Goal: Information Seeking & Learning: Learn about a topic

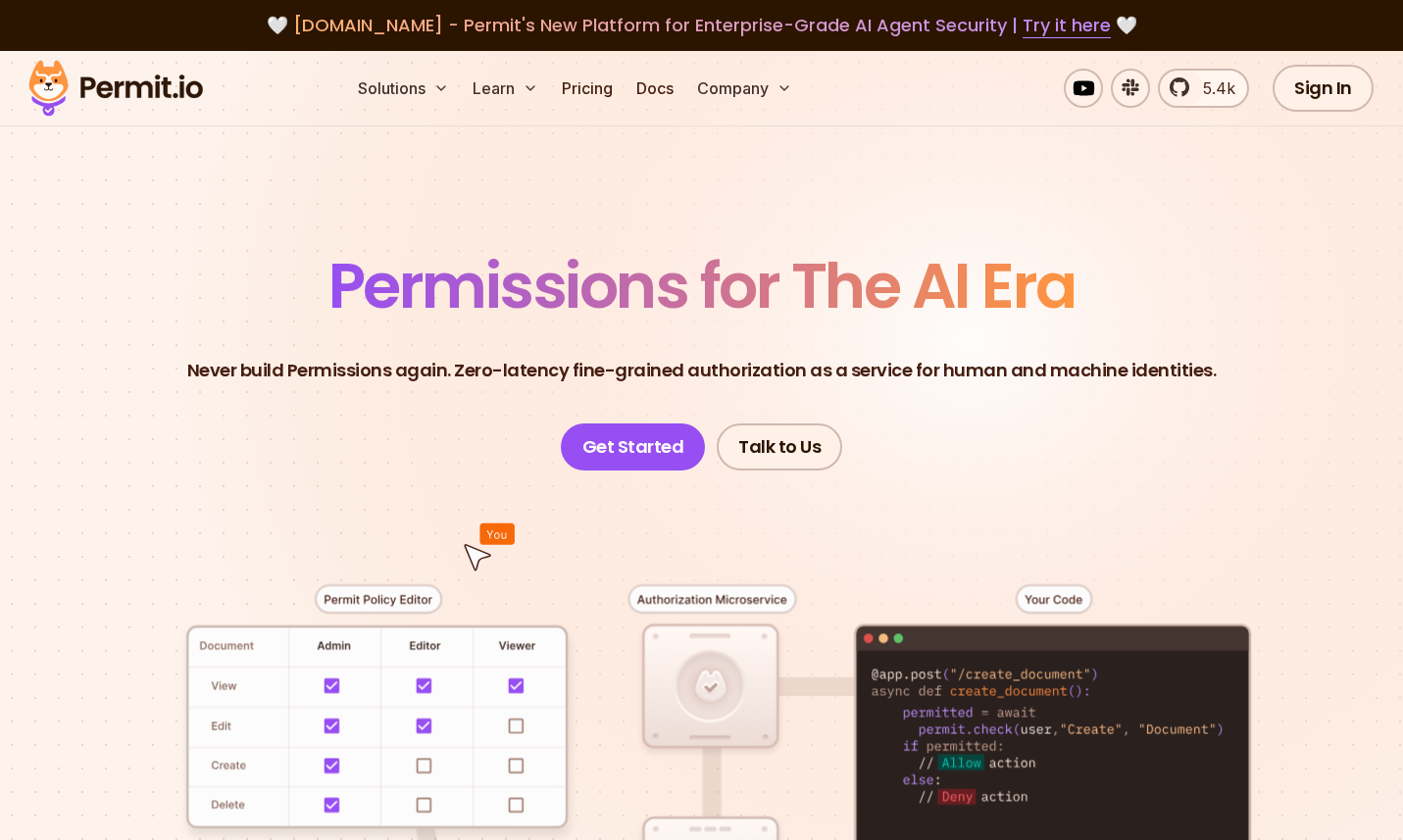
click at [958, 298] on span "Permissions for The AI Era" at bounding box center [702, 286] width 747 height 88
click at [957, 298] on span "Permissions for The AI Era" at bounding box center [702, 286] width 747 height 88
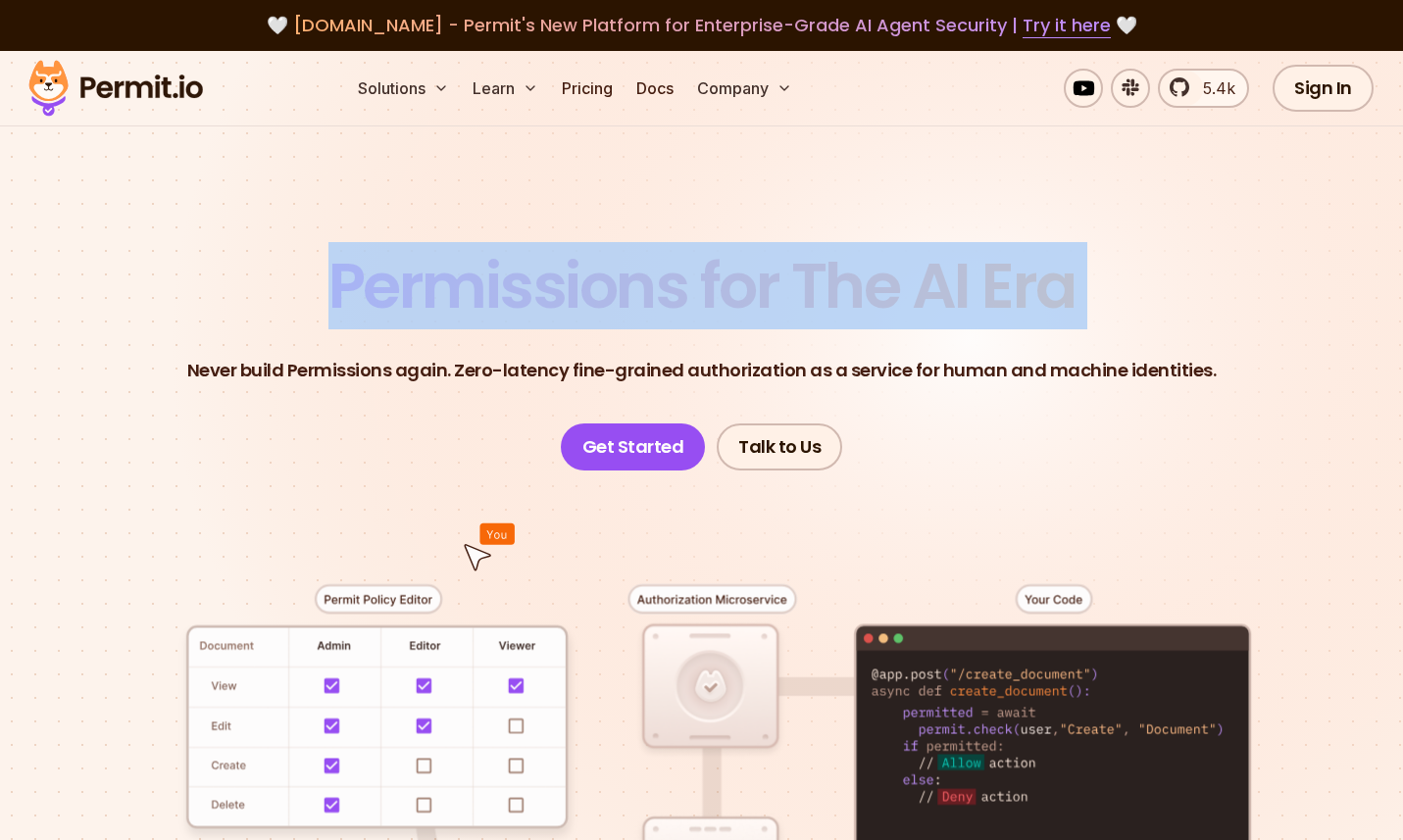
click at [957, 298] on span "Permissions for The AI Era" at bounding box center [702, 286] width 747 height 88
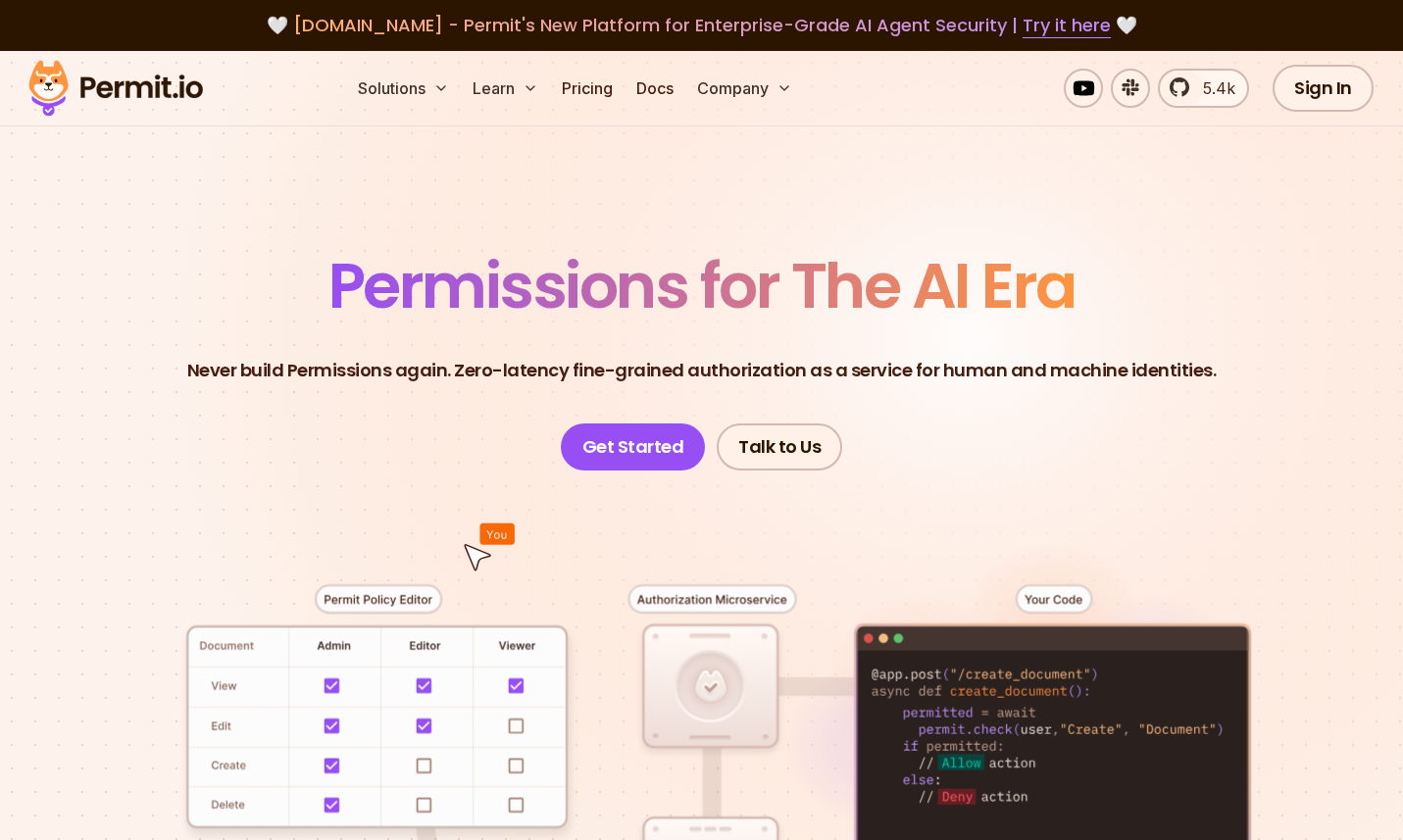
drag, startPoint x: 719, startPoint y: 298, endPoint x: 629, endPoint y: 313, distance: 91.2
click at [718, 298] on span "Permissions for The AI Era" at bounding box center [702, 286] width 747 height 88
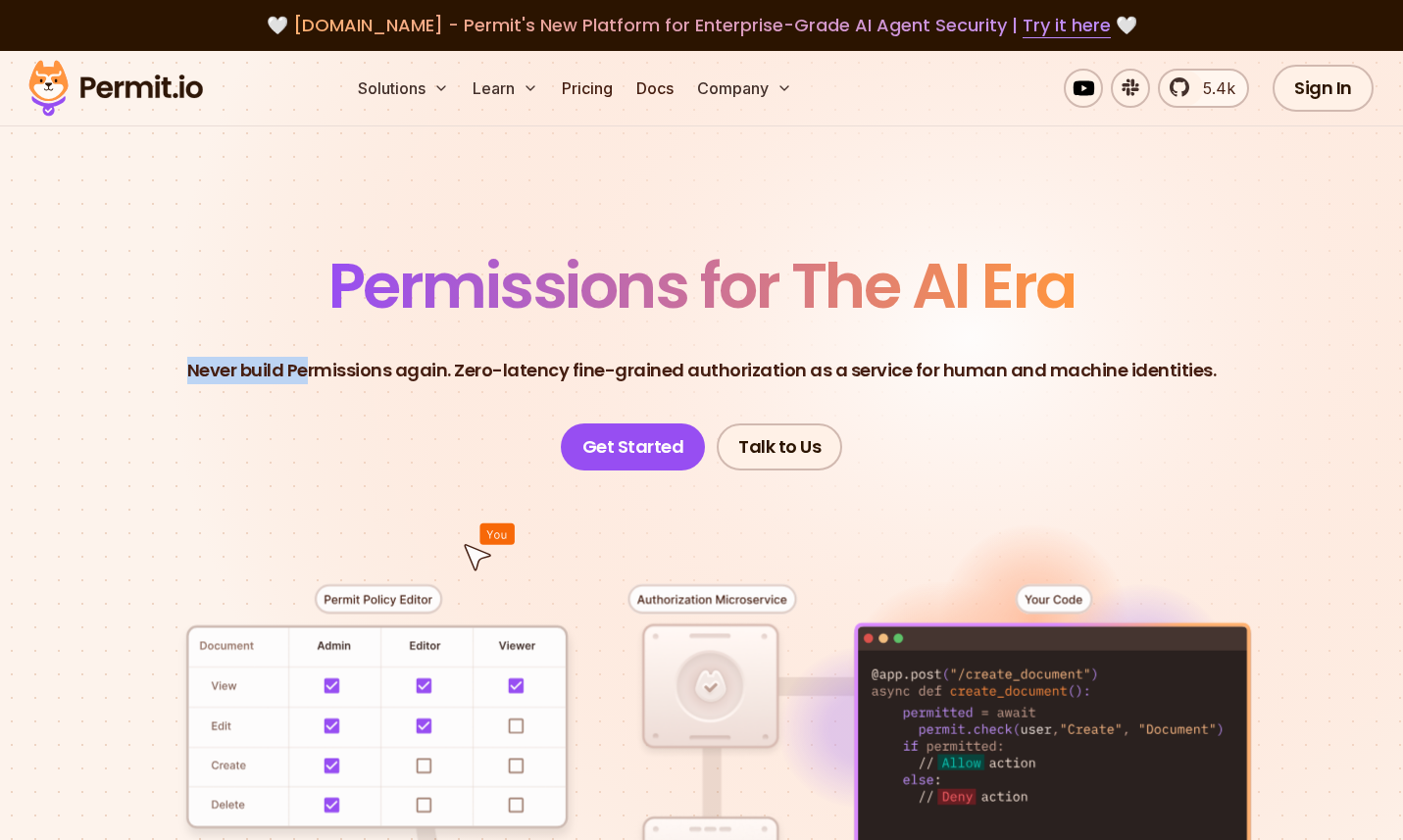
drag, startPoint x: 261, startPoint y: 344, endPoint x: 436, endPoint y: 367, distance: 176.5
click at [358, 366] on header "Permissions for The AI Era Never build Permissions again. Zero-latency fine-gra…" at bounding box center [701, 362] width 1309 height 216
click at [427, 366] on p "Never build Permissions again. Zero-latency fine-grained authorization as a ser…" at bounding box center [702, 370] width 1030 height 28
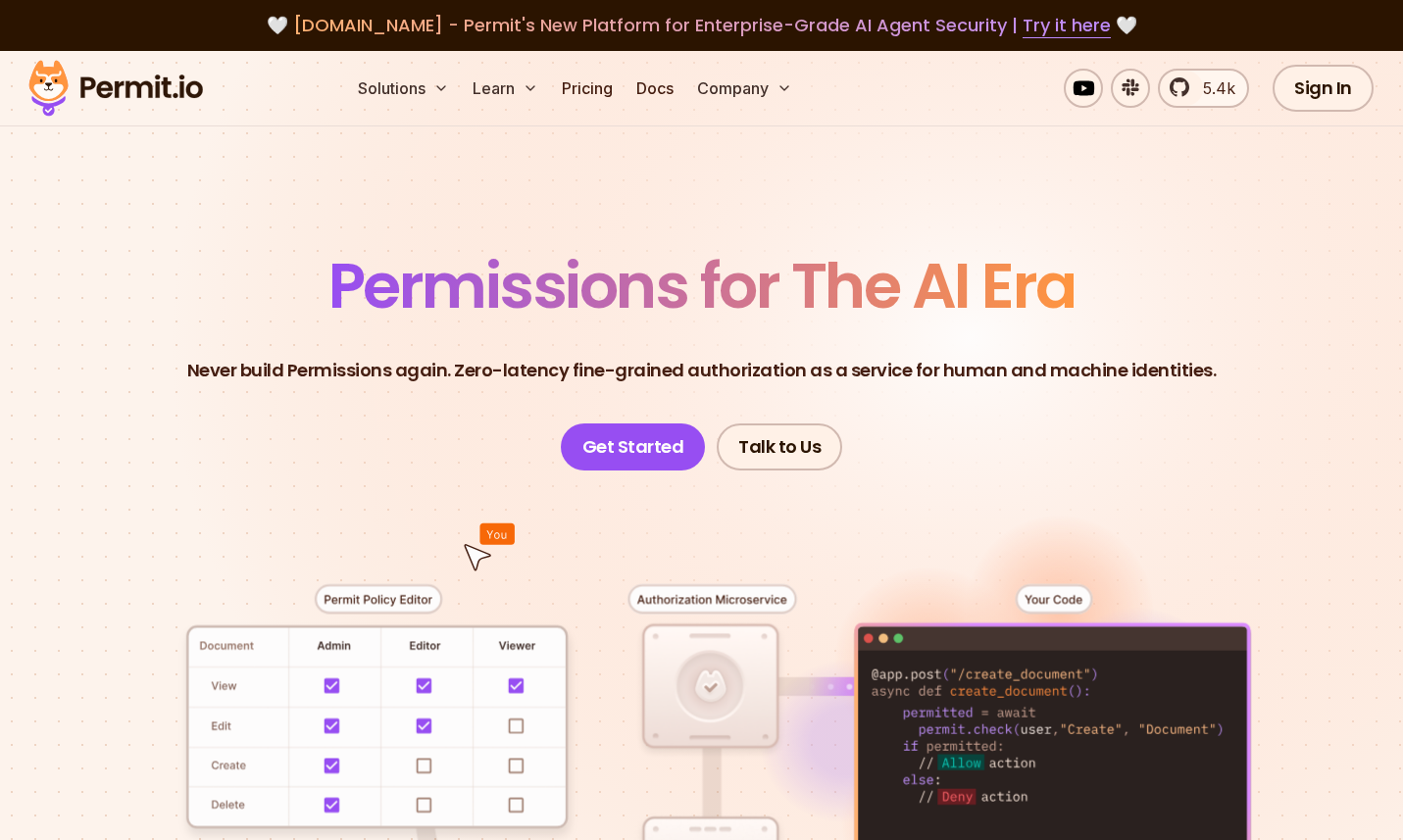
click at [423, 367] on p "Never build Permissions again. Zero-latency fine-grained authorization as a ser…" at bounding box center [702, 370] width 1030 height 28
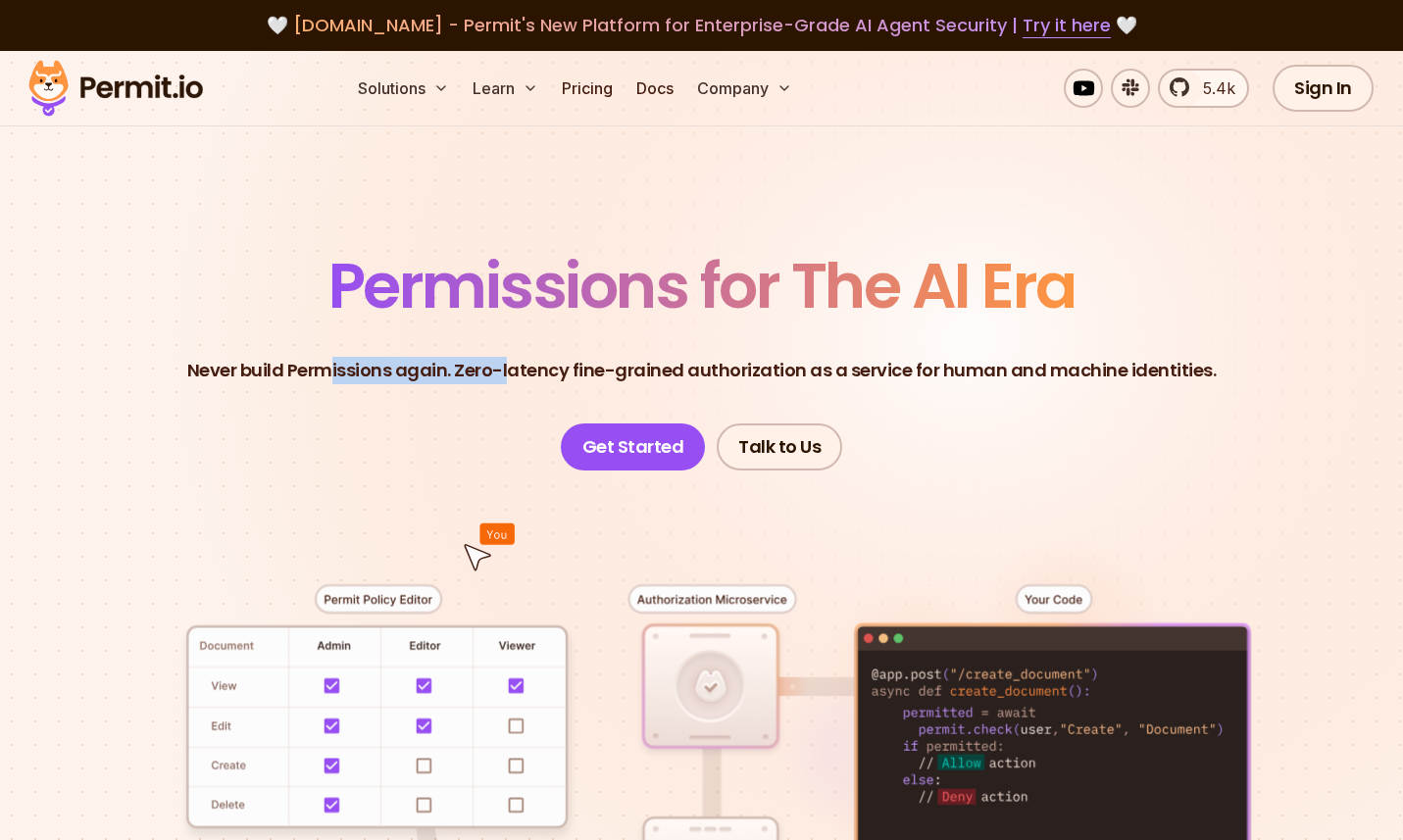
drag, startPoint x: 343, startPoint y: 368, endPoint x: 548, endPoint y: 358, distance: 205.2
click at [536, 366] on p "Never build Permissions again. Zero-latency fine-grained authorization as a ser…" at bounding box center [702, 370] width 1030 height 28
click at [548, 358] on p "Never build Permissions again. Zero-latency fine-grained authorization as a ser…" at bounding box center [702, 370] width 1030 height 28
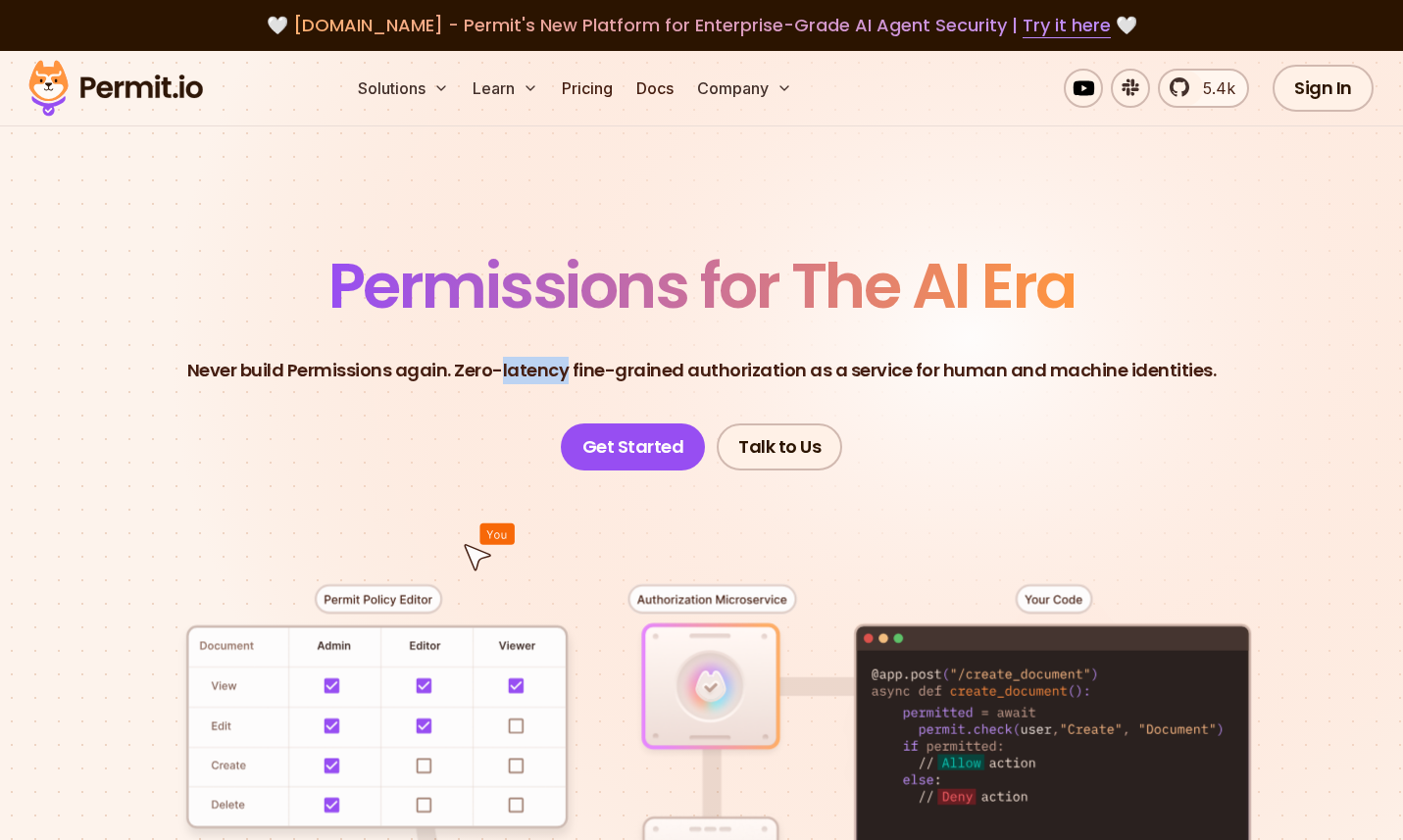
click at [548, 358] on p "Never build Permissions again. Zero-latency fine-grained authorization as a ser…" at bounding box center [702, 370] width 1030 height 28
click at [573, 358] on p "Never build Permissions again. Zero-latency fine-grained authorization as a ser…" at bounding box center [702, 370] width 1030 height 28
click at [604, 380] on p "Never build Permissions again. Zero-latency fine-grained authorization as a ser…" at bounding box center [702, 370] width 1030 height 28
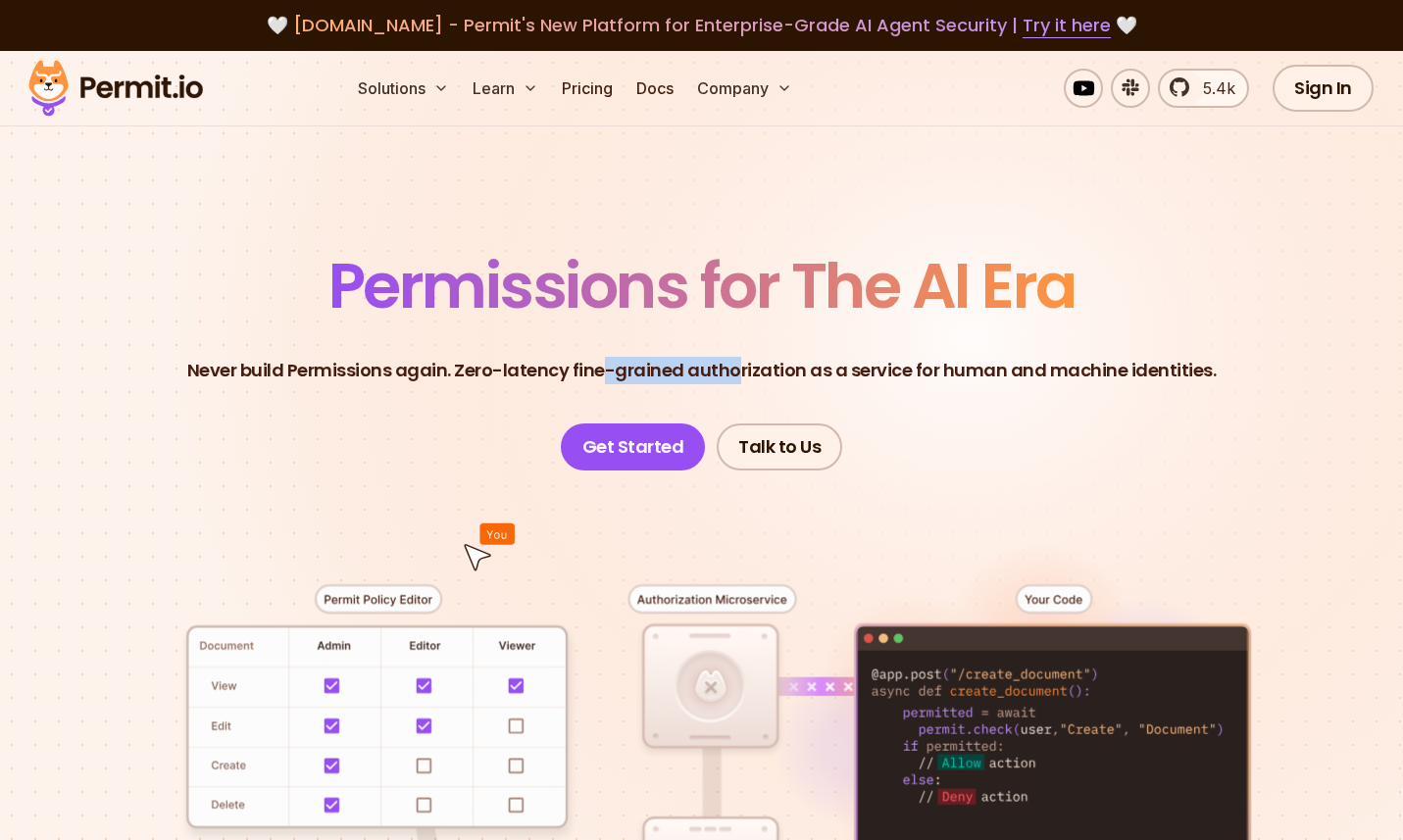
drag, startPoint x: 678, startPoint y: 373, endPoint x: 774, endPoint y: 368, distance: 96.1
click at [748, 372] on p "Never build Permissions again. Zero-latency fine-grained authorization as a ser…" at bounding box center [702, 370] width 1030 height 28
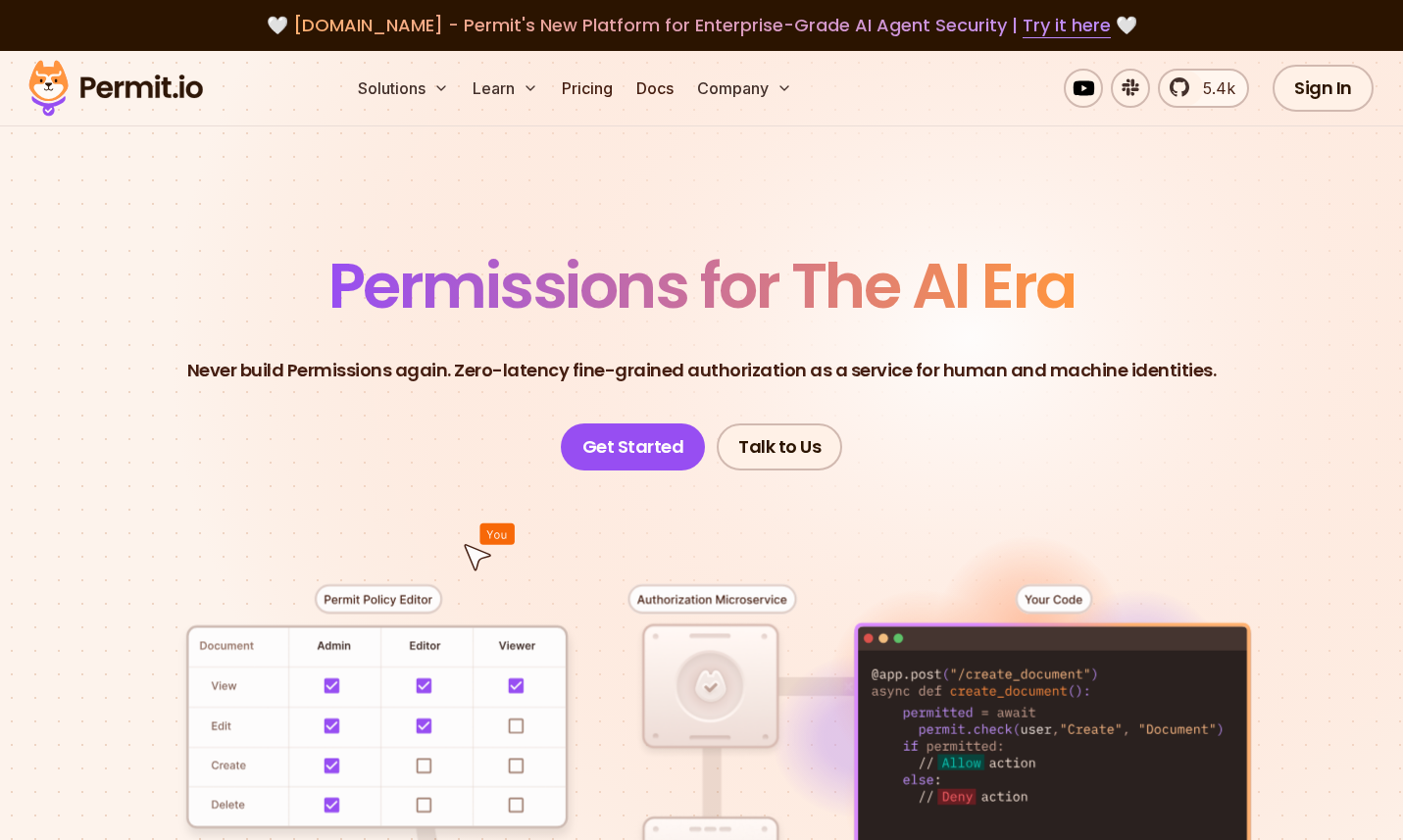
click at [774, 368] on p "Never build Permissions again. Zero-latency fine-grained authorization as a ser…" at bounding box center [702, 370] width 1030 height 28
click at [902, 359] on p "Never build Permissions again. Zero-latency fine-grained authorization as a ser…" at bounding box center [702, 370] width 1030 height 28
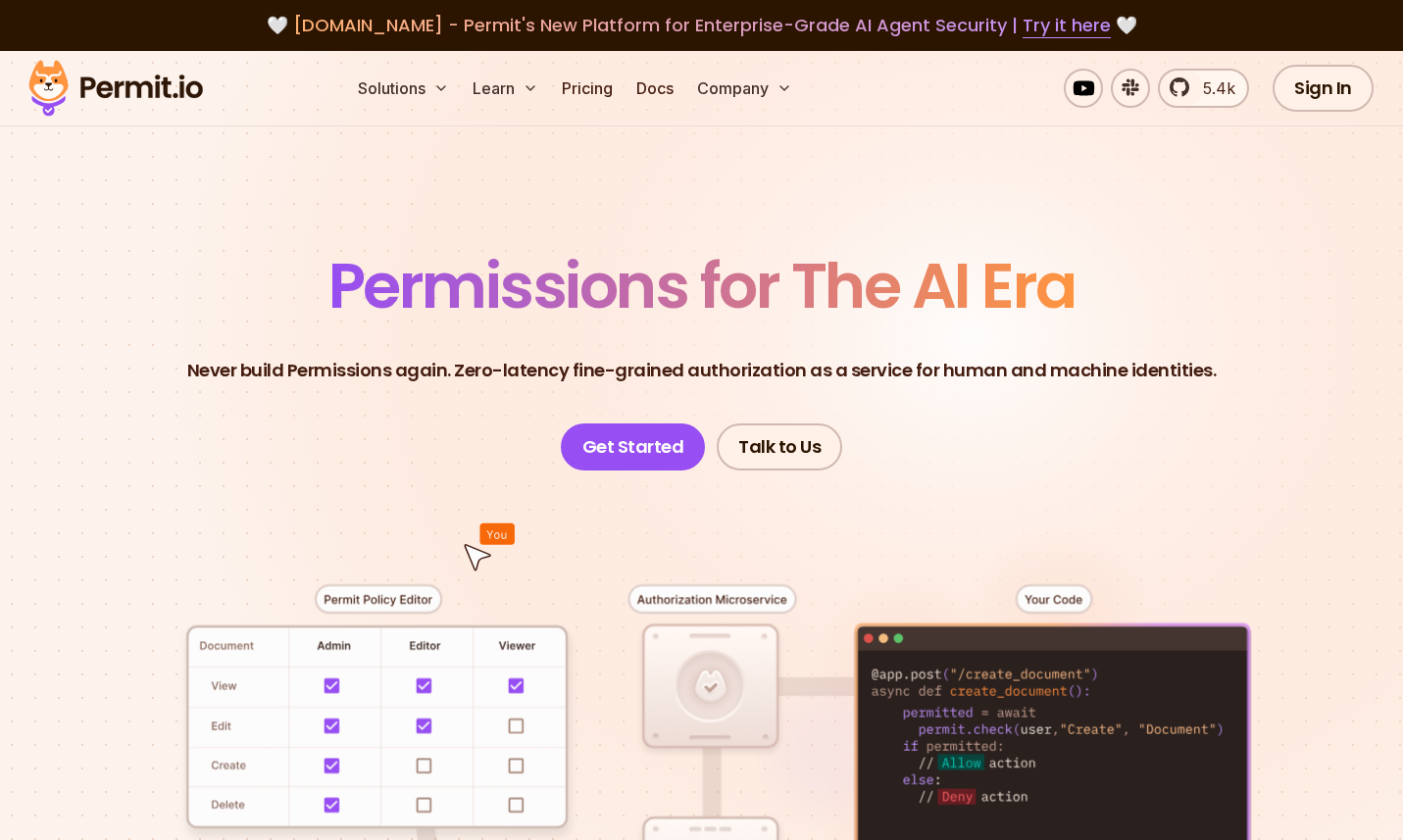
click at [1011, 356] on p "Never build Permissions again. Zero-latency fine-grained authorization as a ser…" at bounding box center [702, 370] width 1030 height 28
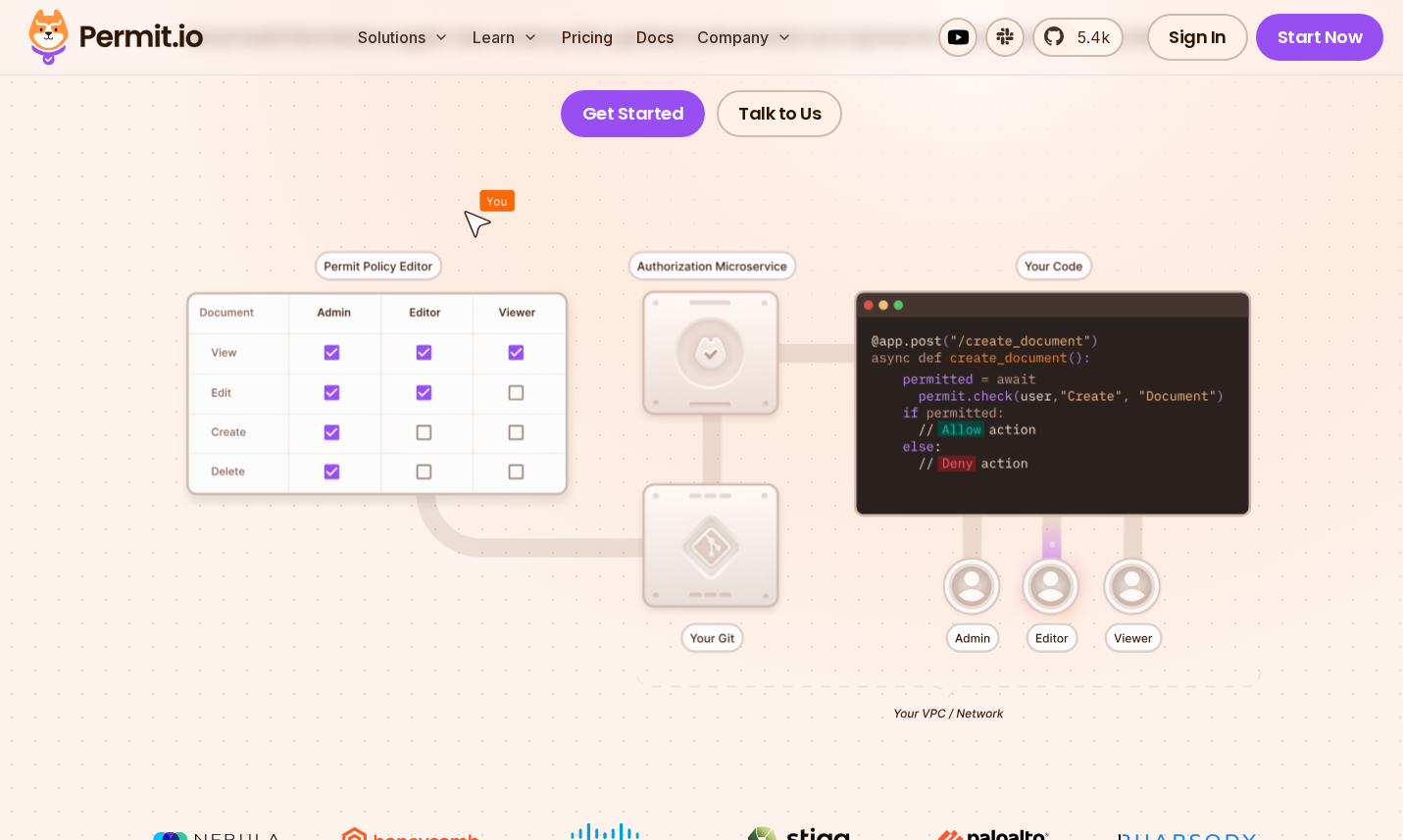
scroll to position [500, 0]
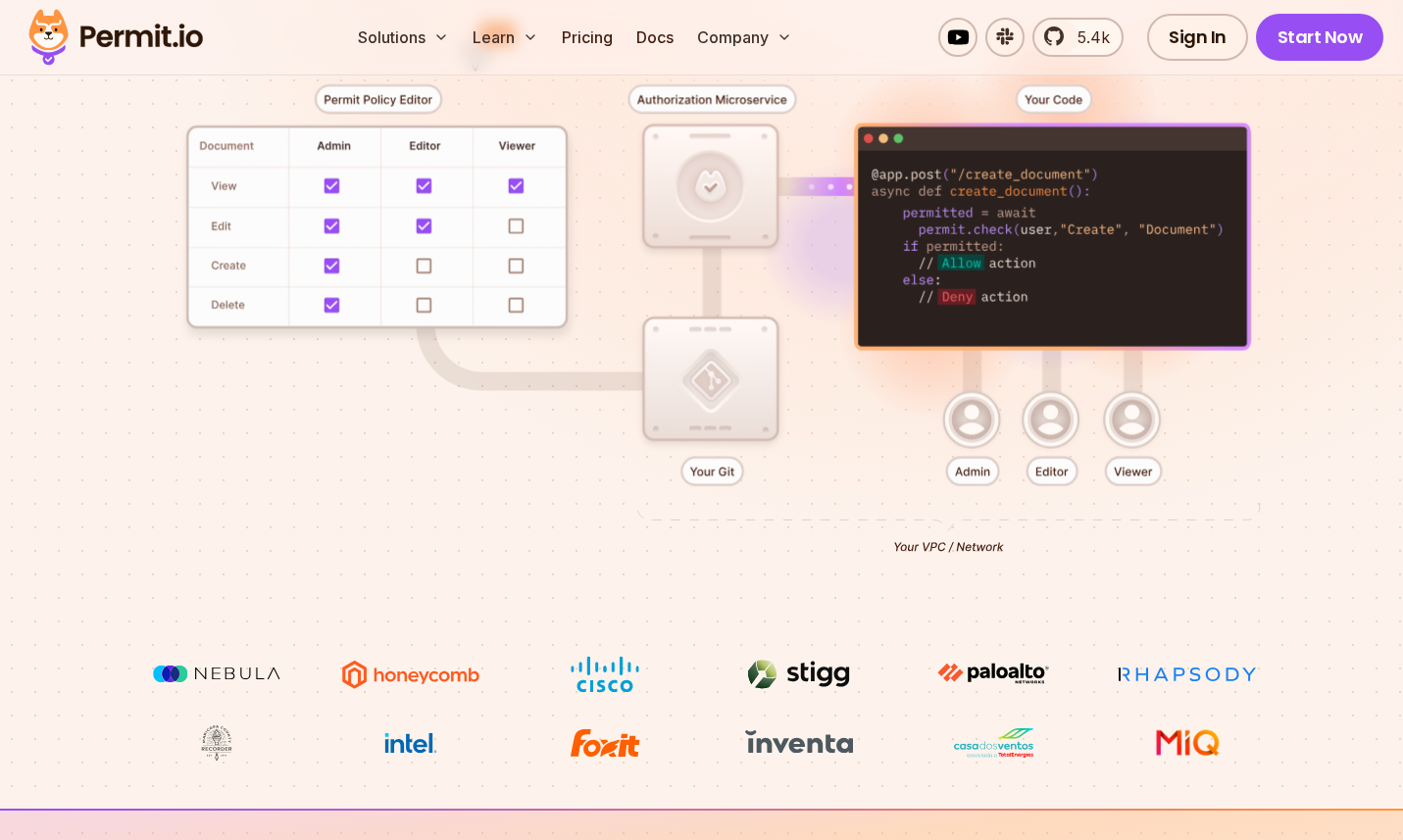
click at [820, 406] on div at bounding box center [701, 313] width 1309 height 685
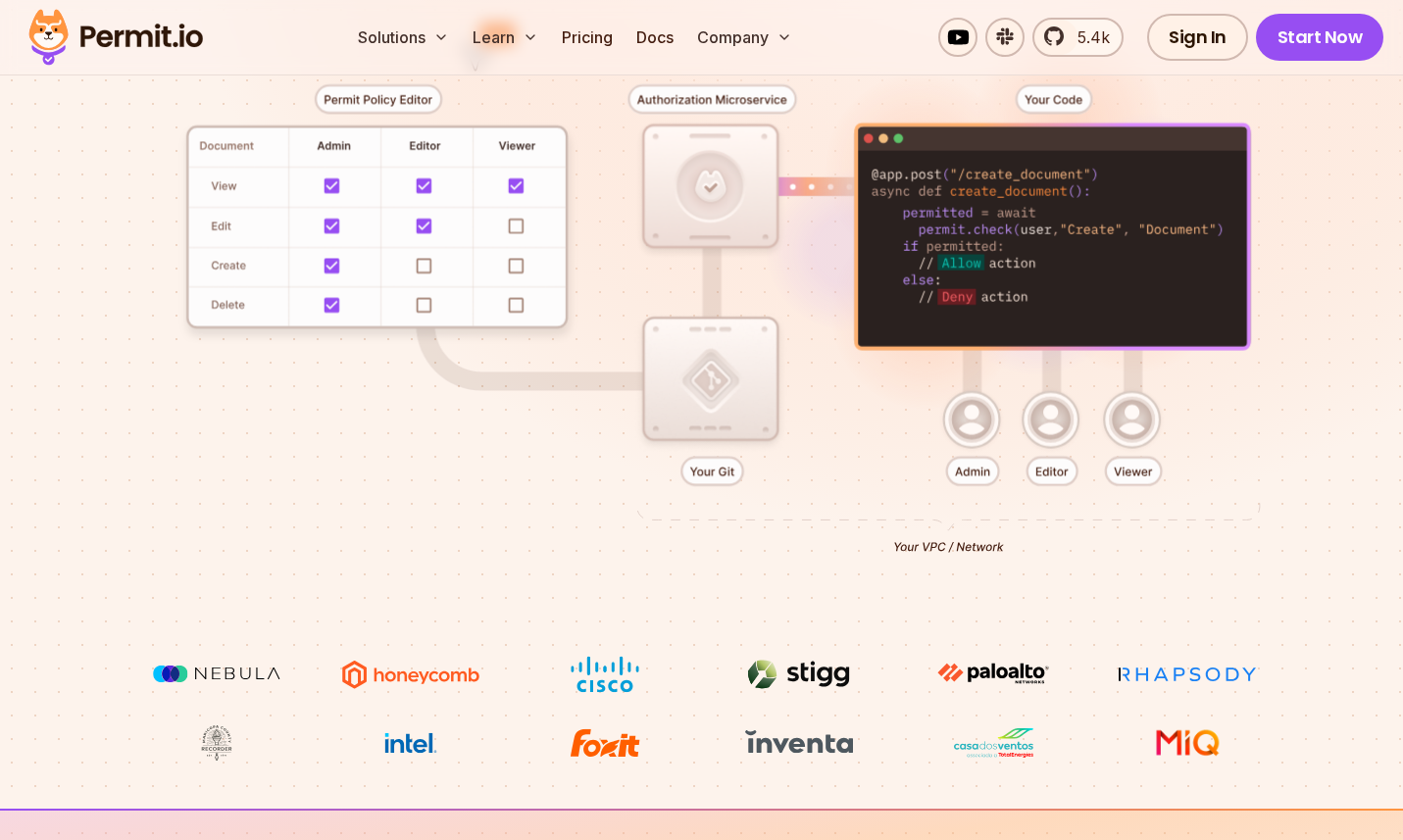
click at [831, 402] on div at bounding box center [701, 313] width 1309 height 685
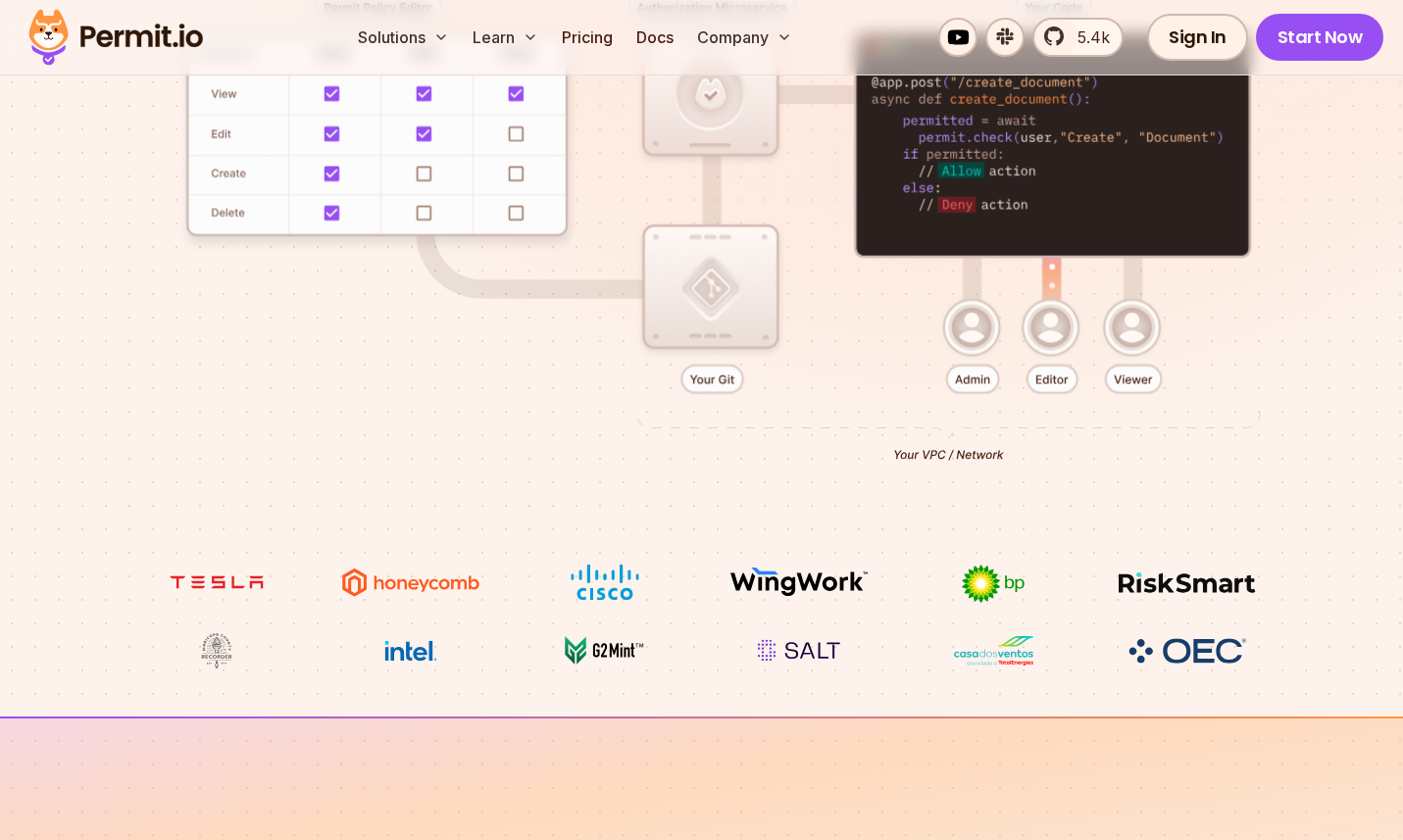
scroll to position [594, 0]
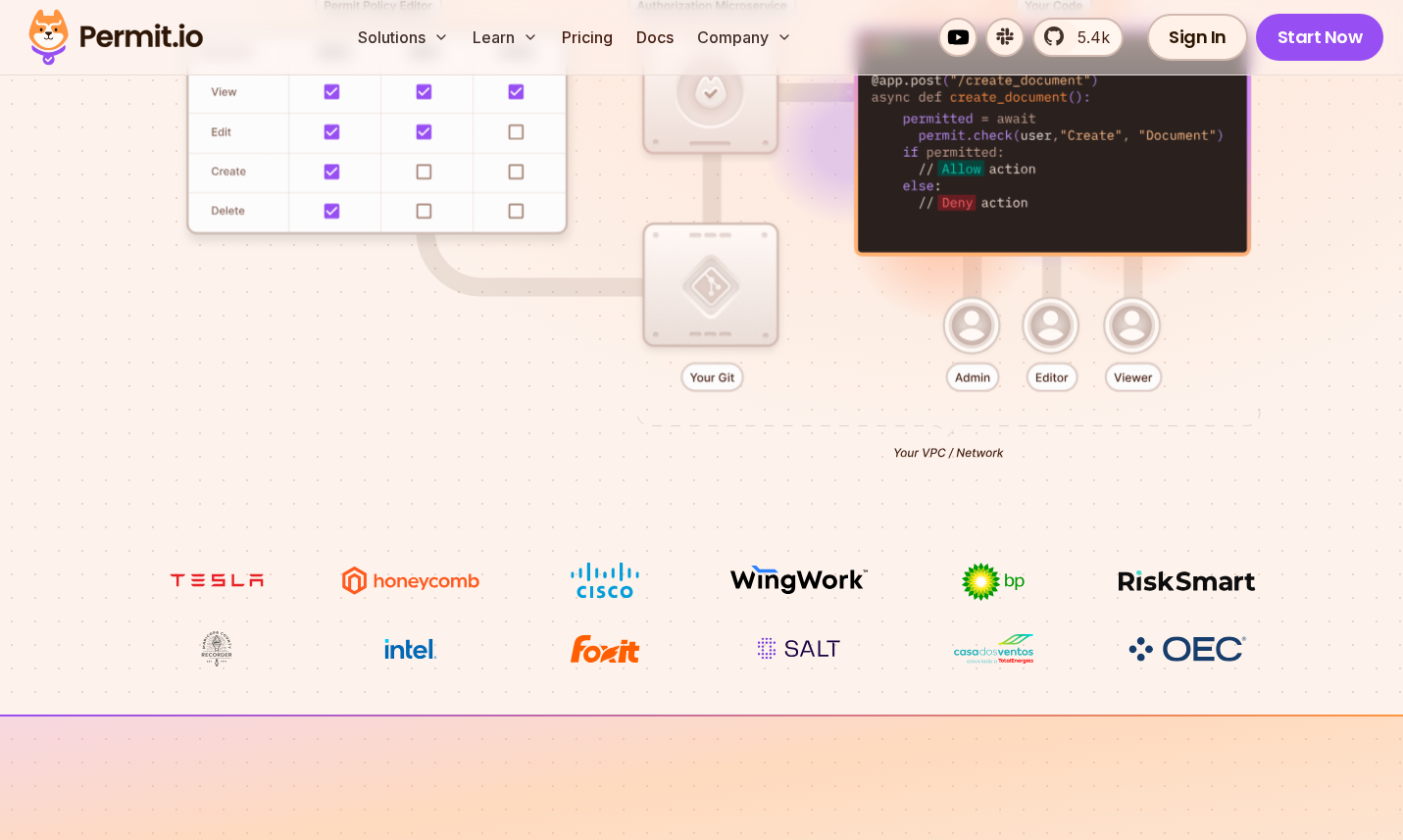
drag, startPoint x: 997, startPoint y: 446, endPoint x: 1045, endPoint y: 449, distance: 48.1
click at [1038, 445] on div at bounding box center [701, 219] width 1309 height 685
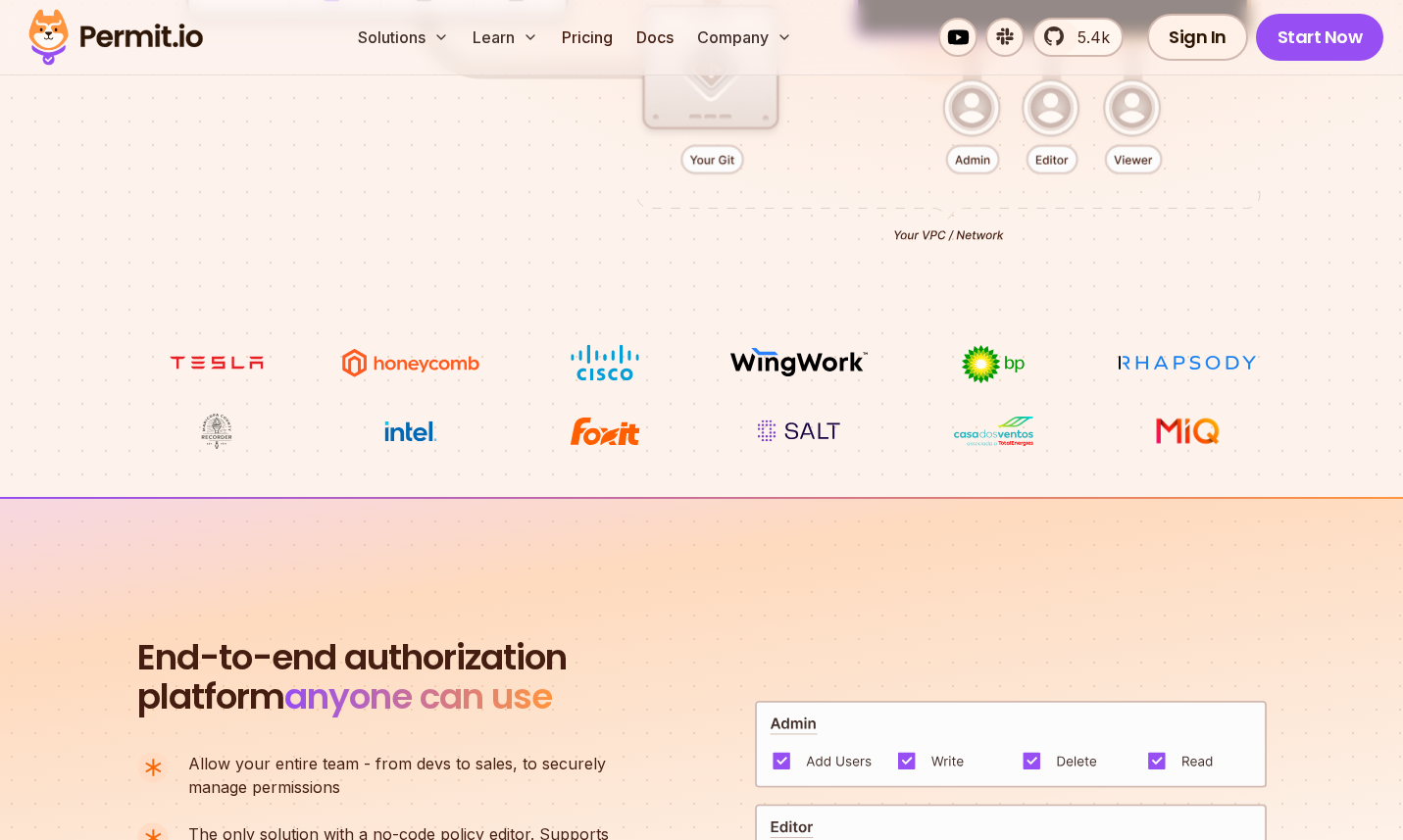
scroll to position [810, 0]
click at [712, 526] on section "End-to-end authorization platform anyone can use A no-code authorization platfo…" at bounding box center [701, 854] width 1403 height 714
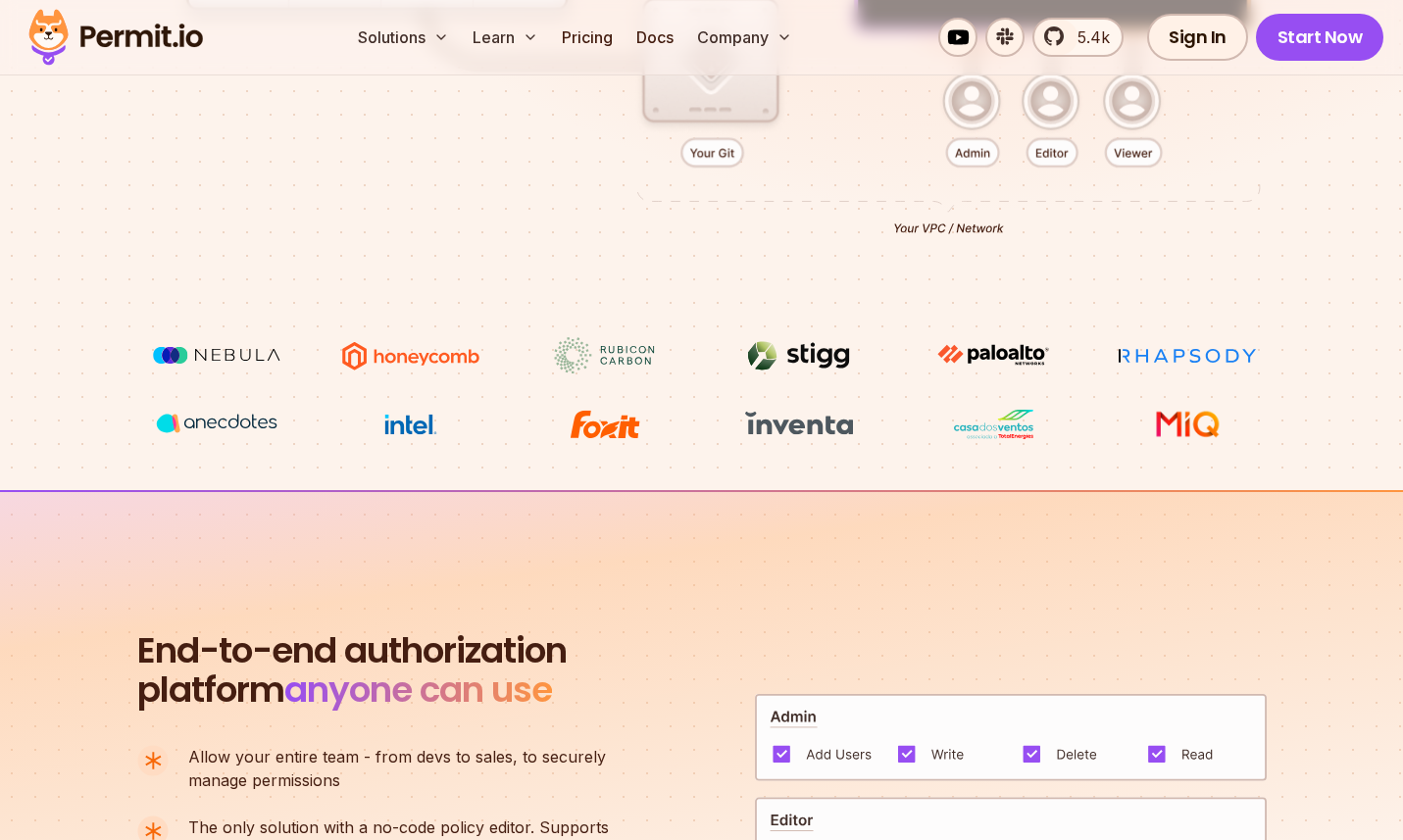
scroll to position [818, 0]
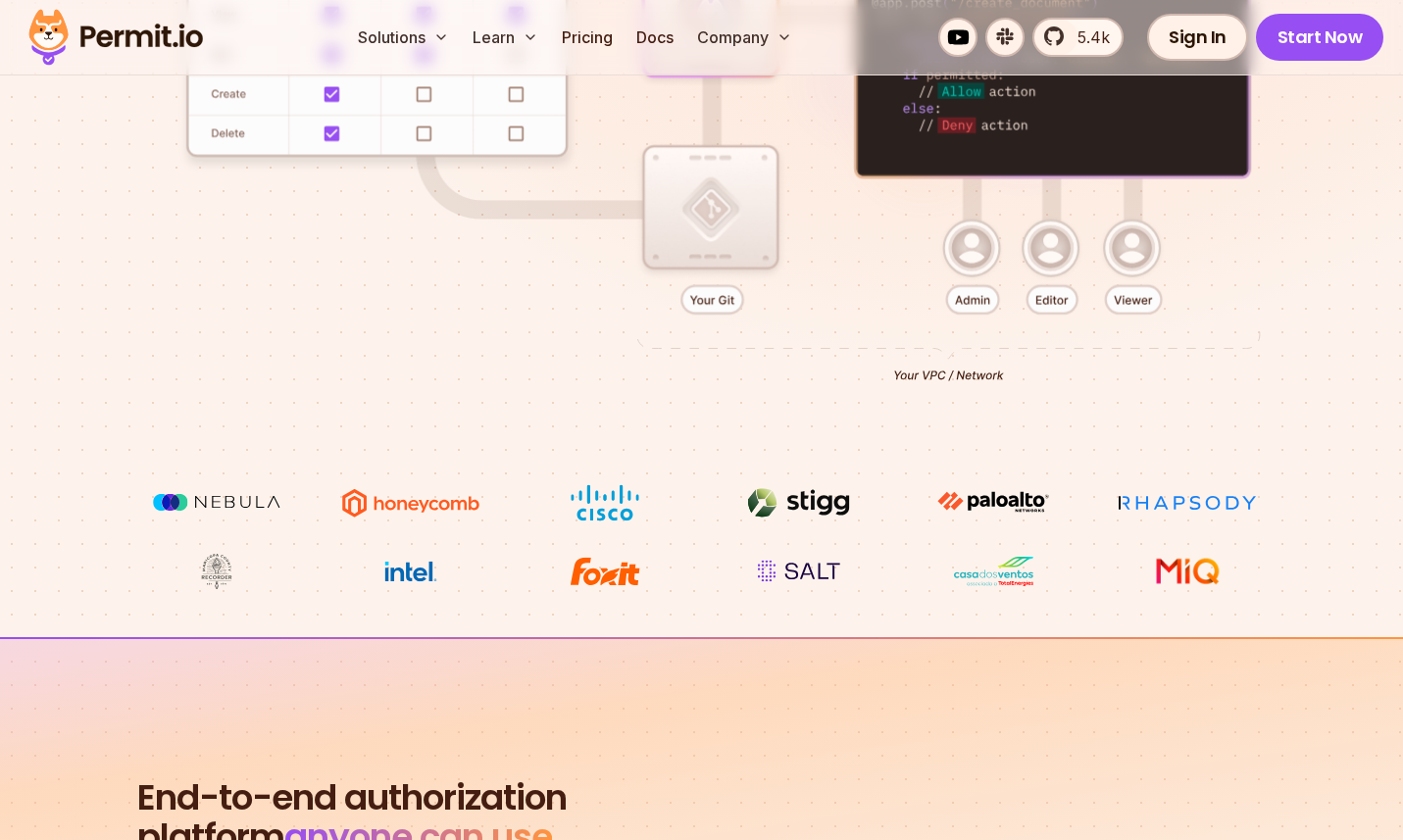
scroll to position [681, 0]
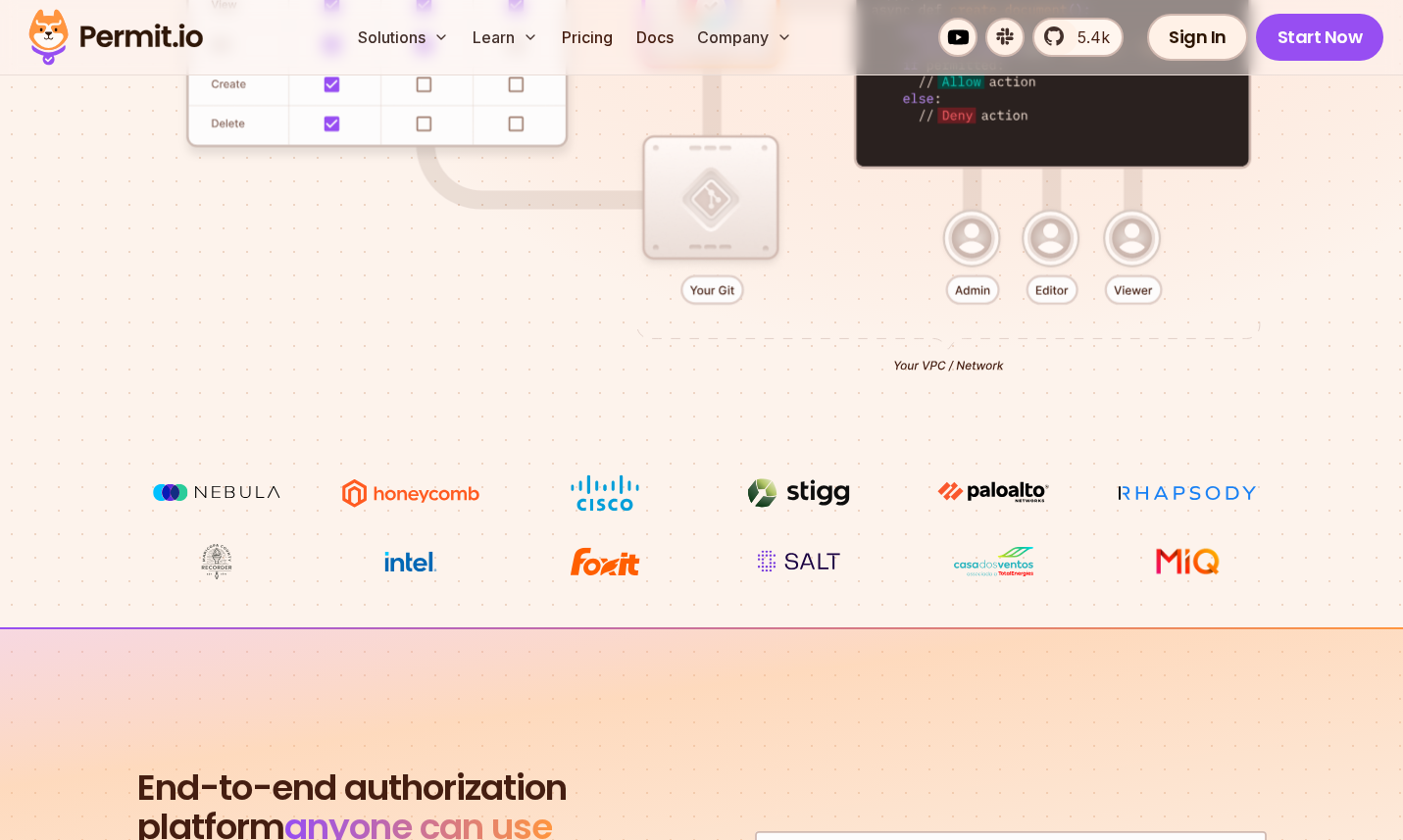
click at [687, 406] on div at bounding box center [701, 131] width 1309 height 685
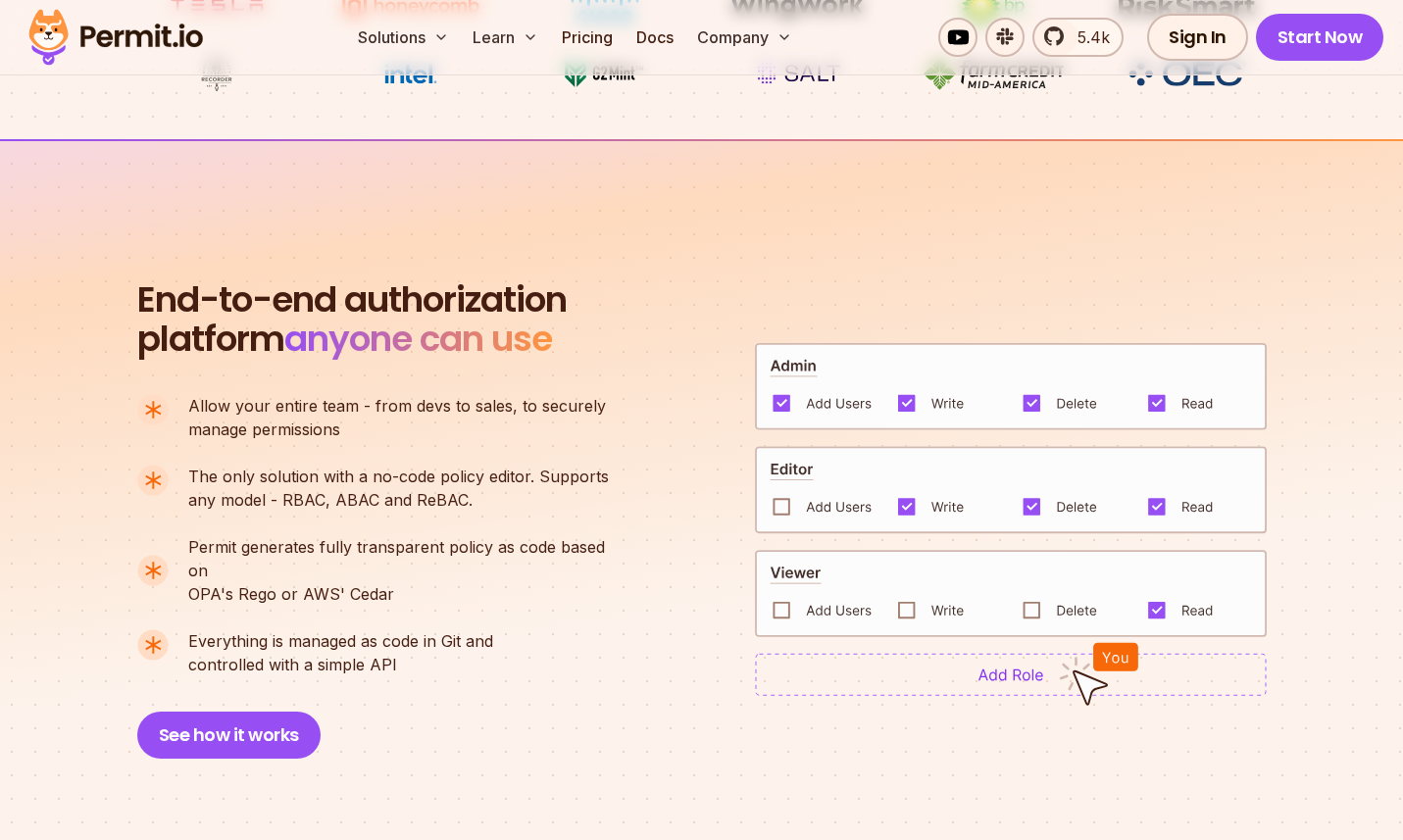
scroll to position [1172, 0]
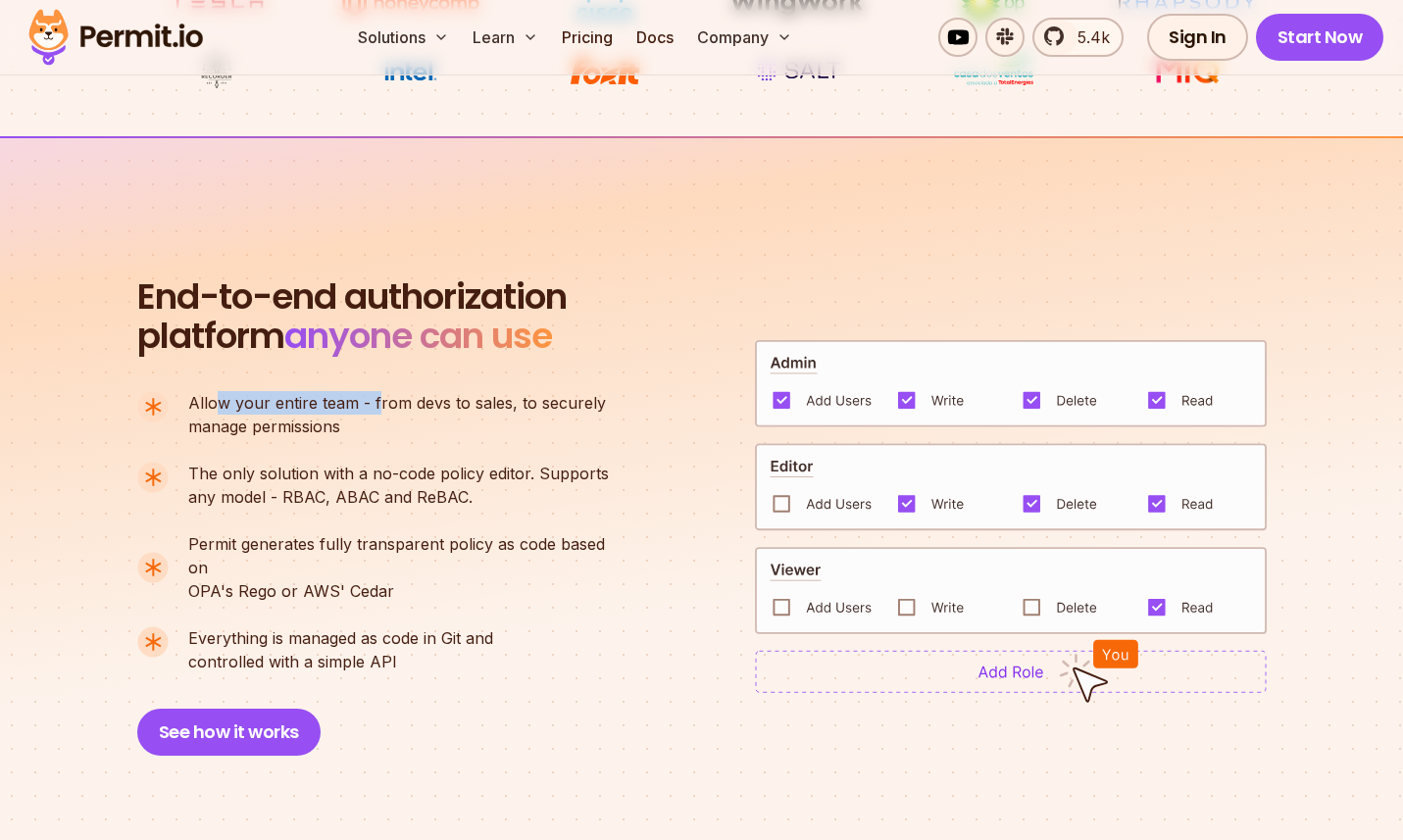
drag, startPoint x: 349, startPoint y: 407, endPoint x: 389, endPoint y: 402, distance: 40.3
click at [379, 404] on span "Allow your entire team - from devs to sales, to securely" at bounding box center [397, 403] width 418 height 24
click at [389, 401] on span "Allow your entire team - from devs to sales, to securely" at bounding box center [397, 403] width 418 height 24
click at [459, 404] on span "Allow your entire team - from devs to sales, to securely" at bounding box center [397, 403] width 418 height 24
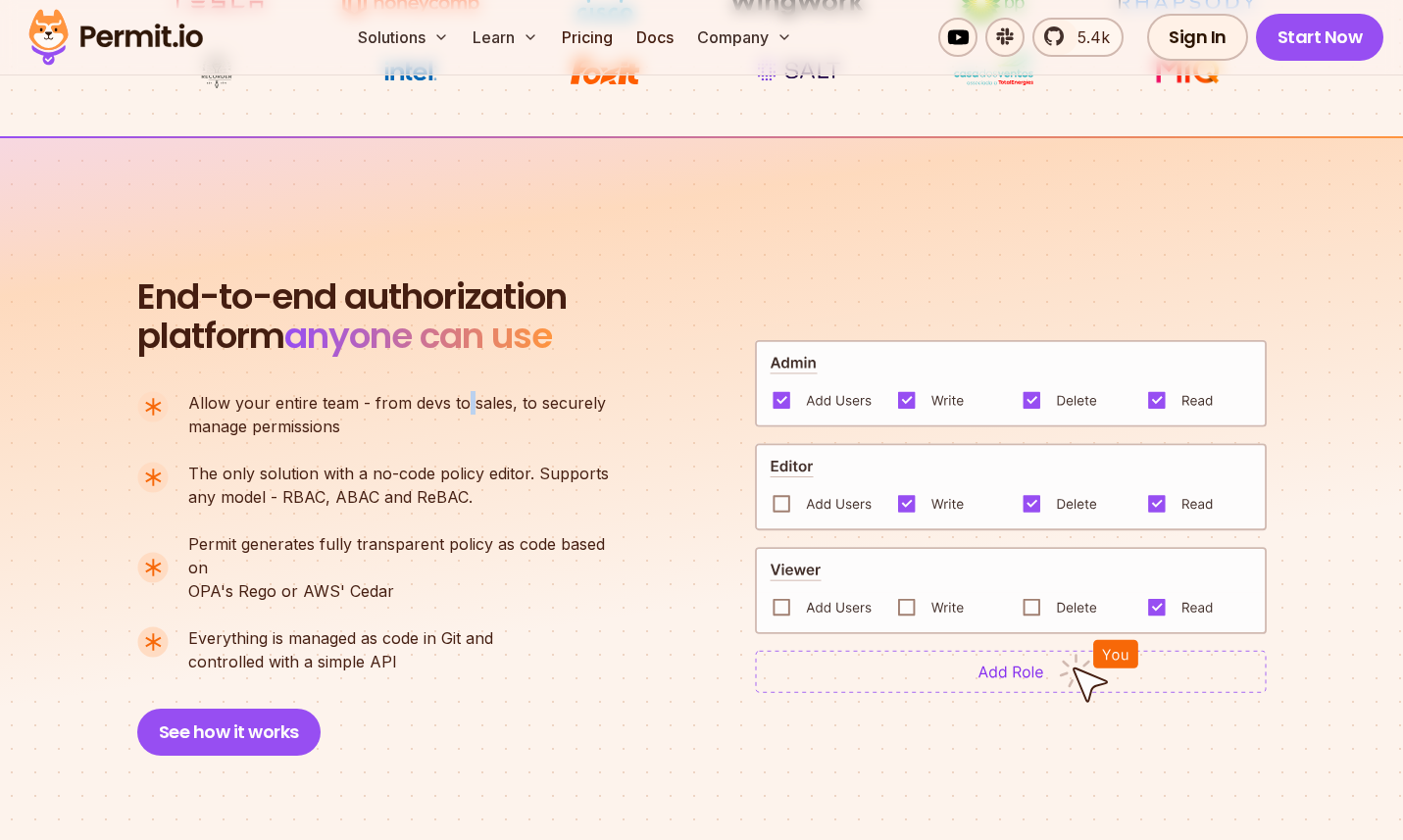
drag, startPoint x: 459, startPoint y: 404, endPoint x: 523, endPoint y: 403, distance: 64.0
click at [459, 403] on span "Allow your entire team - from devs to sales, to securely" at bounding box center [397, 403] width 418 height 24
click at [555, 402] on span "Allow your entire team - from devs to sales, to securely" at bounding box center [397, 403] width 418 height 24
click at [468, 400] on span "Allow your entire team - from devs to sales, to securely" at bounding box center [397, 403] width 418 height 24
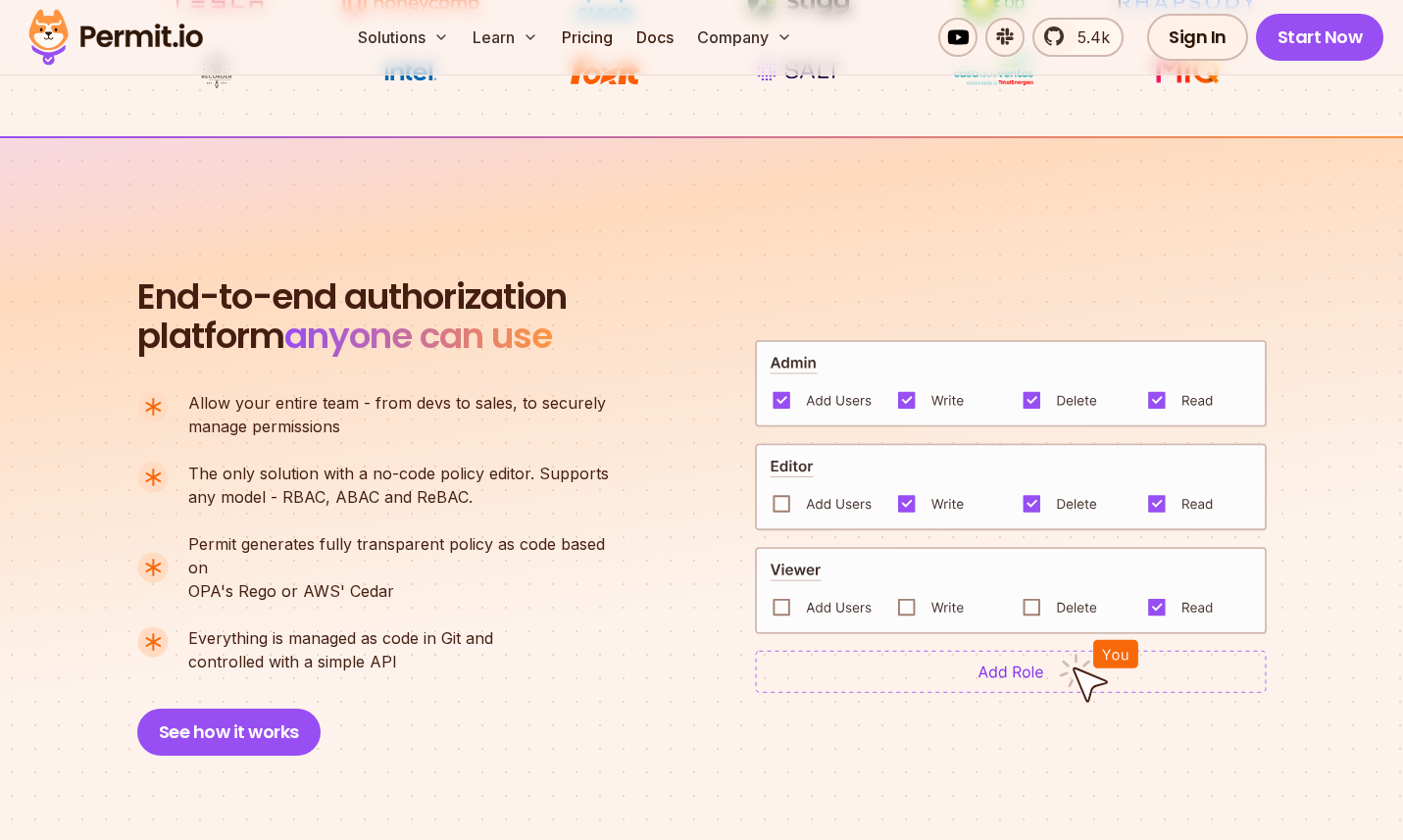
click at [537, 401] on span "Allow your entire team - from devs to sales, to securely" at bounding box center [397, 403] width 418 height 24
drag, startPoint x: 537, startPoint y: 401, endPoint x: 580, endPoint y: 407, distance: 43.4
click at [561, 406] on span "Allow your entire team - from devs to sales, to securely" at bounding box center [397, 403] width 418 height 24
click at [607, 409] on li "Allow your entire team - from devs to sales, to securely manage permissions" at bounding box center [381, 414] width 488 height 47
drag, startPoint x: 499, startPoint y: 422, endPoint x: 435, endPoint y: 402, distance: 67.1
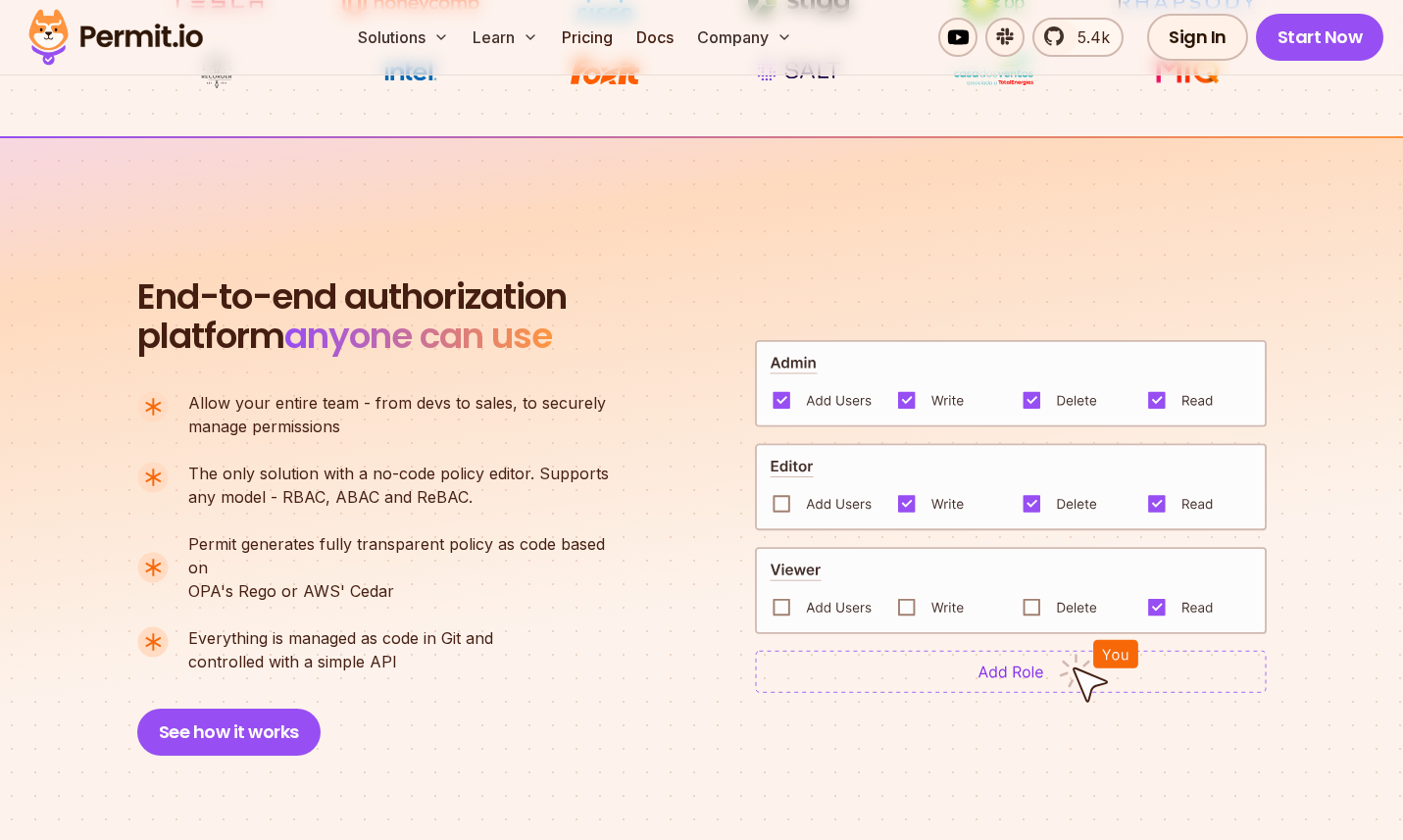
click at [498, 422] on p "Allow your entire team - from devs to sales, to securely manage permissions" at bounding box center [397, 414] width 418 height 47
drag, startPoint x: 394, startPoint y: 395, endPoint x: 522, endPoint y: 404, distance: 128.3
click at [515, 404] on span "Allow your entire team - from devs to sales, to securely" at bounding box center [397, 403] width 418 height 24
click at [534, 403] on span "Allow your entire team - from devs to sales, to securely" at bounding box center [397, 403] width 418 height 24
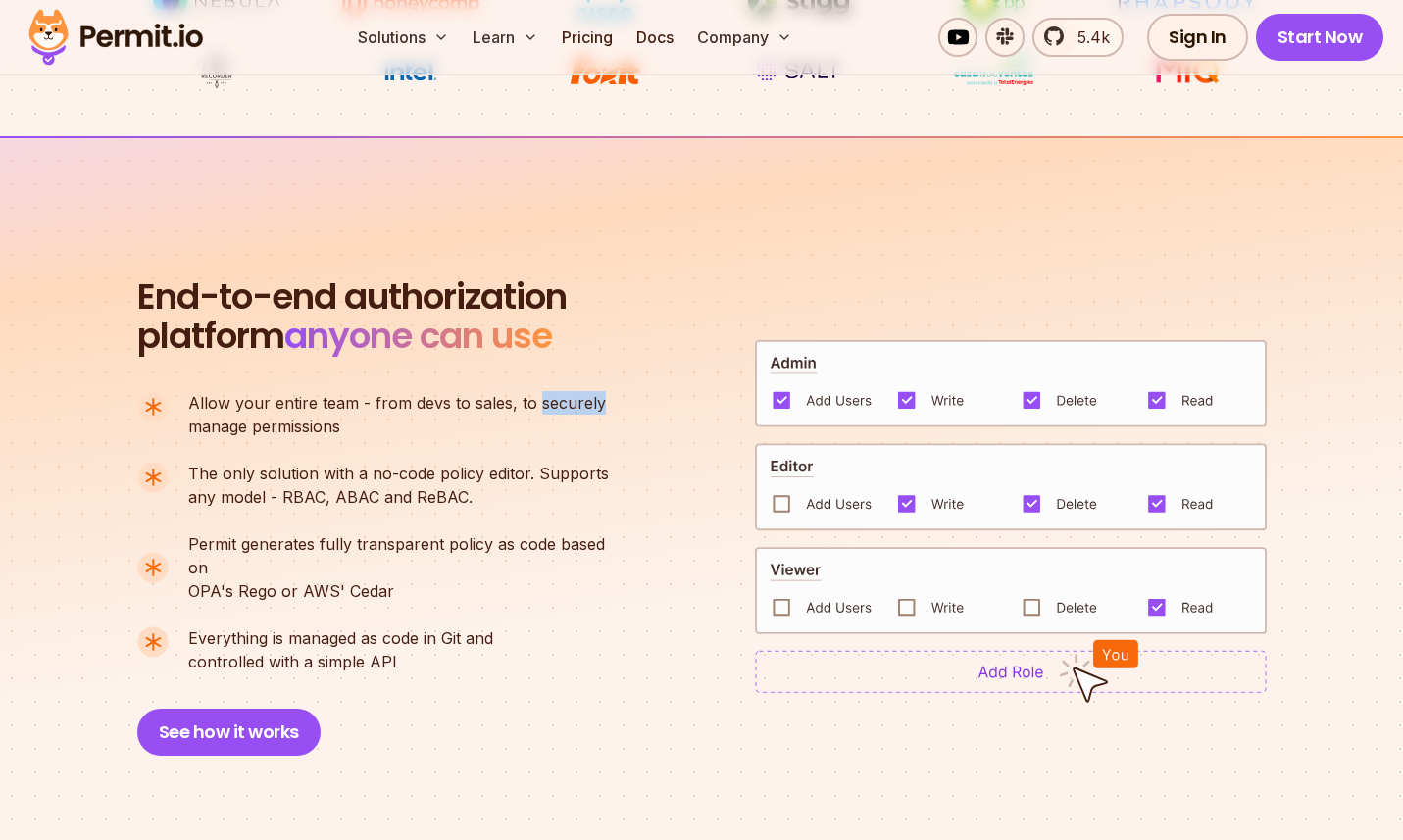
click at [576, 403] on span "Allow your entire team - from devs to sales, to securely" at bounding box center [397, 403] width 418 height 24
click at [509, 420] on p "Allow your entire team - from devs to sales, to securely manage permissions" at bounding box center [397, 414] width 418 height 47
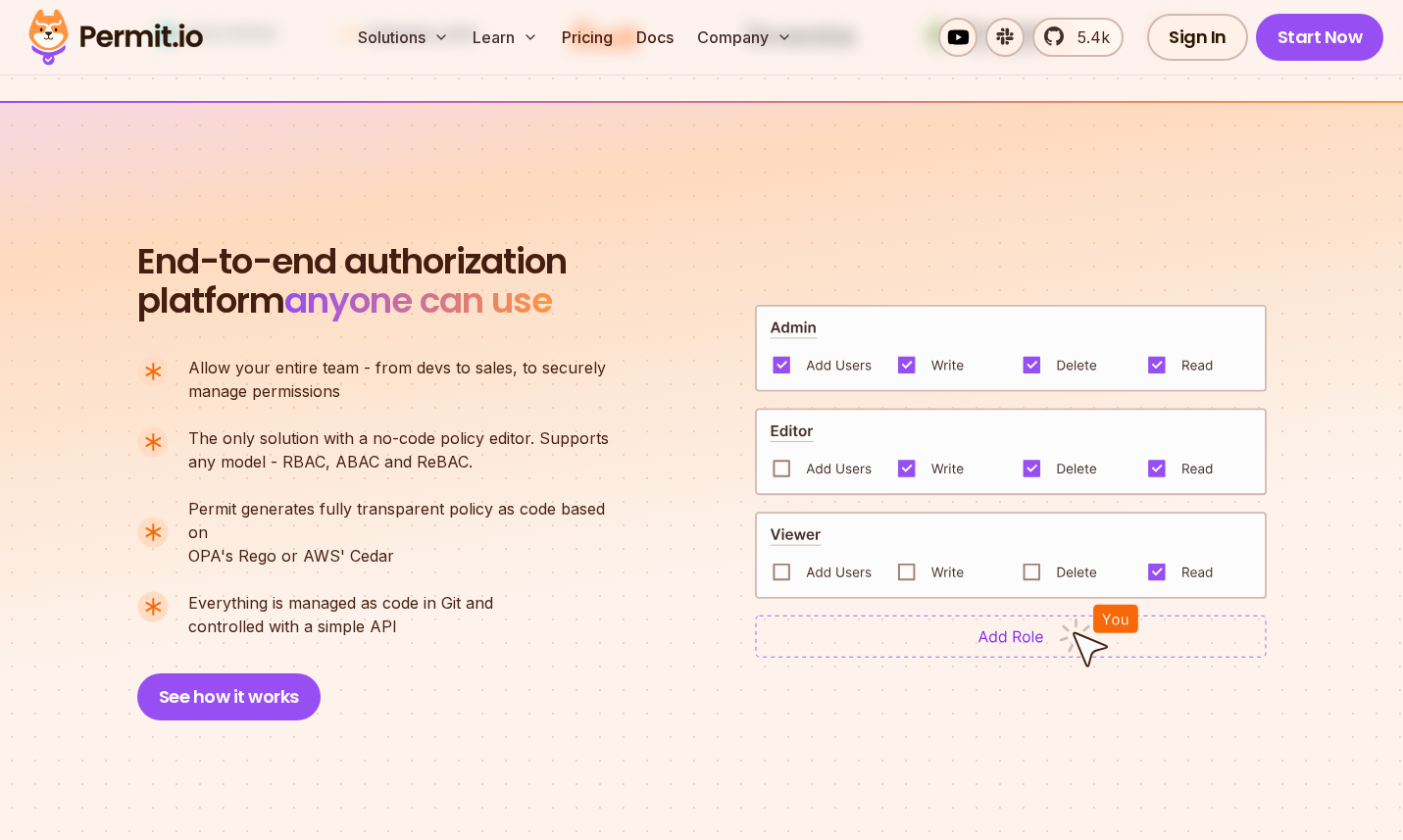
scroll to position [1209, 0]
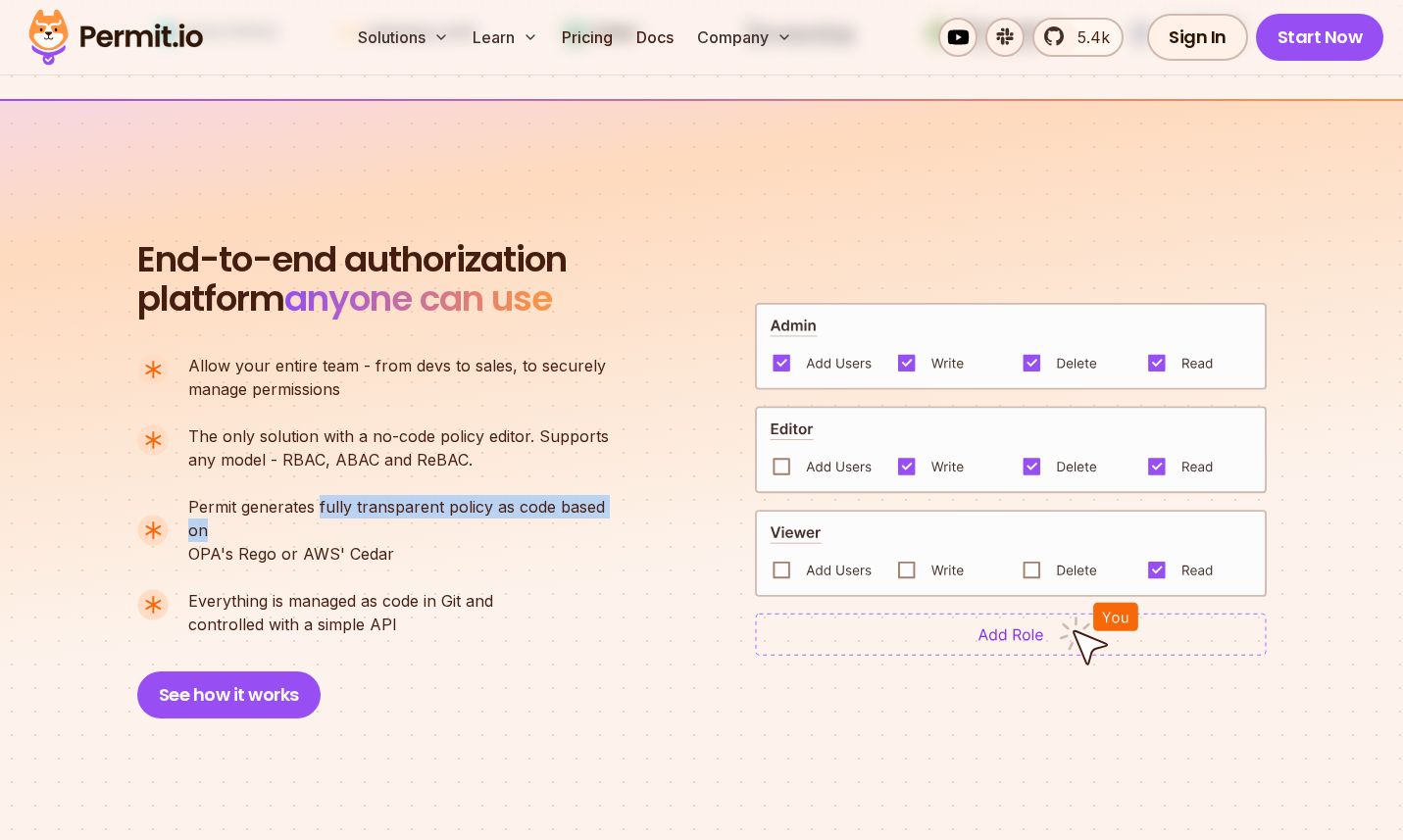
drag, startPoint x: 317, startPoint y: 504, endPoint x: 624, endPoint y: 507, distance: 307.0
click at [624, 507] on div "End-to-end authorization platform anyone can use A no-code authorization platfo…" at bounding box center [382, 479] width 490 height 479
click at [565, 531] on p "Permit generates fully transparent policy as code based on OPA's [PERSON_NAME] …" at bounding box center [406, 529] width 437 height 71
click at [557, 511] on span "Permit generates fully transparent policy as code based on" at bounding box center [406, 518] width 437 height 47
click at [557, 510] on span "Permit generates fully transparent policy as code based on" at bounding box center [406, 518] width 437 height 47
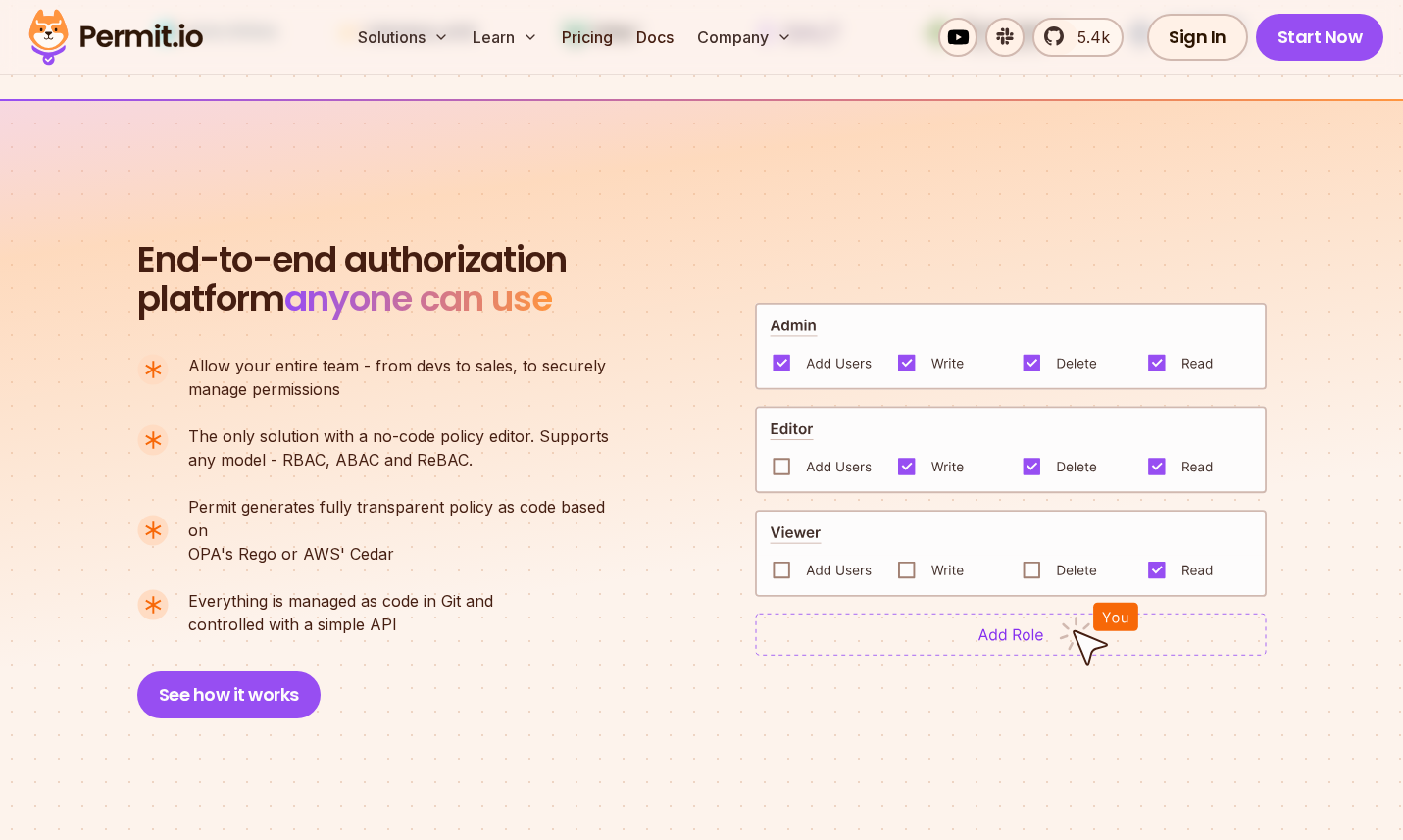
click at [632, 501] on div "End-to-end authorization platform anyone can use A no-code authorization platfo…" at bounding box center [702, 479] width 1130 height 479
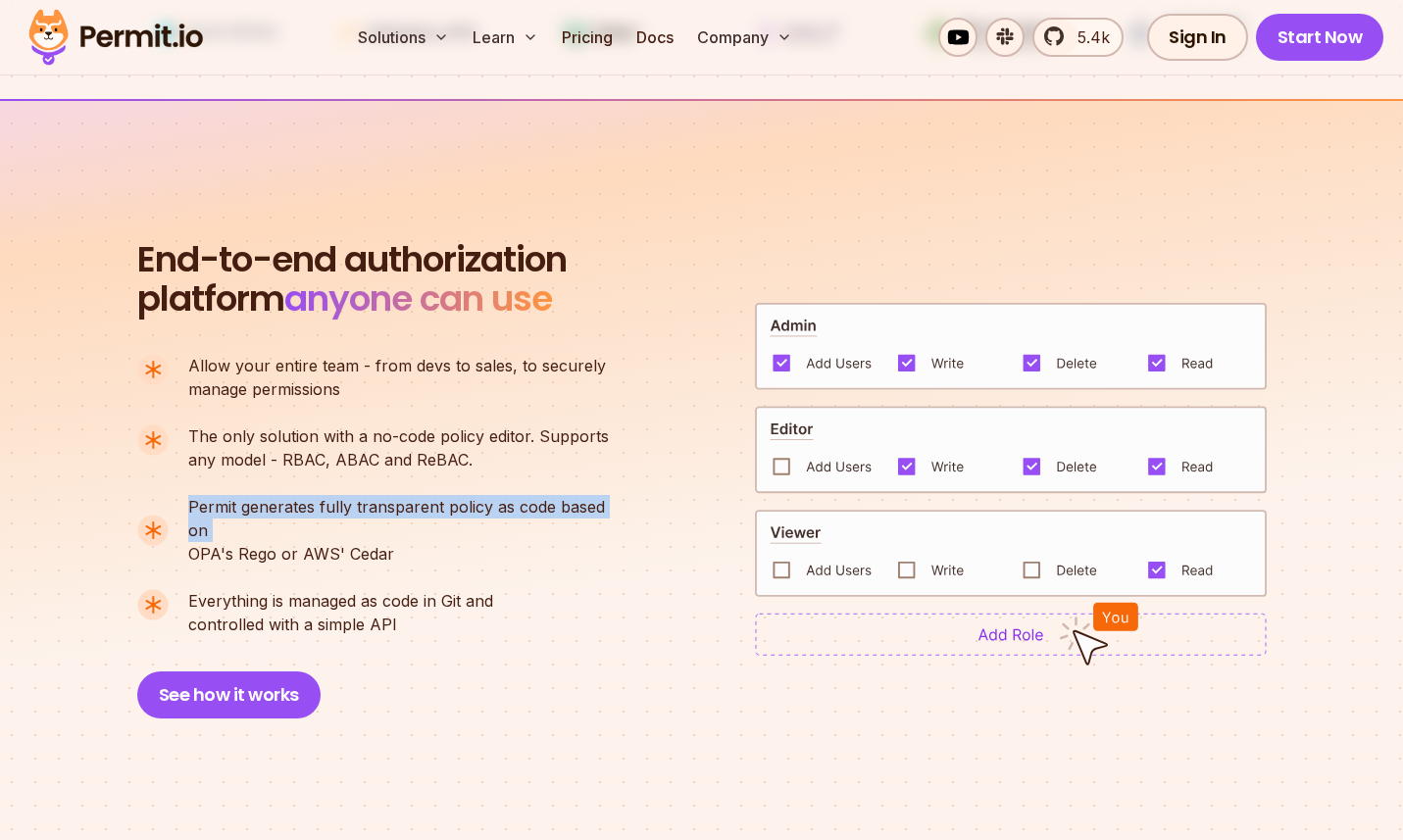
click at [632, 501] on div "End-to-end authorization platform anyone can use A no-code authorization platfo…" at bounding box center [702, 479] width 1130 height 479
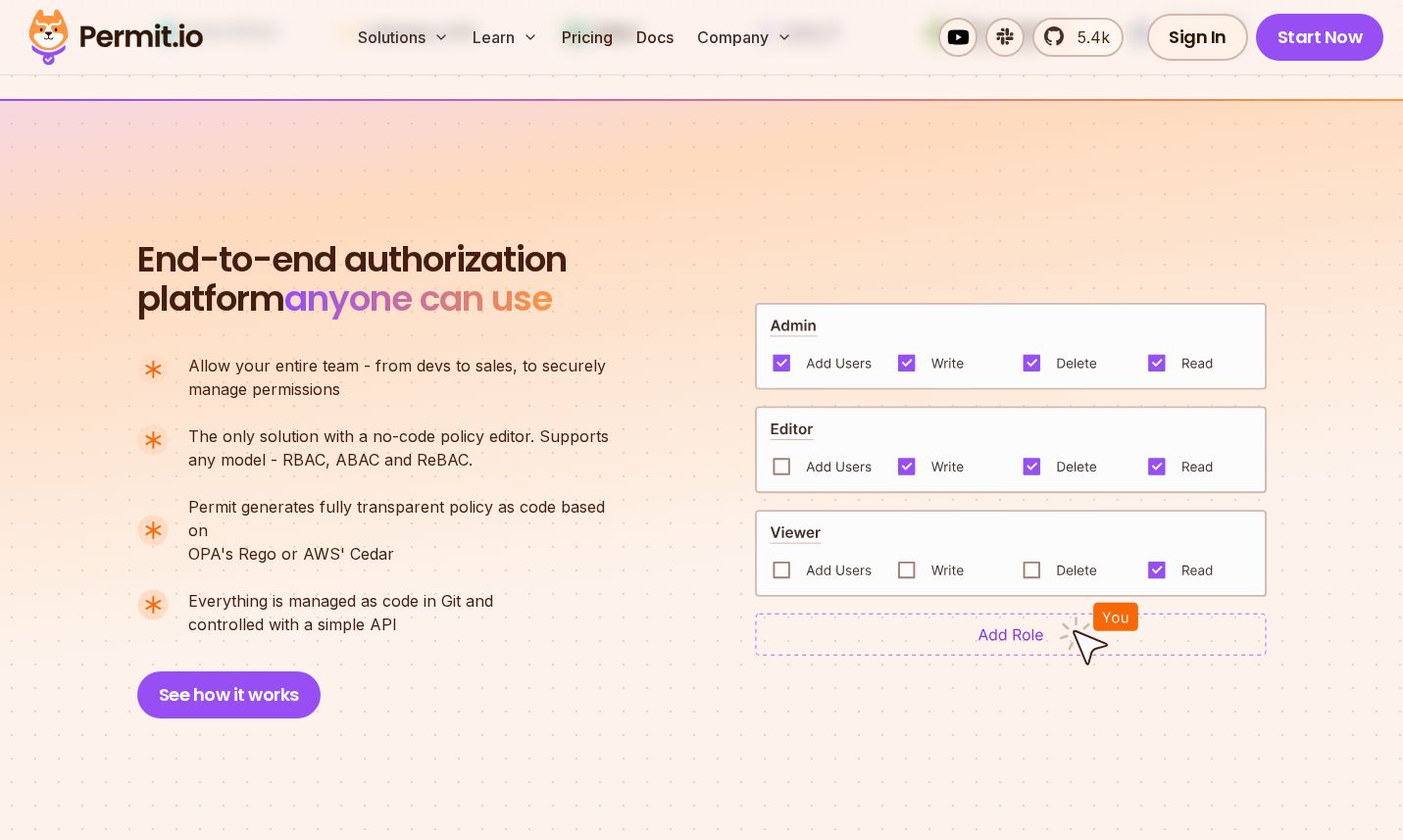
click at [534, 534] on p "Permit generates fully transparent policy as code based on OPA's [PERSON_NAME] …" at bounding box center [406, 529] width 437 height 71
drag, startPoint x: 189, startPoint y: 525, endPoint x: 453, endPoint y: 527, distance: 264.0
click at [415, 530] on p "Permit generates fully transparent policy as code based on OPA's [PERSON_NAME] …" at bounding box center [406, 529] width 437 height 71
click at [453, 526] on p "Permit generates fully transparent policy as code based on OPA's [PERSON_NAME] …" at bounding box center [406, 529] width 437 height 71
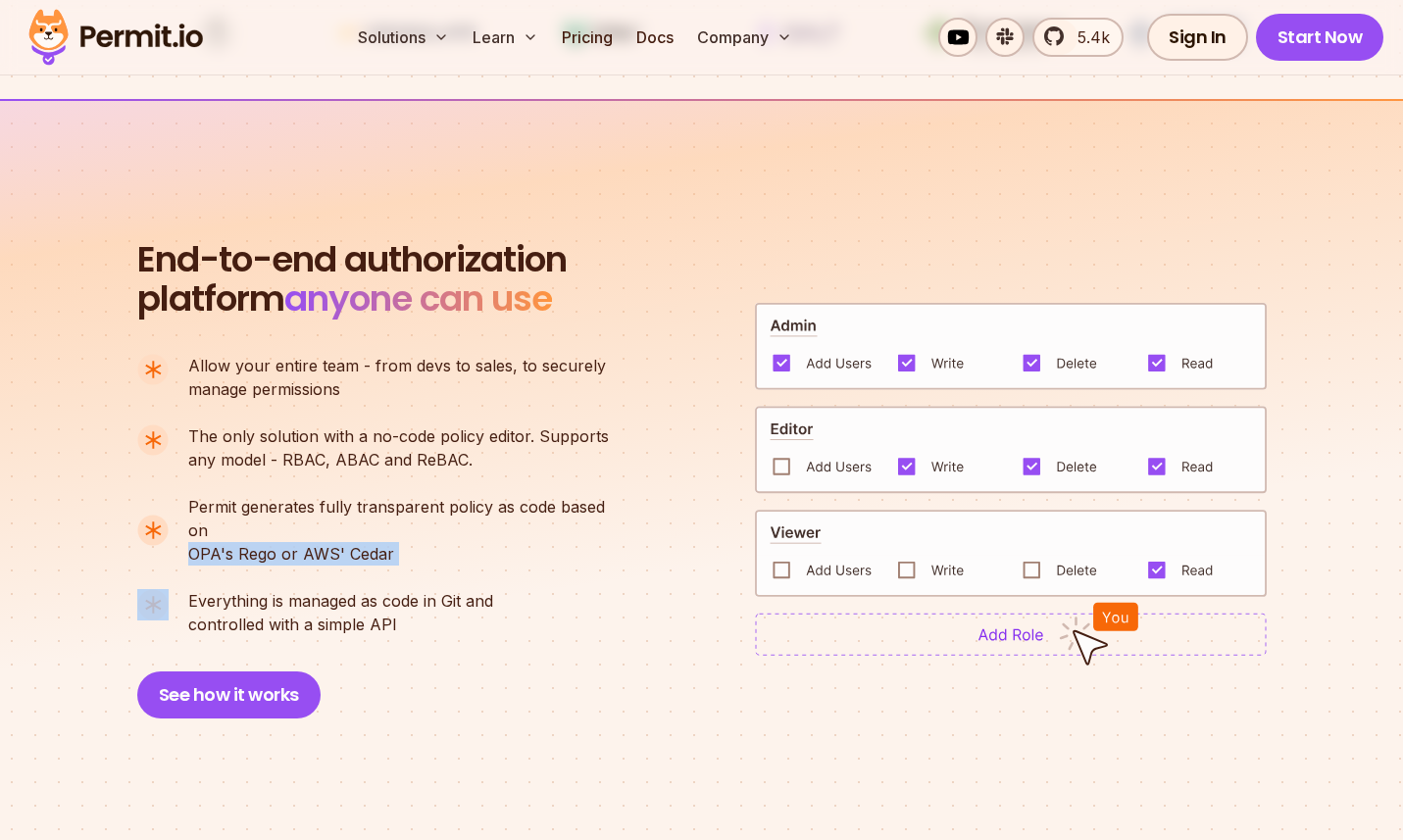
click at [453, 526] on p "Permit generates fully transparent policy as code based on OPA's [PERSON_NAME] …" at bounding box center [406, 529] width 437 height 71
click at [408, 534] on p "Permit generates fully transparent policy as code based on OPA's [PERSON_NAME] …" at bounding box center [406, 529] width 437 height 71
click at [413, 520] on p "Permit generates fully transparent policy as code based on OPA's [PERSON_NAME] …" at bounding box center [406, 529] width 437 height 71
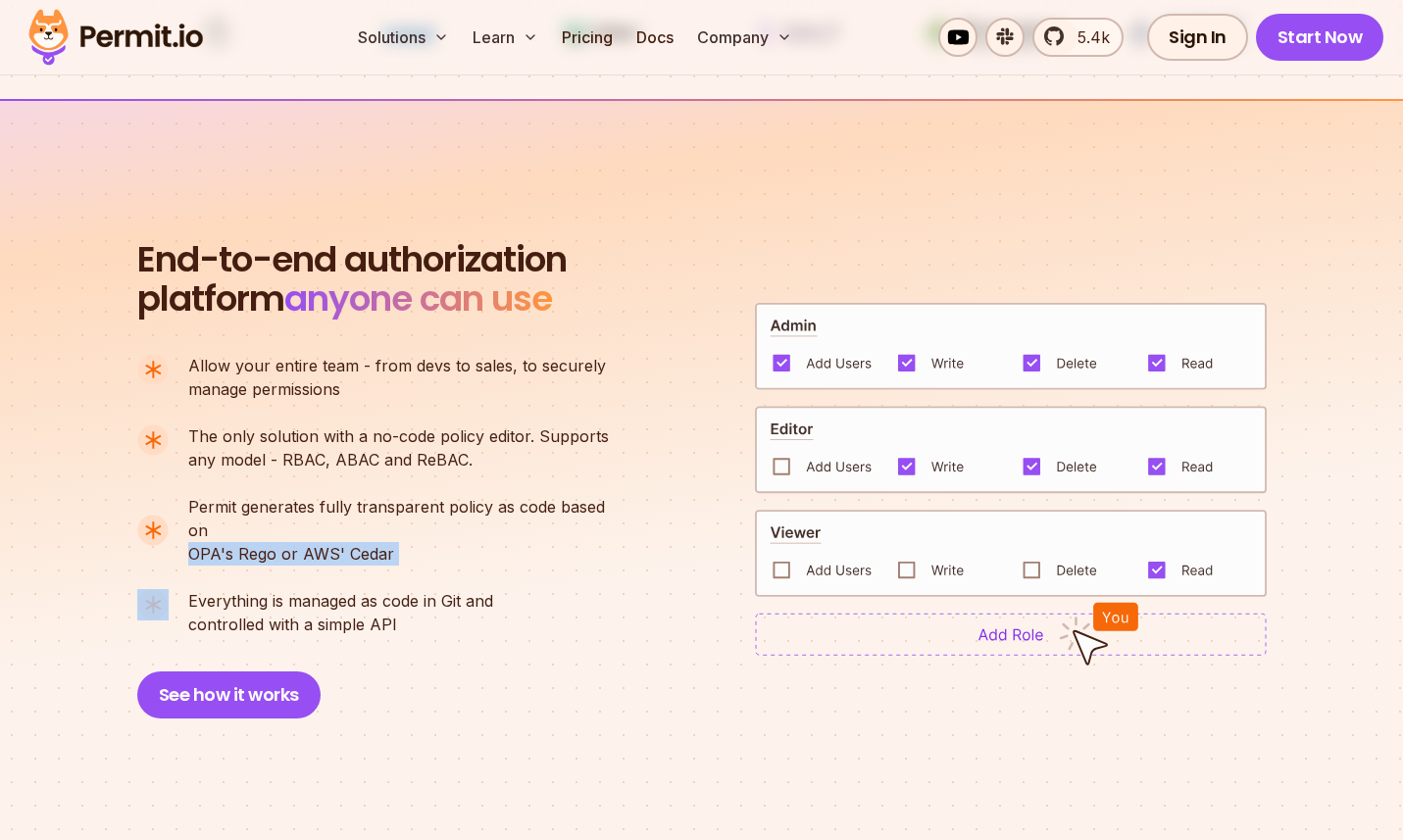
click at [441, 532] on p "Permit generates fully transparent policy as code based on OPA's [PERSON_NAME] …" at bounding box center [406, 529] width 437 height 71
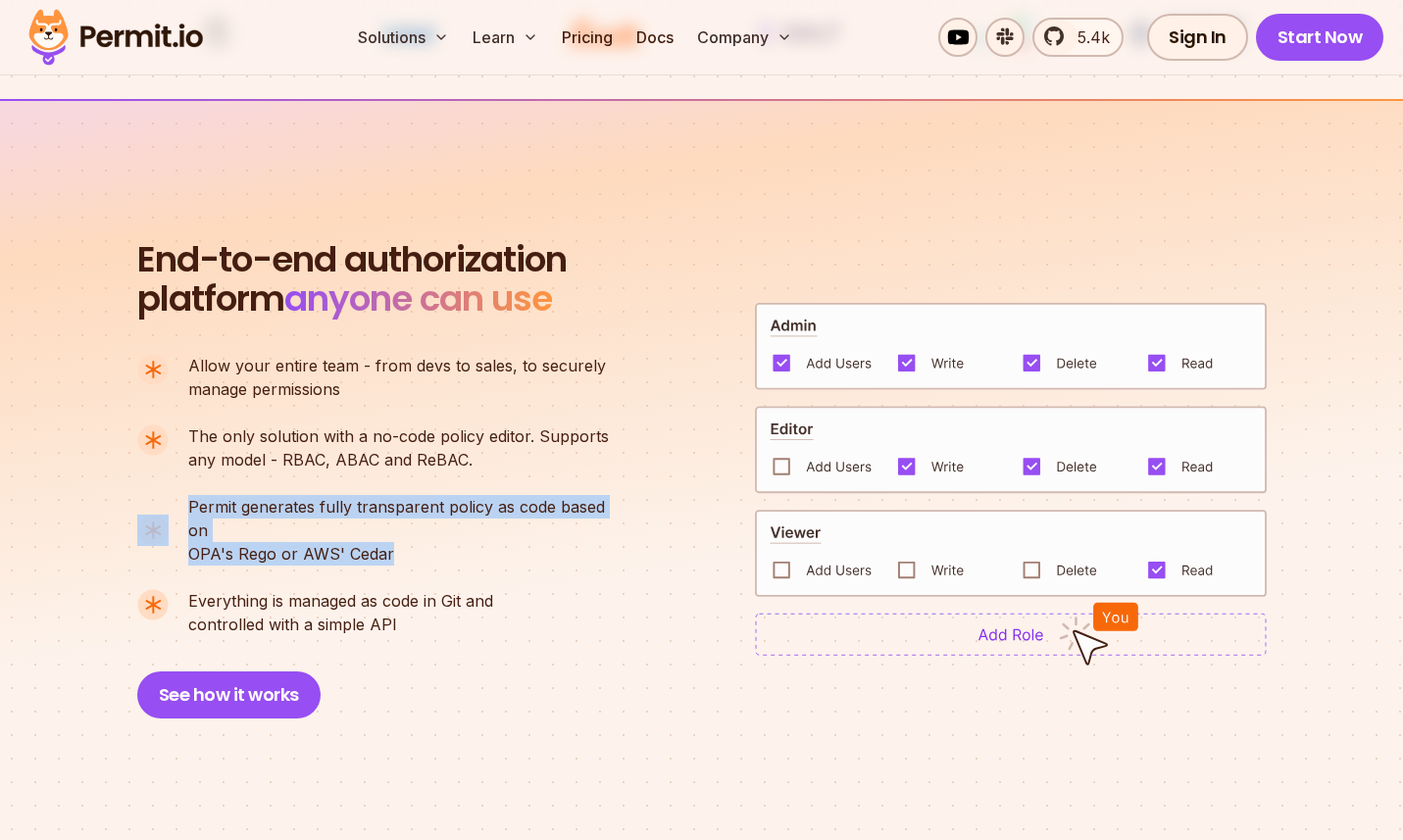
drag, startPoint x: 424, startPoint y: 532, endPoint x: 392, endPoint y: 514, distance: 36.7
click at [177, 532] on li "Permit generates fully transparent policy as code based on OPA's [PERSON_NAME] …" at bounding box center [381, 529] width 488 height 71
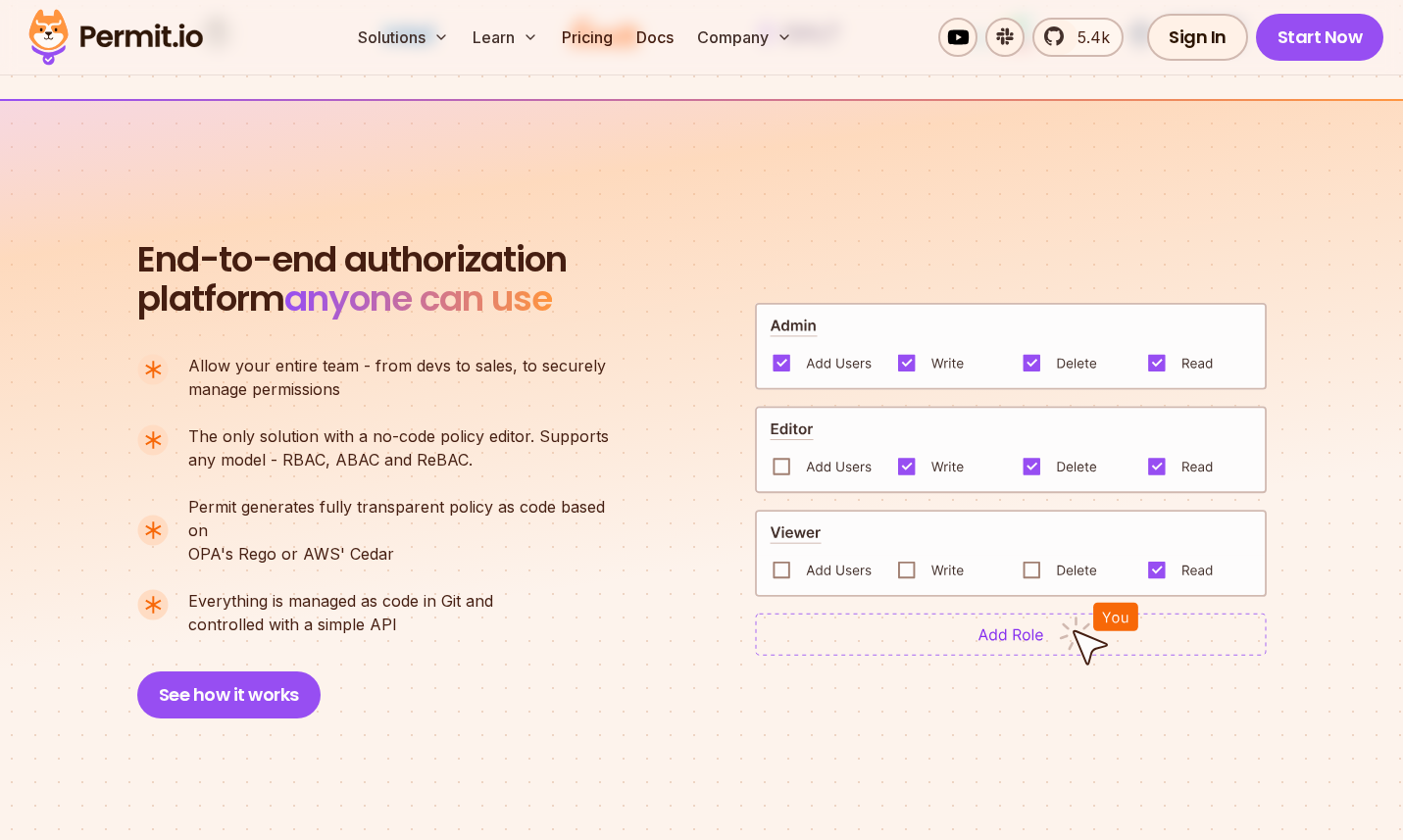
click at [392, 513] on span "Permit generates fully transparent policy as code based on" at bounding box center [406, 518] width 437 height 47
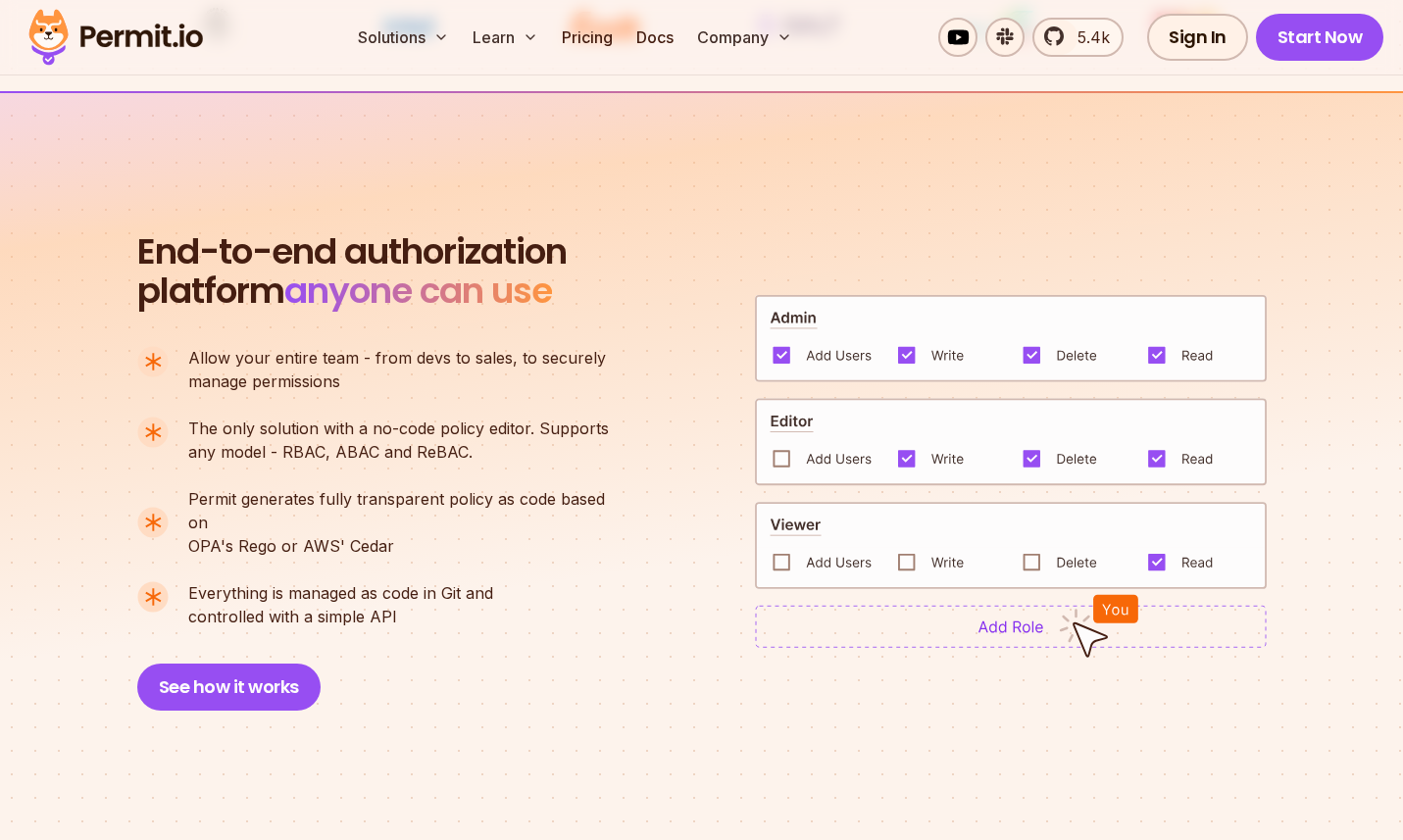
scroll to position [1221, 0]
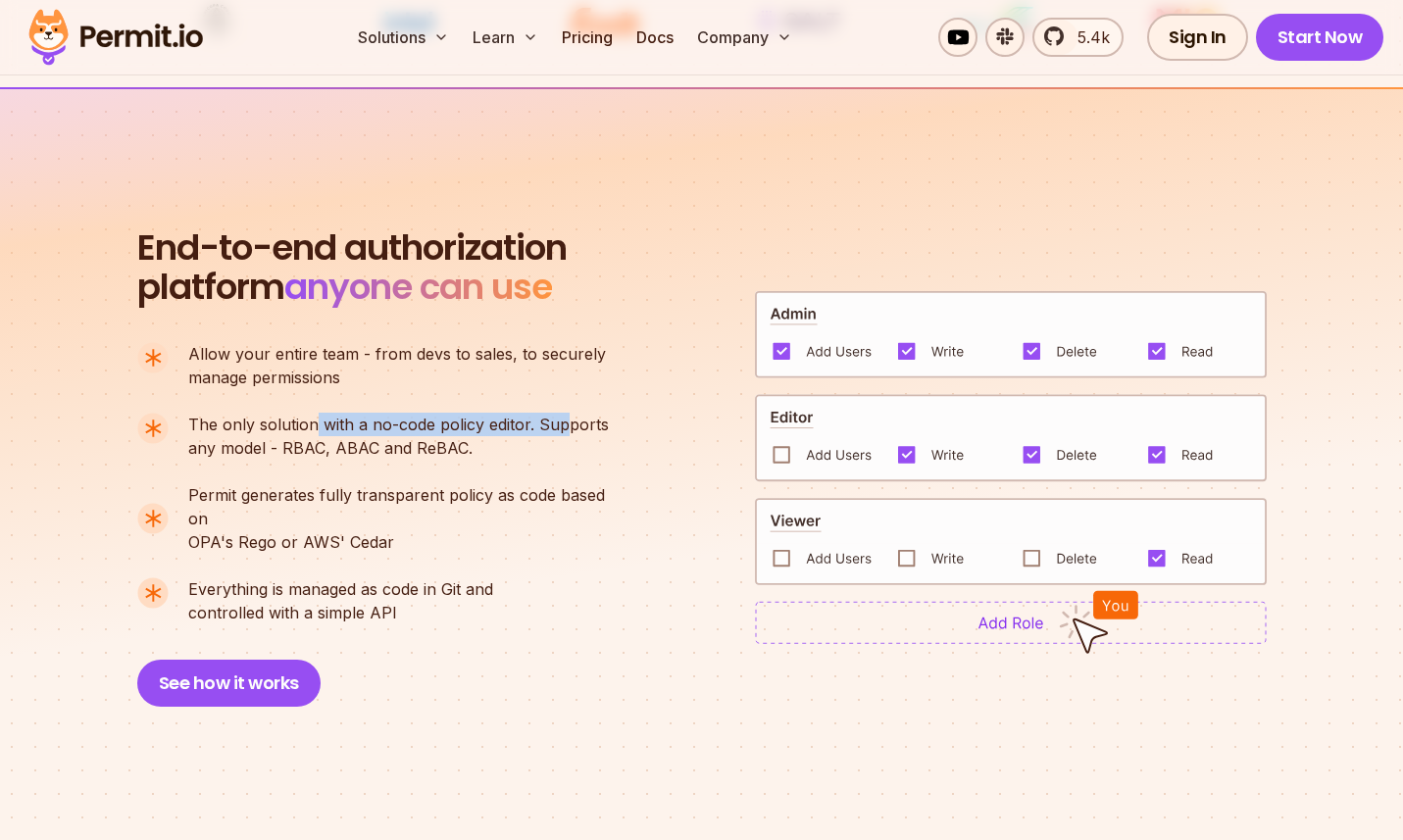
drag, startPoint x: 316, startPoint y: 421, endPoint x: 567, endPoint y: 423, distance: 251.0
click at [559, 423] on span "The only solution with a no-code policy editor. Supports" at bounding box center [398, 425] width 420 height 24
click at [577, 420] on span "The only solution with a no-code policy editor. Supports" at bounding box center [398, 425] width 420 height 24
click at [596, 423] on span "The only solution with a no-code policy editor. Supports" at bounding box center [398, 425] width 420 height 24
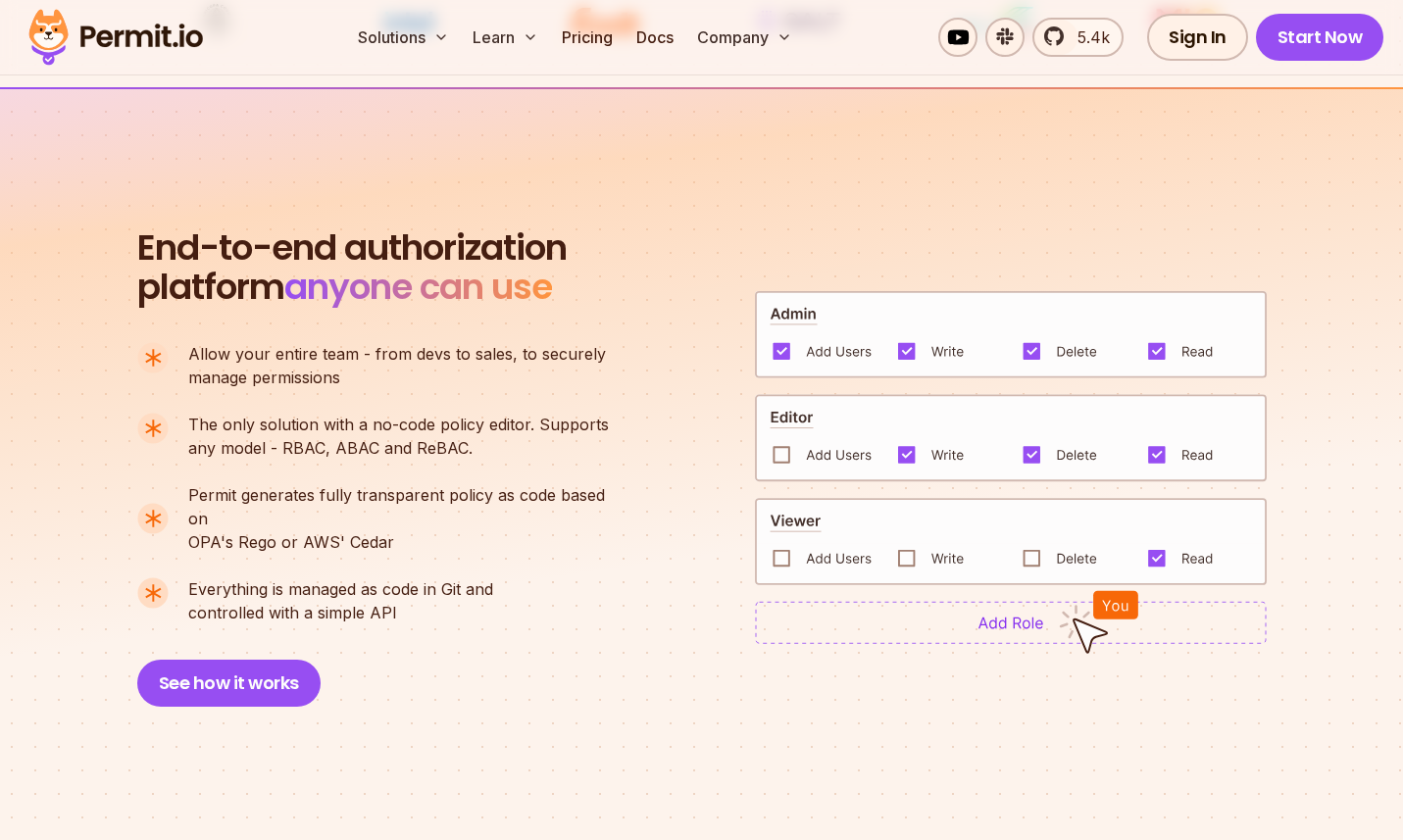
click at [591, 423] on span "The only solution with a no-code policy editor. Supports" at bounding box center [398, 425] width 420 height 24
click at [582, 424] on span "The only solution with a no-code policy editor. Supports" at bounding box center [398, 425] width 420 height 24
click at [425, 420] on span "The only solution with a no-code policy editor. Supports" at bounding box center [398, 425] width 420 height 24
drag, startPoint x: 361, startPoint y: 420, endPoint x: 489, endPoint y: 417, distance: 128.0
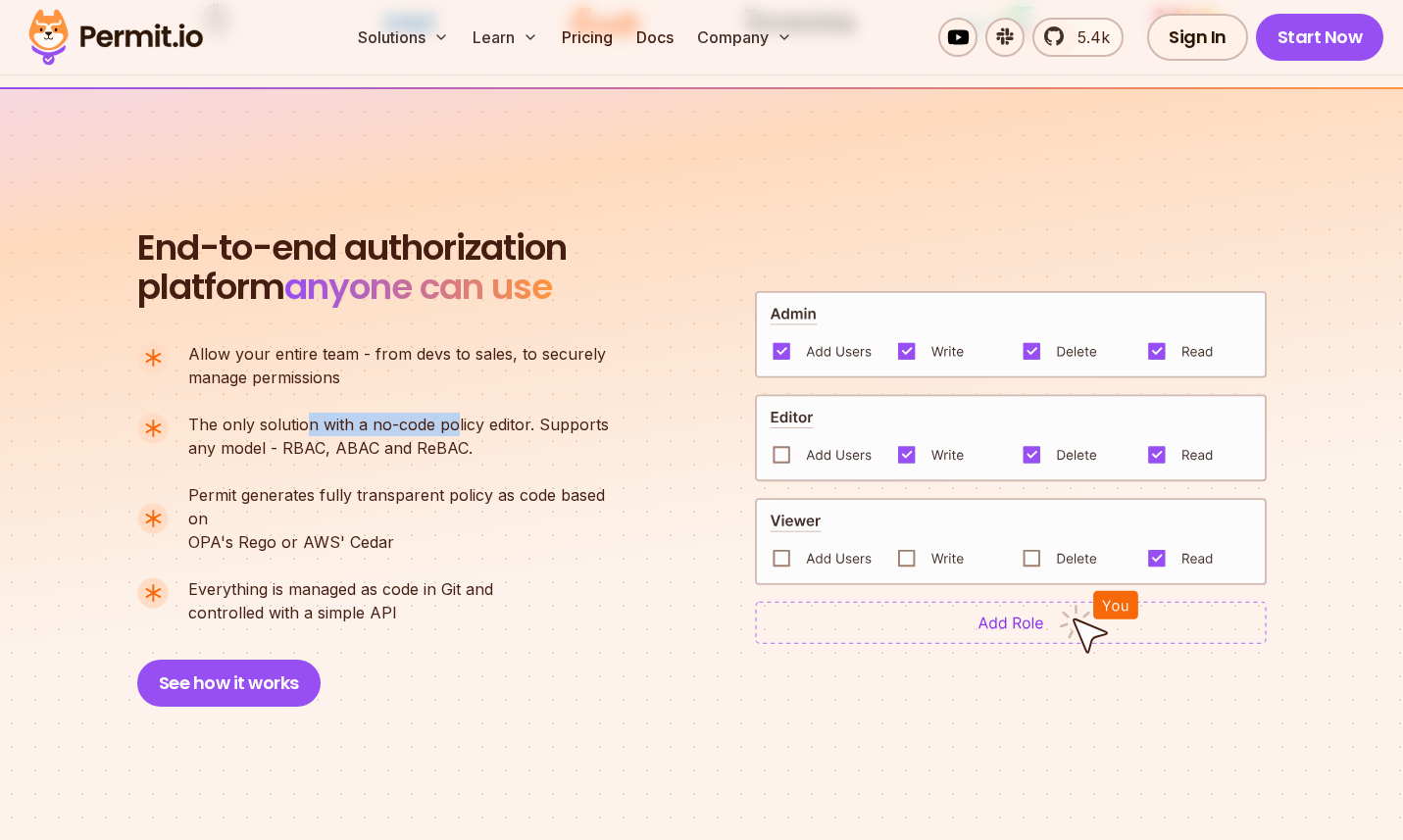
click at [452, 420] on span "The only solution with a no-code policy editor. Supports" at bounding box center [398, 425] width 420 height 24
click at [489, 417] on span "The only solution with a no-code policy editor. Supports" at bounding box center [398, 425] width 420 height 24
click at [581, 431] on span "The only solution with a no-code policy editor. Supports" at bounding box center [398, 425] width 420 height 24
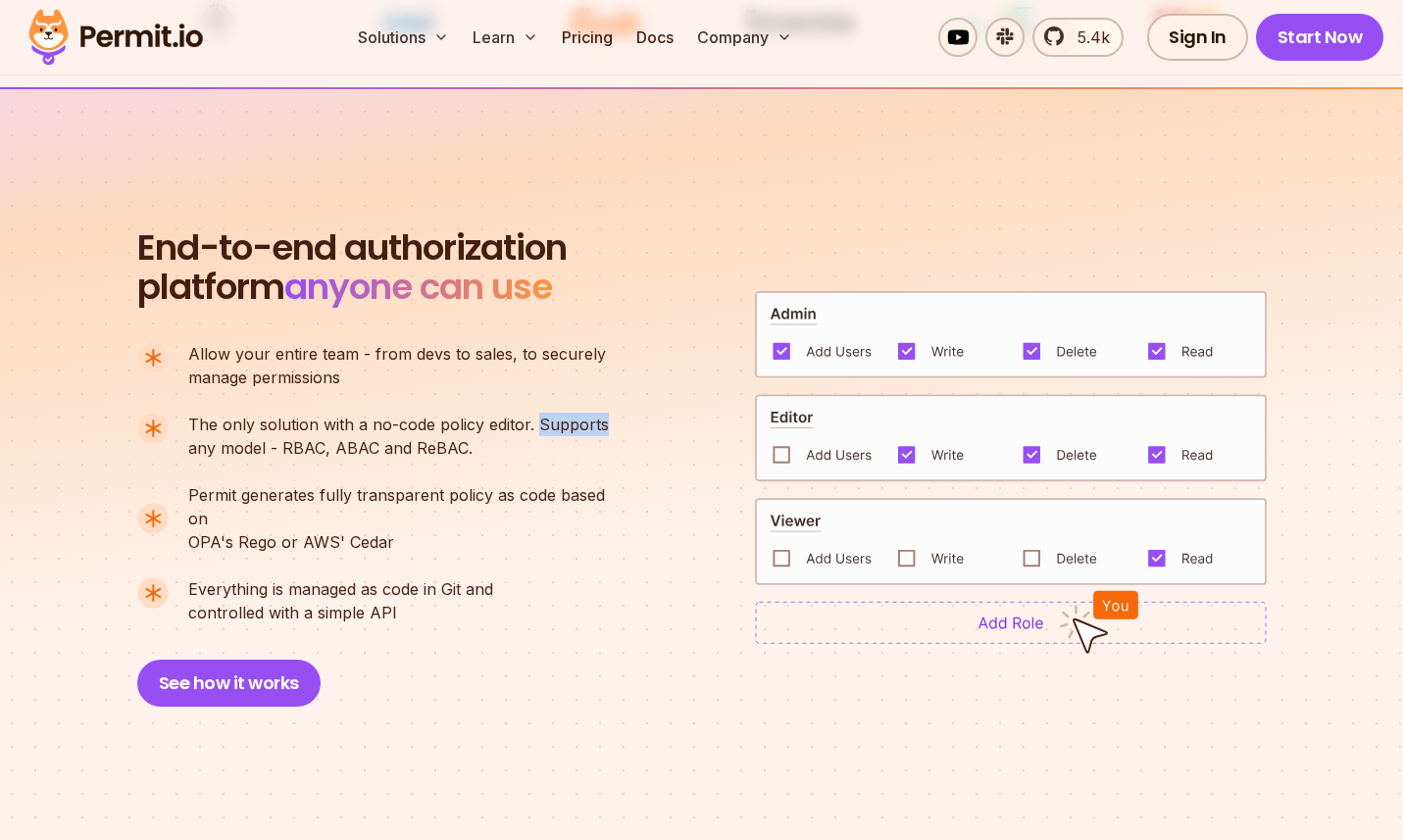
click at [581, 431] on span "The only solution with a no-code policy editor. Supports" at bounding box center [398, 425] width 420 height 24
click at [408, 430] on span "The only solution with a no-code policy editor. Supports" at bounding box center [398, 425] width 420 height 24
drag, startPoint x: 217, startPoint y: 441, endPoint x: 381, endPoint y: 444, distance: 164.0
click at [311, 441] on p "The only solution with a no-code policy editor. Supports any model - RBAC, ABAC…" at bounding box center [398, 436] width 420 height 47
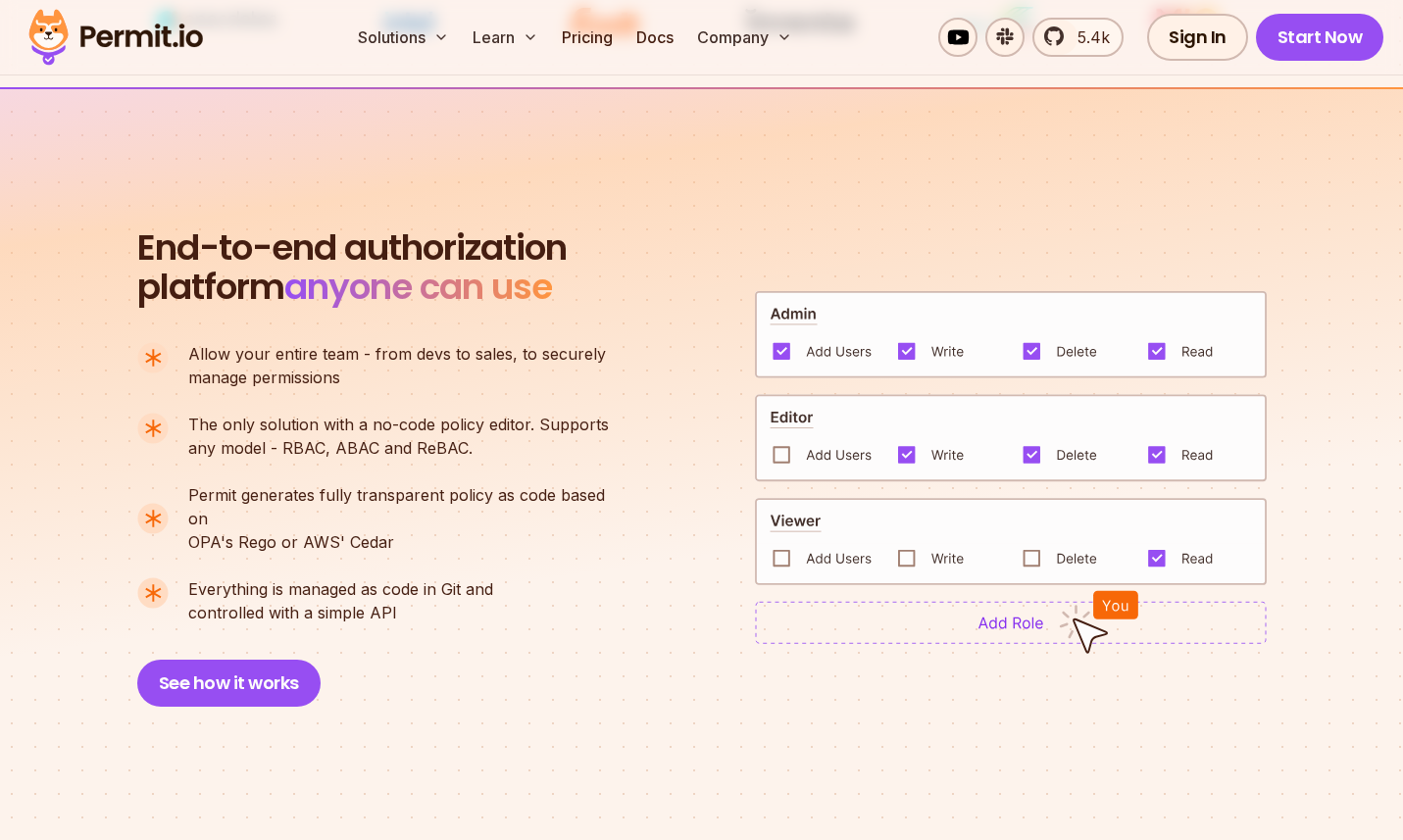
click at [381, 443] on p "The only solution with a no-code policy editor. Supports any model - RBAC, ABAC…" at bounding box center [398, 436] width 420 height 47
drag, startPoint x: 265, startPoint y: 447, endPoint x: 501, endPoint y: 445, distance: 236.0
click at [495, 446] on p "The only solution with a no-code policy editor. Supports any model - RBAC, ABAC…" at bounding box center [398, 436] width 420 height 47
click at [501, 445] on p "The only solution with a no-code policy editor. Supports any model - RBAC, ABAC…" at bounding box center [398, 436] width 420 height 47
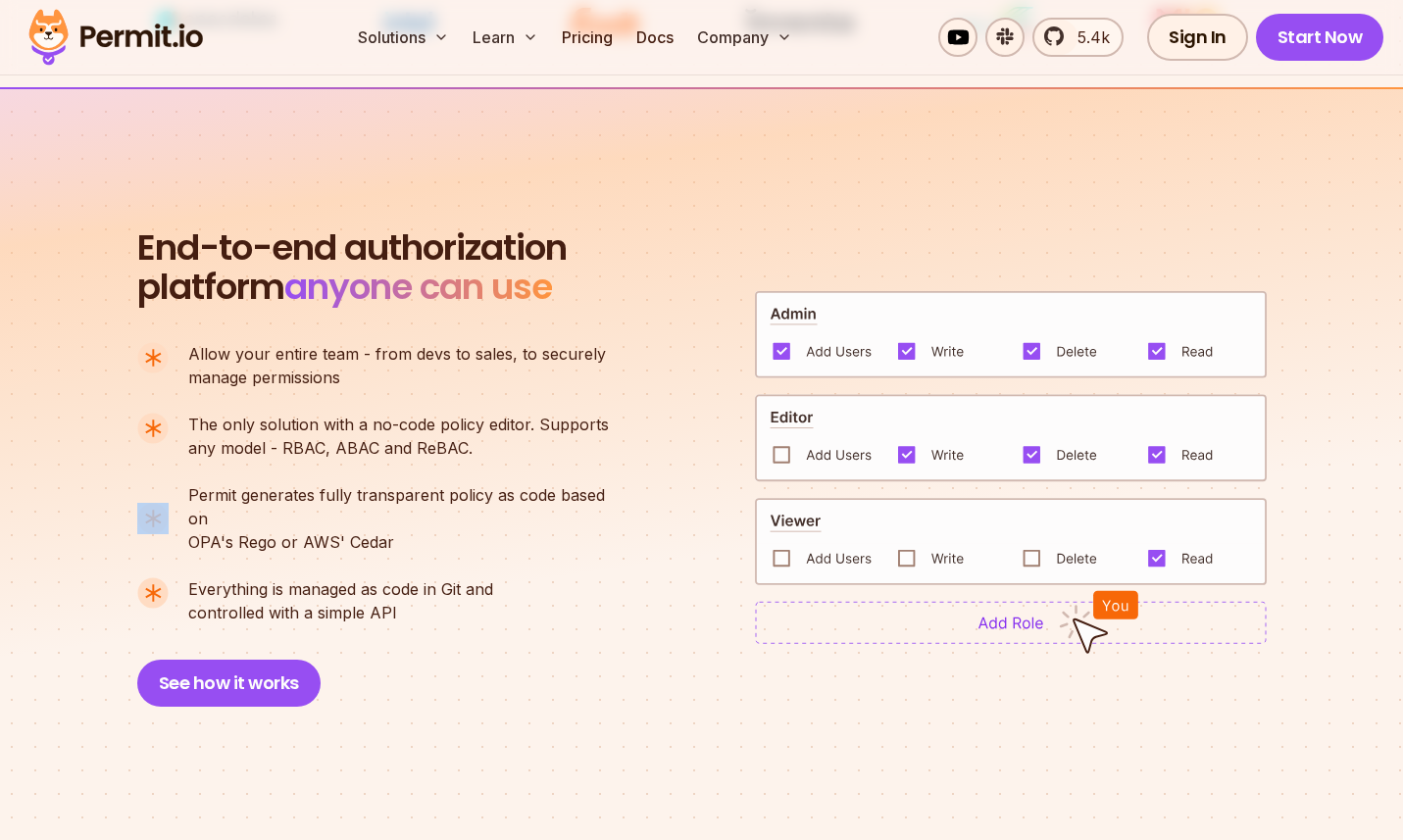
click at [501, 445] on p "The only solution with a no-code policy editor. Supports any model - RBAC, ABAC…" at bounding box center [398, 436] width 420 height 47
click at [545, 445] on p "The only solution with a no-code policy editor. Supports any model - RBAC, ABAC…" at bounding box center [398, 436] width 420 height 47
click at [518, 449] on p "The only solution with a no-code policy editor. Supports any model - RBAC, ABAC…" at bounding box center [398, 436] width 420 height 47
click at [517, 449] on p "The only solution with a no-code policy editor. Supports any model - RBAC, ABAC…" at bounding box center [398, 436] width 420 height 47
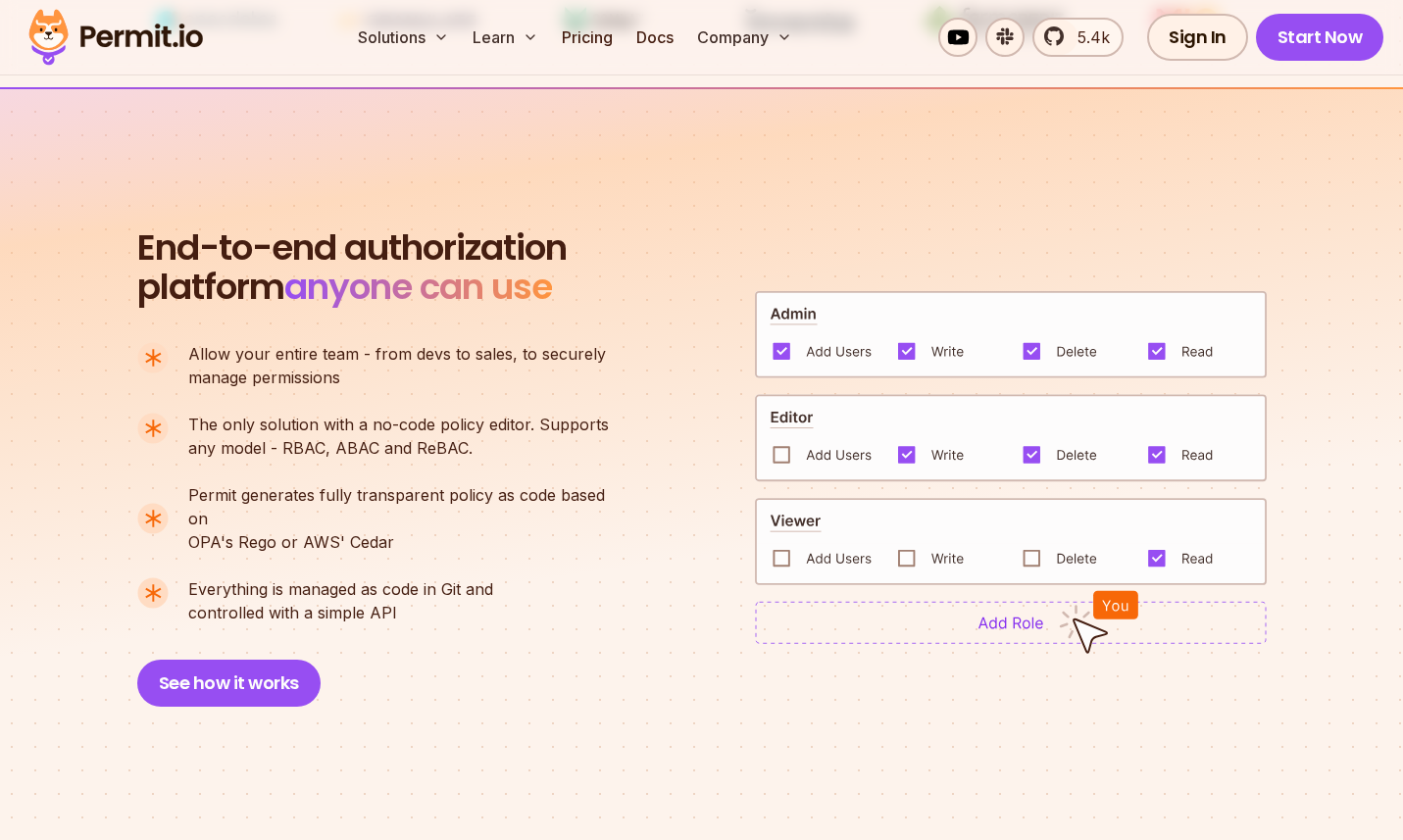
click at [409, 428] on span "The only solution with a no-code policy editor. Supports" at bounding box center [398, 425] width 420 height 24
click at [382, 457] on p "The only solution with a no-code policy editor. Supports any model - RBAC, ABAC…" at bounding box center [398, 436] width 420 height 47
click at [381, 456] on p "The only solution with a no-code policy editor. Supports any model - RBAC, ABAC…" at bounding box center [398, 436] width 420 height 47
click at [419, 443] on p "The only solution with a no-code policy editor. Supports any model - RBAC, ABAC…" at bounding box center [398, 436] width 420 height 47
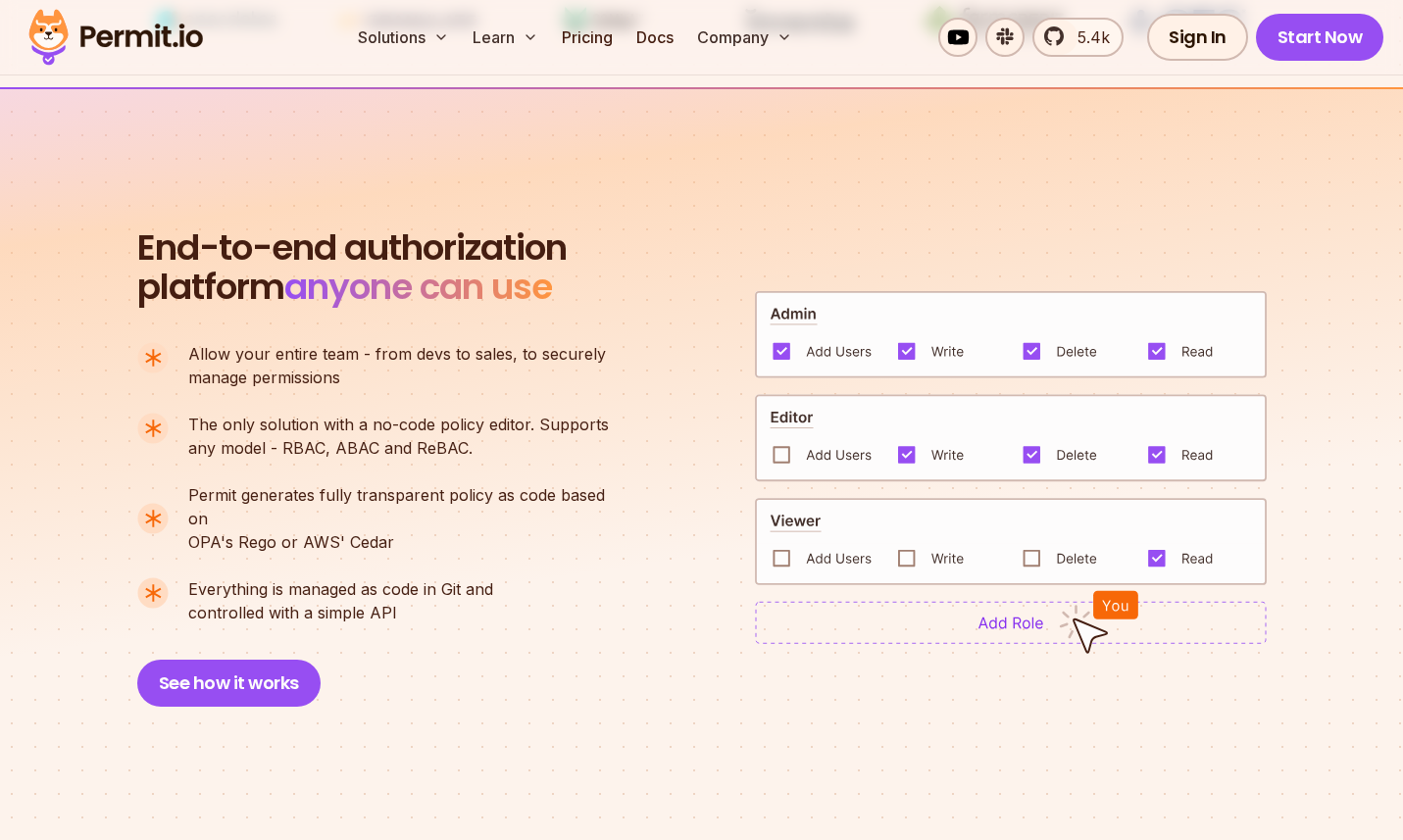
click at [426, 440] on p "The only solution with a no-code policy editor. Supports any model - RBAC, ABAC…" at bounding box center [398, 436] width 420 height 47
click at [497, 439] on p "The only solution with a no-code policy editor. Supports any model - RBAC, ABAC…" at bounding box center [398, 436] width 420 height 47
click at [500, 439] on p "The only solution with a no-code policy editor. Supports any model - RBAC, ABAC…" at bounding box center [398, 436] width 420 height 47
drag, startPoint x: 462, startPoint y: 440, endPoint x: 345, endPoint y: 448, distance: 117.3
click at [345, 448] on p "The only solution with a no-code policy editor. Supports any model - RBAC, ABAC…" at bounding box center [398, 436] width 420 height 47
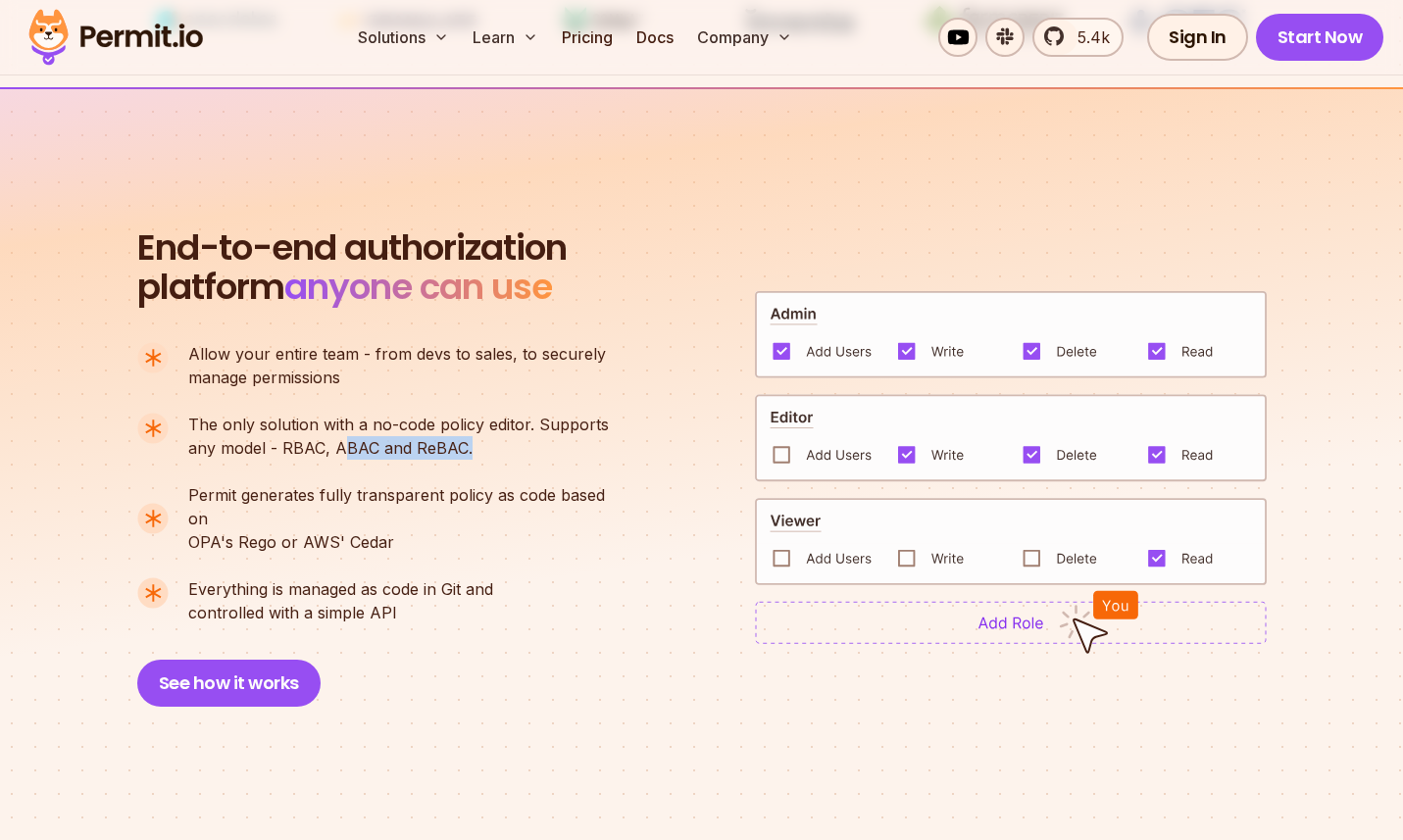
click at [456, 446] on p "The only solution with a no-code policy editor. Supports any model - RBAC, ABAC…" at bounding box center [398, 436] width 420 height 47
click at [457, 446] on p "The only solution with a no-code policy editor. Supports any model - RBAC, ABAC…" at bounding box center [398, 436] width 420 height 47
click at [418, 448] on p "The only solution with a no-code policy editor. Supports any model - RBAC, ABAC…" at bounding box center [398, 436] width 420 height 47
click at [418, 446] on p "The only solution with a no-code policy editor. Supports any model - RBAC, ABAC…" at bounding box center [398, 436] width 420 height 47
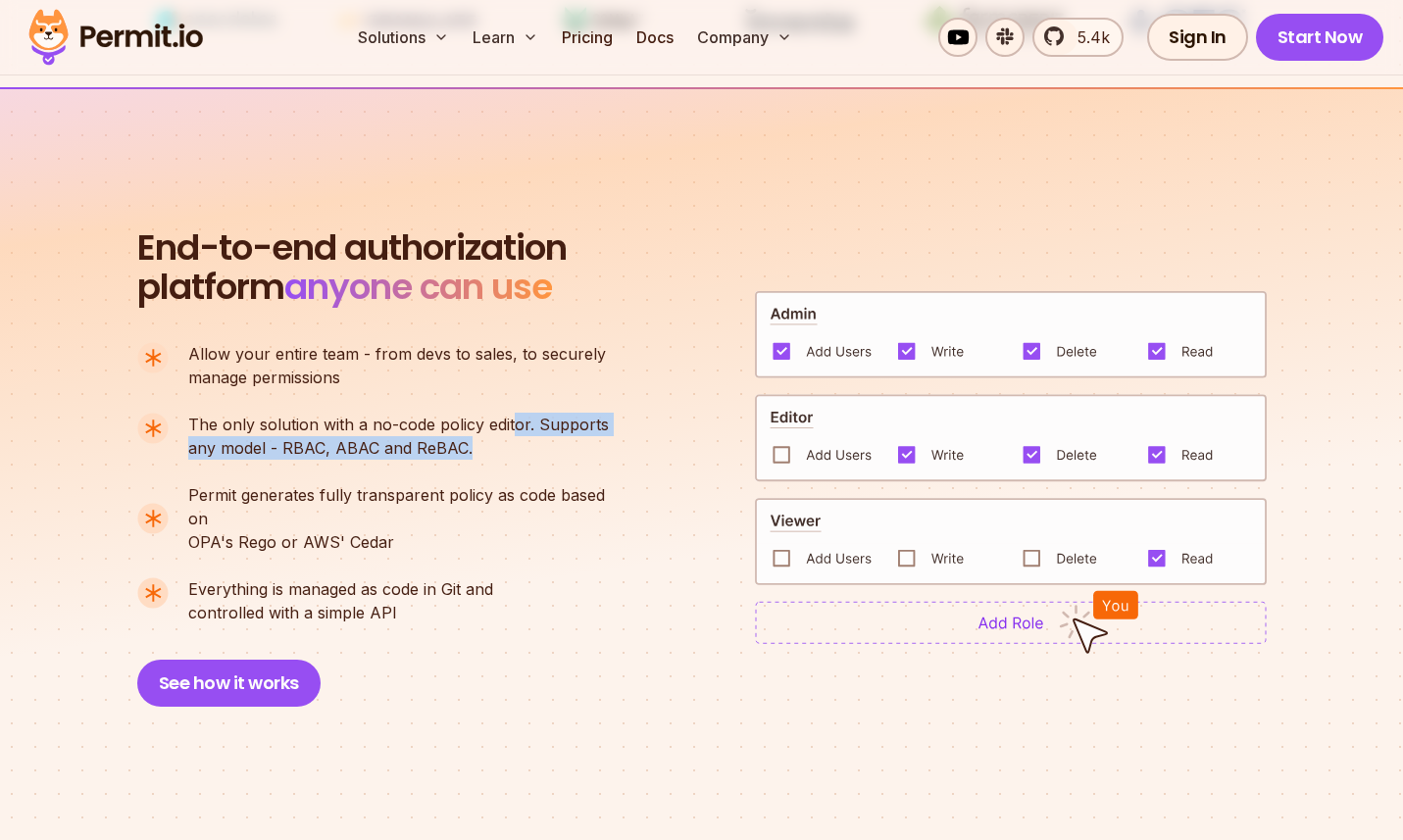
click at [512, 435] on p "The only solution with a no-code policy editor. Supports any model - RBAC, ABAC…" at bounding box center [398, 436] width 420 height 47
click at [437, 447] on p "The only solution with a no-code policy editor. Supports any model - RBAC, ABAC…" at bounding box center [398, 436] width 420 height 47
click at [518, 447] on p "The only solution with a no-code policy editor. Supports any model - RBAC, ABAC…" at bounding box center [398, 436] width 420 height 47
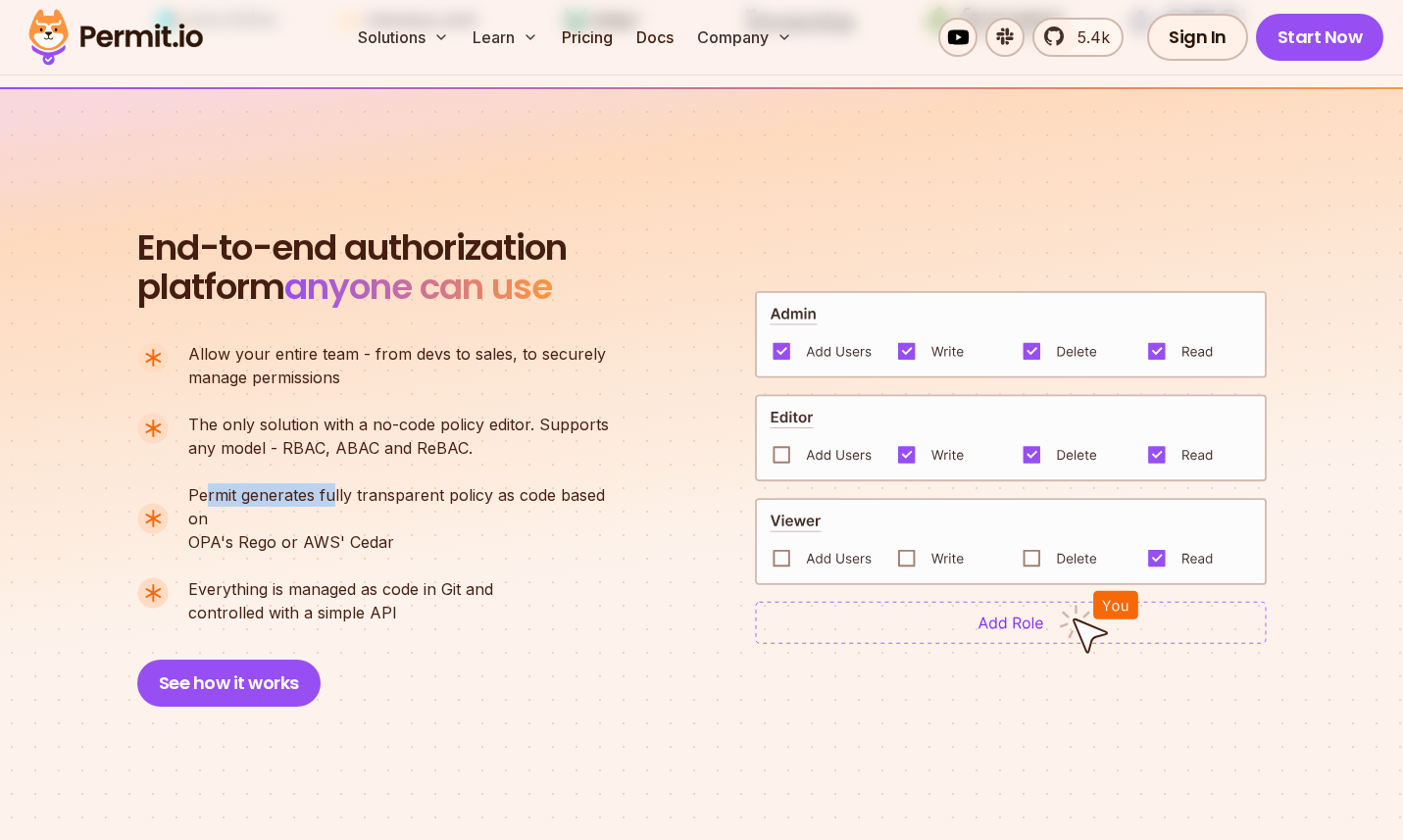
drag, startPoint x: 237, startPoint y: 496, endPoint x: 385, endPoint y: 495, distance: 148.0
click at [374, 496] on span "Permit generates fully transparent policy as code based on" at bounding box center [406, 507] width 437 height 47
click at [390, 492] on span "Permit generates fully transparent policy as code based on" at bounding box center [406, 507] width 437 height 47
click at [497, 488] on span "Permit generates fully transparent policy as code based on" at bounding box center [406, 507] width 437 height 47
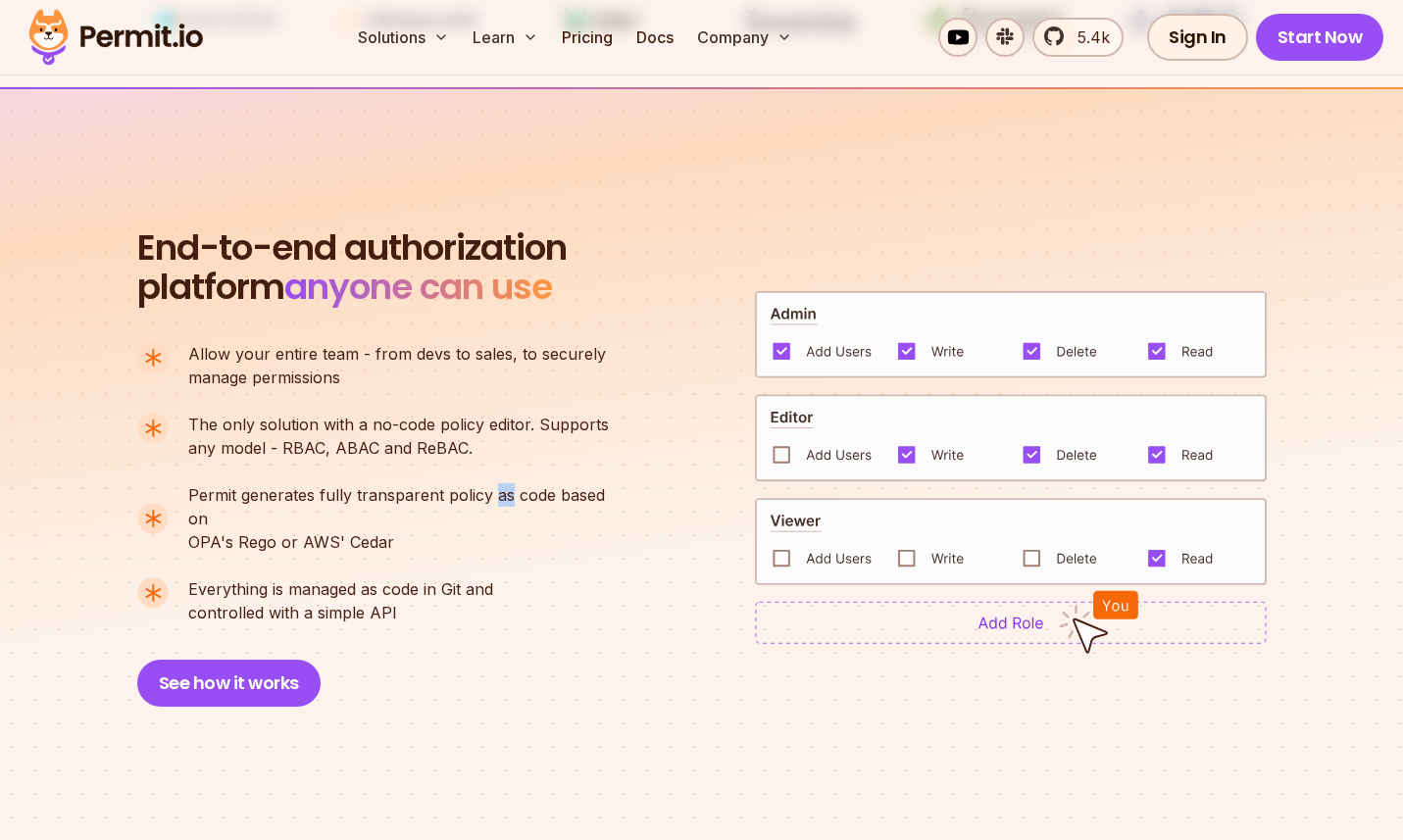
click at [497, 488] on span "Permit generates fully transparent policy as code based on" at bounding box center [406, 507] width 437 height 47
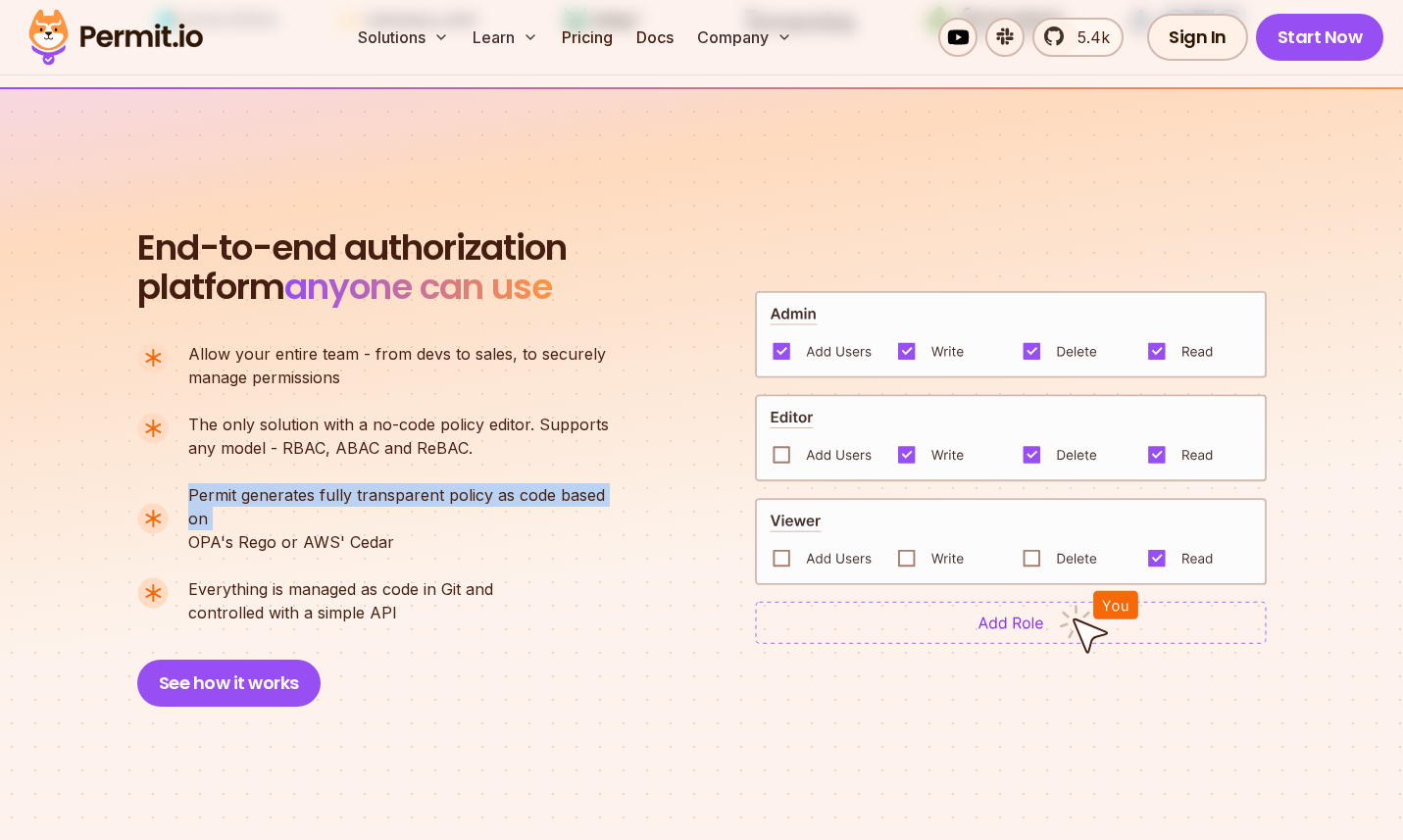
click at [498, 488] on span "Permit generates fully transparent policy as code based on" at bounding box center [406, 507] width 437 height 47
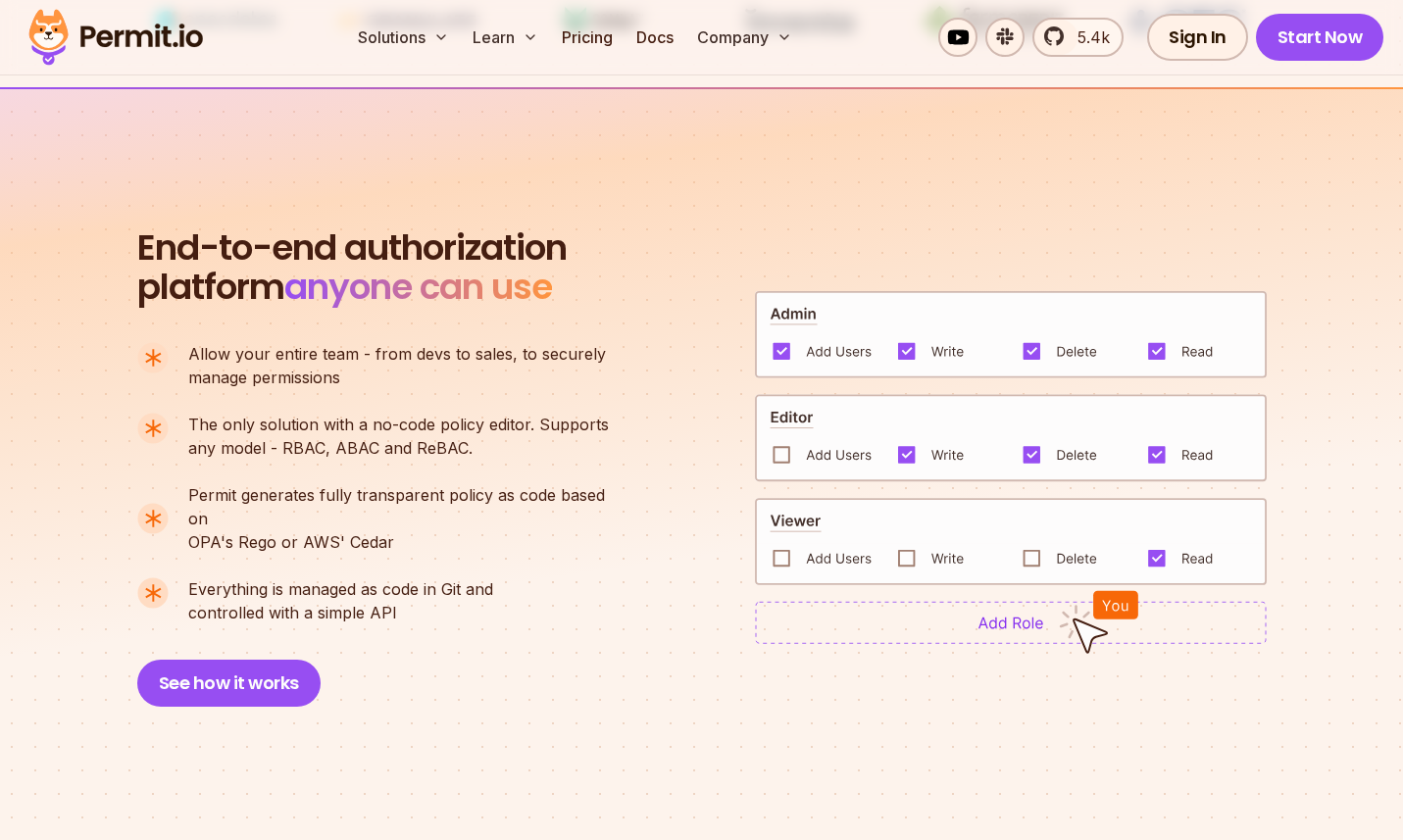
click at [461, 510] on p "Permit generates fully transparent policy as code based on OPA's [PERSON_NAME] …" at bounding box center [406, 519] width 437 height 71
click at [427, 515] on p "Permit generates fully transparent policy as code based on OPA's [PERSON_NAME] …" at bounding box center [406, 519] width 437 height 71
click at [425, 515] on p "Permit generates fully transparent policy as code based on OPA's [PERSON_NAME] …" at bounding box center [406, 519] width 437 height 71
click at [466, 517] on p "Permit generates fully transparent policy as code based on OPA's [PERSON_NAME] …" at bounding box center [406, 519] width 437 height 71
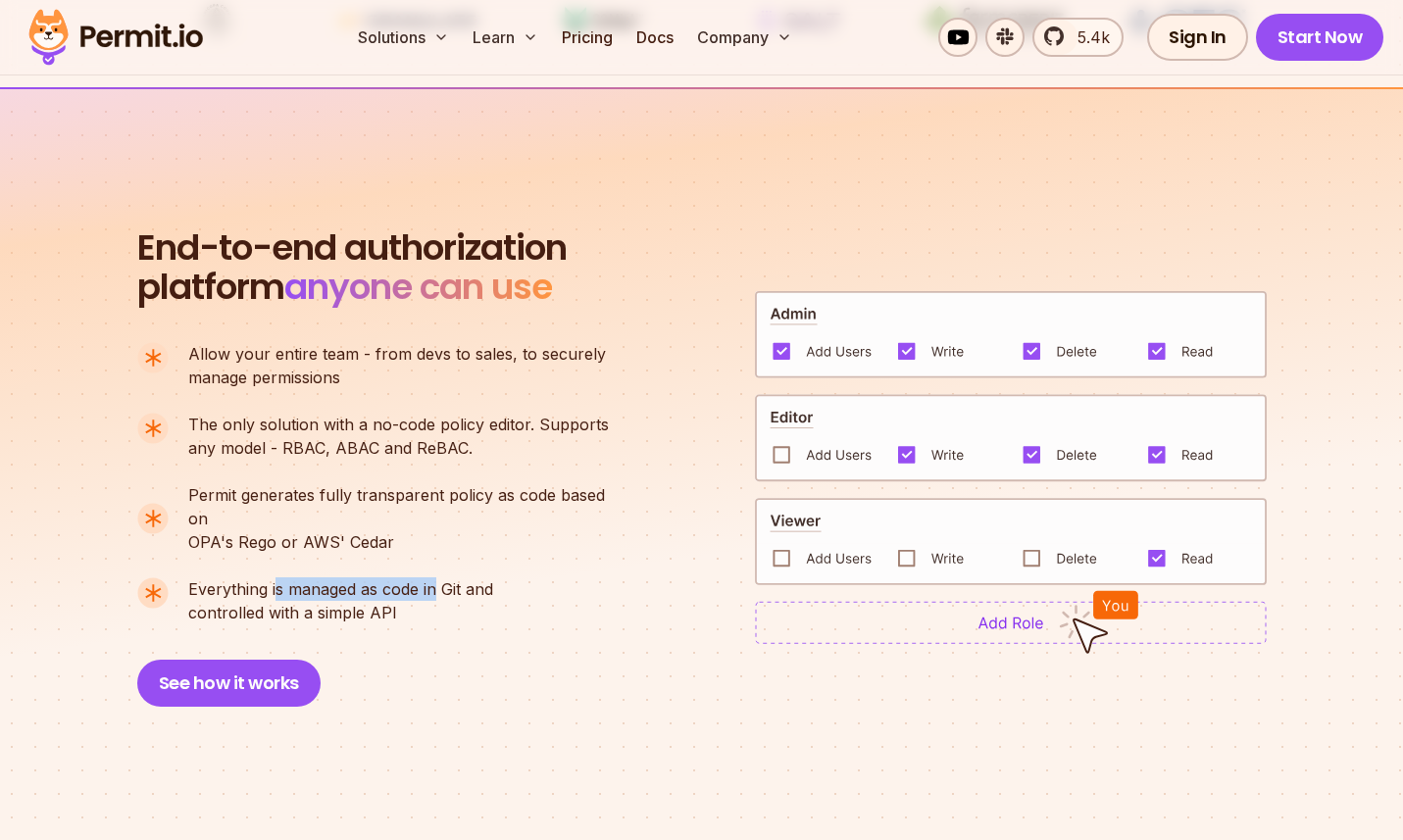
drag, startPoint x: 278, startPoint y: 559, endPoint x: 470, endPoint y: 563, distance: 192.0
click at [450, 577] on span "Everything is managed as code in Git and" at bounding box center [341, 589] width 305 height 24
click at [470, 577] on span "Everything is managed as code in Git and" at bounding box center [341, 589] width 305 height 24
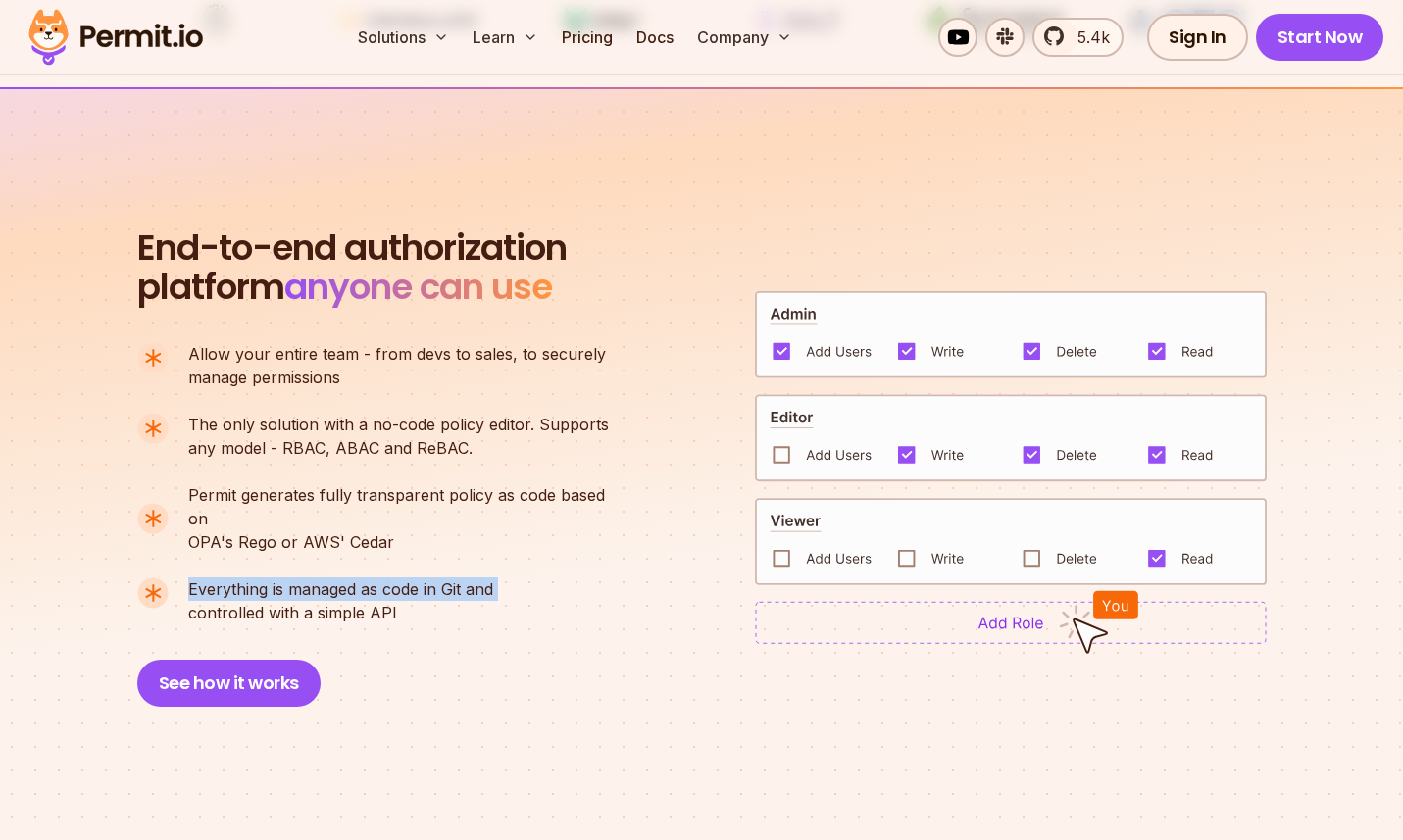
click at [373, 577] on span "Everything is managed as code in Git and" at bounding box center [341, 589] width 305 height 24
click at [421, 577] on span "Everything is managed as code in Git and" at bounding box center [341, 589] width 305 height 24
click at [401, 577] on span "Everything is managed as code in Git and" at bounding box center [341, 589] width 305 height 24
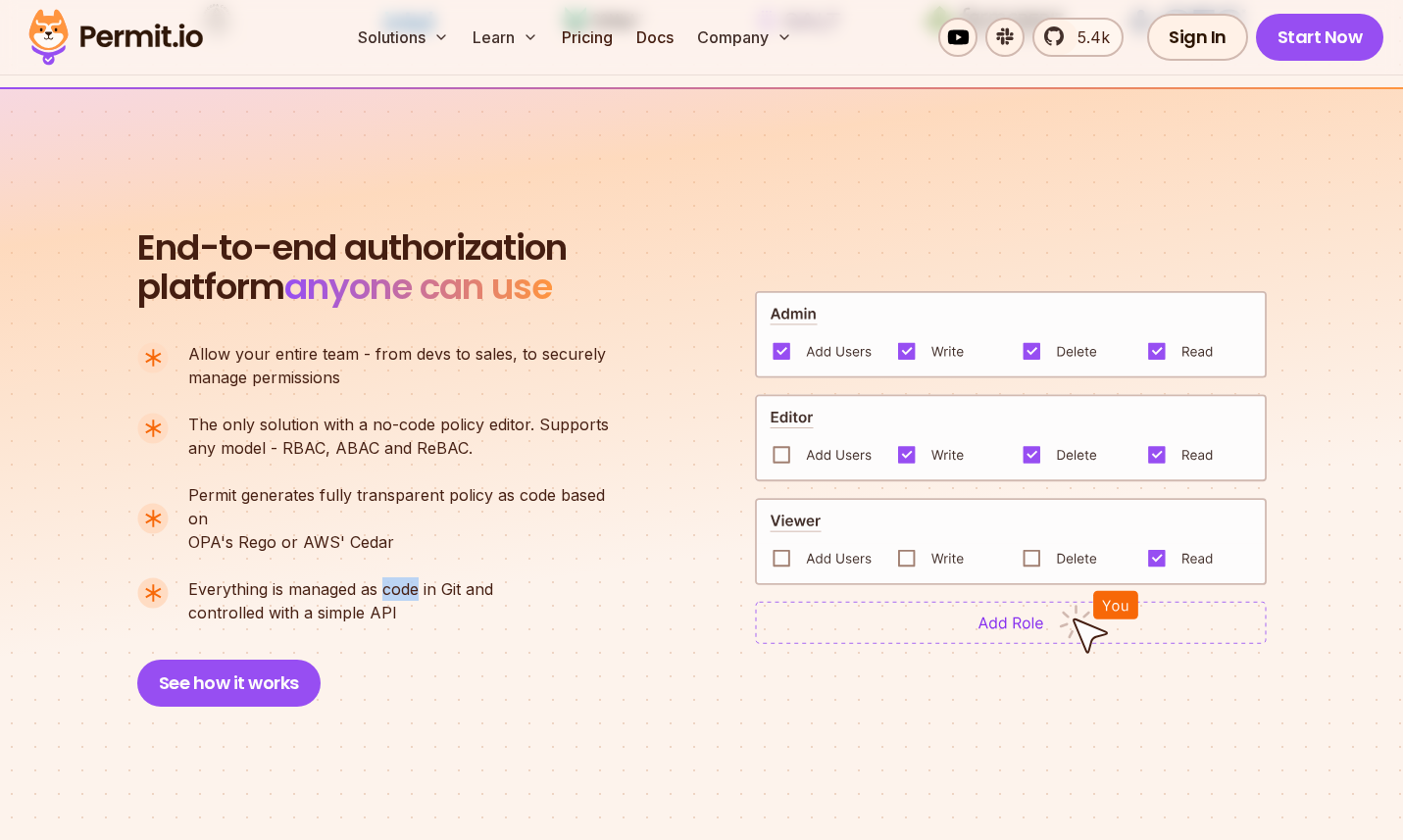
click at [401, 577] on span "Everything is managed as code in Git and" at bounding box center [341, 589] width 305 height 24
click at [425, 577] on span "Everything is managed as code in Git and" at bounding box center [341, 589] width 305 height 24
click at [428, 577] on span "Everything is managed as code in Git and" at bounding box center [341, 589] width 305 height 24
click at [379, 577] on span "Everything is managed as code in Git and" at bounding box center [341, 589] width 305 height 24
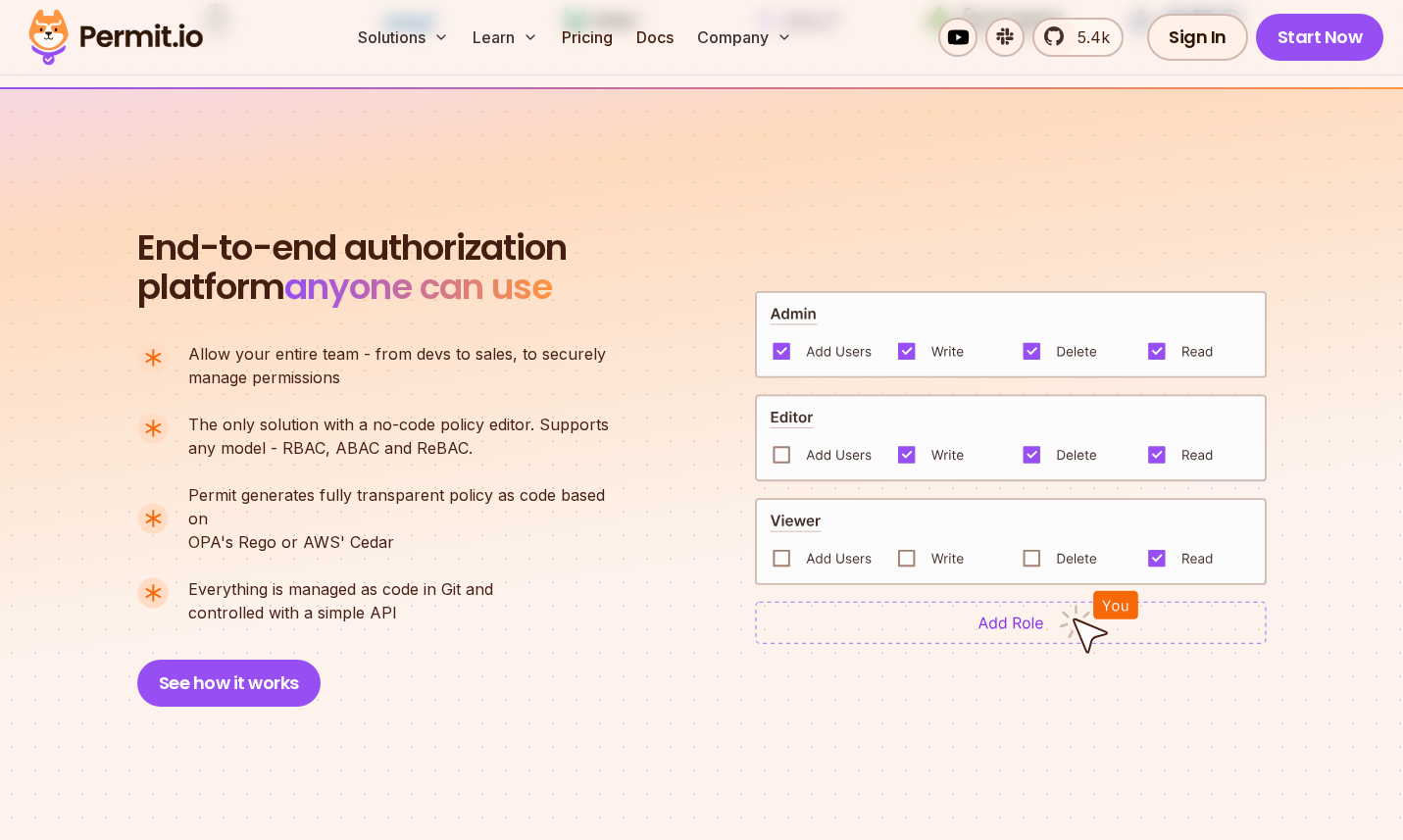
click at [409, 577] on span "Everything is managed as code in Git and" at bounding box center [341, 589] width 305 height 24
click at [441, 577] on span "Everything is managed as code in Git and" at bounding box center [341, 589] width 305 height 24
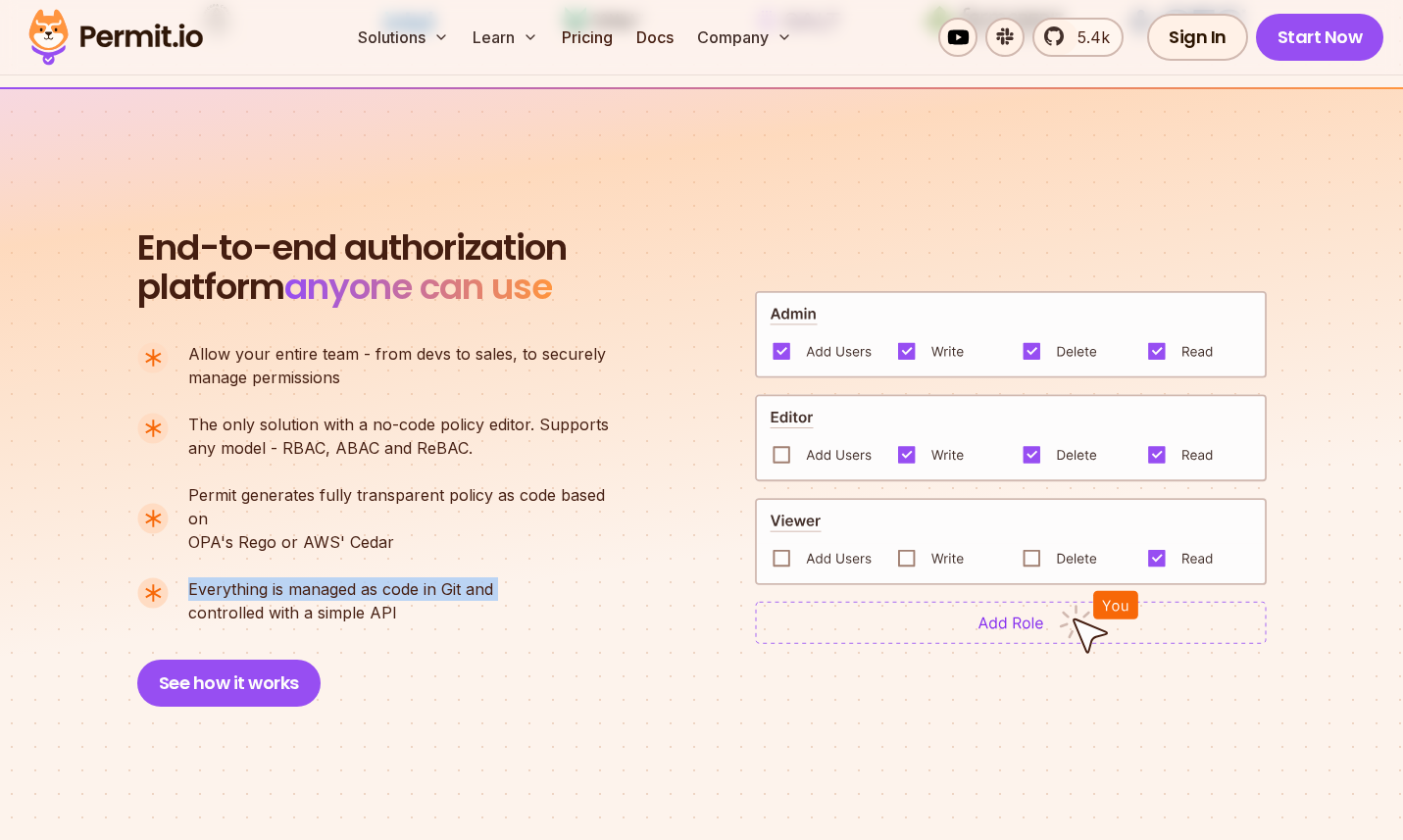
click at [469, 577] on span "Everything is managed as code in Git and" at bounding box center [341, 589] width 305 height 24
click at [466, 577] on span "Everything is managed as code in Git and" at bounding box center [341, 589] width 305 height 24
click at [401, 577] on span "Everything is managed as code in Git and" at bounding box center [341, 589] width 305 height 24
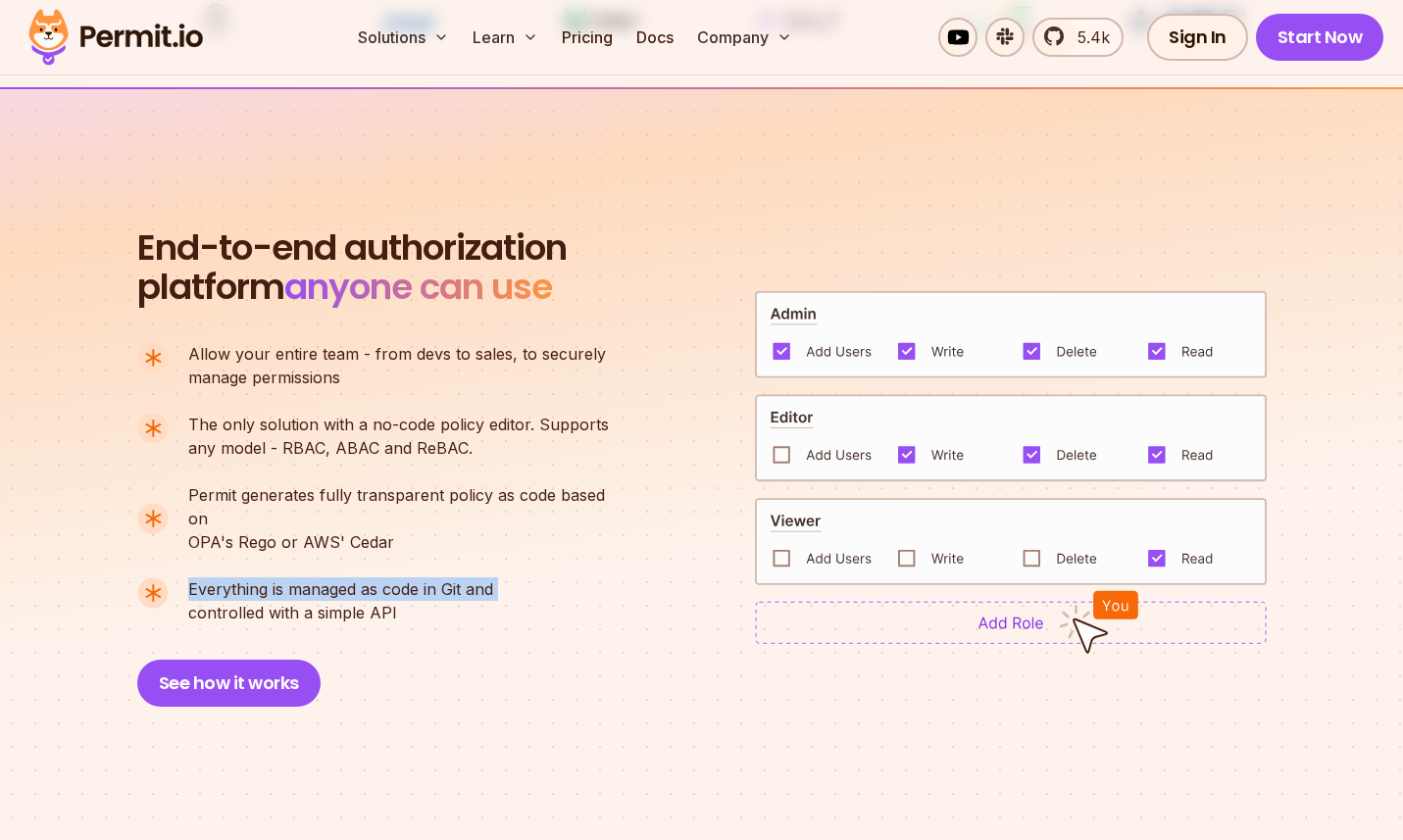
click at [401, 577] on span "Everything is managed as code in Git and" at bounding box center [341, 589] width 305 height 24
click at [372, 584] on p "Everything is managed as code in Git and controlled with a simple API" at bounding box center [341, 600] width 305 height 47
click at [322, 594] on p "Everything is managed as code in Git and controlled with a simple API" at bounding box center [341, 600] width 305 height 47
click at [377, 592] on p "Everything is managed as code in Git and controlled with a simple API" at bounding box center [341, 600] width 305 height 47
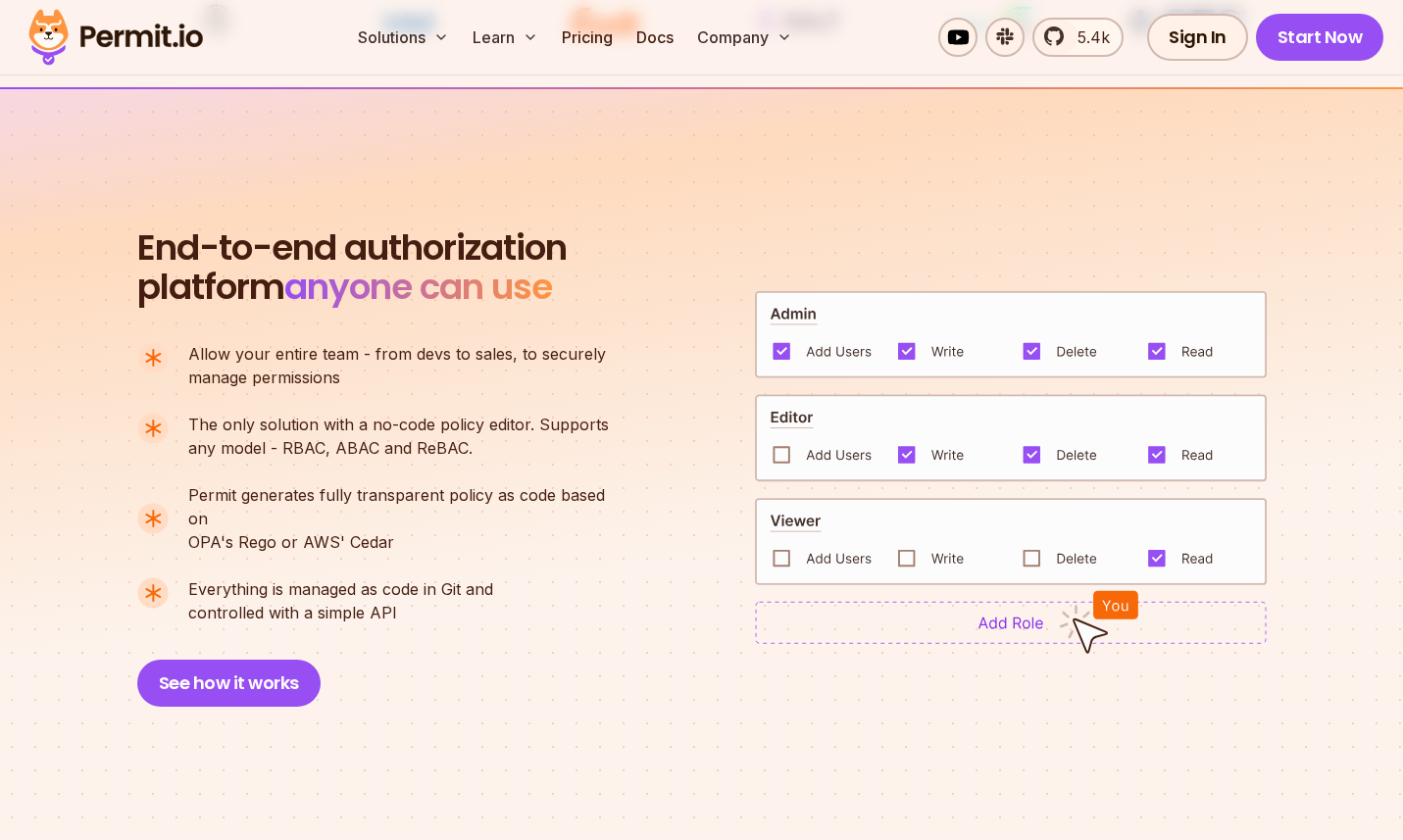
click at [334, 594] on p "Everything is managed as code in Git and controlled with a simple API" at bounding box center [341, 600] width 305 height 47
click at [394, 587] on p "Everything is managed as code in Git and controlled with a simple API" at bounding box center [341, 600] width 305 height 47
drag, startPoint x: 412, startPoint y: 586, endPoint x: 212, endPoint y: 586, distance: 200.0
click at [210, 587] on p "Everything is managed as code in Git and controlled with a simple API" at bounding box center [341, 600] width 305 height 47
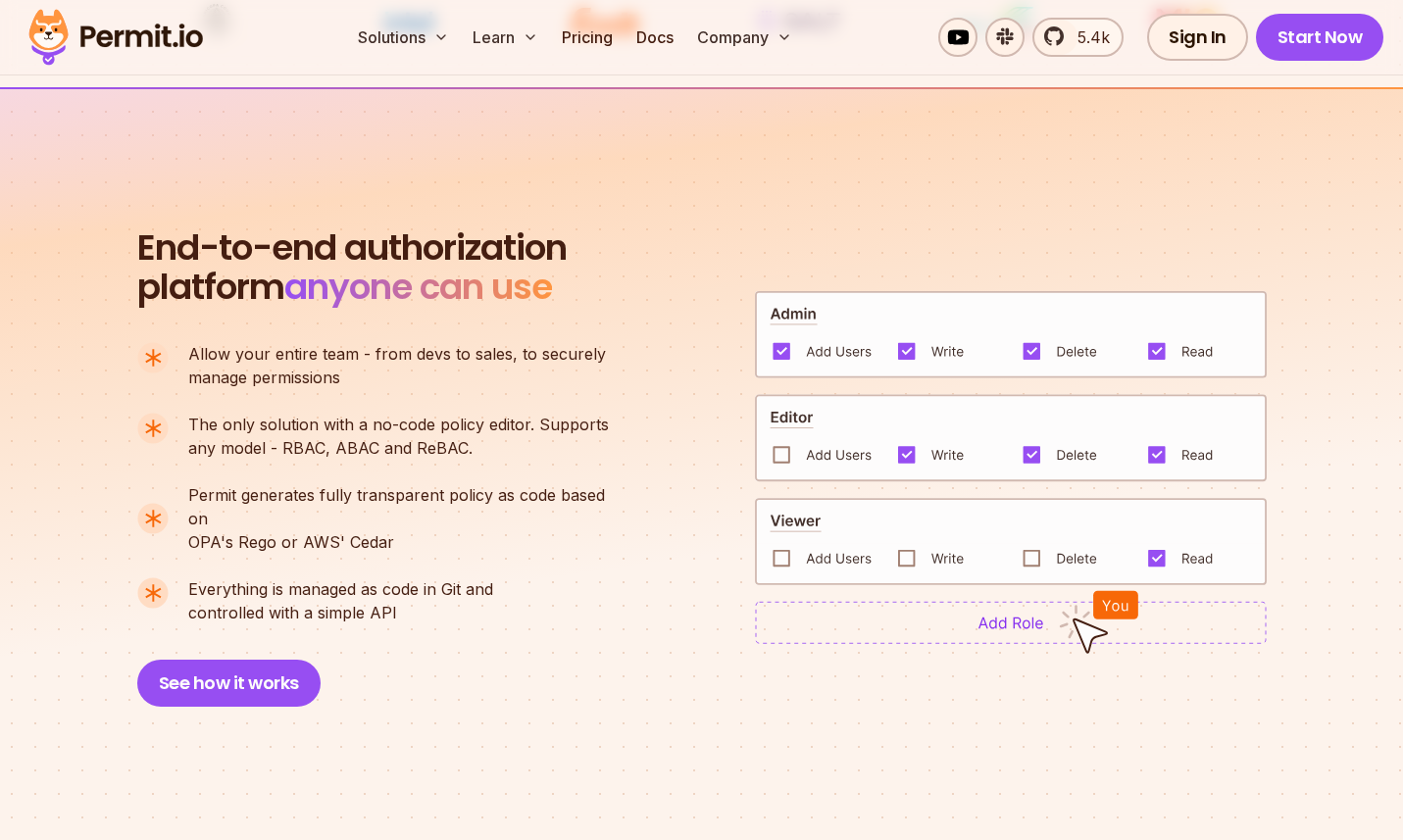
click at [333, 577] on span "Everything is managed as code in Git and" at bounding box center [341, 589] width 305 height 24
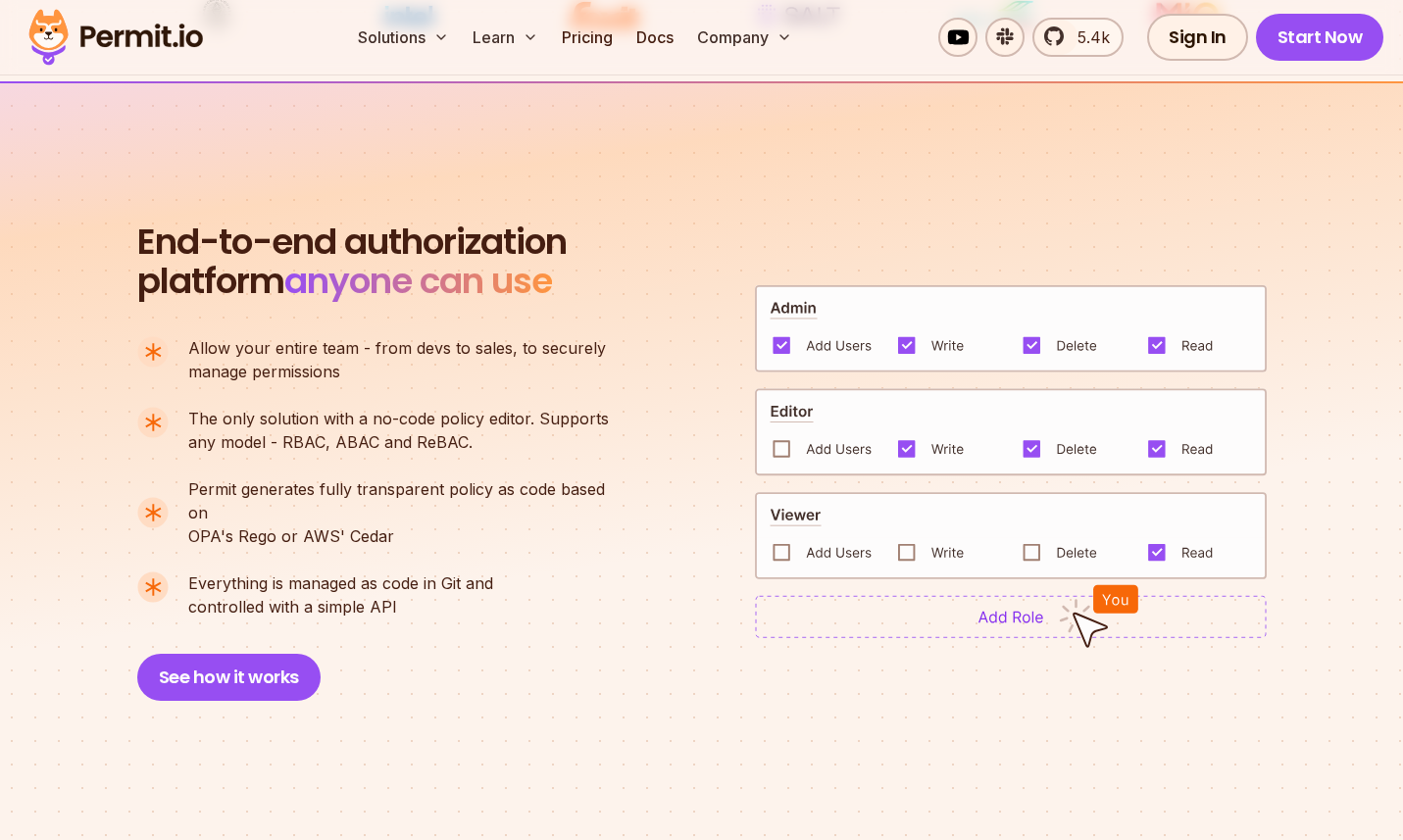
scroll to position [1229, 0]
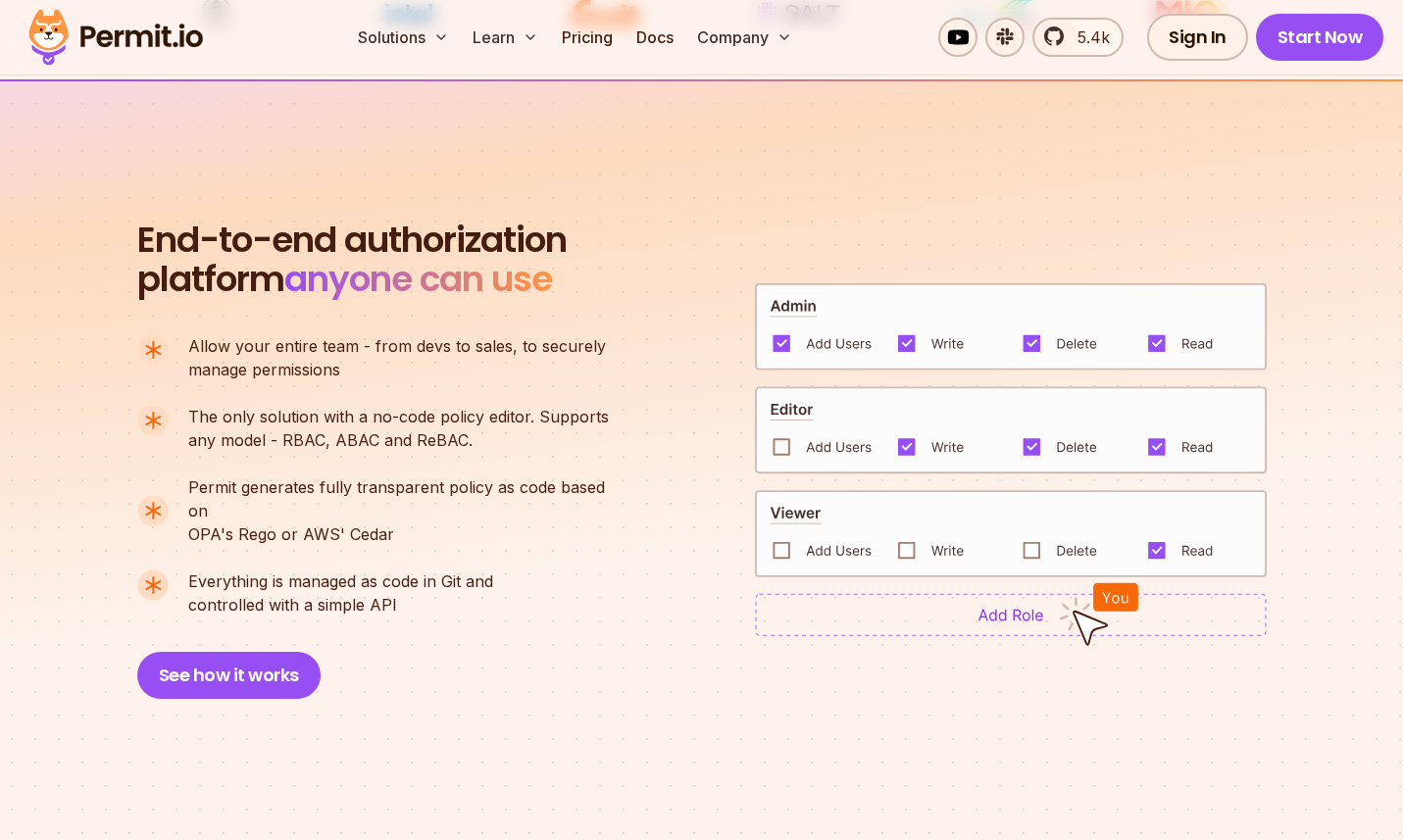
drag, startPoint x: 333, startPoint y: 574, endPoint x: 440, endPoint y: 582, distance: 107.3
click at [411, 584] on p "Everything is managed as code in Git and controlled with a simple API" at bounding box center [341, 592] width 305 height 47
click at [465, 581] on p "Everything is managed as code in Git and controlled with a simple API" at bounding box center [341, 592] width 305 height 47
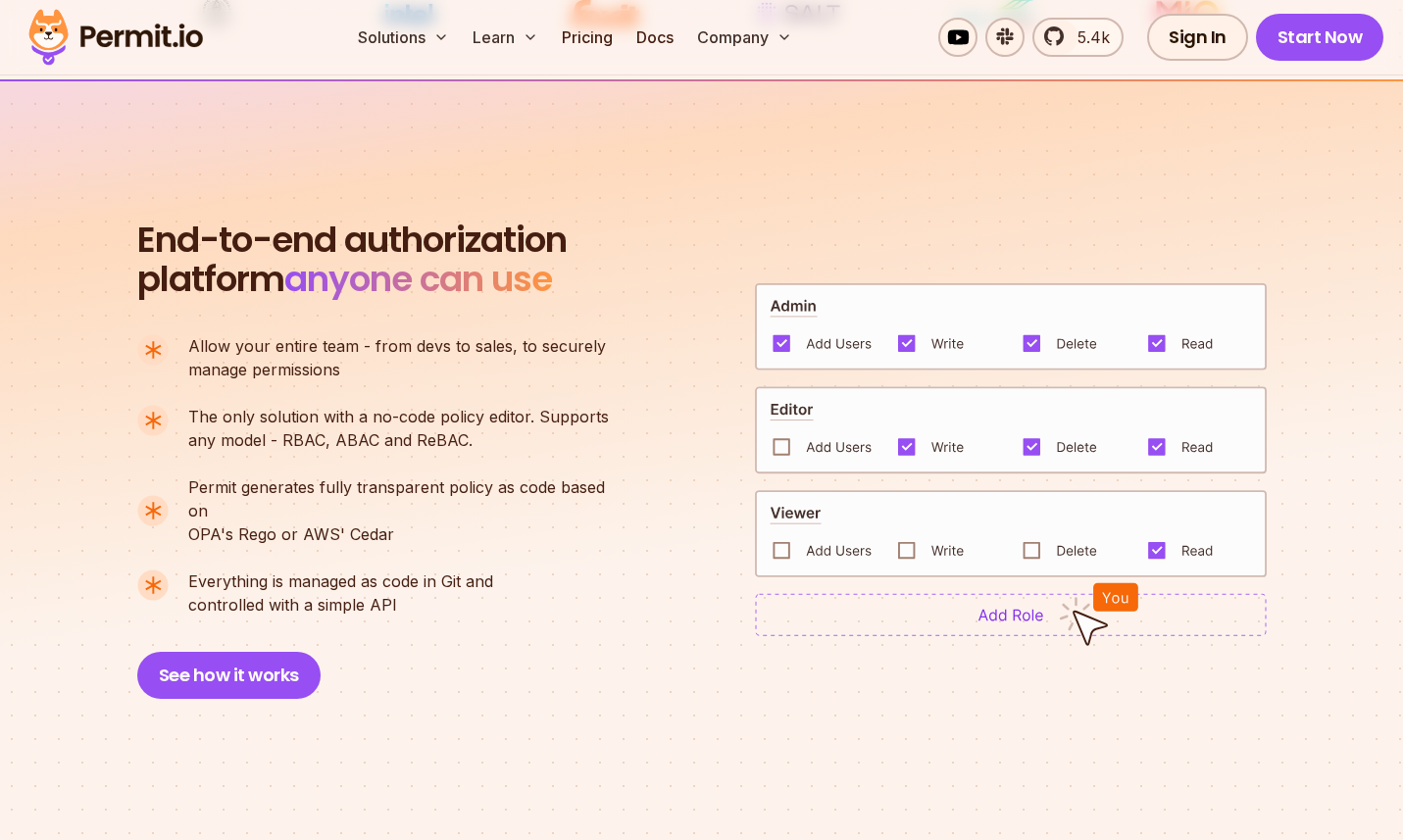
click at [477, 581] on p "Everything is managed as code in Git and controlled with a simple API" at bounding box center [341, 592] width 305 height 47
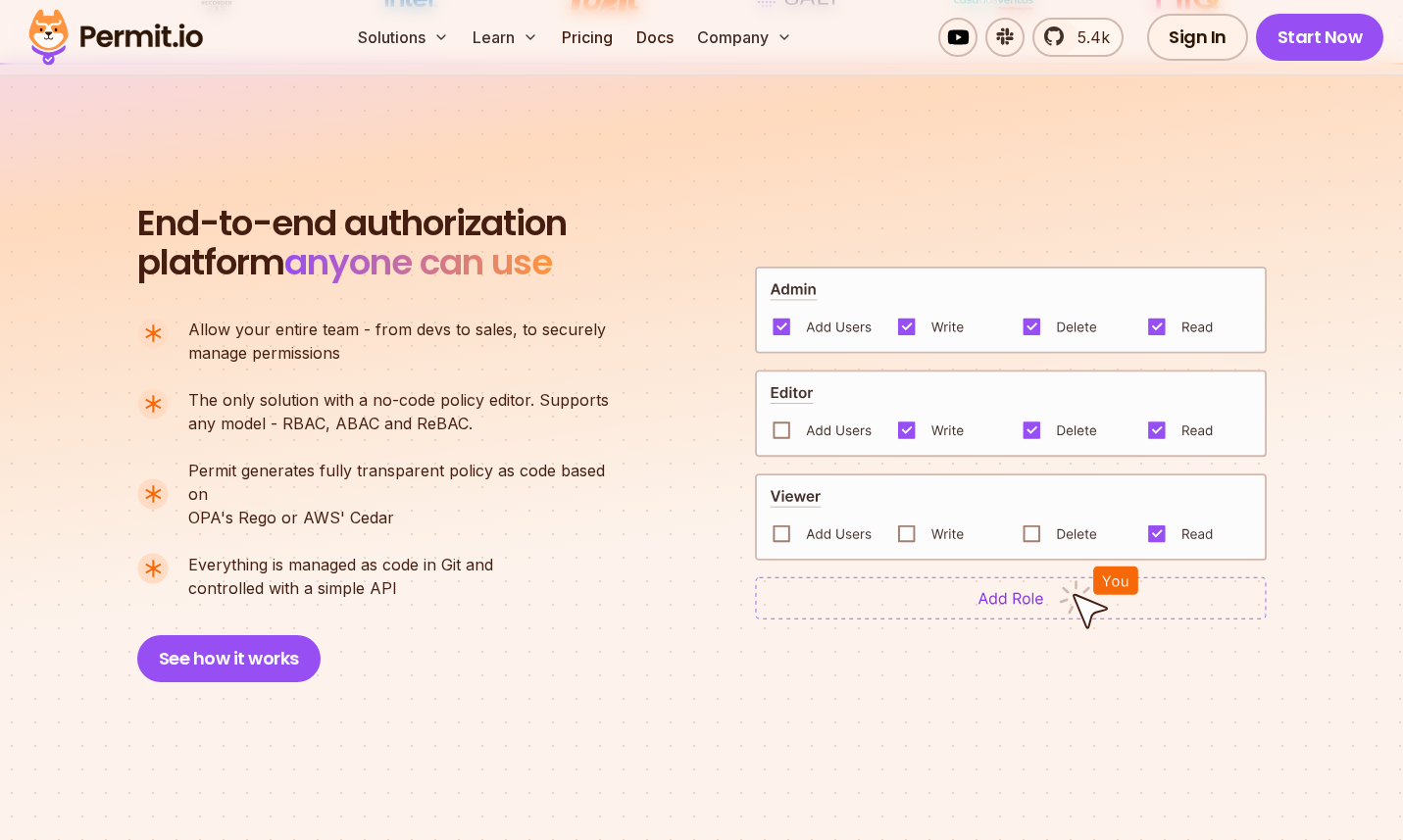
scroll to position [1258, 0]
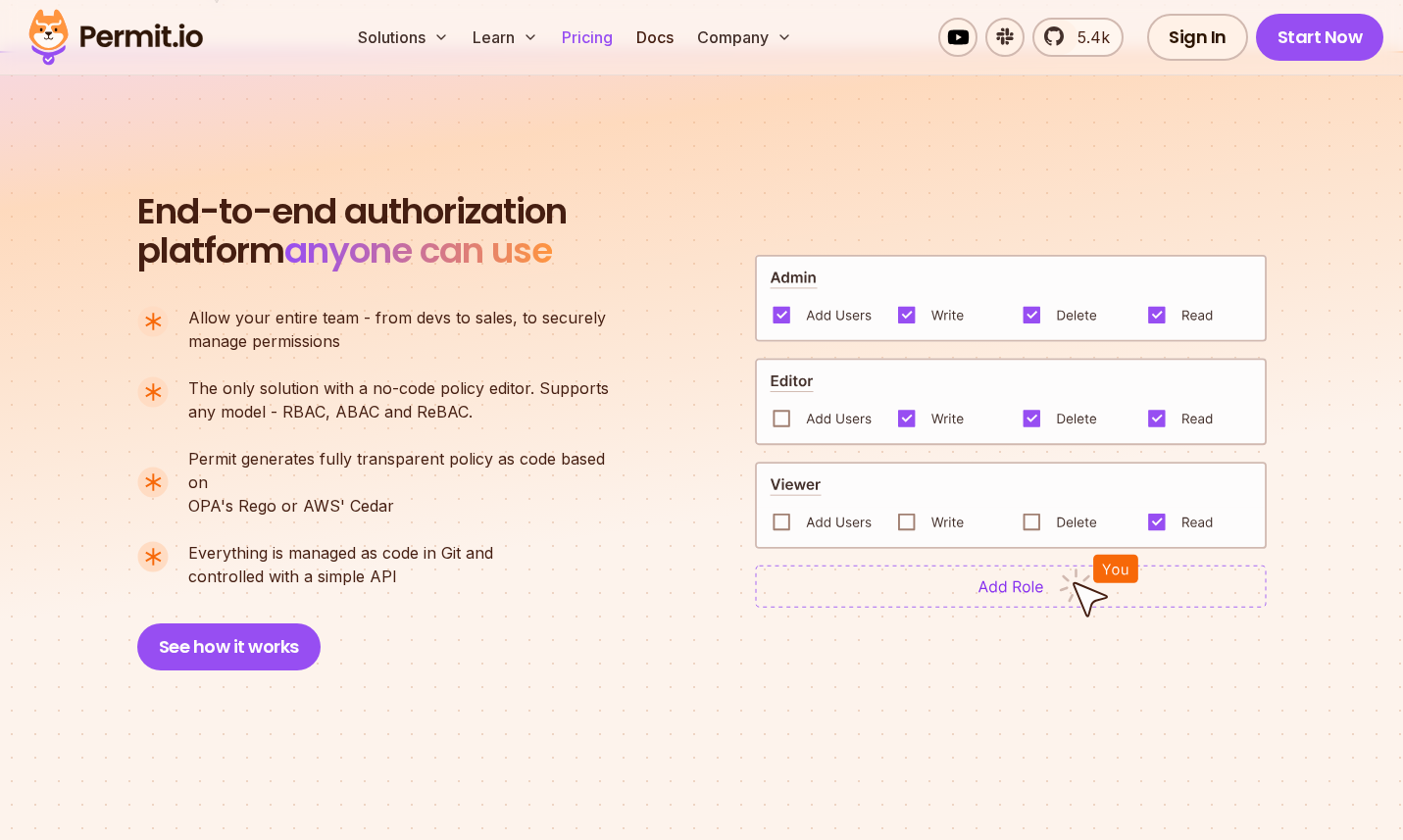
click at [581, 33] on link "Pricing" at bounding box center [586, 37] width 67 height 39
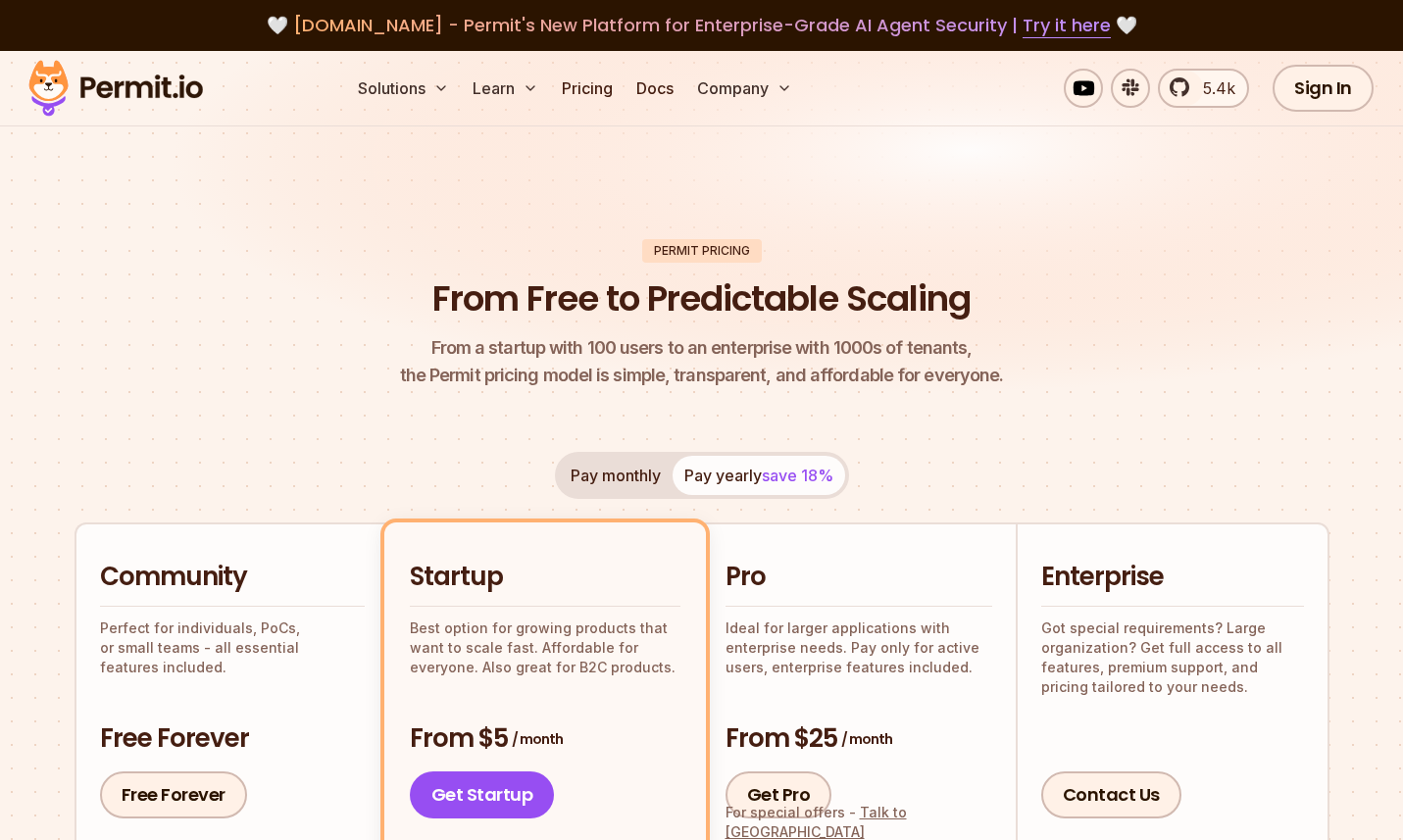
click at [221, 370] on header "Permit Pricing From Free to Predictable Scaling From a startup with 100 users t…" at bounding box center [702, 315] width 1256 height 151
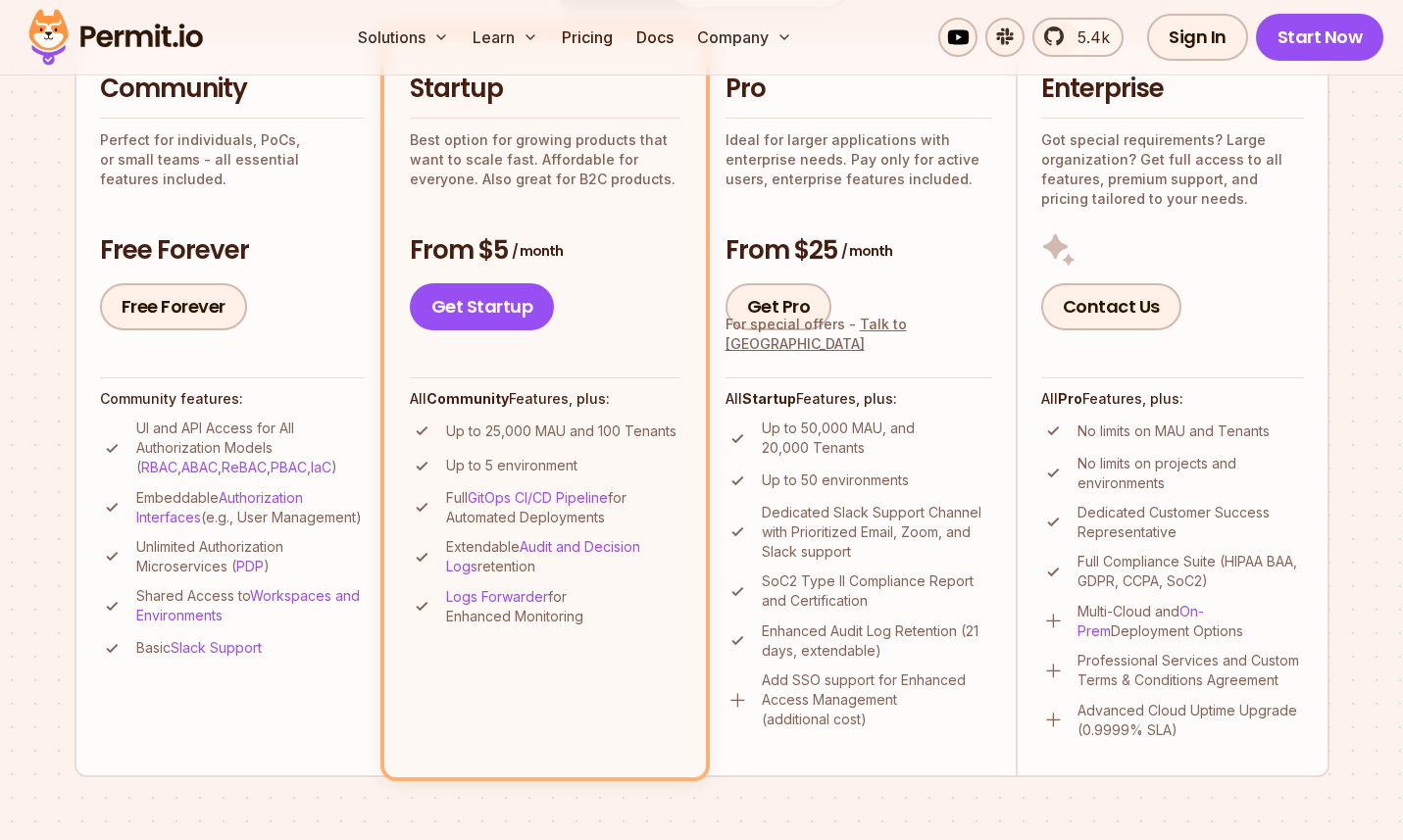
scroll to position [489, 0]
click at [919, 560] on ul "Up to 50,000 MAU, and 20,000 Tenants Up to 50 environments Dedicated Slack Supp…" at bounding box center [859, 573] width 267 height 311
click at [872, 532] on p "Dedicated Slack Support Channel with Prioritized Email, Zoom, and Slack support" at bounding box center [876, 530] width 230 height 59
click at [874, 531] on p "Dedicated Slack Support Channel with Prioritized Email, Zoom, and Slack support" at bounding box center [876, 530] width 230 height 59
click at [895, 526] on p "Dedicated Slack Support Channel with Prioritized Email, Zoom, and Slack support" at bounding box center [876, 530] width 230 height 59
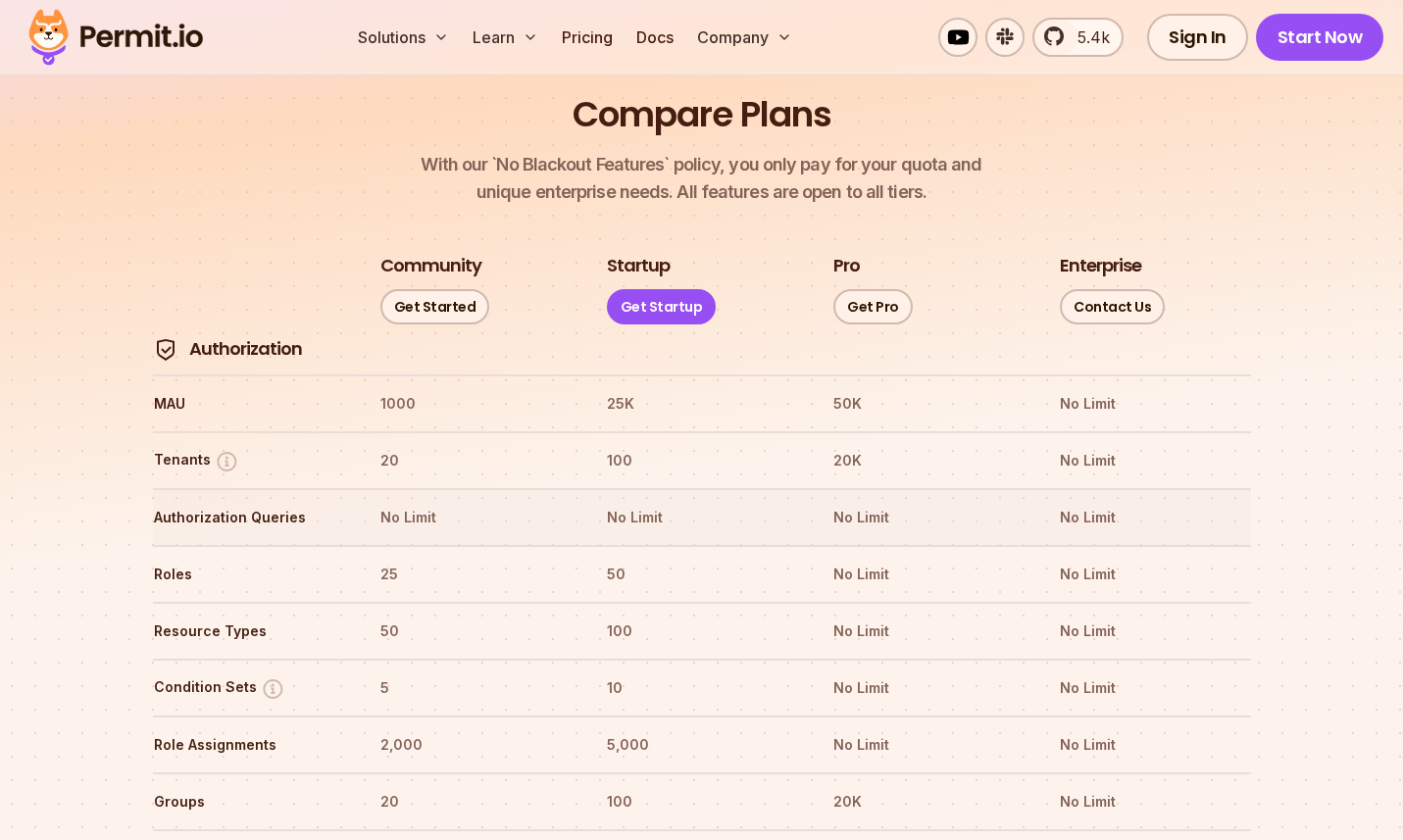
scroll to position [2178, 0]
click at [967, 323] on tr "Authorization" at bounding box center [702, 347] width 1098 height 49
click at [963, 323] on tr "Authorization" at bounding box center [702, 347] width 1098 height 49
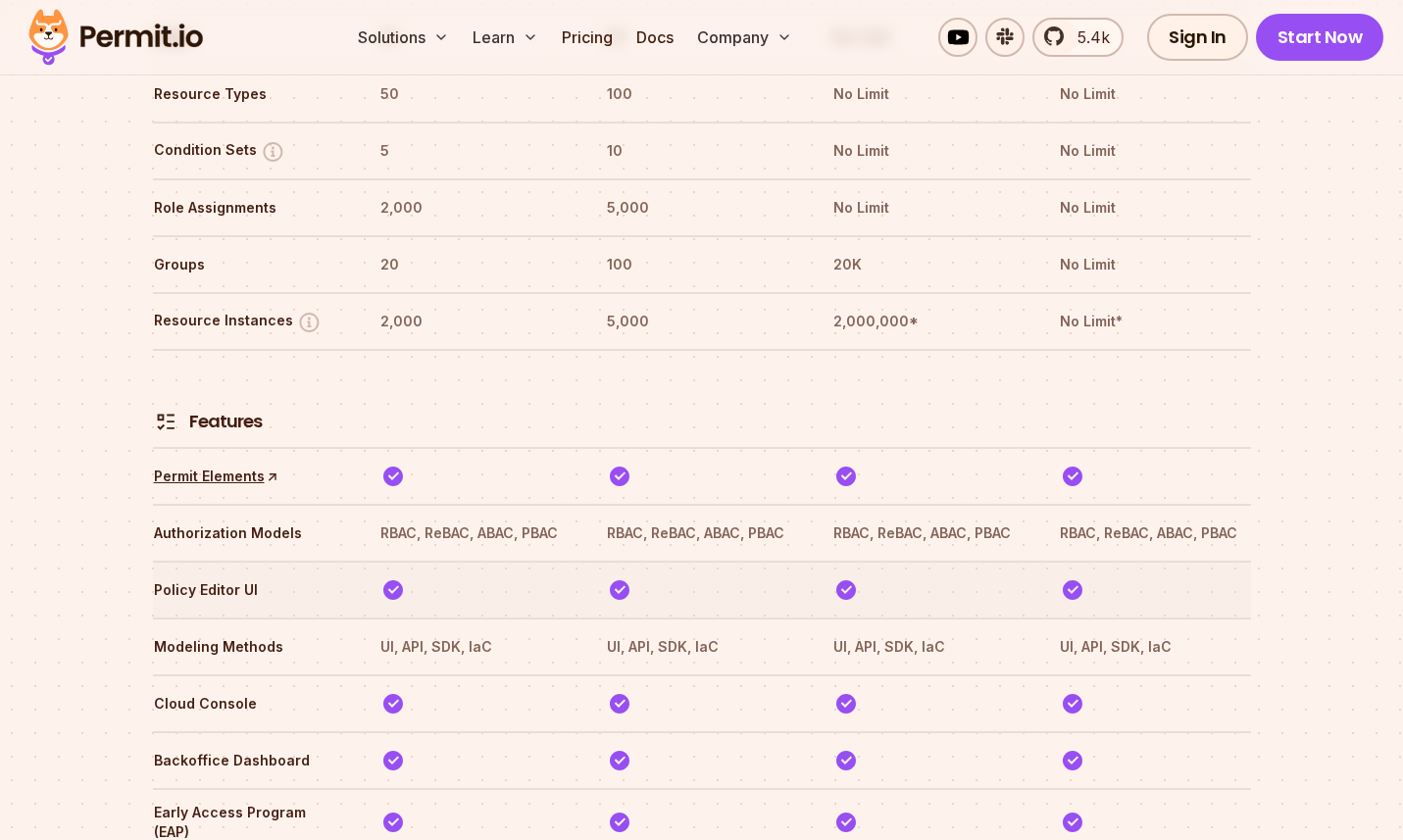
scroll to position [2718, 0]
drag, startPoint x: 813, startPoint y: 480, endPoint x: 936, endPoint y: 486, distance: 123.1
click at [936, 503] on tr "Authorization Models RBAC, ReBAC, ABAC, PBAC RBAC, ReBAC, ABAC, PBAC RBAC, ReBA…" at bounding box center [702, 530] width 1098 height 57
click at [938, 517] on th "RBAC, ReBAC, ABAC, PBAC" at bounding box center [928, 532] width 191 height 32
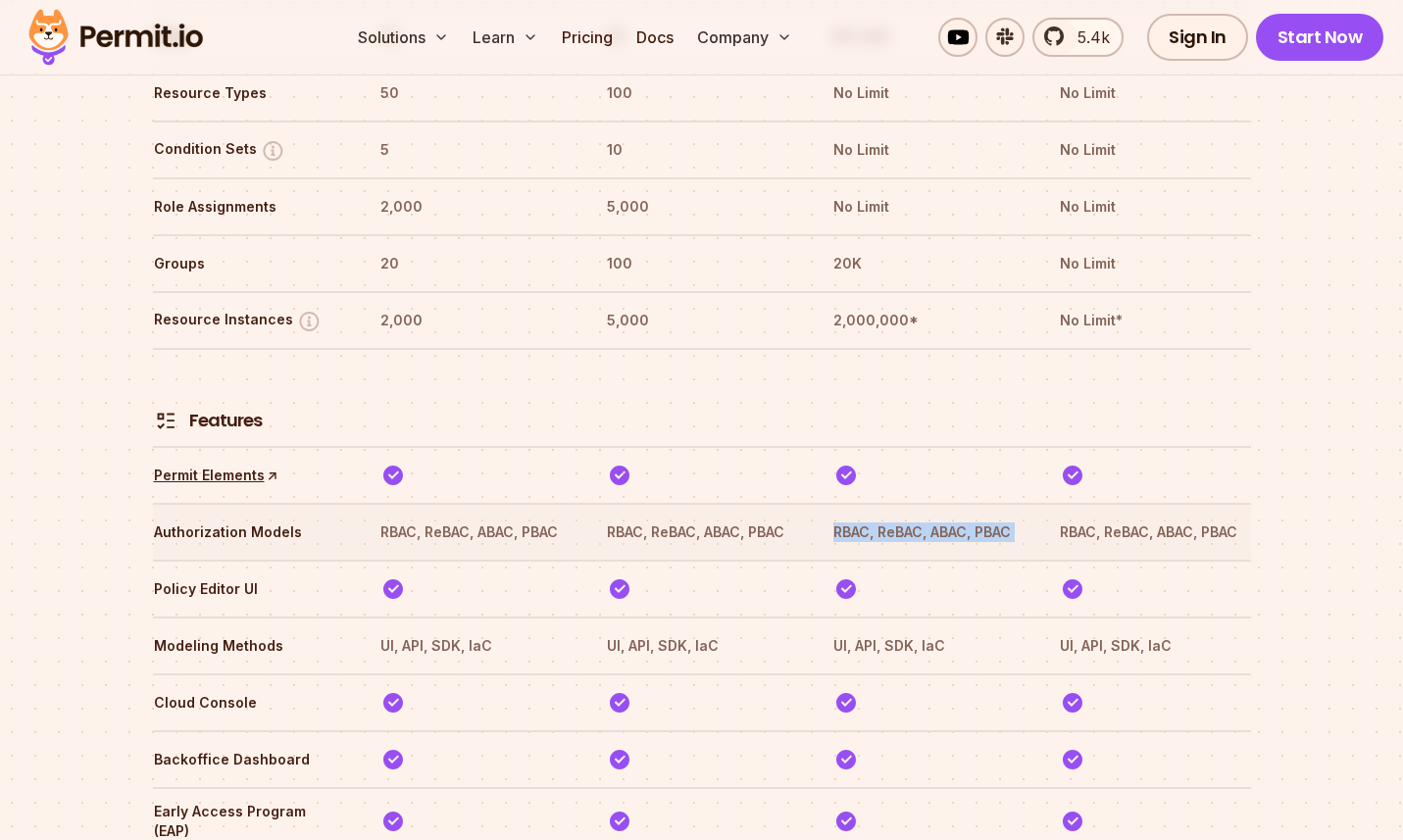
click at [938, 517] on th "RBAC, ReBAC, ABAC, PBAC" at bounding box center [928, 532] width 191 height 32
click at [894, 559] on tr "Policy Editor UI" at bounding box center [702, 587] width 1098 height 57
click at [905, 517] on th "RBAC, ReBAC, ABAC, PBAC" at bounding box center [928, 532] width 191 height 32
click at [906, 517] on th "RBAC, ReBAC, ABAC, PBAC" at bounding box center [928, 532] width 191 height 32
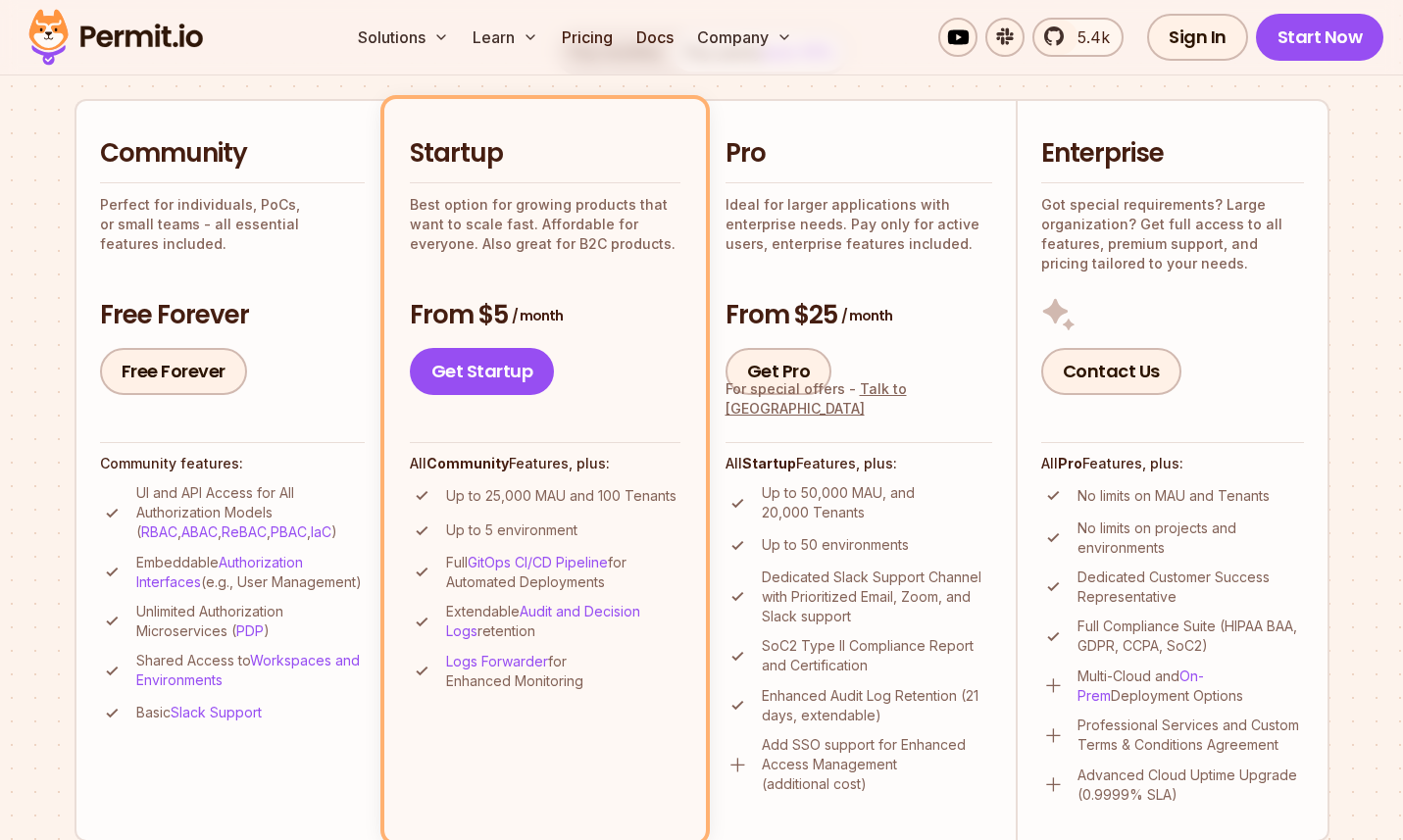
scroll to position [425, 0]
click at [315, 295] on div "Community Perfect for individuals, PoCs, or small teams - all essential feature…" at bounding box center [232, 264] width 265 height 259
click at [310, 298] on h3 "Free Forever" at bounding box center [232, 313] width 265 height 35
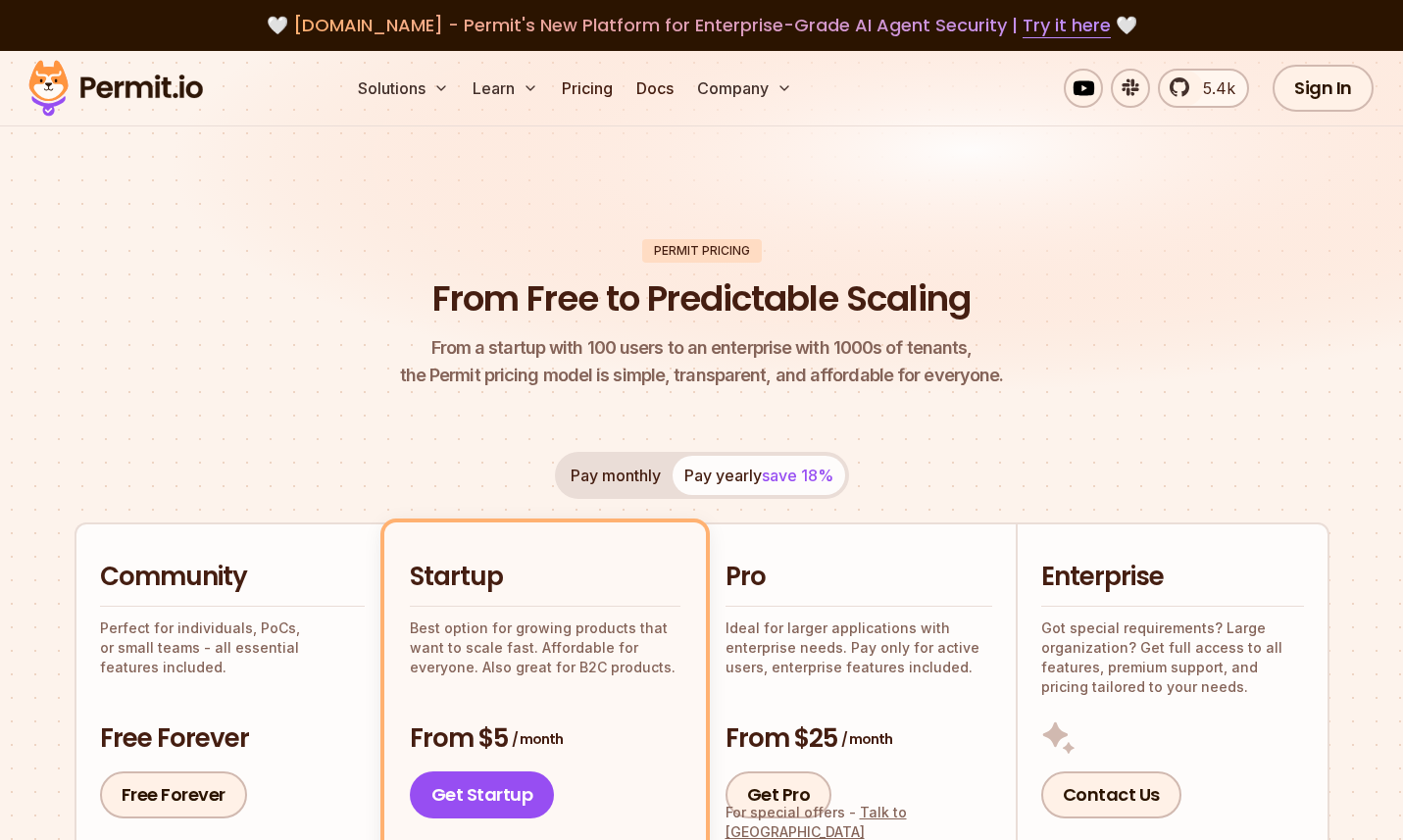
scroll to position [4, 0]
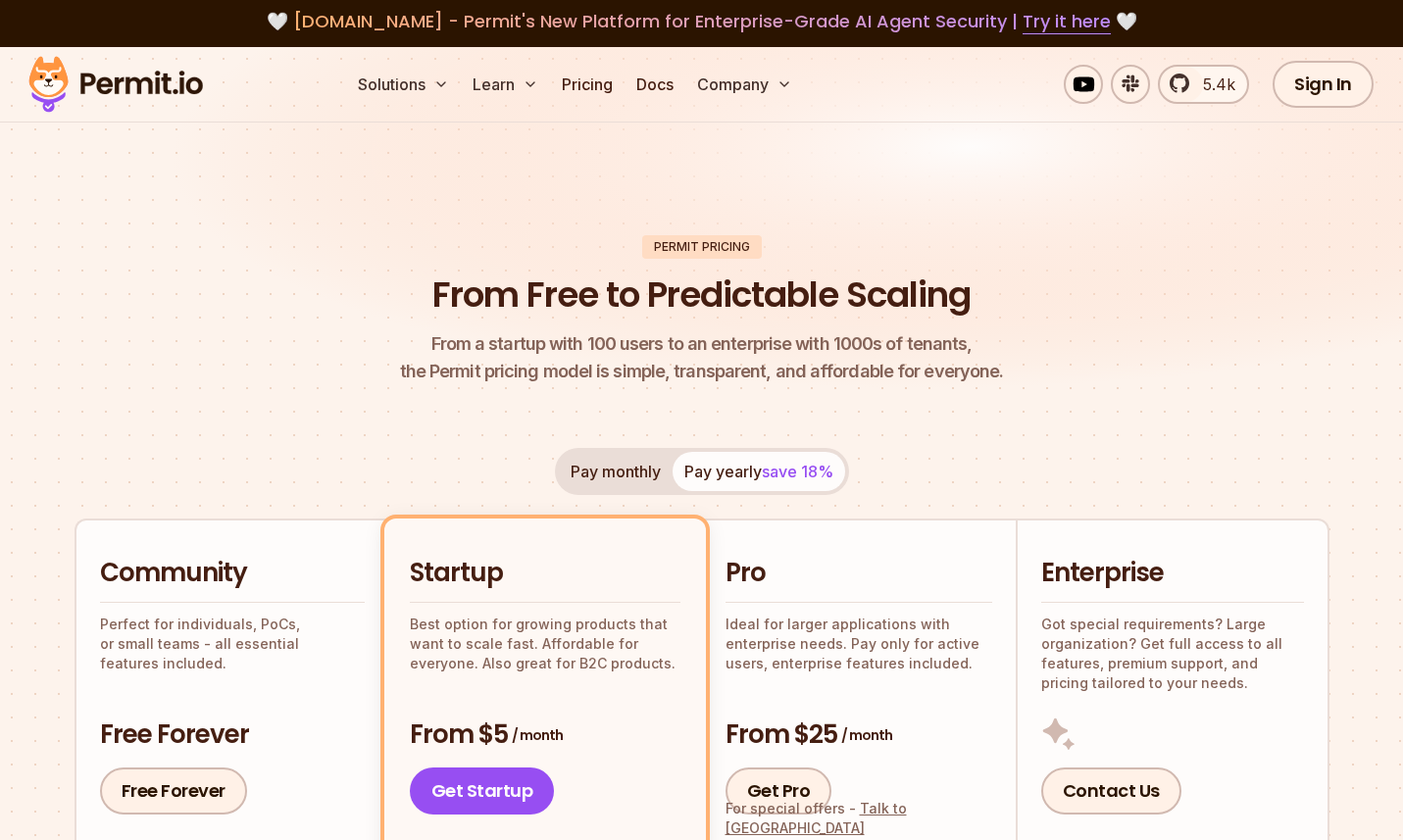
drag, startPoint x: 417, startPoint y: 351, endPoint x: 744, endPoint y: 319, distance: 328.6
click at [726, 322] on header "Permit Pricing From Free to Predictable Scaling From a startup with 100 users t…" at bounding box center [702, 311] width 1256 height 151
click at [744, 319] on header "Permit Pricing From Free to Predictable Scaling From a startup with 100 users t…" at bounding box center [702, 311] width 1256 height 151
click at [682, 338] on span "From a startup with 100 users to an enterprise with 1000s of tenants," at bounding box center [702, 344] width 604 height 28
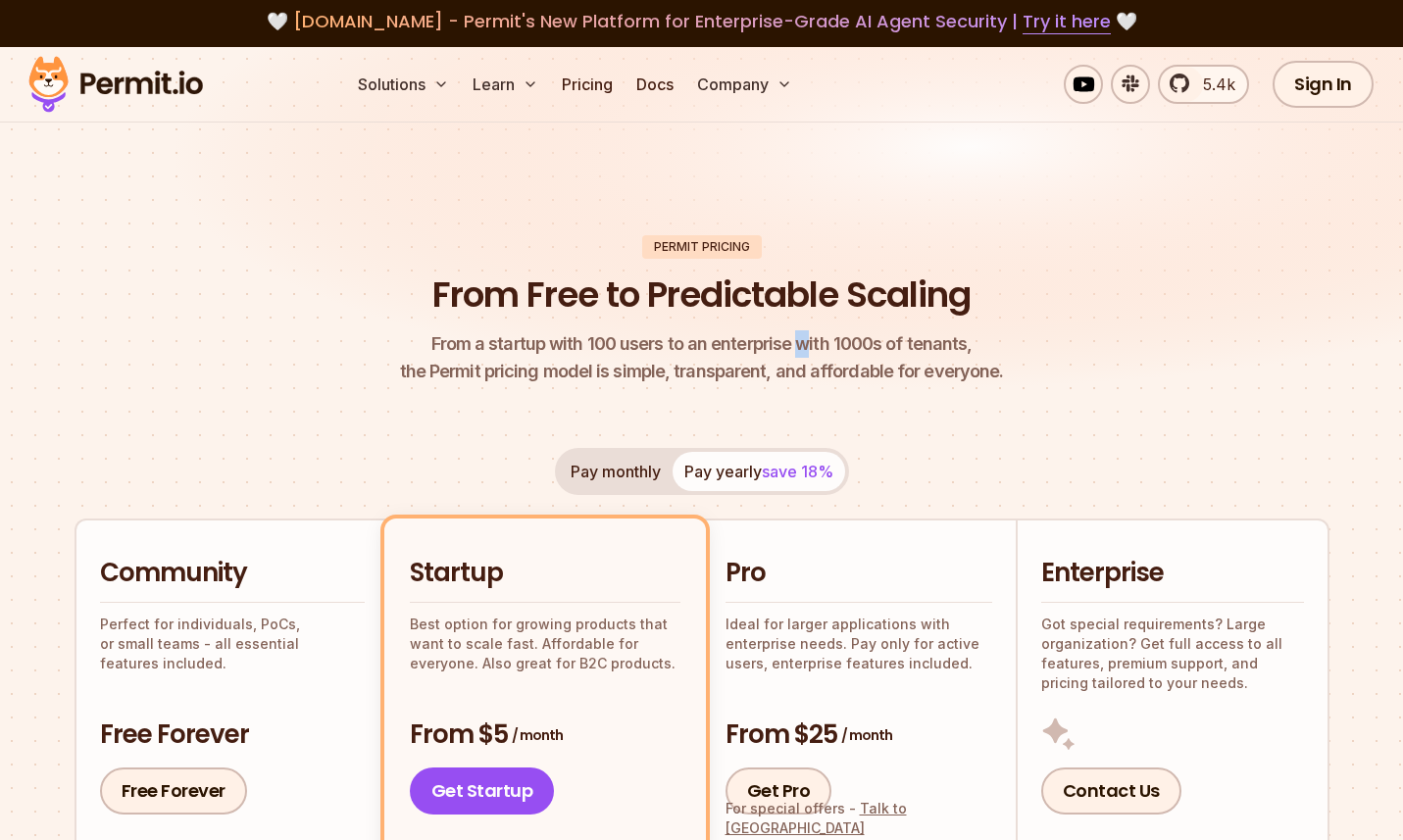
click at [804, 350] on span "From a startup with 100 users to an enterprise with 1000s of tenants," at bounding box center [702, 344] width 604 height 28
click at [804, 351] on span "From a startup with 100 users to an enterprise with 1000s of tenants," at bounding box center [702, 344] width 604 height 28
click at [802, 352] on span "From a startup with 100 users to an enterprise with 1000s of tenants," at bounding box center [702, 344] width 604 height 28
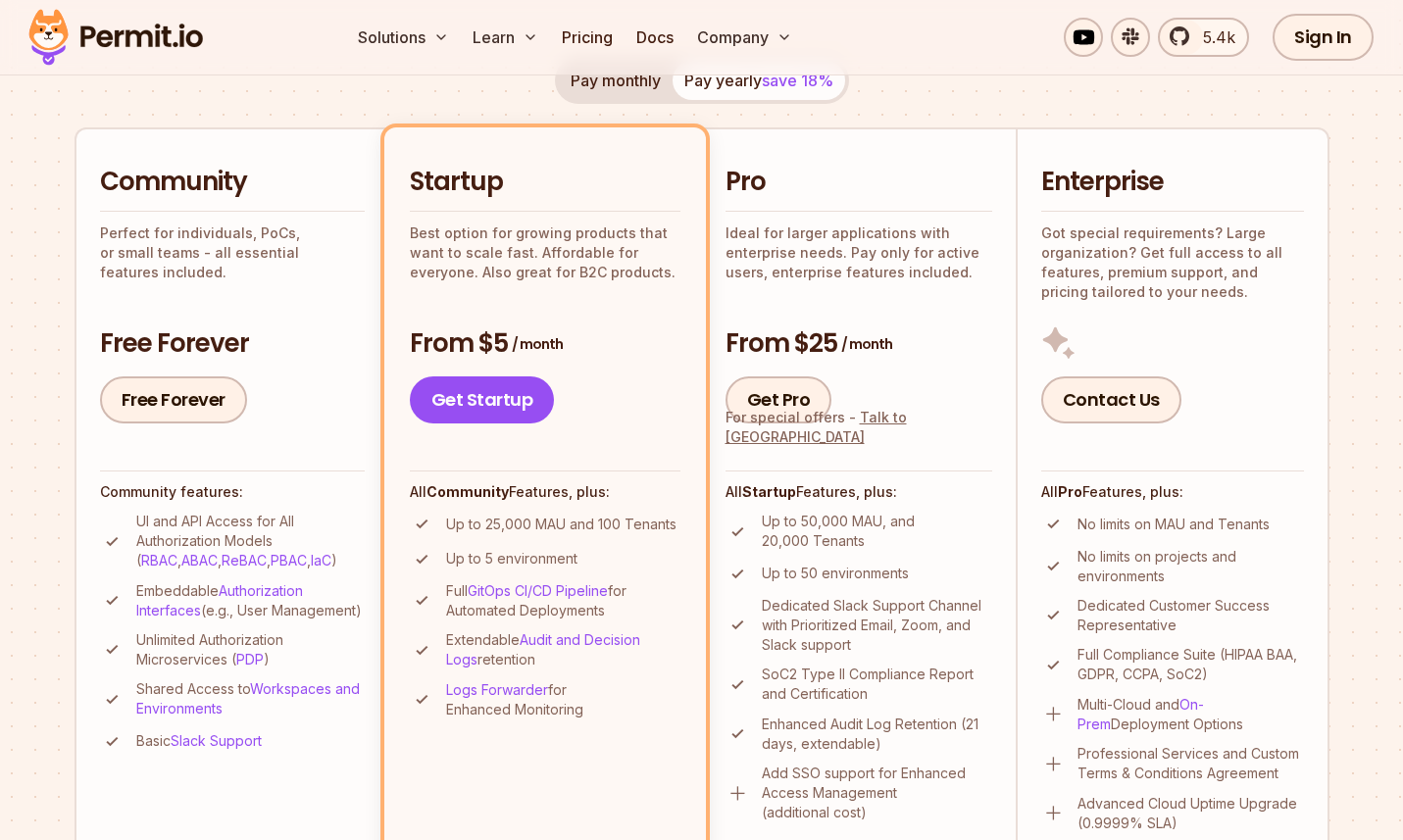
scroll to position [679, 0]
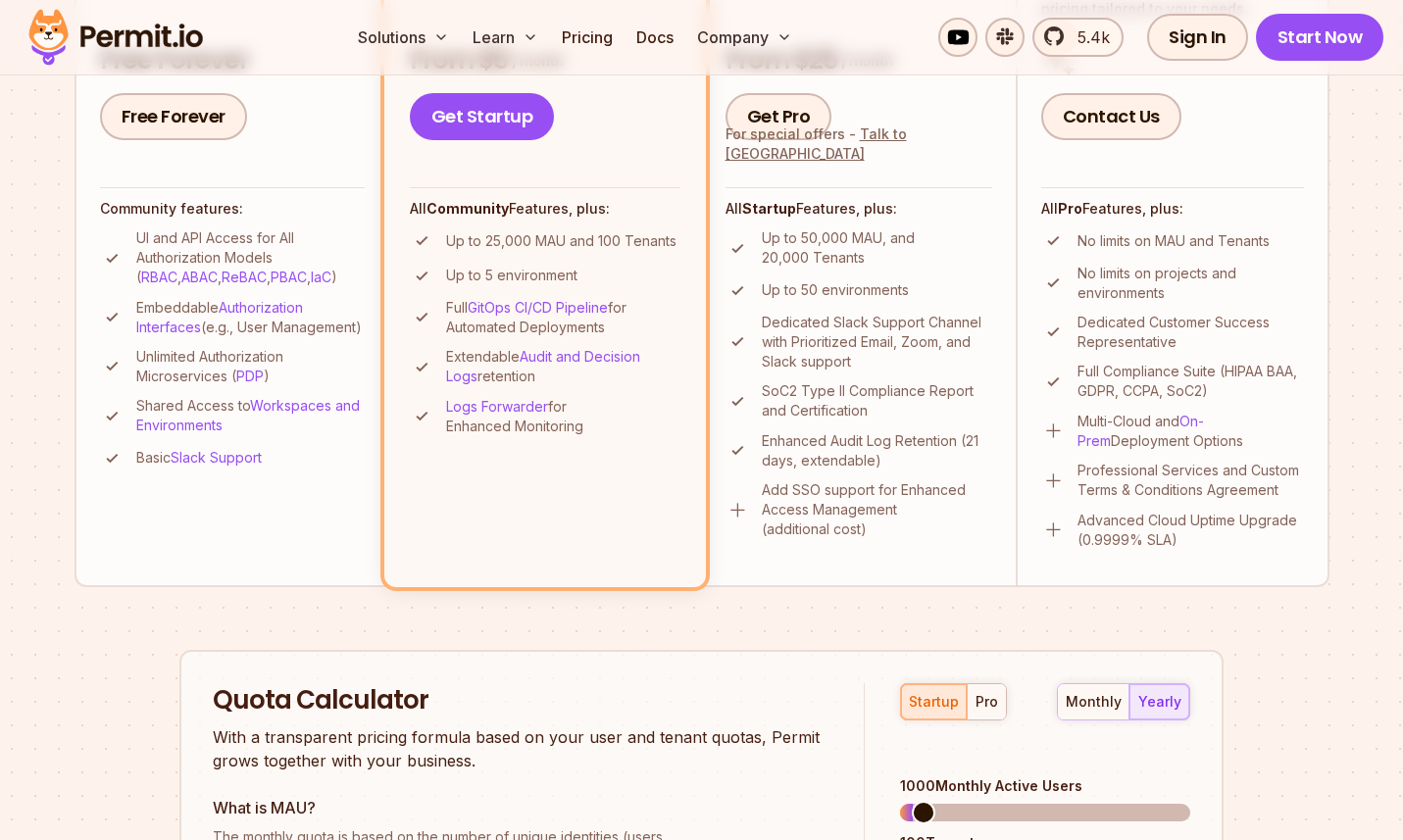
click at [482, 518] on li "Startup Best option for growing products that want to scale fast. Affordable fo…" at bounding box center [545, 215] width 322 height 742
click at [485, 518] on li "Startup Best option for growing products that want to scale fast. Affordable fo…" at bounding box center [545, 215] width 322 height 742
click at [535, 518] on li "Startup Best option for growing products that want to scale fast. Affordable fo…" at bounding box center [545, 215] width 322 height 742
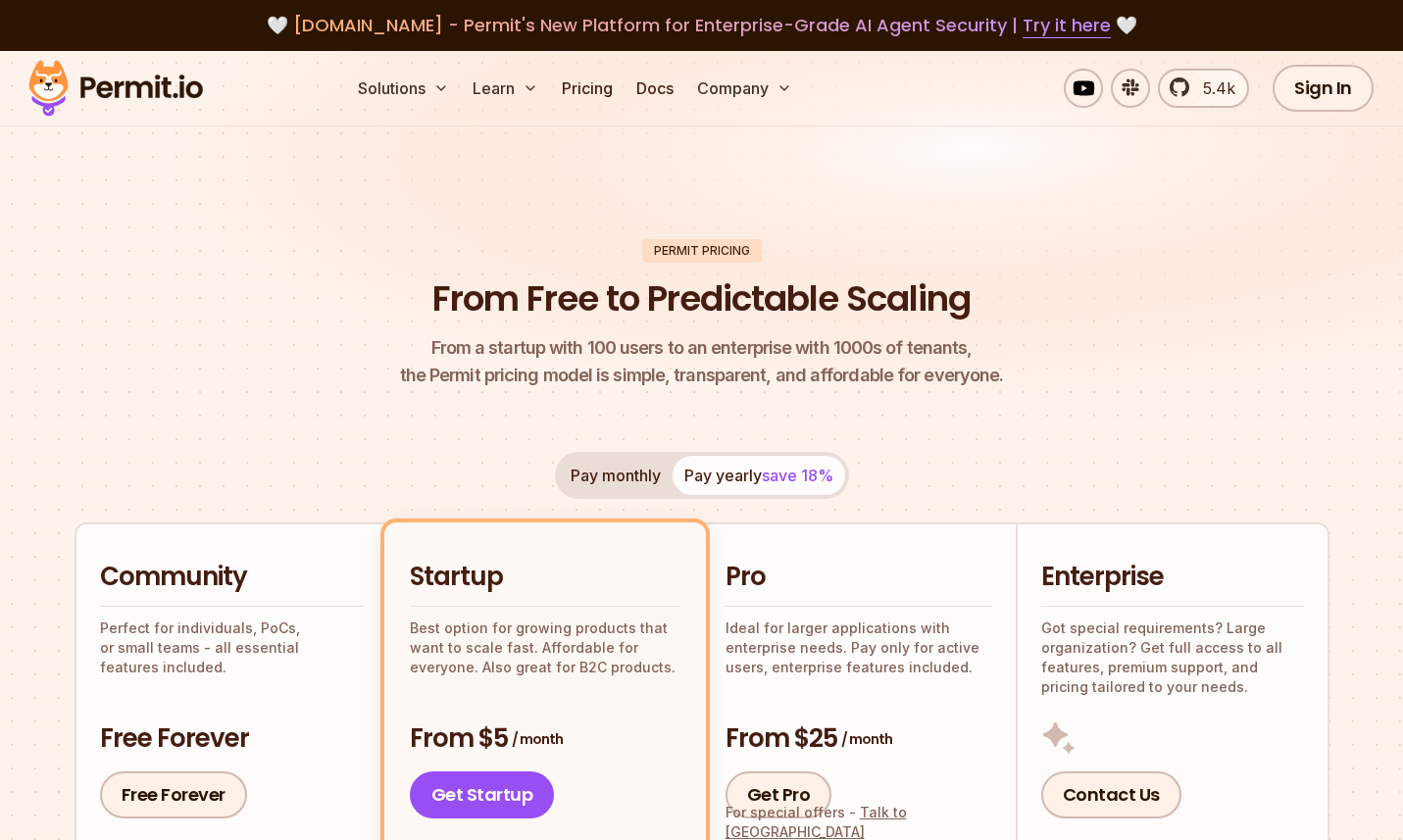
scroll to position [0, 0]
click at [1137, 230] on img at bounding box center [701, 237] width 1403 height 373
click at [796, 158] on img at bounding box center [701, 237] width 1403 height 373
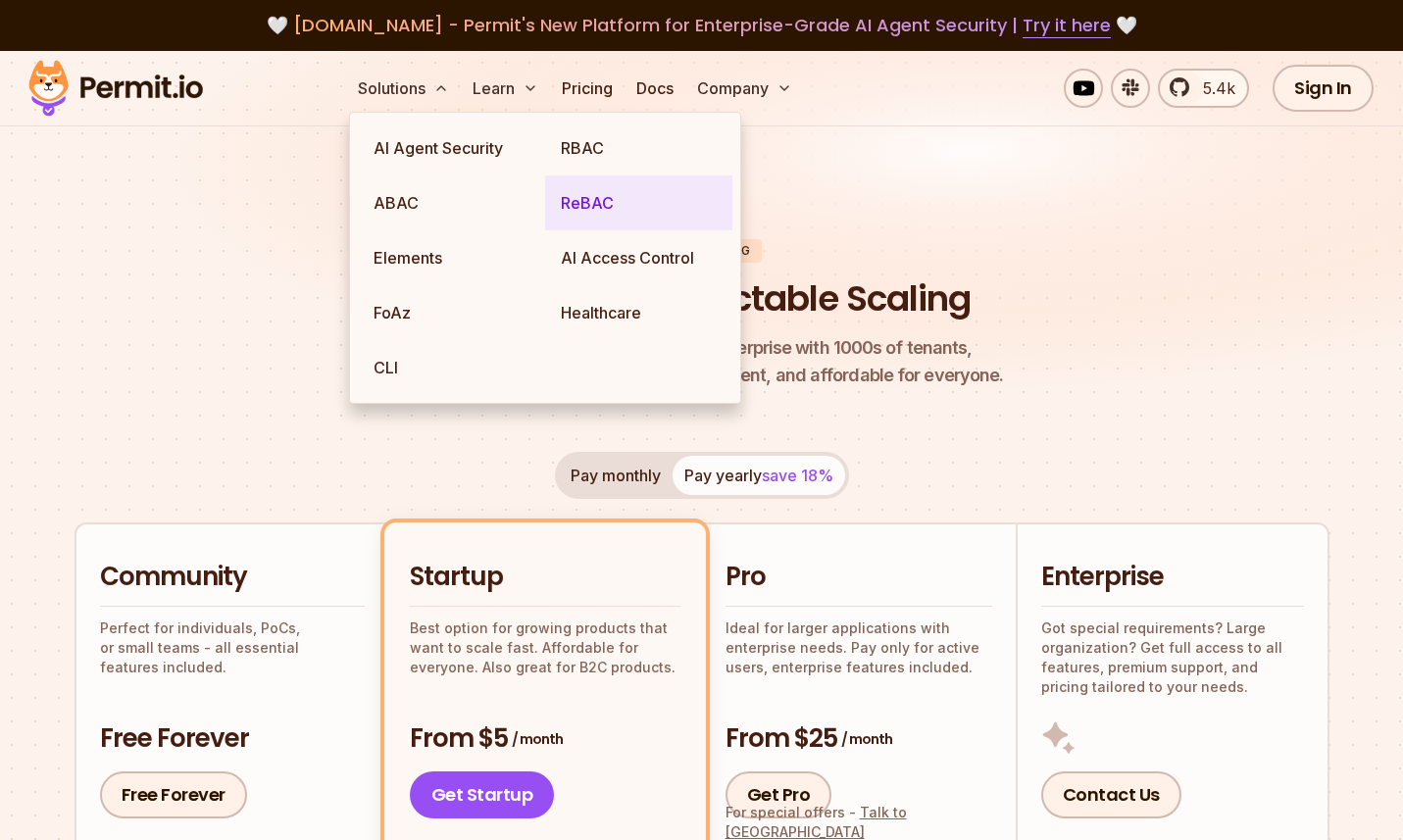
click at [604, 206] on link "ReBAC" at bounding box center [639, 202] width 187 height 55
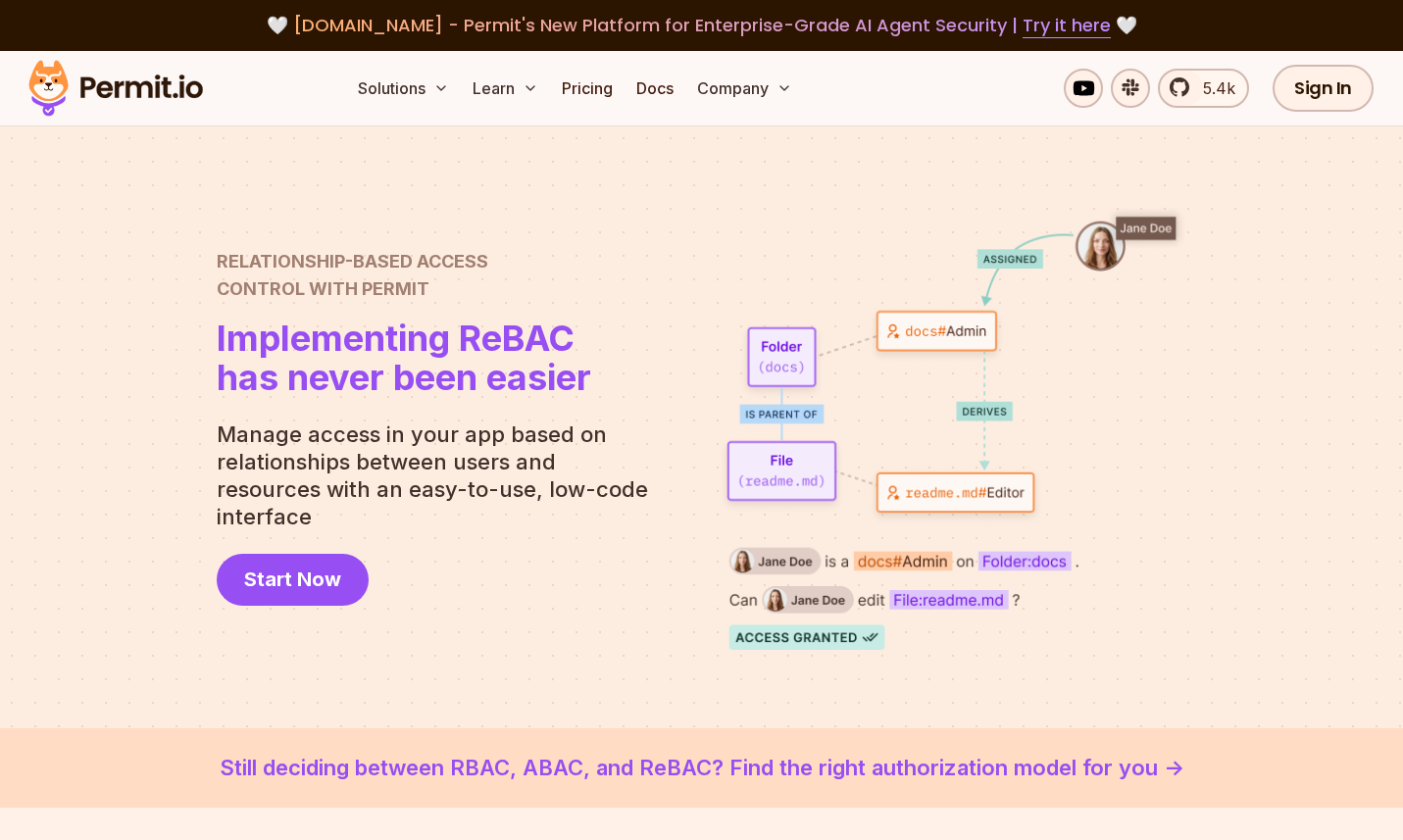
click at [835, 291] on img at bounding box center [952, 427] width 471 height 445
click at [1307, 428] on div at bounding box center [701, 427] width 1403 height 602
click at [1244, 436] on div at bounding box center [701, 427] width 1403 height 602
click at [1217, 450] on div at bounding box center [701, 427] width 1403 height 602
click at [571, 180] on div at bounding box center [701, 427] width 1403 height 602
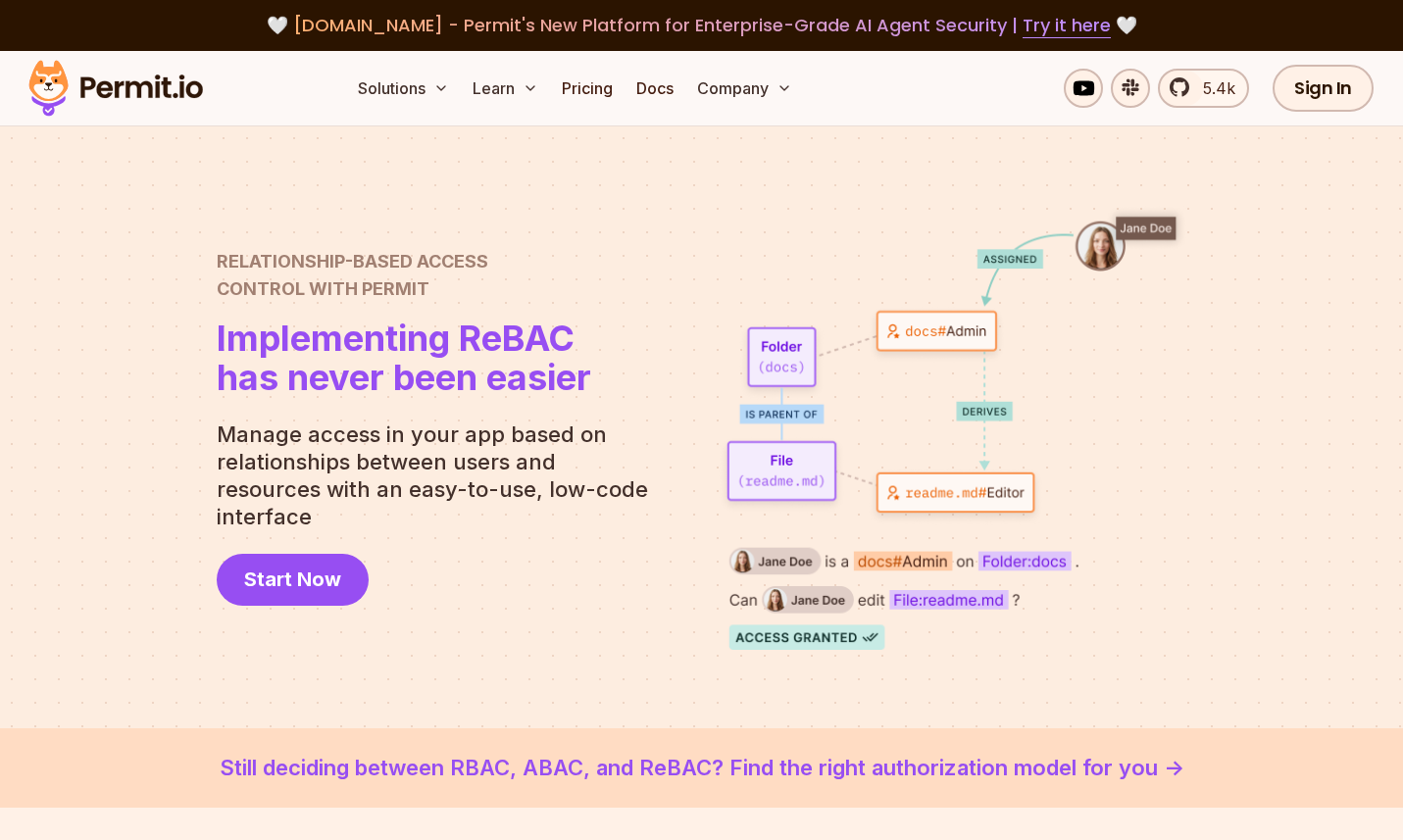
click at [880, 28] on span "[DOMAIN_NAME] - Permit's New Platform for Enterprise-Grade AI Agent Security | …" at bounding box center [701, 25] width 818 height 25
click at [911, 22] on span "[DOMAIN_NAME] - Permit's New Platform for Enterprise-Grade AI Agent Security | …" at bounding box center [701, 25] width 818 height 25
click at [887, 22] on span "[DOMAIN_NAME] - Permit's New Platform for Enterprise-Grade AI Agent Security | …" at bounding box center [701, 25] width 818 height 25
click at [886, 22] on span "[DOMAIN_NAME] - Permit's New Platform for Enterprise-Grade AI Agent Security | …" at bounding box center [701, 25] width 818 height 25
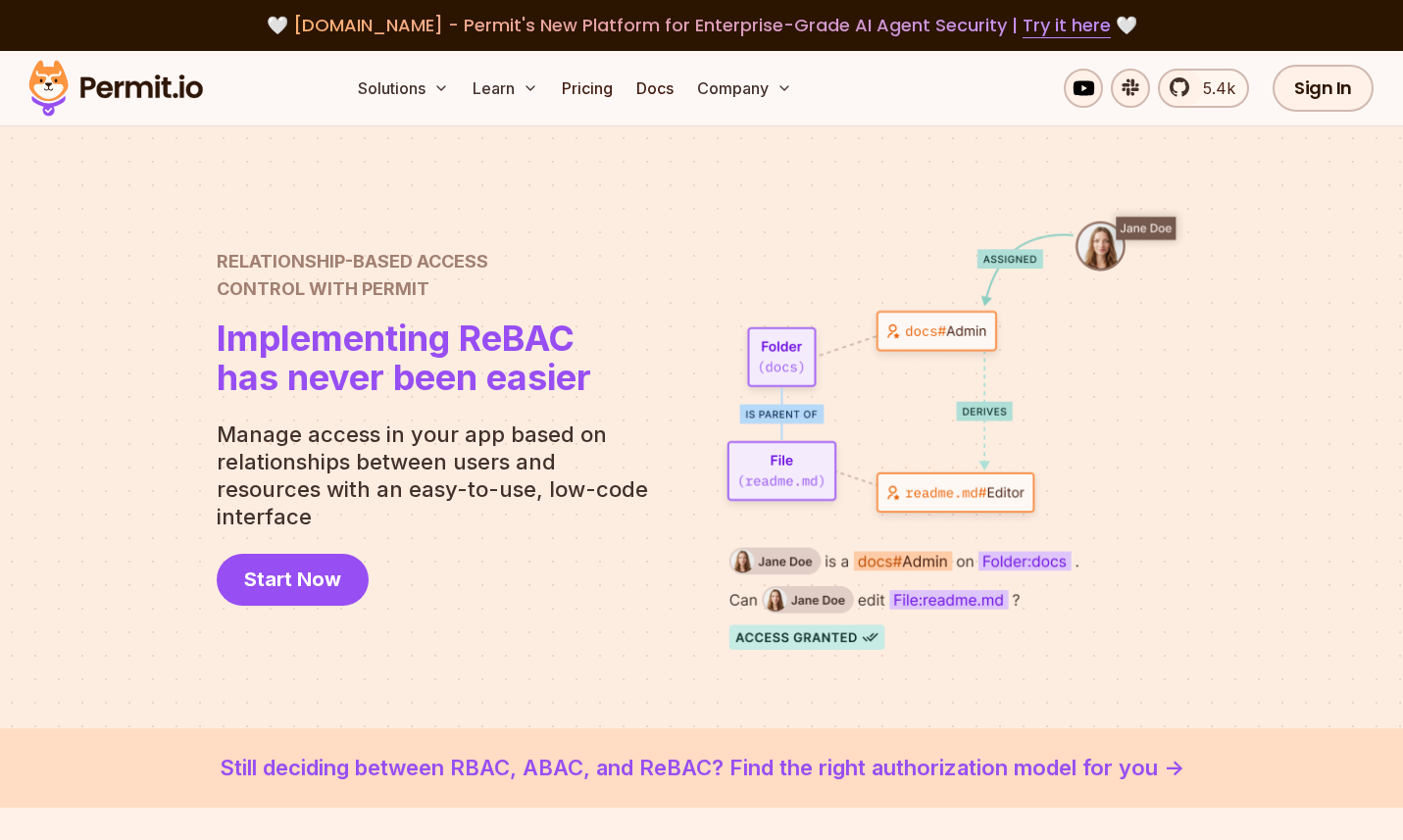
click at [812, 24] on span "[DOMAIN_NAME] - Permit's New Platform for Enterprise-Grade AI Agent Security | …" at bounding box center [701, 25] width 818 height 25
click at [868, 20] on span "[DOMAIN_NAME] - Permit's New Platform for Enterprise-Grade AI Agent Security | …" at bounding box center [701, 25] width 818 height 25
drag, startPoint x: 868, startPoint y: 20, endPoint x: 915, endPoint y: 29, distance: 47.9
click at [869, 20] on span "[DOMAIN_NAME] - Permit's New Platform for Enterprise-Grade AI Agent Security | …" at bounding box center [701, 25] width 818 height 25
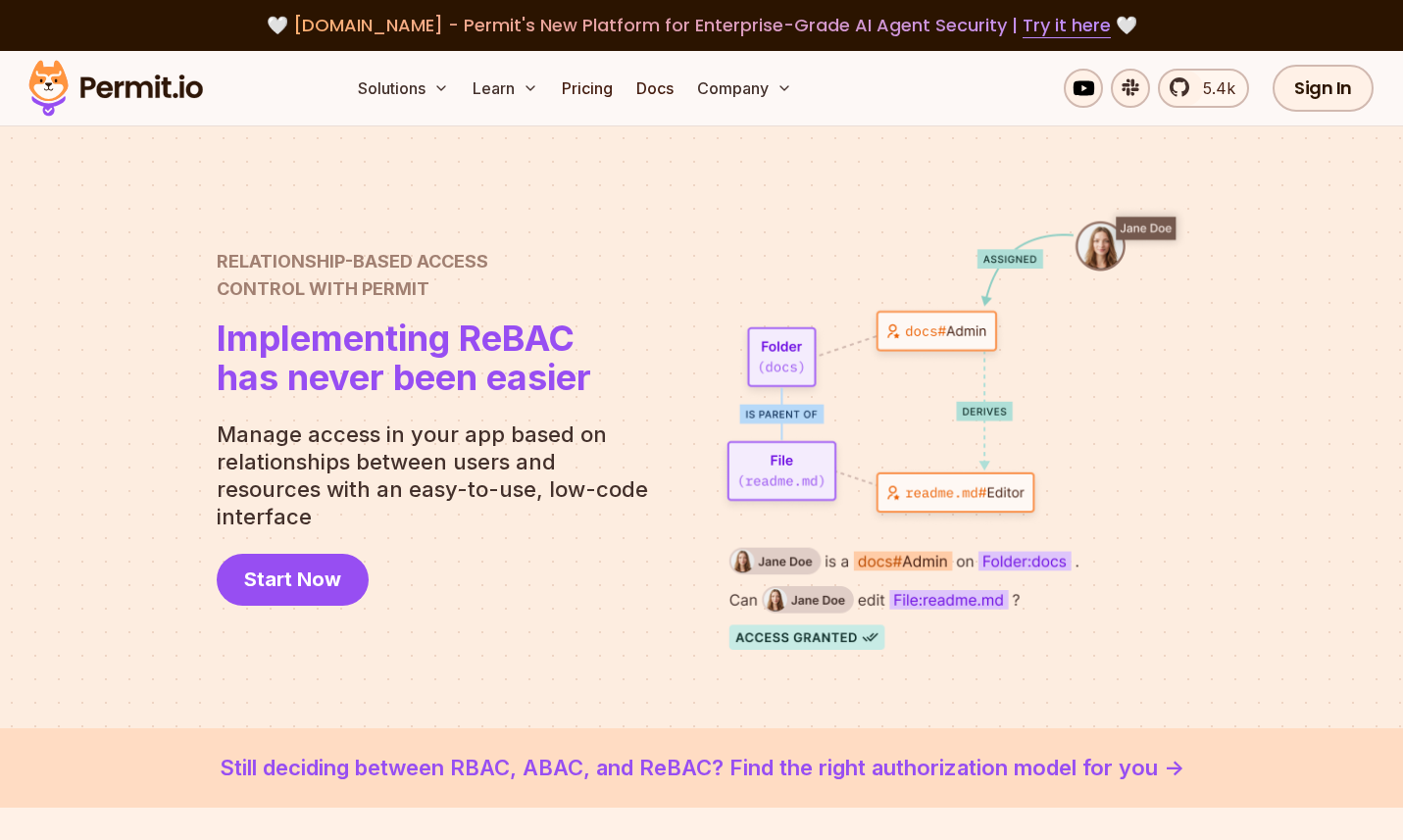
click at [925, 25] on span "[DOMAIN_NAME] - Permit's New Platform for Enterprise-Grade AI Agent Security | …" at bounding box center [701, 25] width 818 height 25
click at [927, 25] on span "[DOMAIN_NAME] - Permit's New Platform for Enterprise-Grade AI Agent Security | …" at bounding box center [701, 25] width 818 height 25
click at [864, 31] on span "[DOMAIN_NAME] - Permit's New Platform for Enterprise-Grade AI Agent Security | …" at bounding box center [701, 25] width 818 height 25
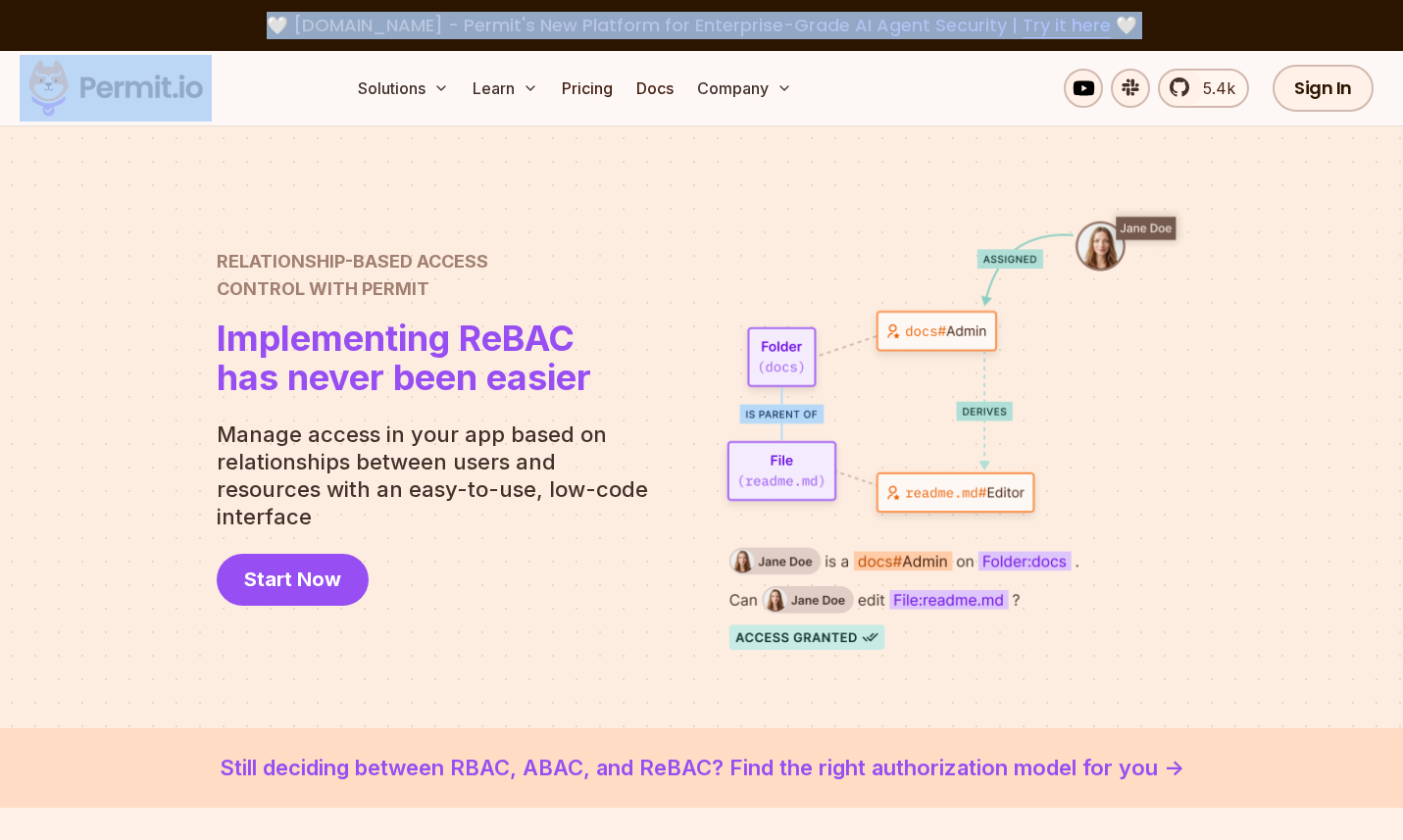
click at [864, 31] on span "[DOMAIN_NAME] - Permit's New Platform for Enterprise-Grade AI Agent Security | …" at bounding box center [701, 25] width 818 height 25
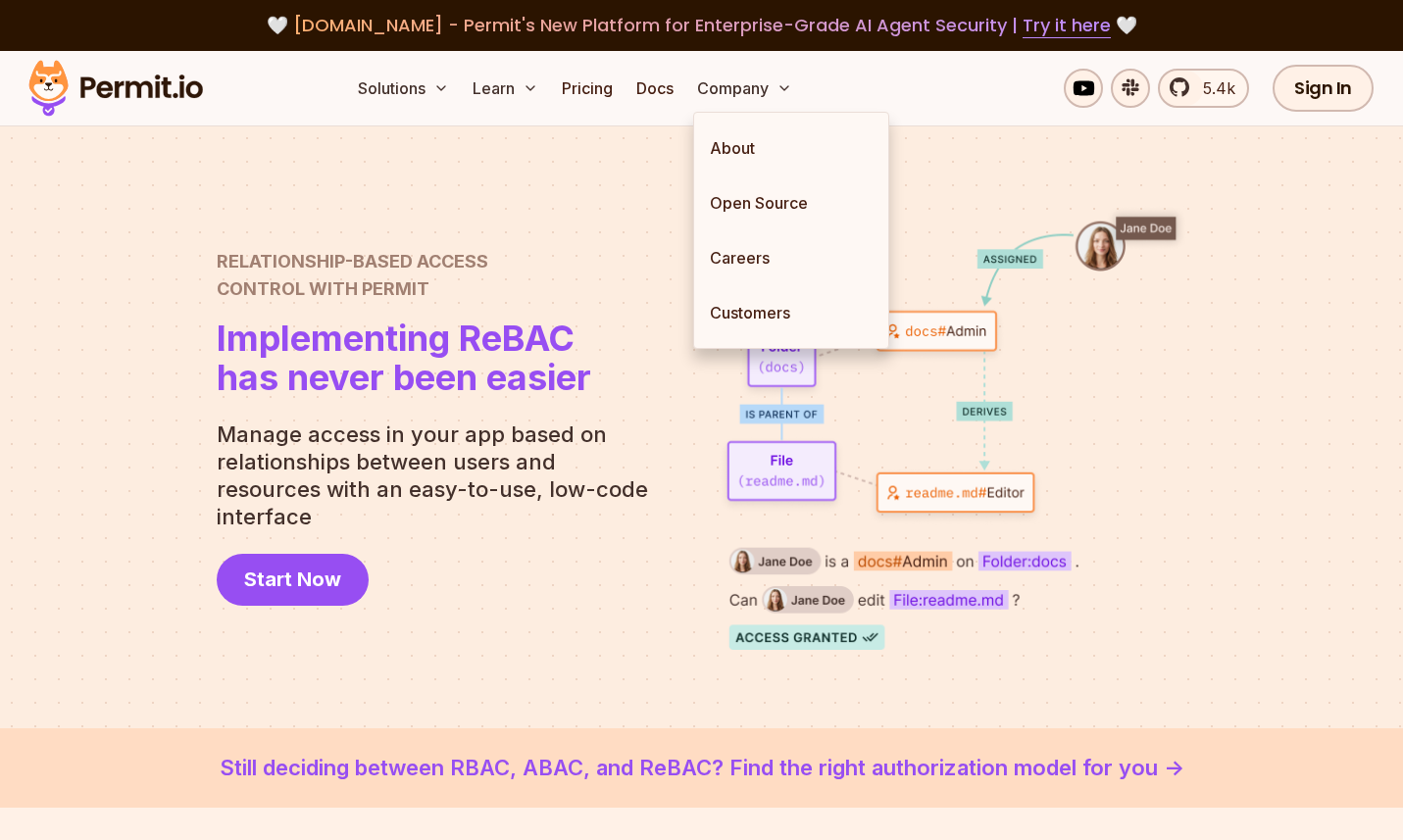
click at [510, 199] on div at bounding box center [701, 427] width 1403 height 602
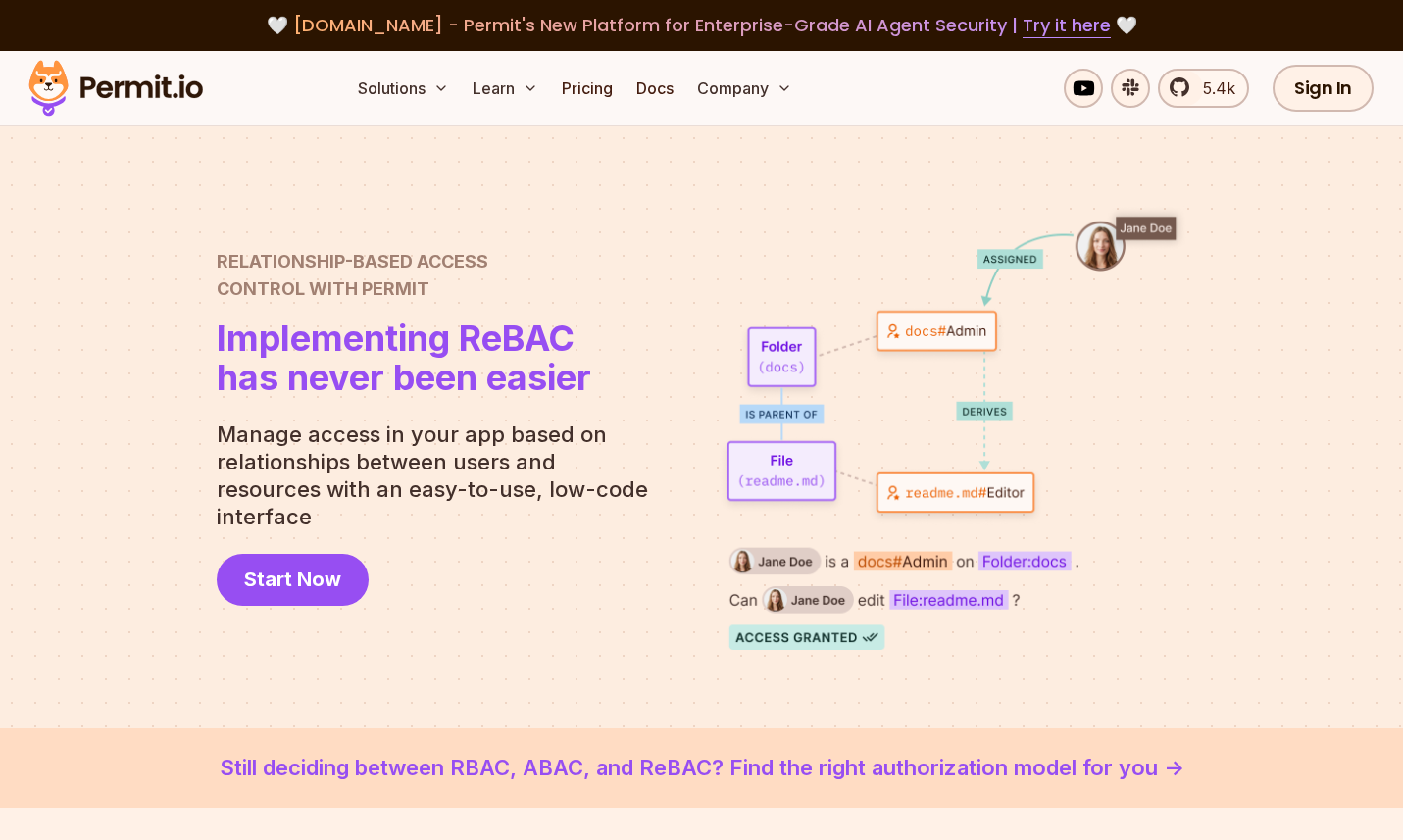
click at [508, 200] on div at bounding box center [701, 427] width 1403 height 602
click at [533, 199] on div at bounding box center [701, 427] width 1403 height 602
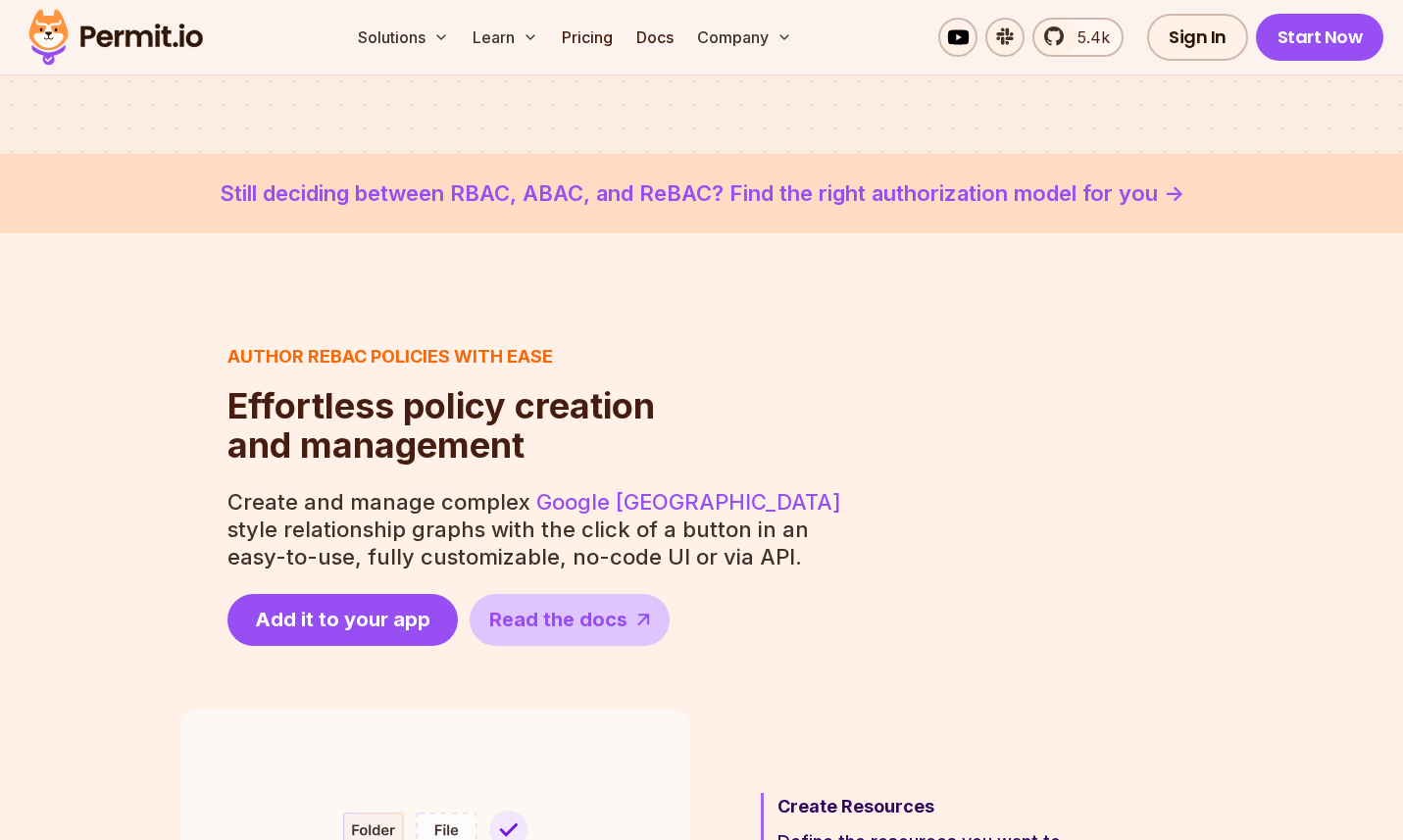
scroll to position [575, 0]
drag, startPoint x: 243, startPoint y: 502, endPoint x: 375, endPoint y: 500, distance: 132.0
click at [355, 503] on p "Create and manage complex Google Zanzibar style relationship graphs with the cl…" at bounding box center [536, 527] width 617 height 83
click at [409, 501] on p "Create and manage complex Google Zanzibar style relationship graphs with the cl…" at bounding box center [536, 527] width 617 height 83
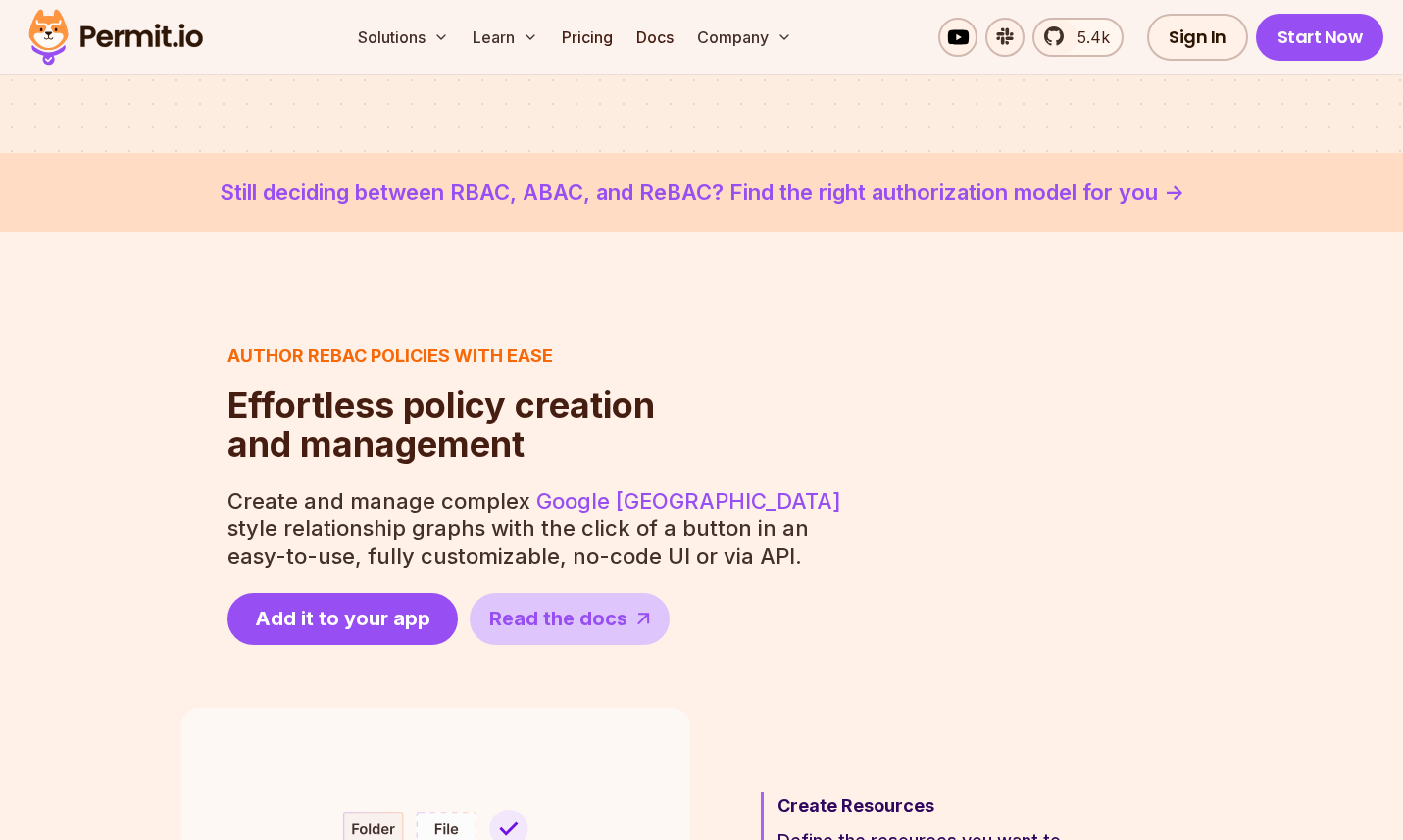
click at [461, 505] on p "Create and manage complex Google Zanzibar style relationship graphs with the cl…" at bounding box center [536, 527] width 617 height 83
click at [679, 531] on p "Create and manage complex Google Zanzibar style relationship graphs with the cl…" at bounding box center [536, 527] width 617 height 83
click at [801, 524] on p "Create and manage complex Google Zanzibar style relationship graphs with the cl…" at bounding box center [536, 527] width 617 height 83
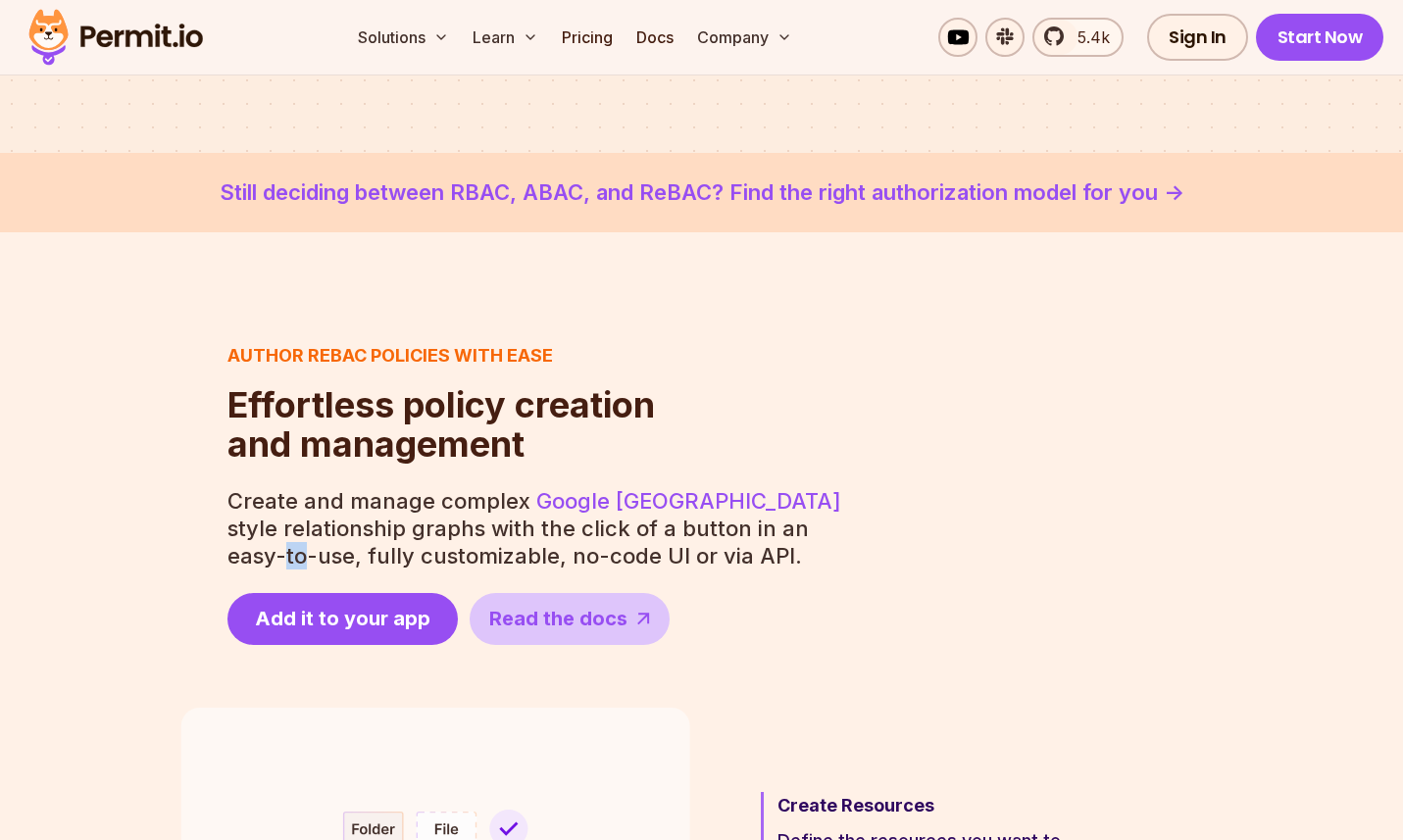
click at [801, 524] on p "Create and manage complex Google Zanzibar style relationship graphs with the cl…" at bounding box center [536, 527] width 617 height 83
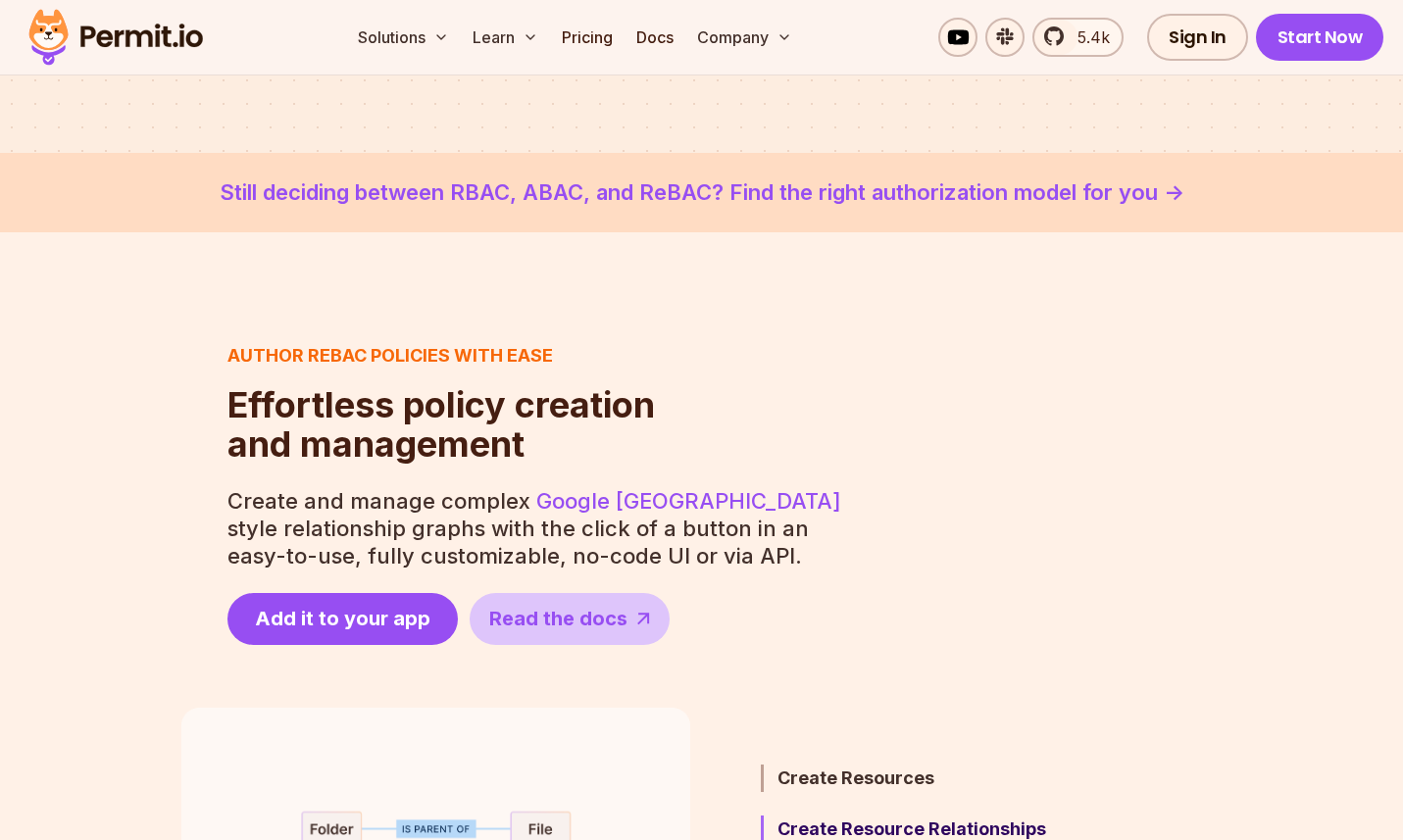
click at [765, 532] on p "Create and manage complex Google Zanzibar style relationship graphs with the cl…" at bounding box center [536, 527] width 617 height 83
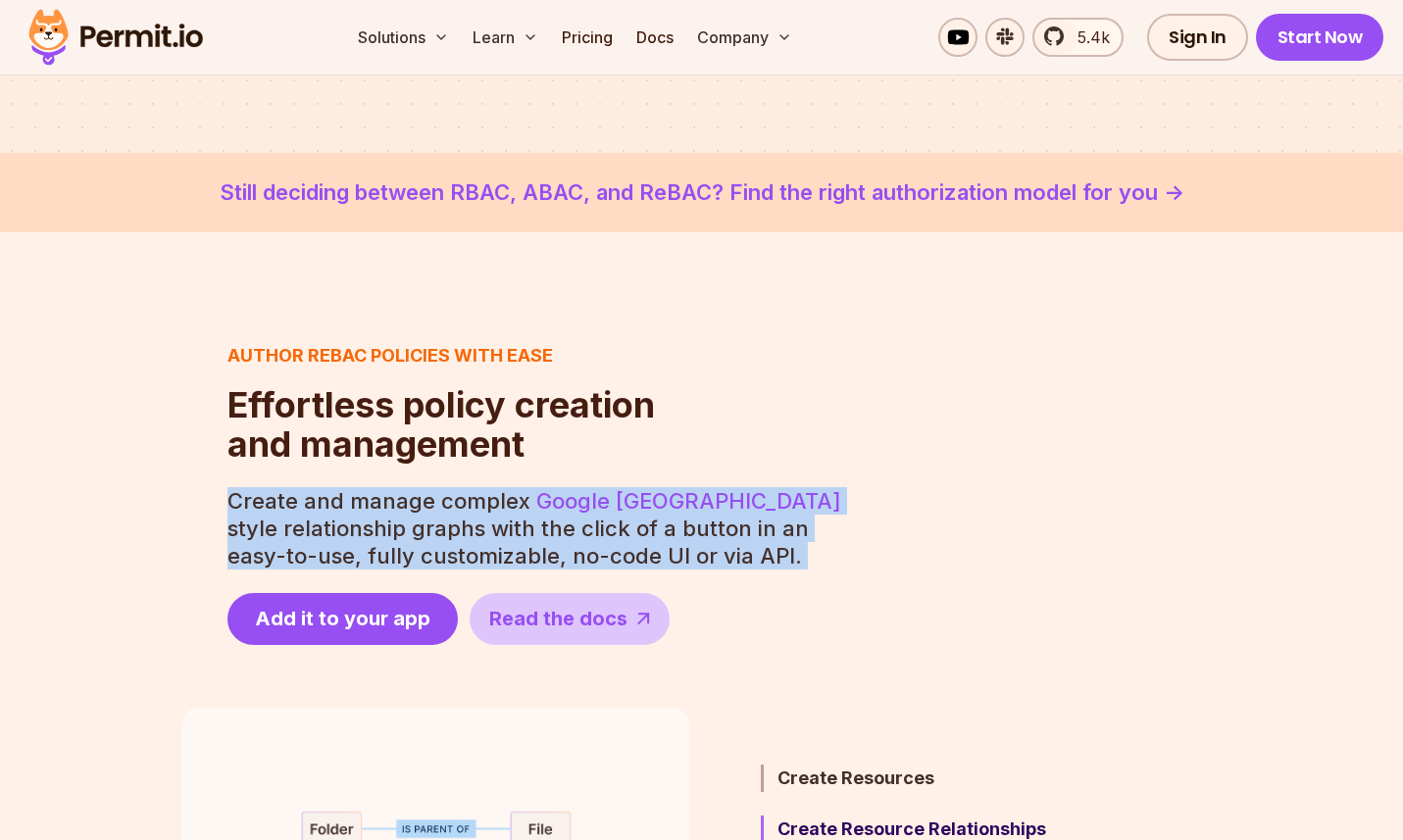
click at [765, 532] on p "Create and manage complex Google Zanzibar style relationship graphs with the cl…" at bounding box center [536, 527] width 617 height 83
click at [738, 544] on p "Create and manage complex Google Zanzibar style relationship graphs with the cl…" at bounding box center [536, 527] width 617 height 83
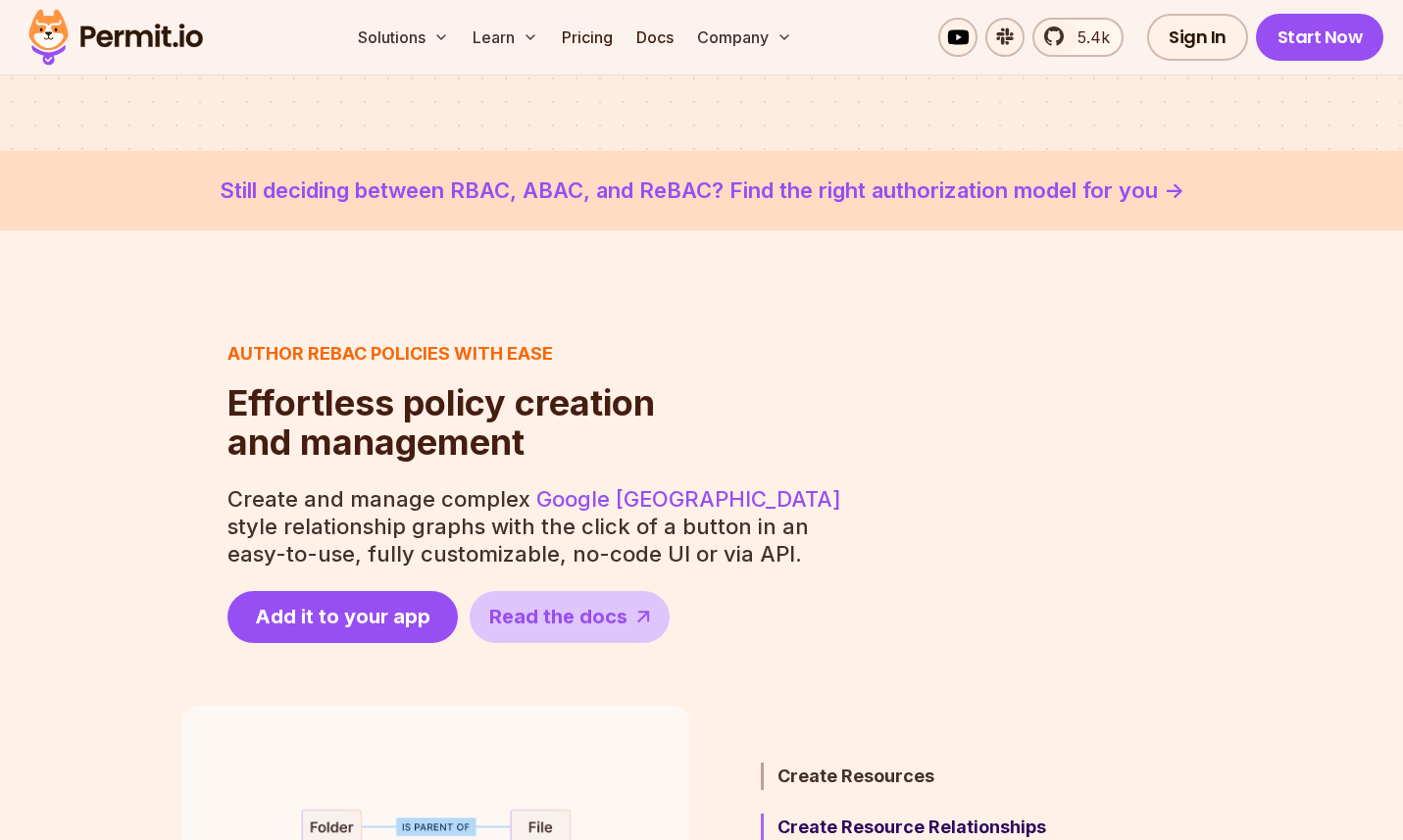
scroll to position [579, 0]
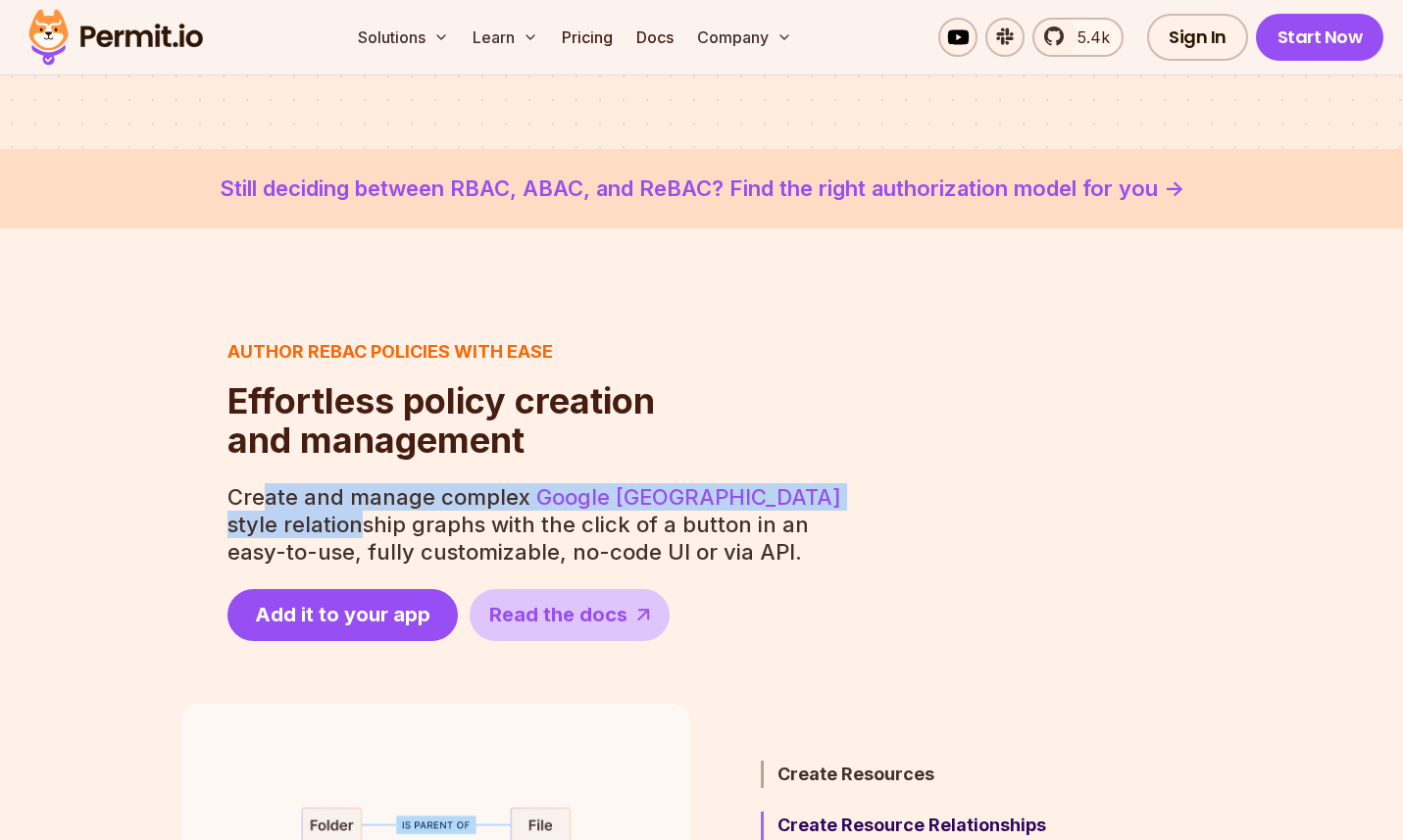
drag, startPoint x: 262, startPoint y: 508, endPoint x: 381, endPoint y: 513, distance: 119.1
click at [338, 513] on p "Create and manage complex Google Zanzibar style relationship graphs with the cl…" at bounding box center [536, 525] width 617 height 83
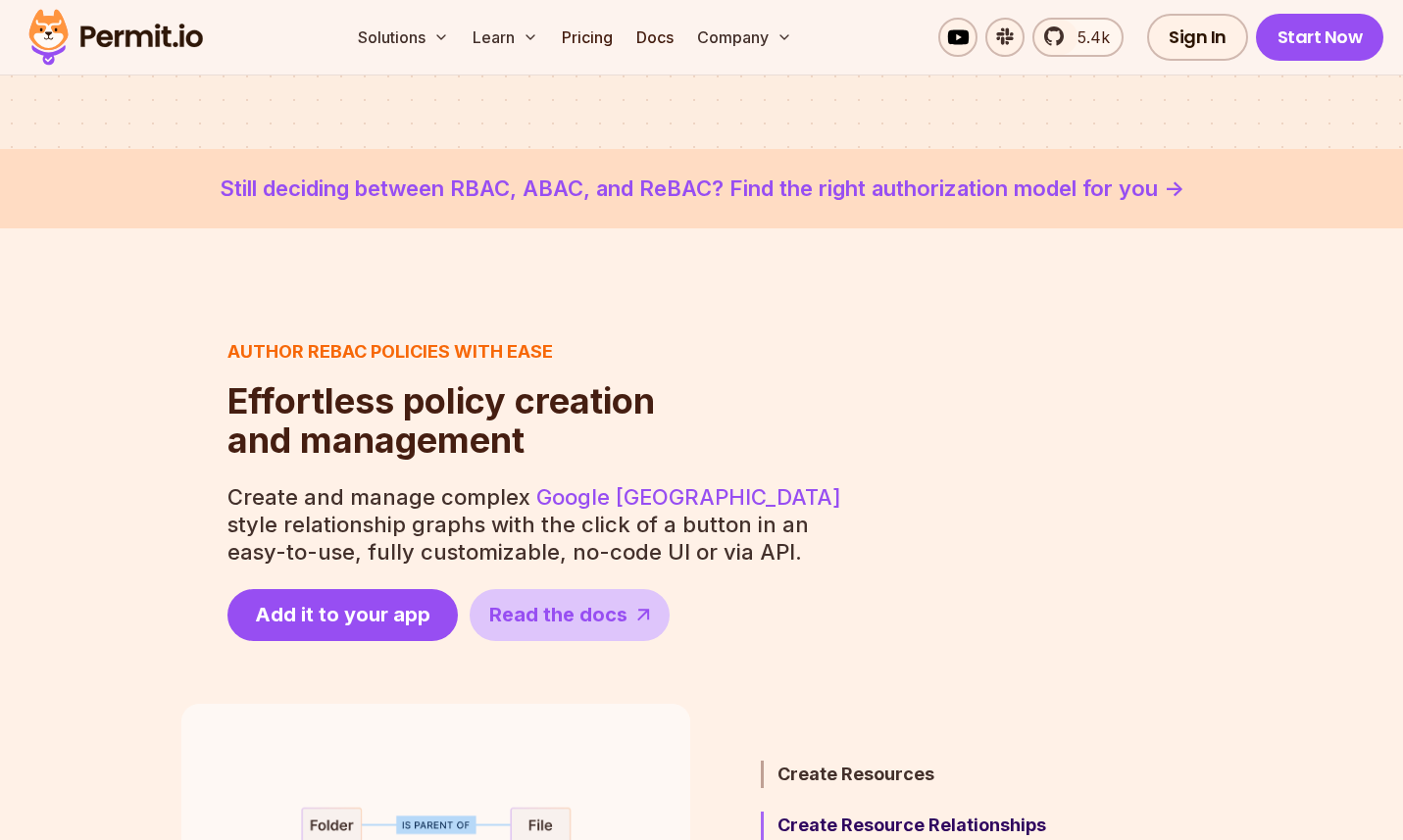
click at [381, 512] on p "Create and manage complex Google Zanzibar style relationship graphs with the cl…" at bounding box center [536, 525] width 617 height 83
drag, startPoint x: 433, startPoint y: 522, endPoint x: 550, endPoint y: 530, distance: 117.3
click at [538, 533] on p "Create and manage complex Google Zanzibar style relationship graphs with the cl…" at bounding box center [536, 525] width 617 height 83
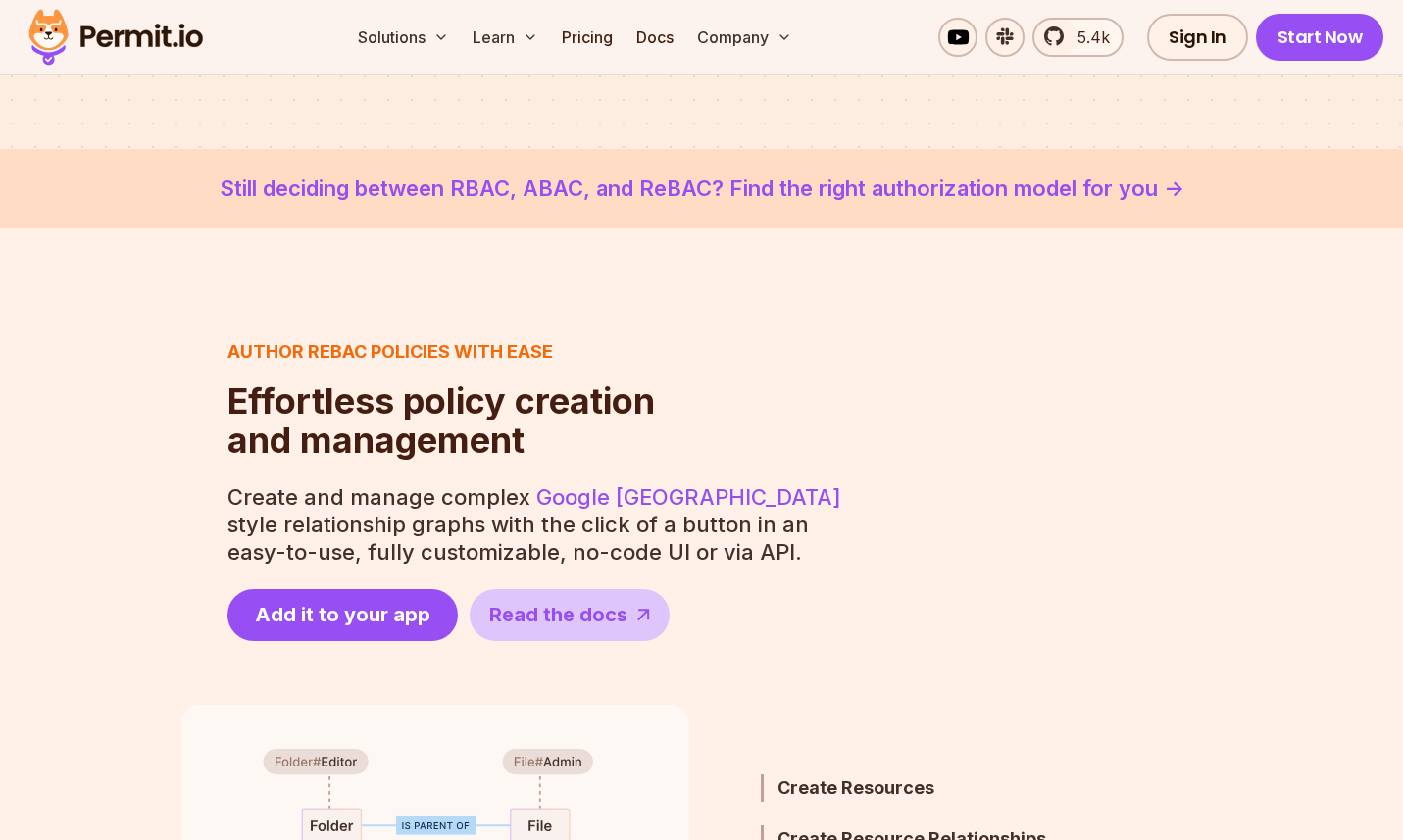
click at [606, 524] on p "Create and manage complex Google Zanzibar style relationship graphs with the cl…" at bounding box center [536, 525] width 617 height 83
click at [607, 524] on p "Create and manage complex Google Zanzibar style relationship graphs with the cl…" at bounding box center [536, 525] width 617 height 83
click at [690, 529] on p "Create and manage complex Google Zanzibar style relationship graphs with the cl…" at bounding box center [536, 525] width 617 height 83
click at [766, 523] on p "Create and manage complex Google Zanzibar style relationship graphs with the cl…" at bounding box center [536, 525] width 617 height 83
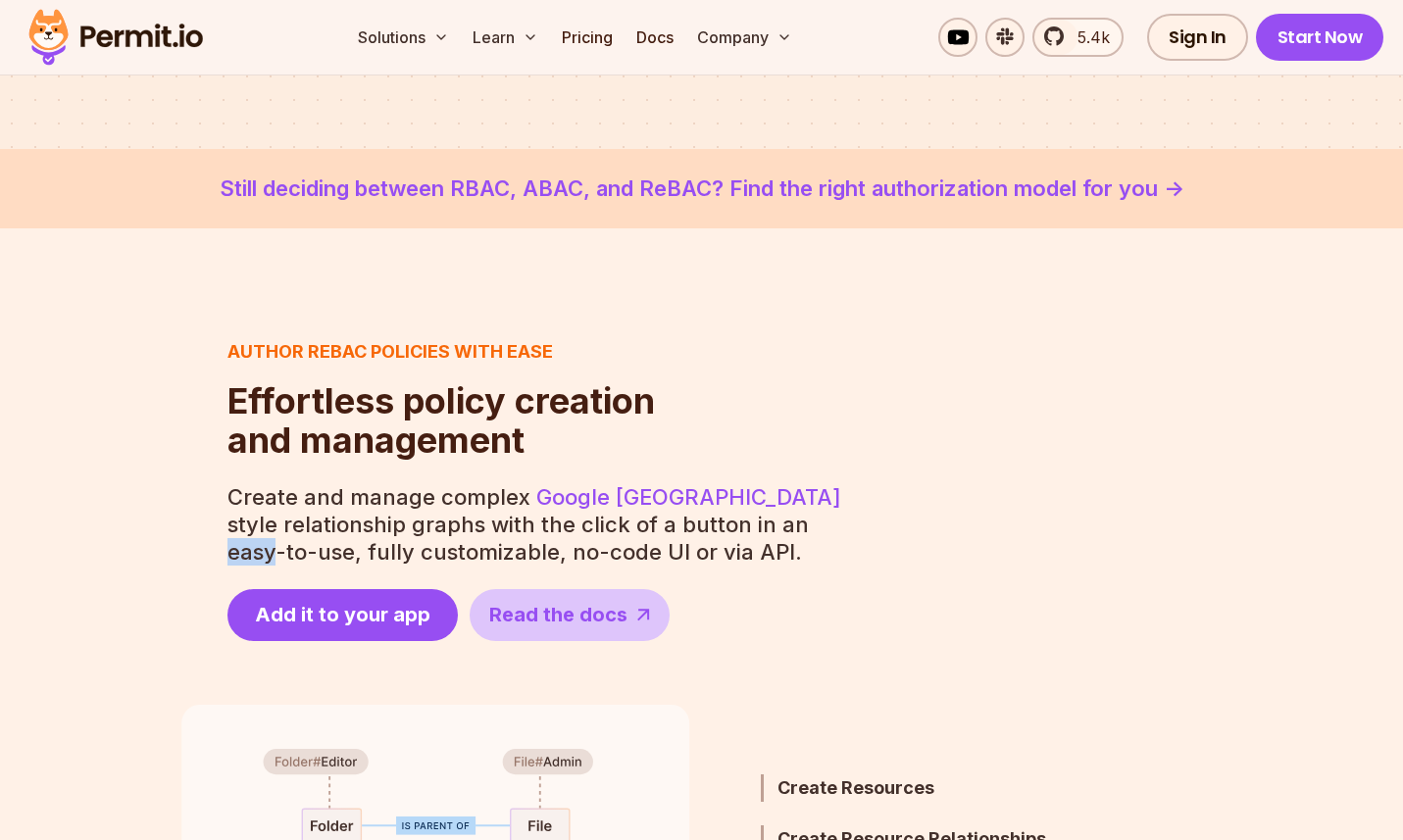
click at [766, 523] on p "Create and manage complex Google Zanzibar style relationship graphs with the cl…" at bounding box center [536, 525] width 617 height 83
click at [663, 527] on p "Create and manage complex Google Zanzibar style relationship graphs with the cl…" at bounding box center [536, 525] width 617 height 83
click at [744, 525] on p "Create and manage complex Google Zanzibar style relationship graphs with the cl…" at bounding box center [536, 525] width 617 height 83
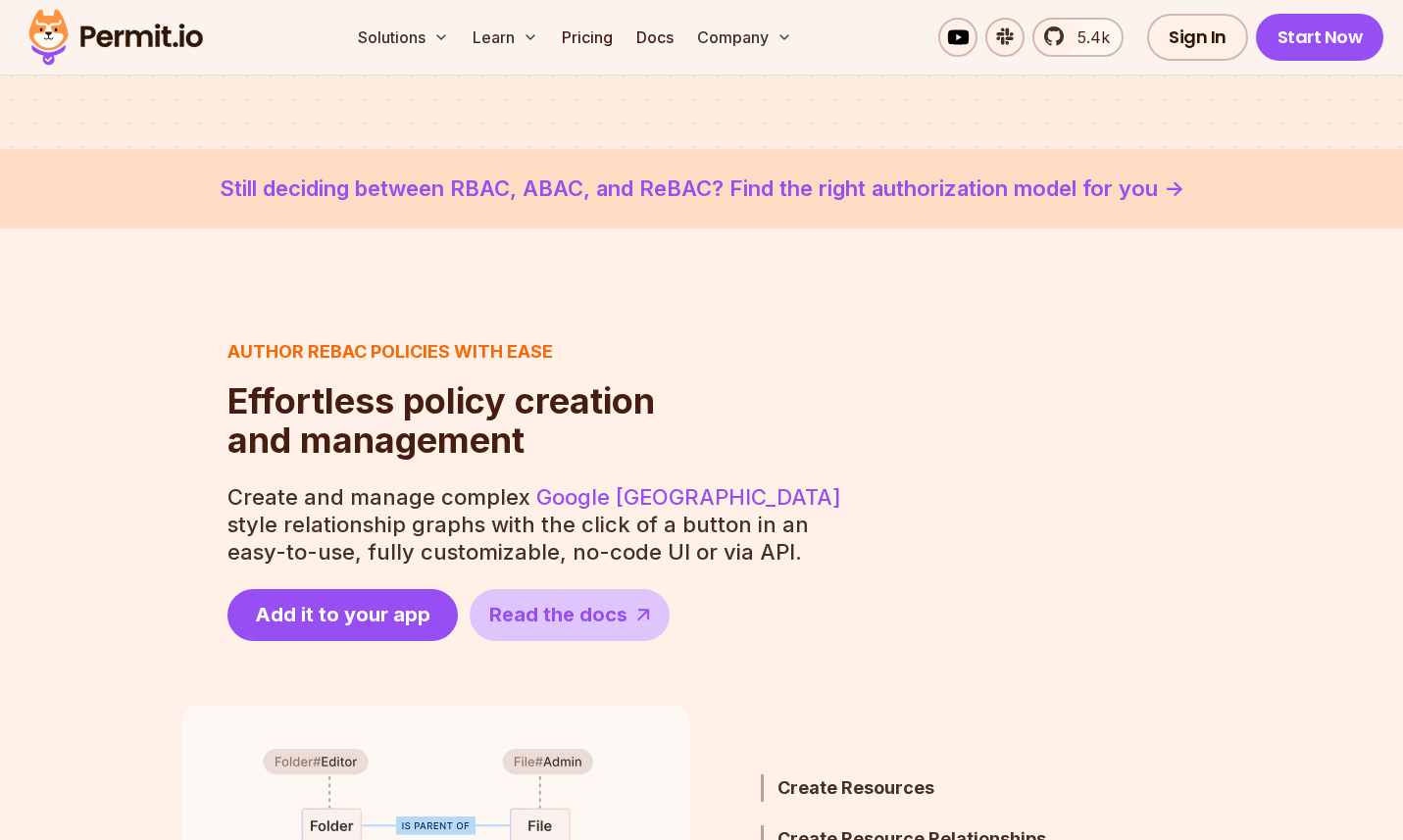
click at [815, 525] on p "Create and manage complex Google Zanzibar style relationship graphs with the cl…" at bounding box center [536, 525] width 617 height 83
click at [767, 525] on p "Create and manage complex Google Zanzibar style relationship graphs with the cl…" at bounding box center [536, 525] width 617 height 83
click at [737, 526] on p "Create and manage complex Google Zanzibar style relationship graphs with the cl…" at bounding box center [536, 525] width 617 height 83
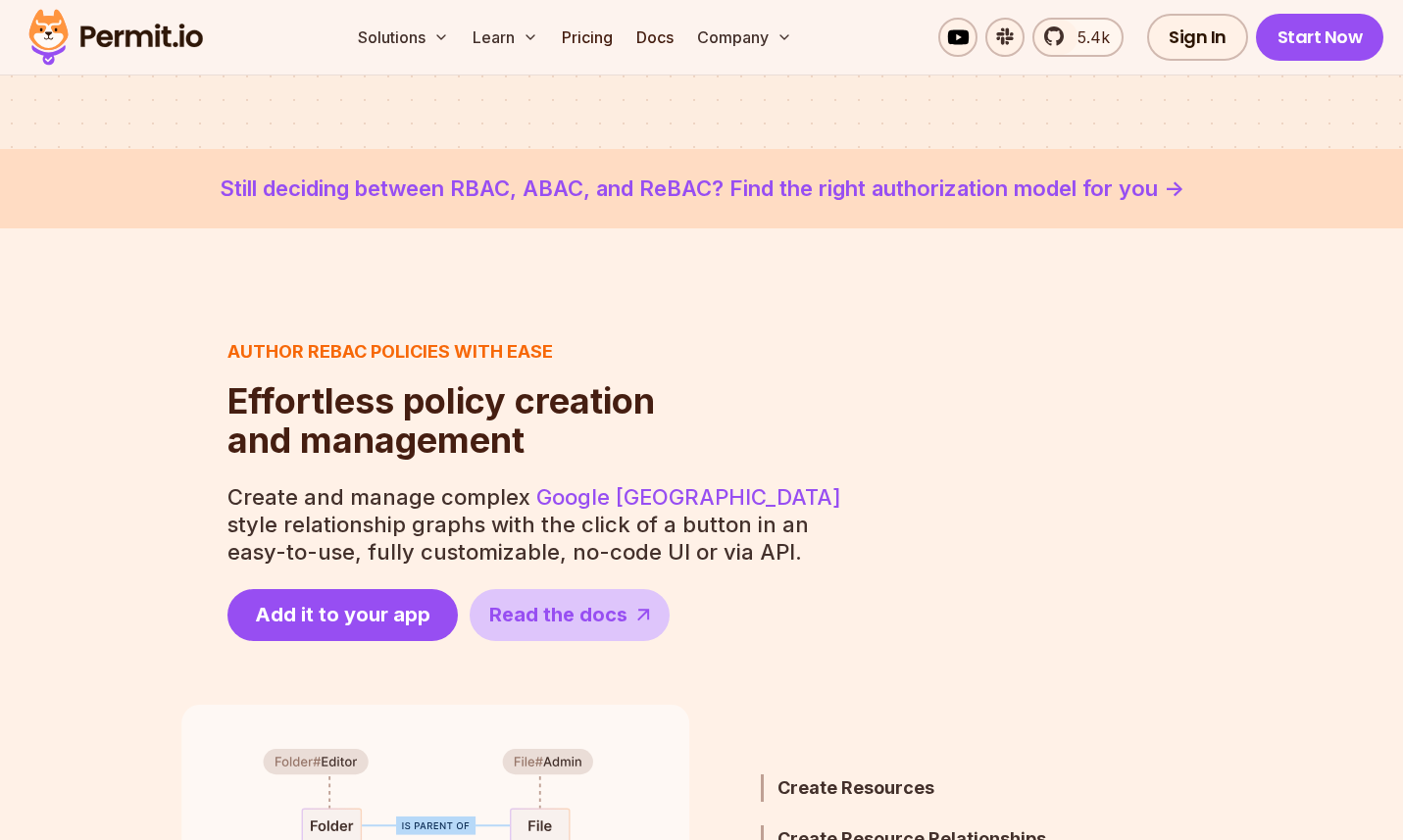
click at [767, 525] on p "Create and manage complex Google Zanzibar style relationship graphs with the cl…" at bounding box center [536, 525] width 617 height 83
click at [814, 521] on p "Create and manage complex Google Zanzibar style relationship graphs with the cl…" at bounding box center [536, 525] width 617 height 83
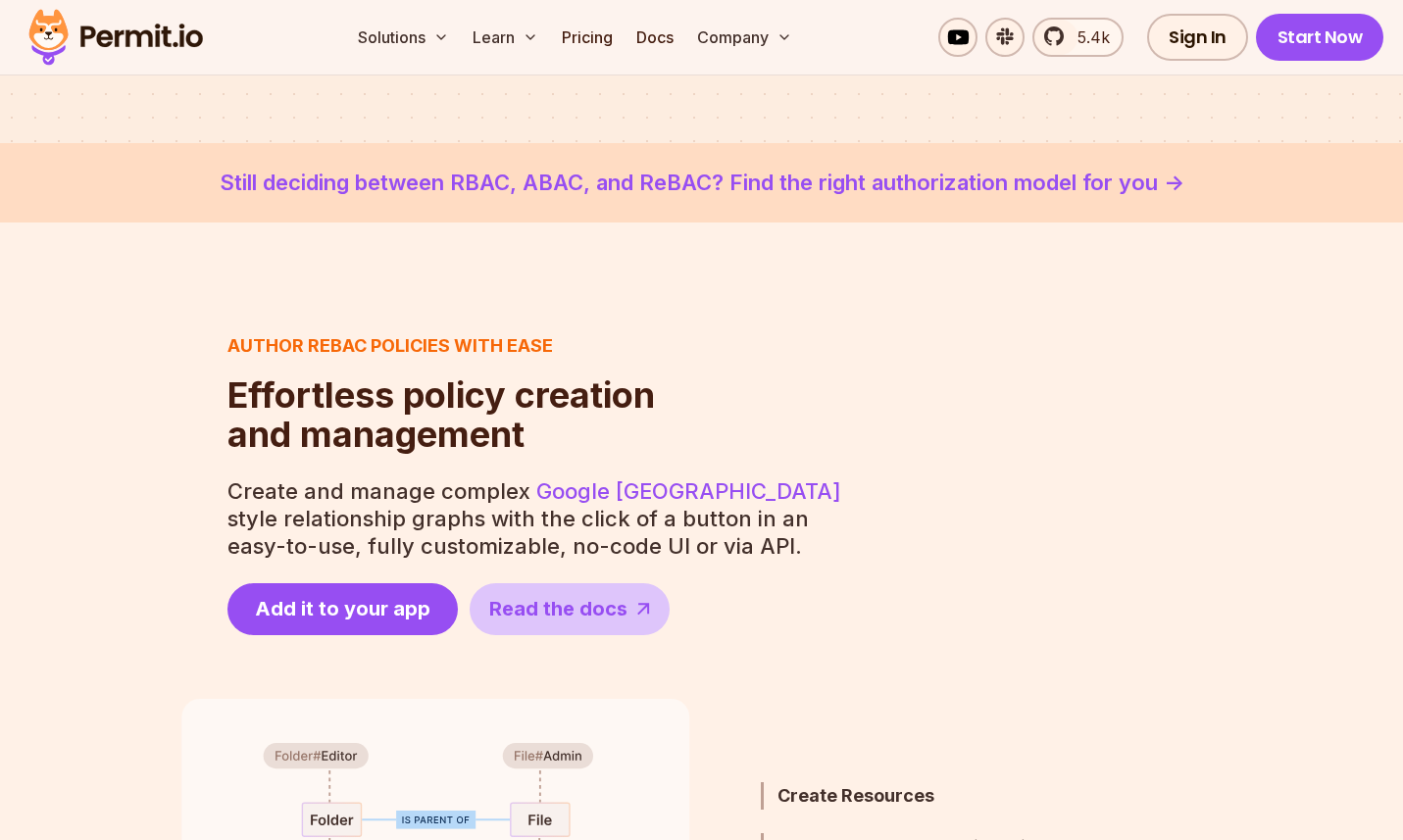
scroll to position [587, 0]
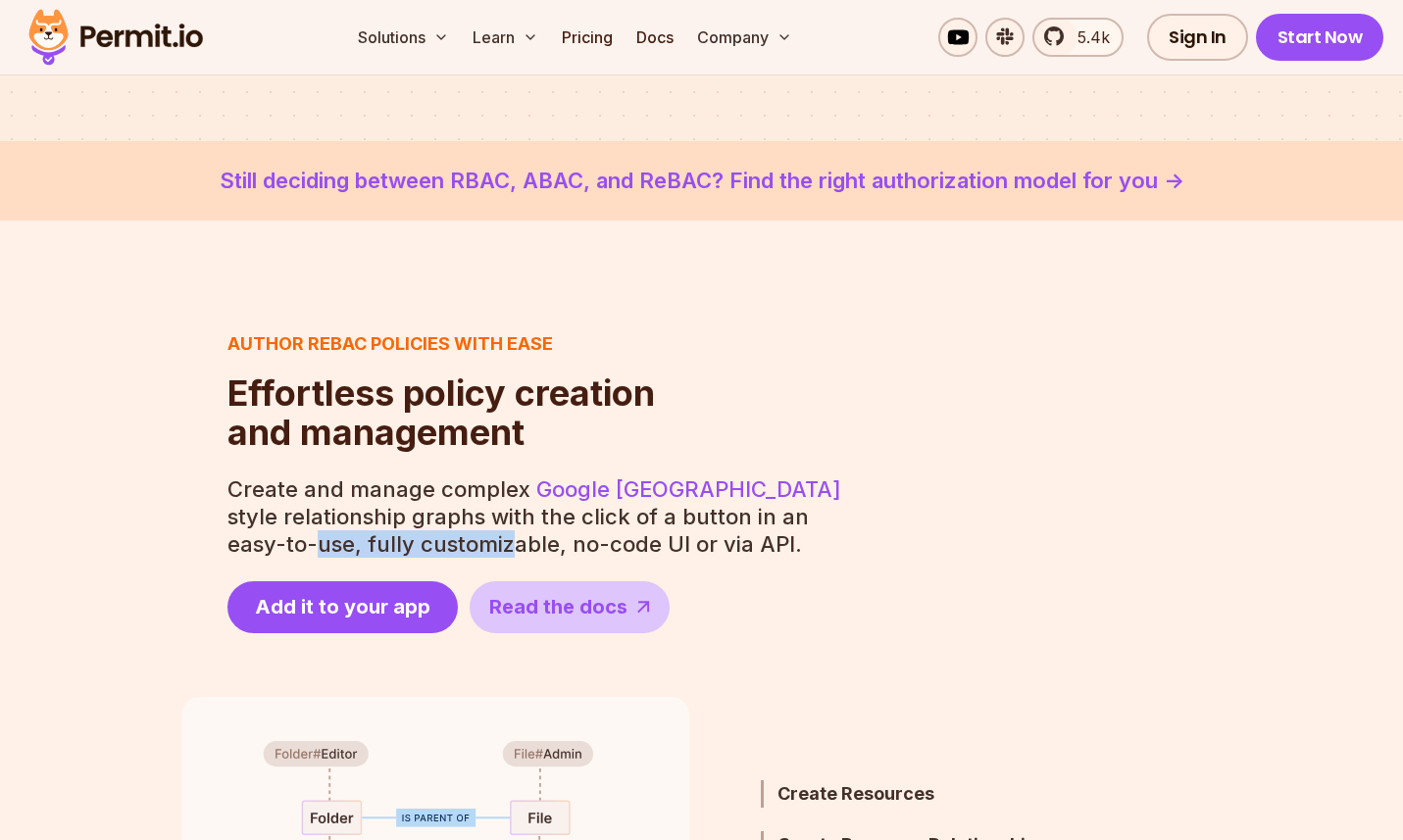
drag, startPoint x: 236, startPoint y: 535, endPoint x: 477, endPoint y: 541, distance: 241.1
click at [438, 542] on p "Create and manage complex Google Zanzibar style relationship graphs with the cl…" at bounding box center [536, 517] width 617 height 83
click at [477, 539] on p "Create and manage complex Google Zanzibar style relationship graphs with the cl…" at bounding box center [536, 517] width 617 height 83
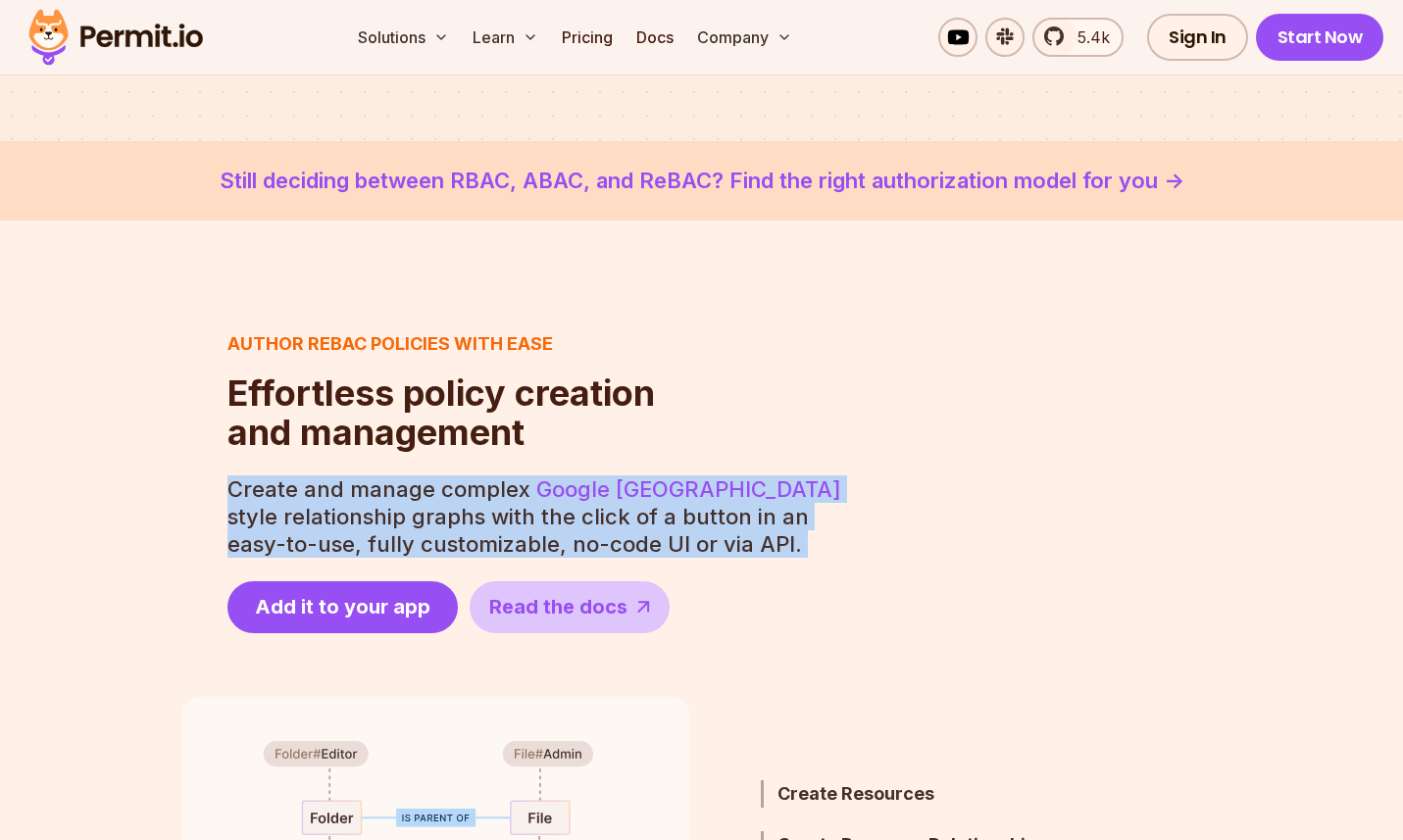
click at [477, 539] on p "Create and manage complex Google Zanzibar style relationship graphs with the cl…" at bounding box center [536, 517] width 617 height 83
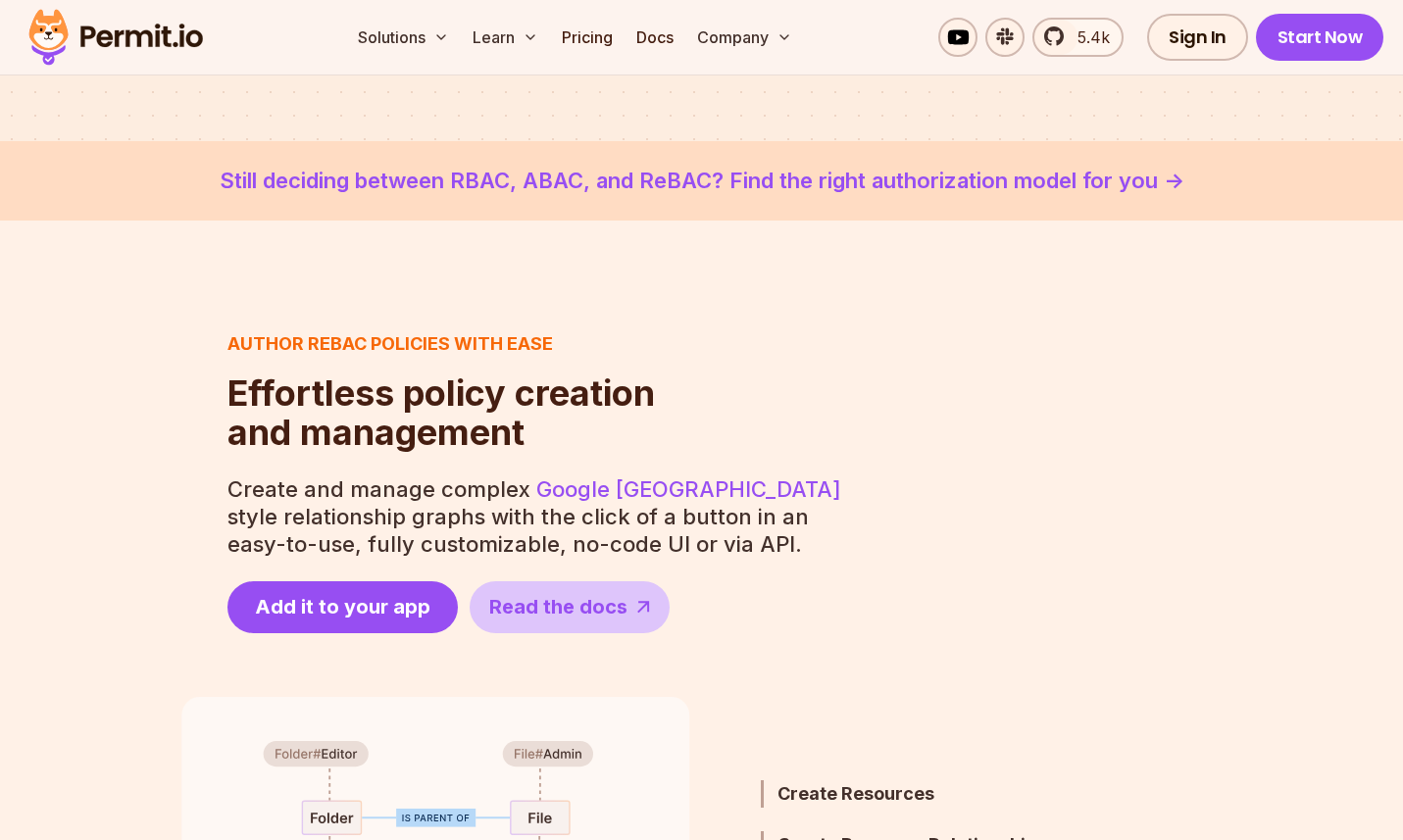
click at [661, 528] on p "Create and manage complex Google Zanzibar style relationship graphs with the cl…" at bounding box center [536, 517] width 617 height 83
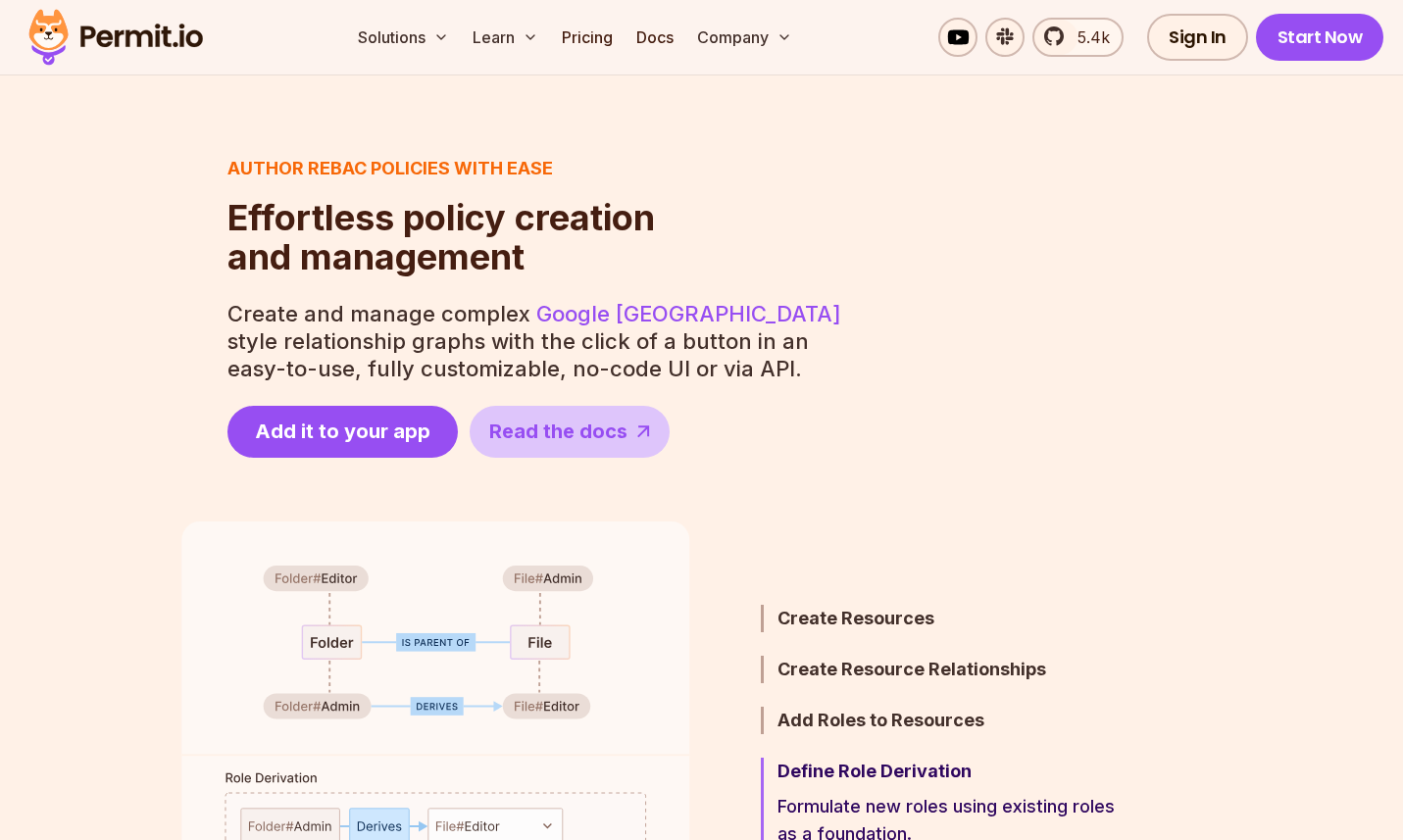
scroll to position [776, 0]
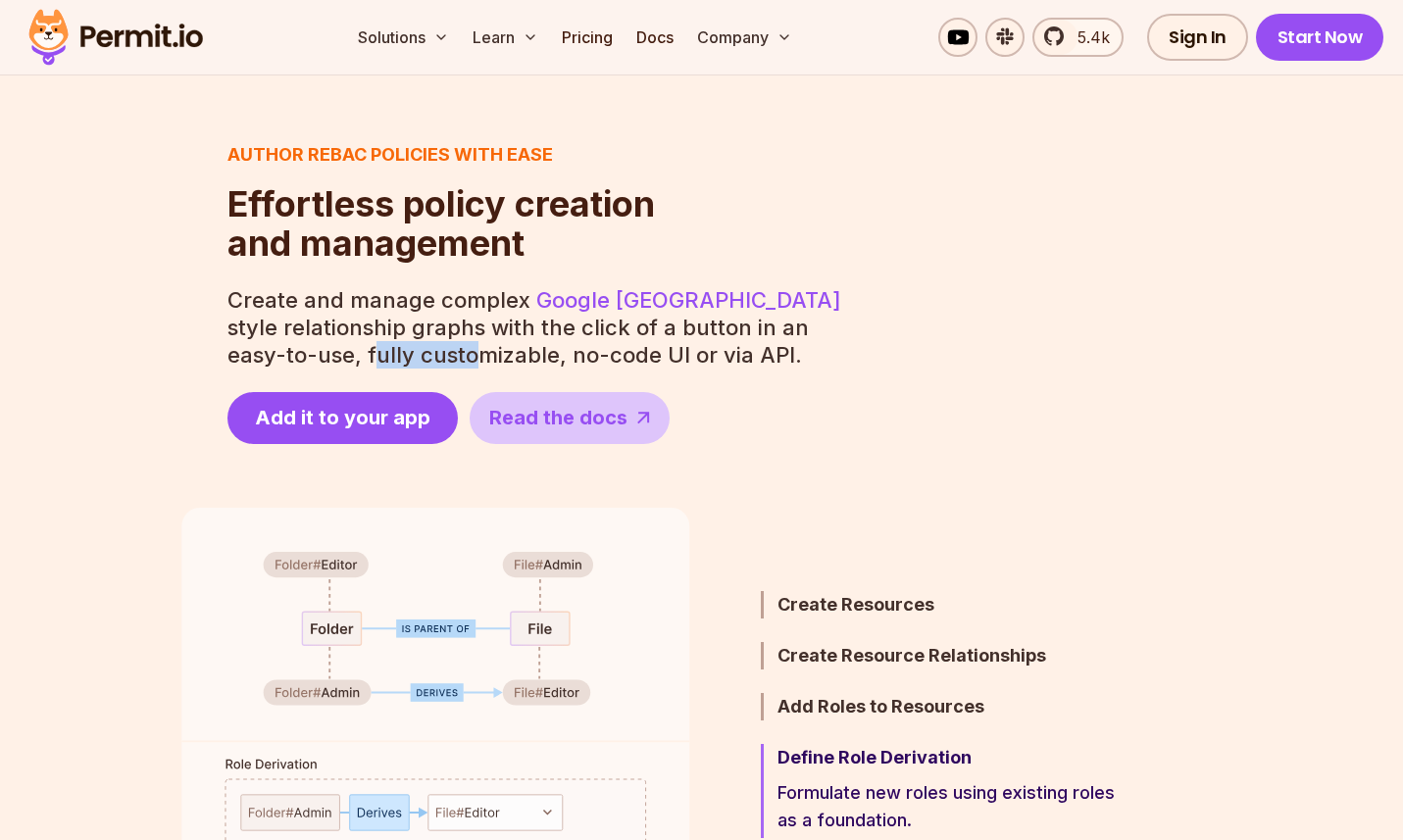
drag, startPoint x: 281, startPoint y: 355, endPoint x: 411, endPoint y: 351, distance: 130.1
click at [391, 353] on p "Create and manage complex Google Zanzibar style relationship graphs with the cl…" at bounding box center [536, 327] width 617 height 83
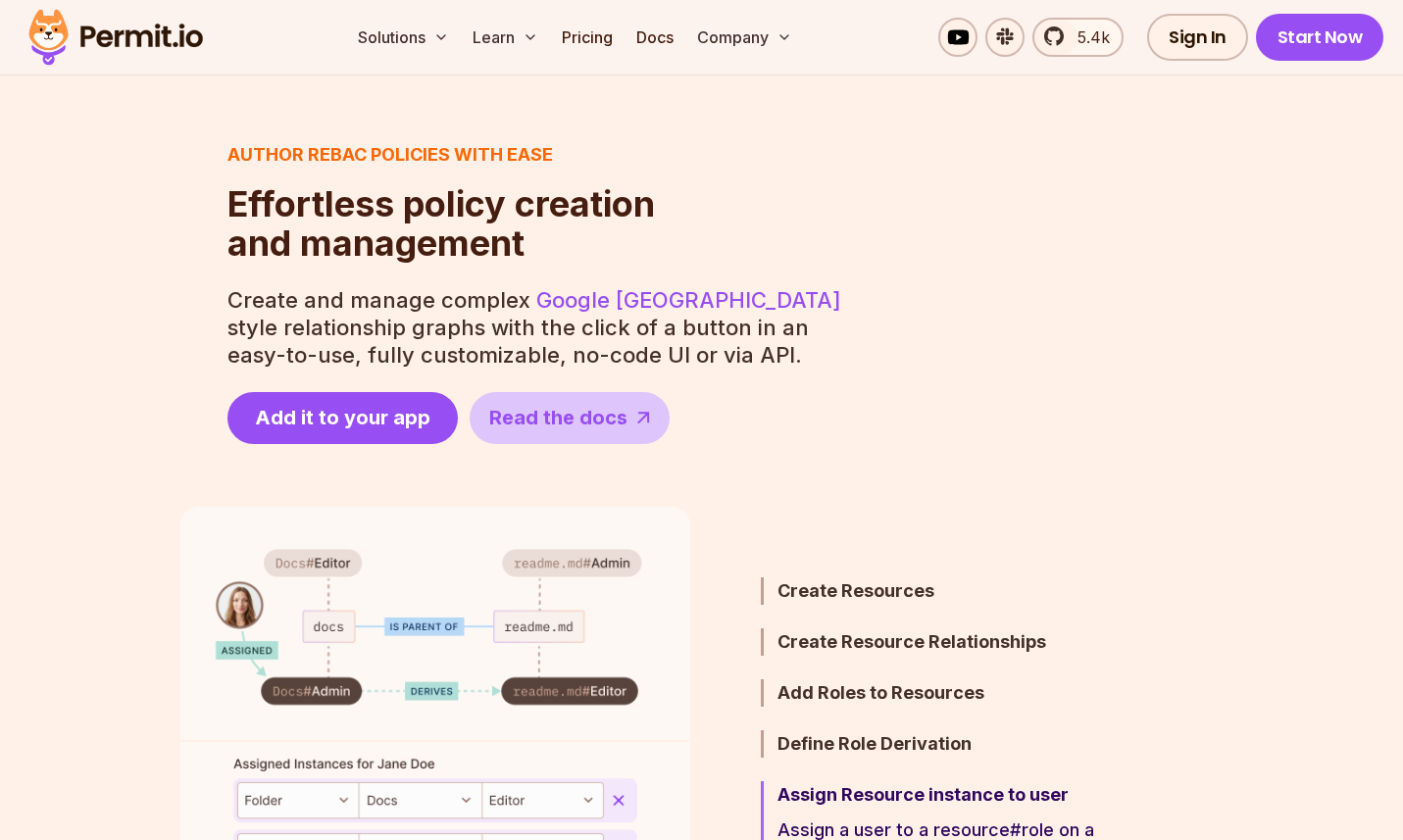
click at [472, 343] on p "Create and manage complex Google Zanzibar style relationship graphs with the cl…" at bounding box center [536, 327] width 617 height 83
drag, startPoint x: 472, startPoint y: 343, endPoint x: 557, endPoint y: 359, distance: 86.5
click at [473, 344] on p "Create and manage complex Google Zanzibar style relationship graphs with the cl…" at bounding box center [536, 327] width 617 height 83
click at [619, 364] on p "Create and manage complex Google Zanzibar style relationship graphs with the cl…" at bounding box center [536, 327] width 617 height 83
click at [664, 359] on p "Create and manage complex Google Zanzibar style relationship graphs with the cl…" at bounding box center [536, 327] width 617 height 83
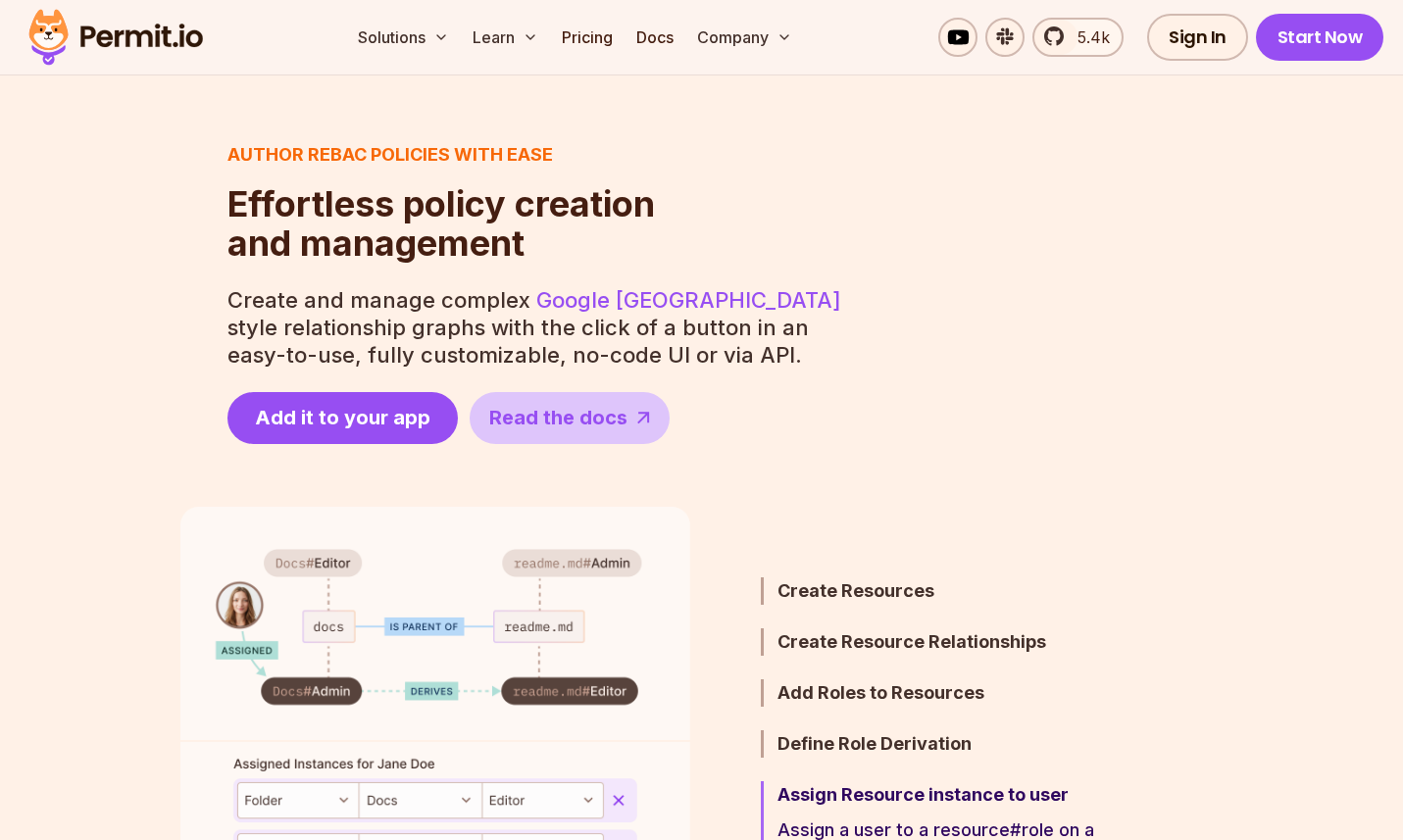
click at [745, 360] on p "Create and manage complex Google Zanzibar style relationship graphs with the cl…" at bounding box center [536, 327] width 617 height 83
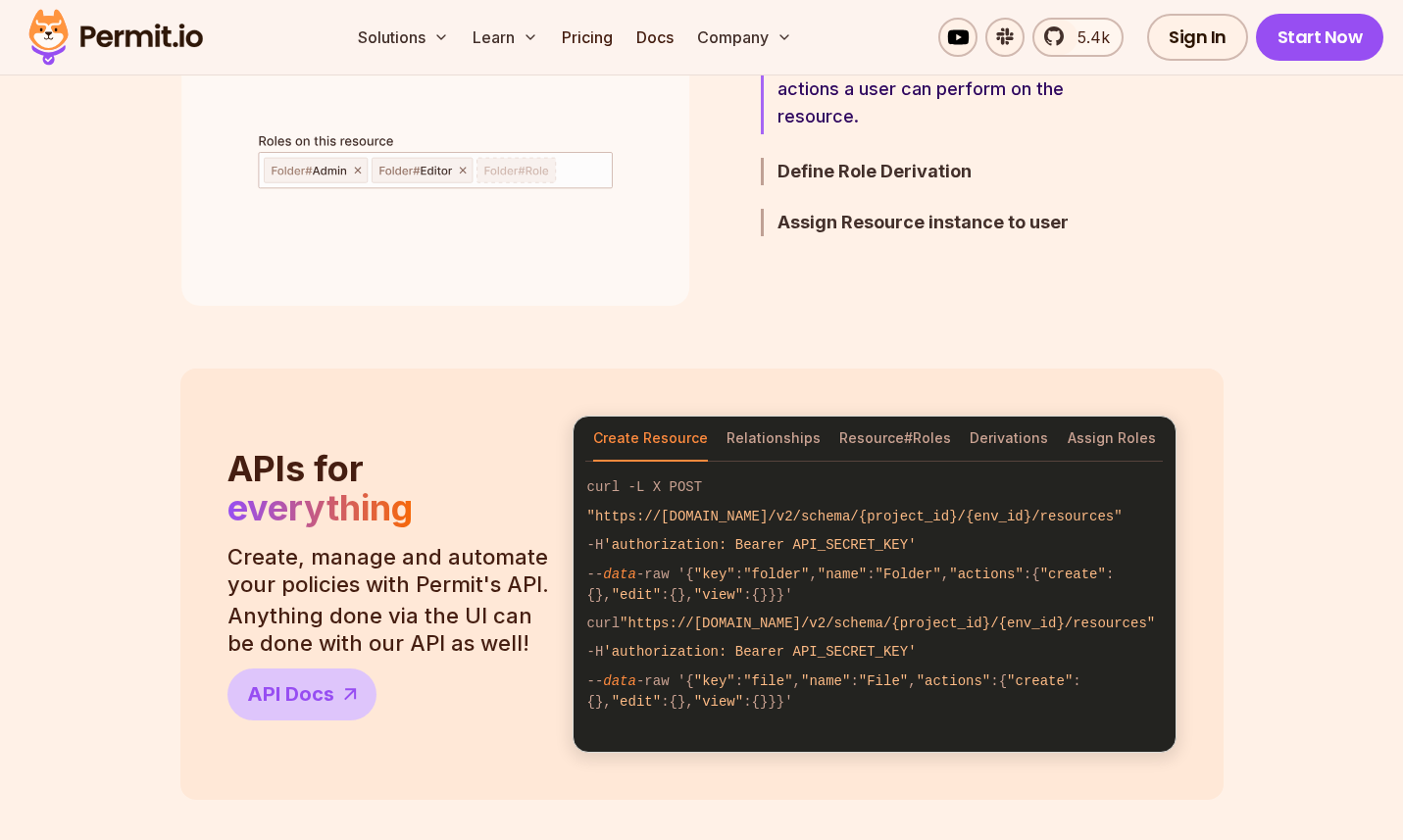
scroll to position [1445, 0]
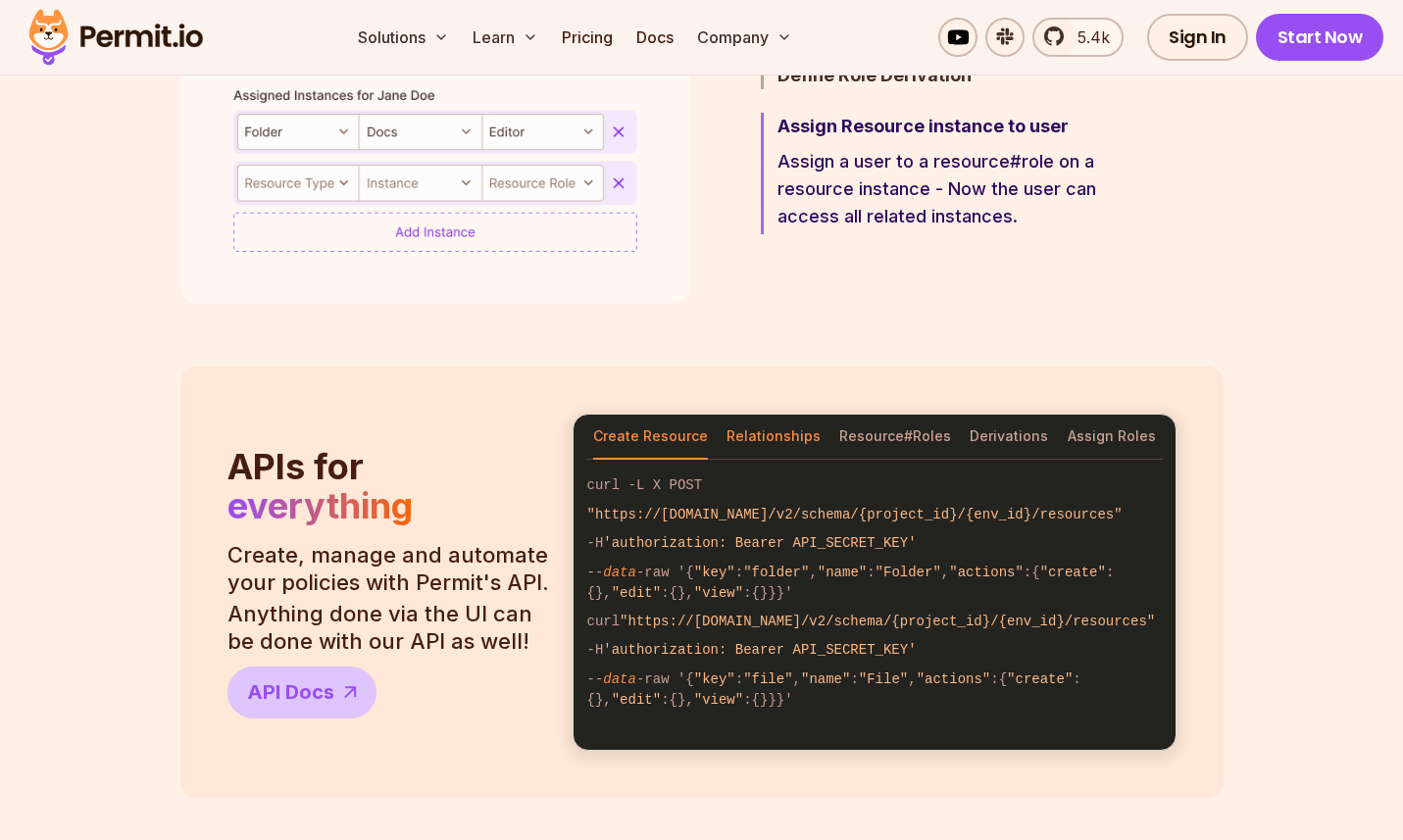
click at [790, 430] on button "Relationships" at bounding box center [774, 437] width 95 height 45
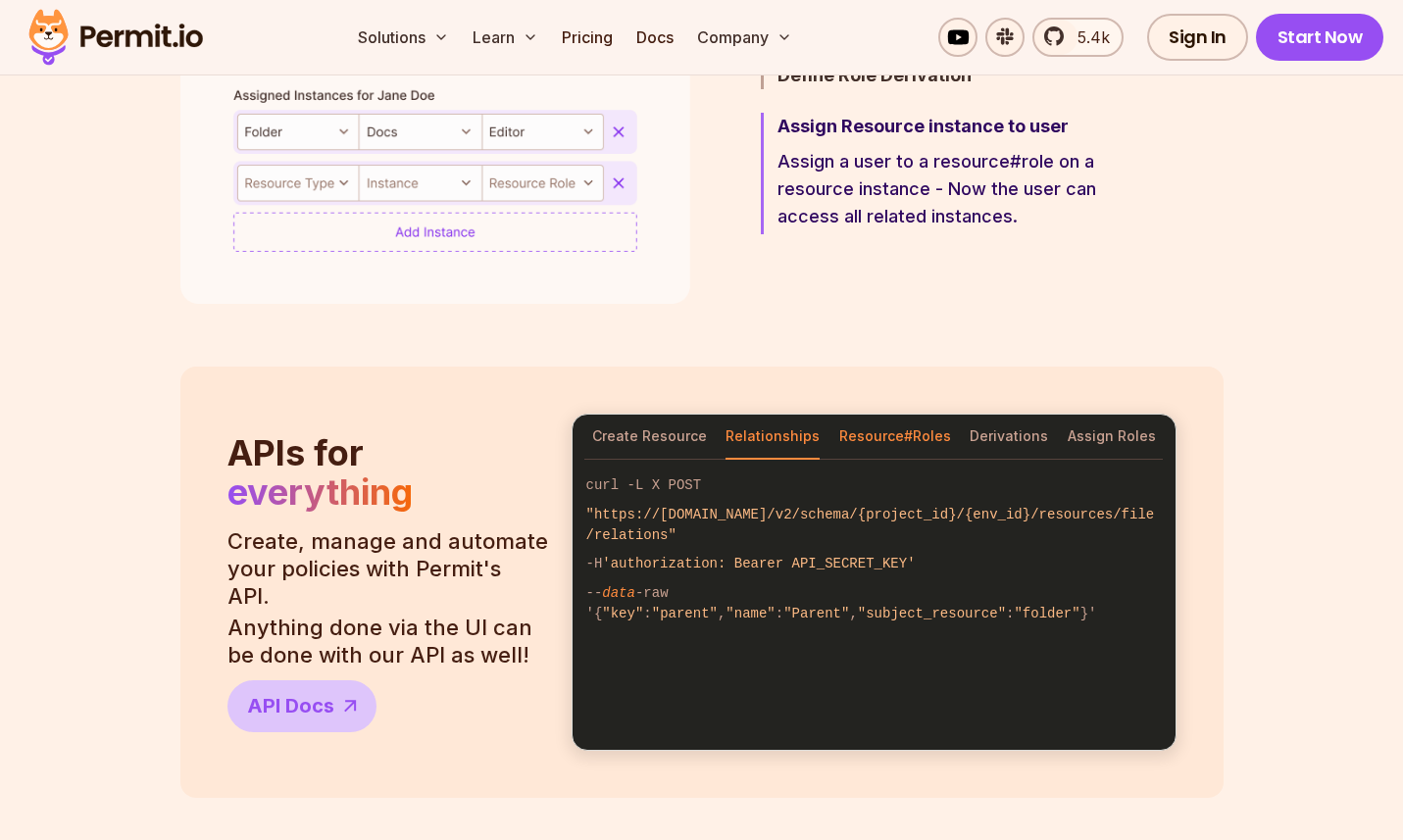
click at [857, 435] on button "Resource#Roles" at bounding box center [895, 437] width 112 height 45
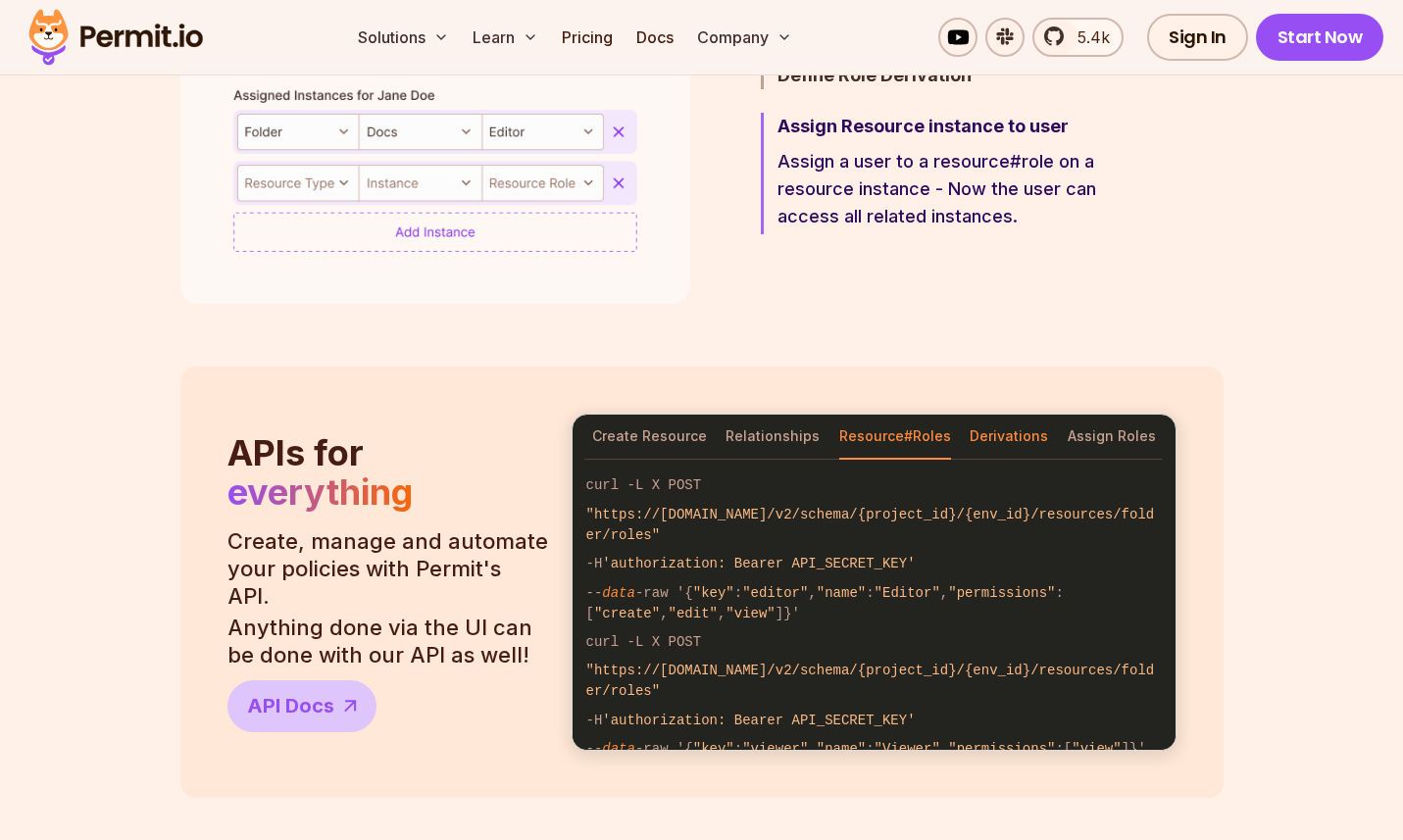
click at [1003, 438] on button "Derivations" at bounding box center [1009, 437] width 79 height 45
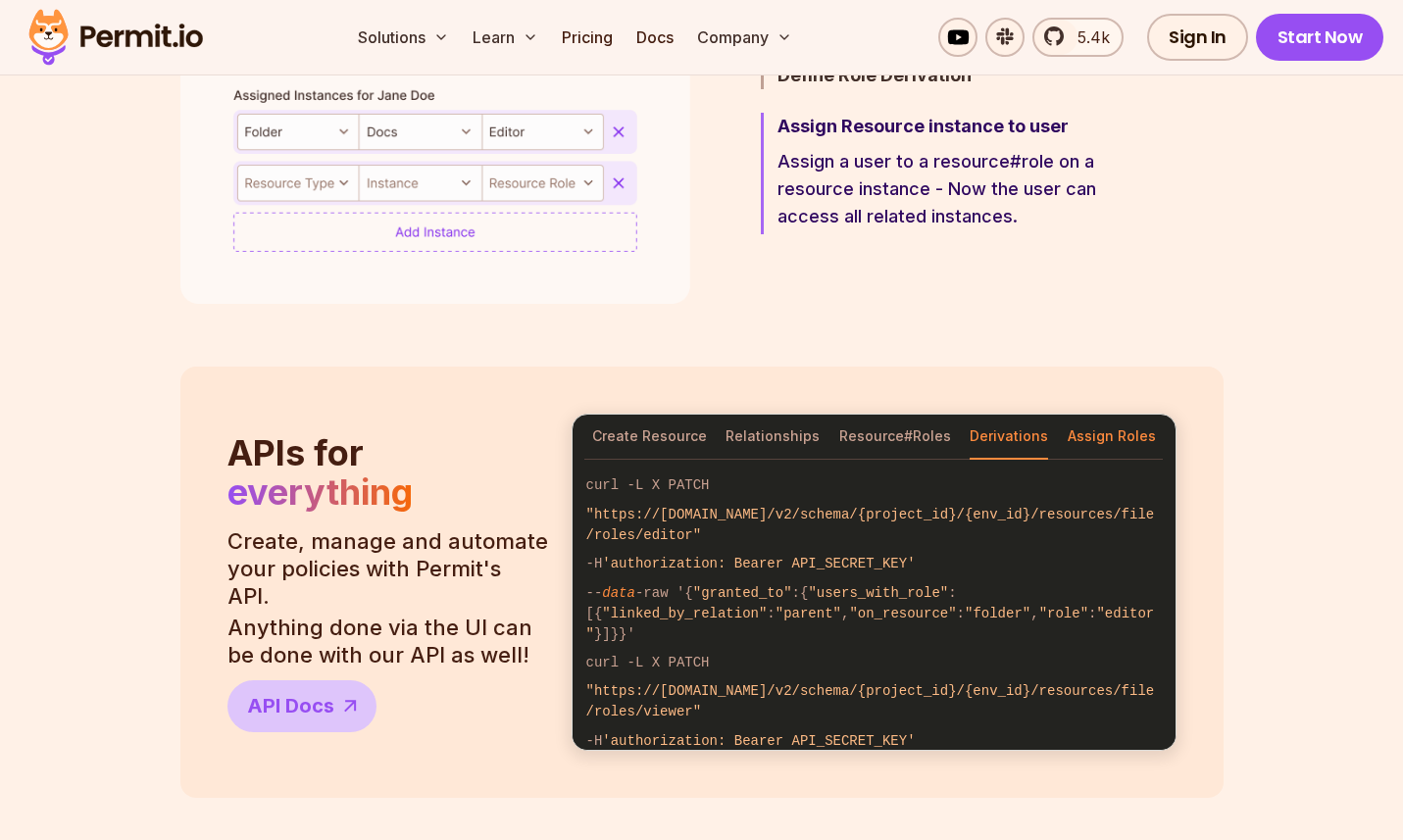
click at [1115, 433] on button "Assign Roles" at bounding box center [1111, 437] width 89 height 45
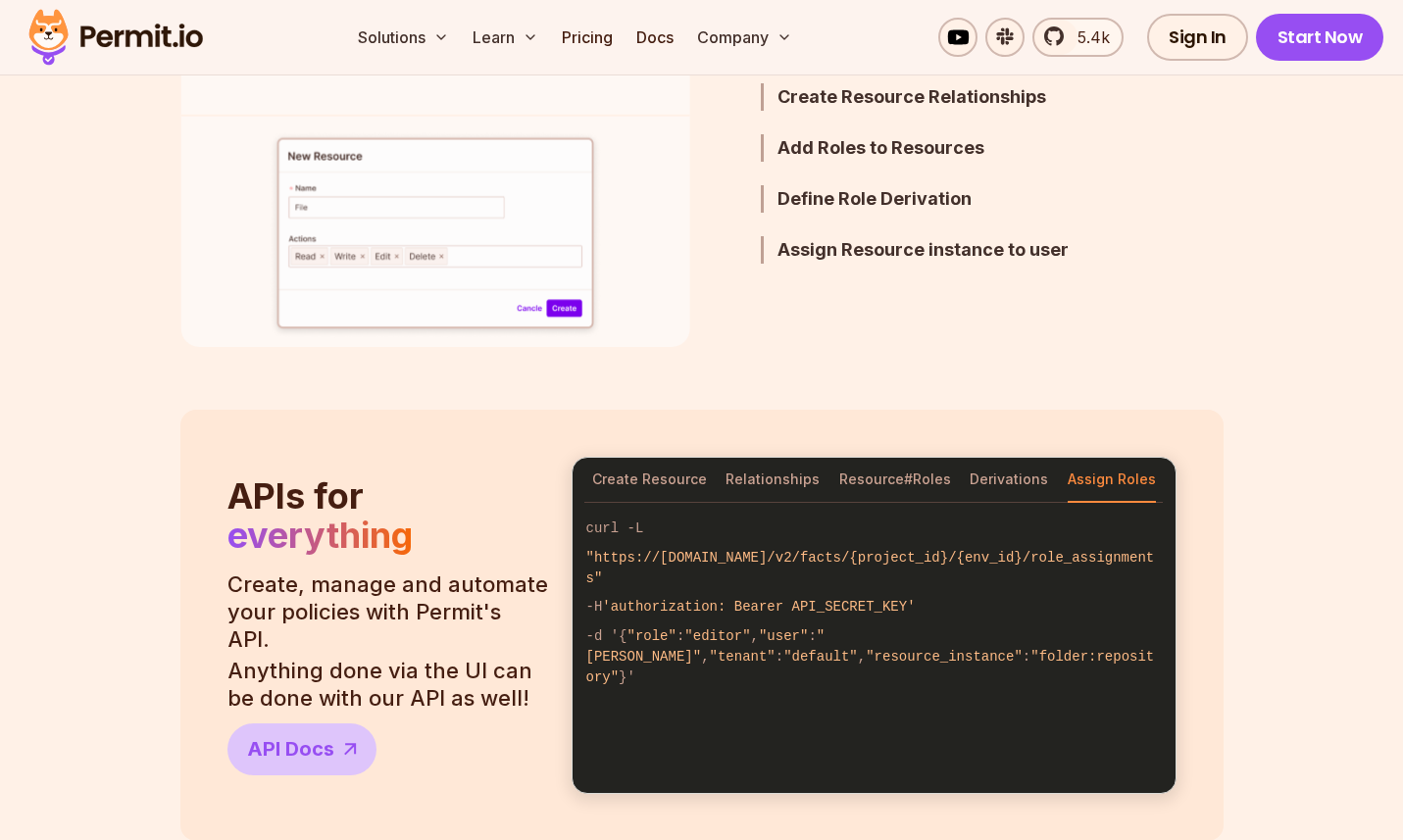
scroll to position [1399, 0]
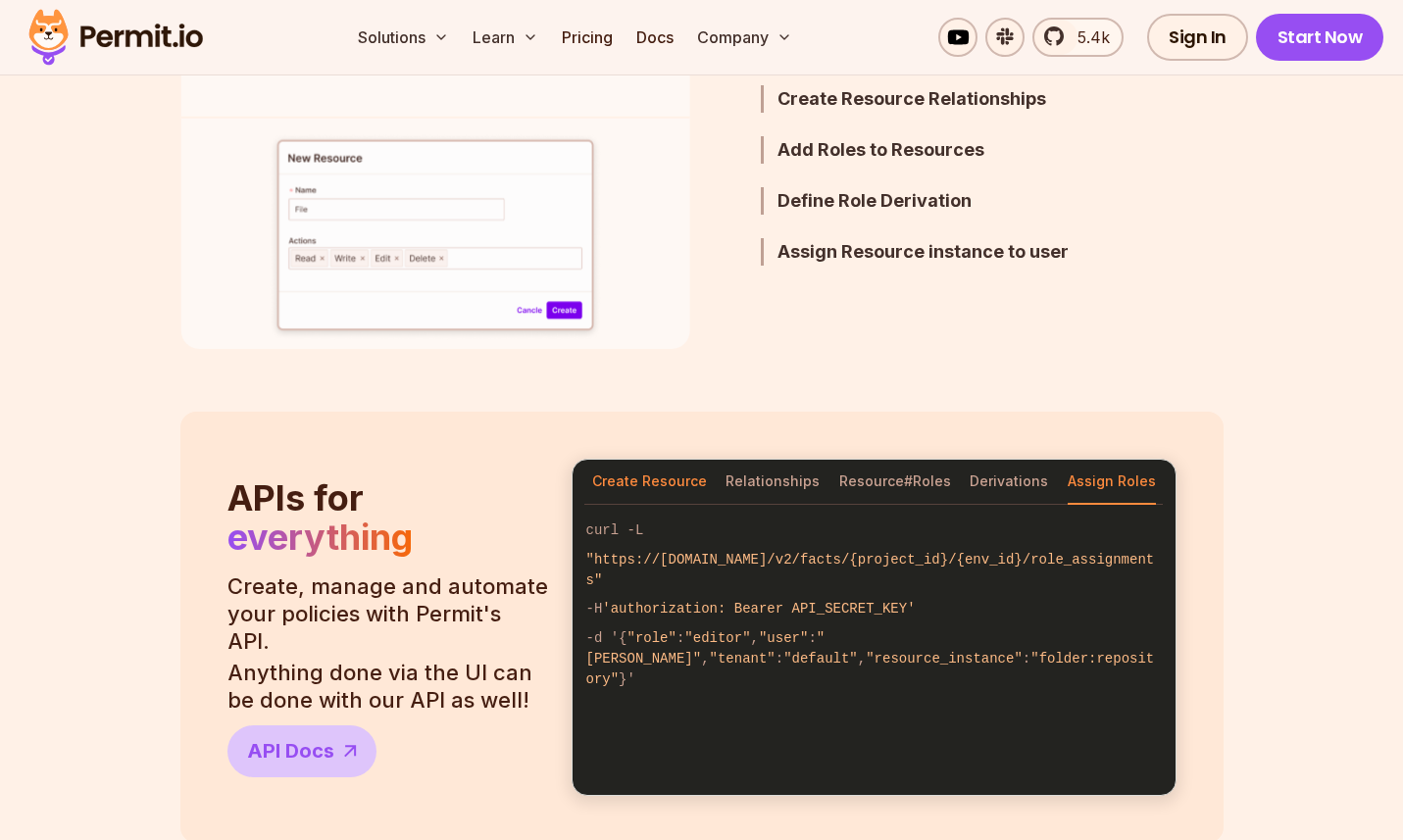
click at [691, 478] on button "Create Resource" at bounding box center [649, 482] width 115 height 45
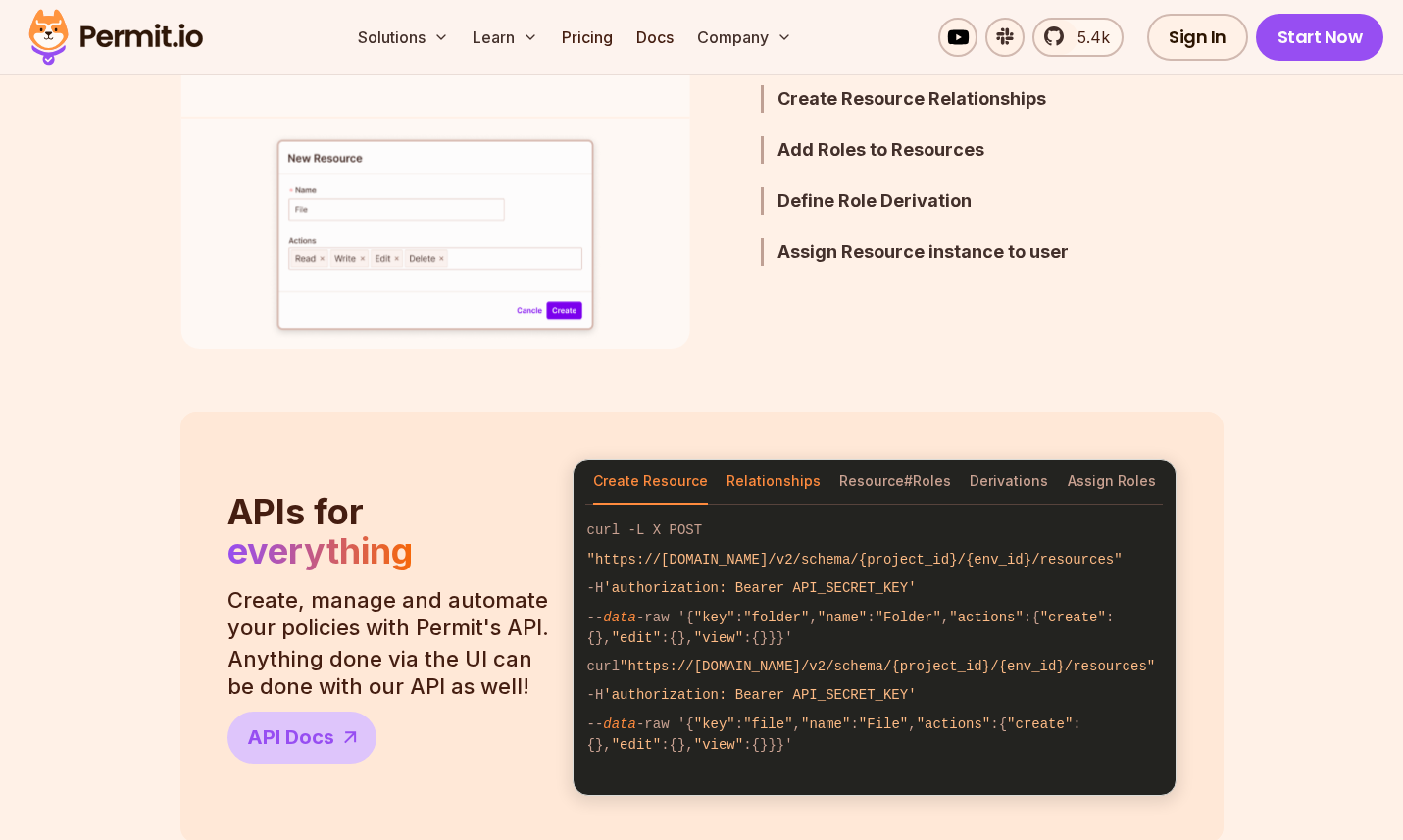
click at [772, 487] on button "Relationships" at bounding box center [774, 482] width 95 height 45
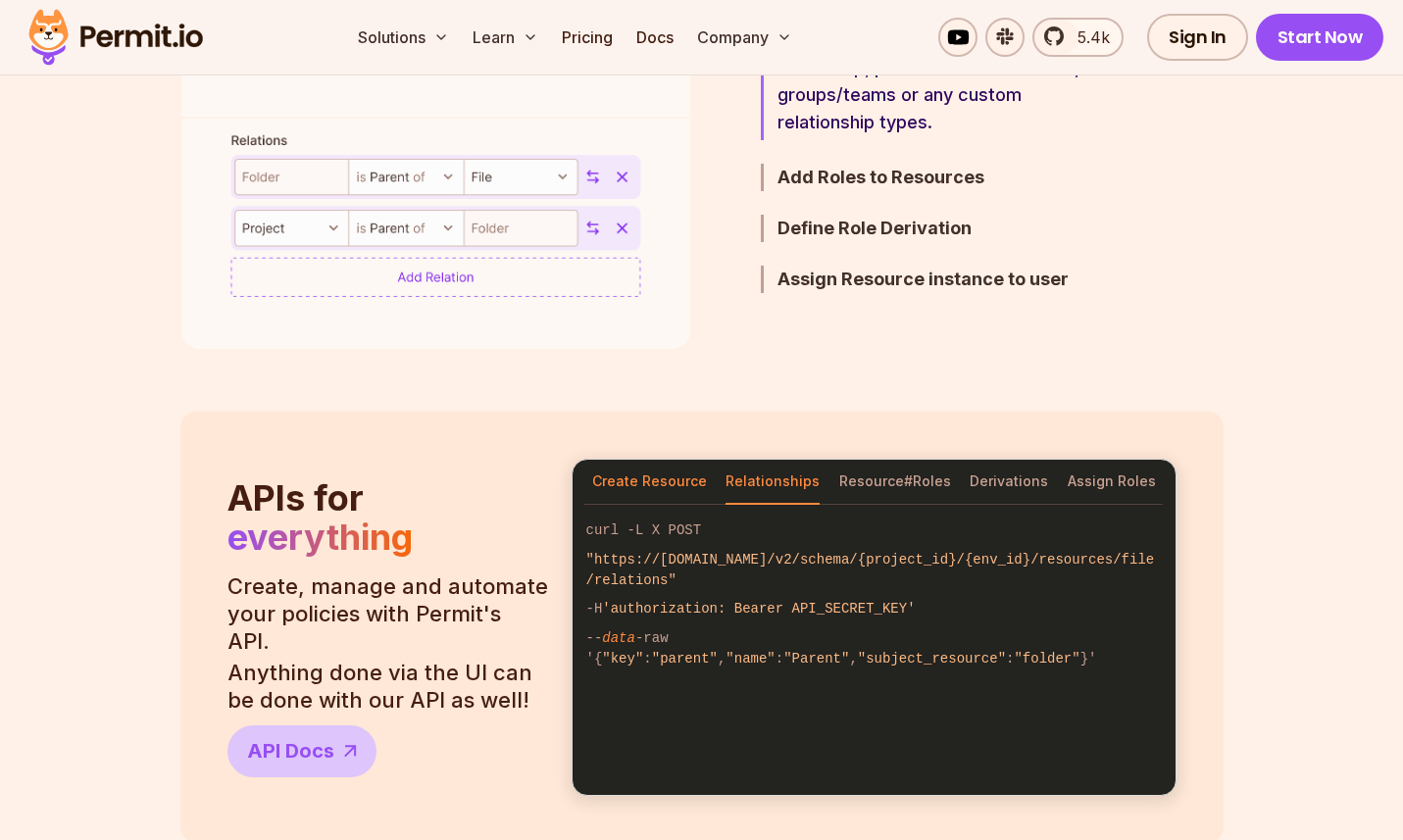
click at [650, 489] on button "Create Resource" at bounding box center [649, 482] width 115 height 45
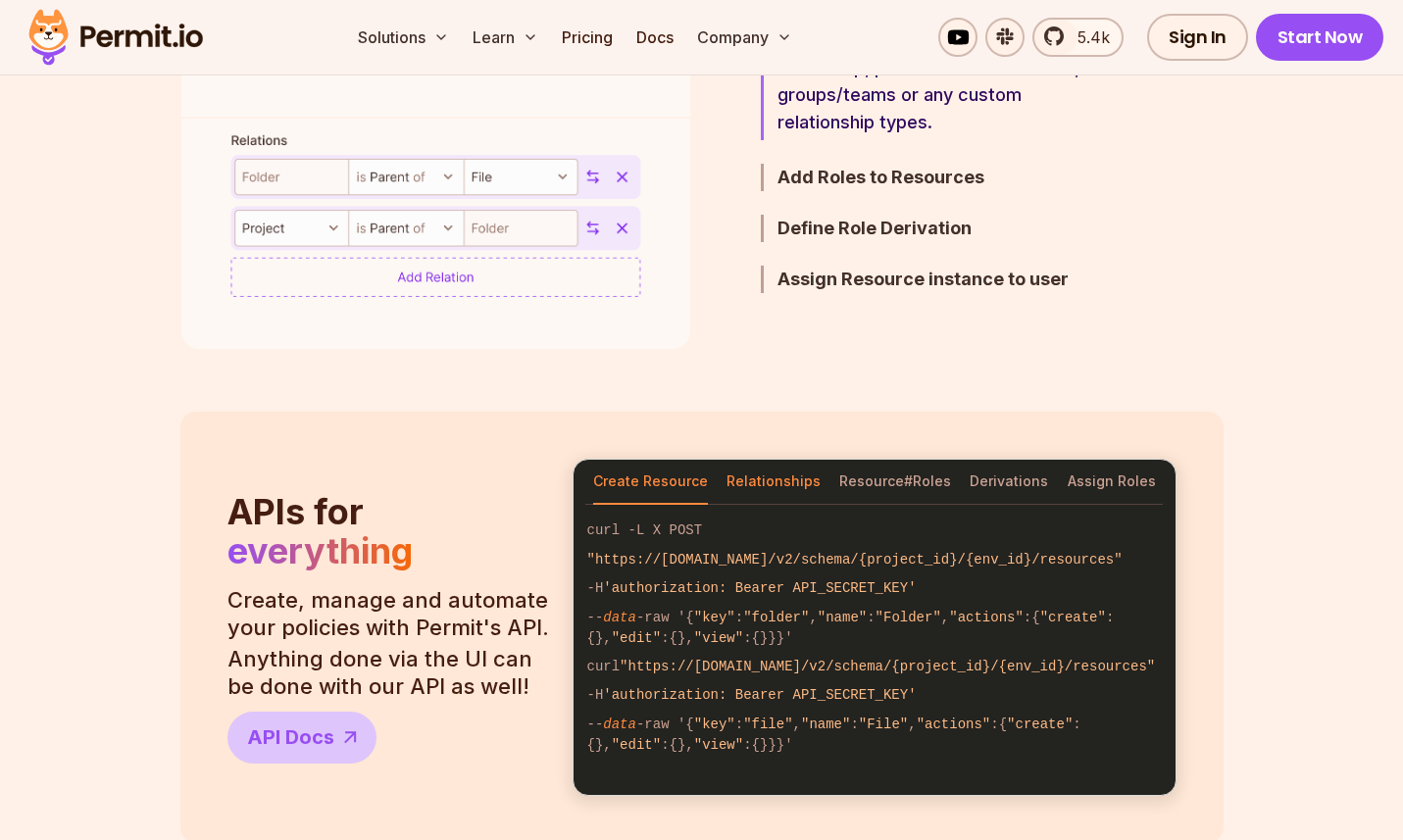
click at [781, 489] on button "Relationships" at bounding box center [774, 482] width 95 height 45
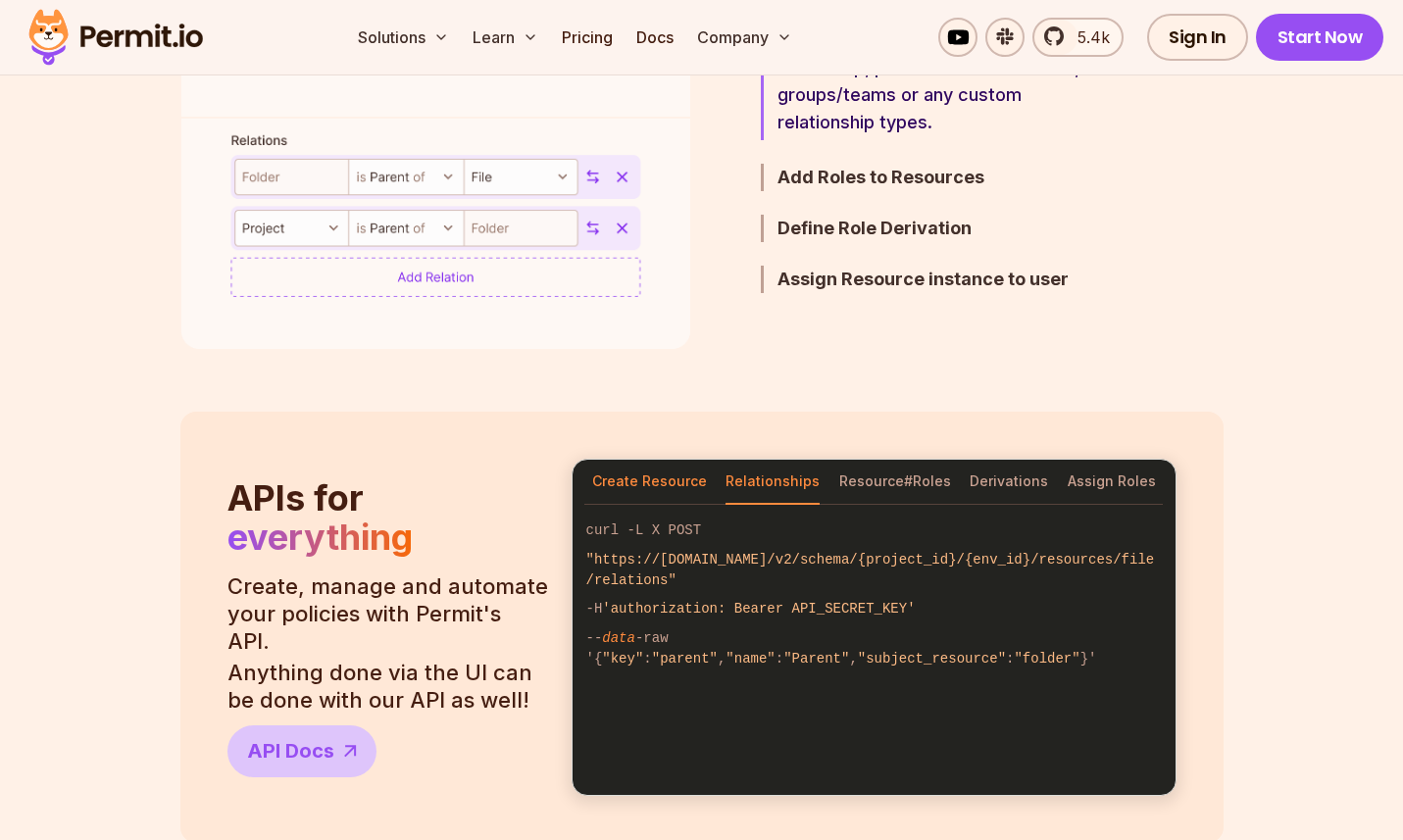
click at [648, 486] on button "Create Resource" at bounding box center [649, 482] width 115 height 45
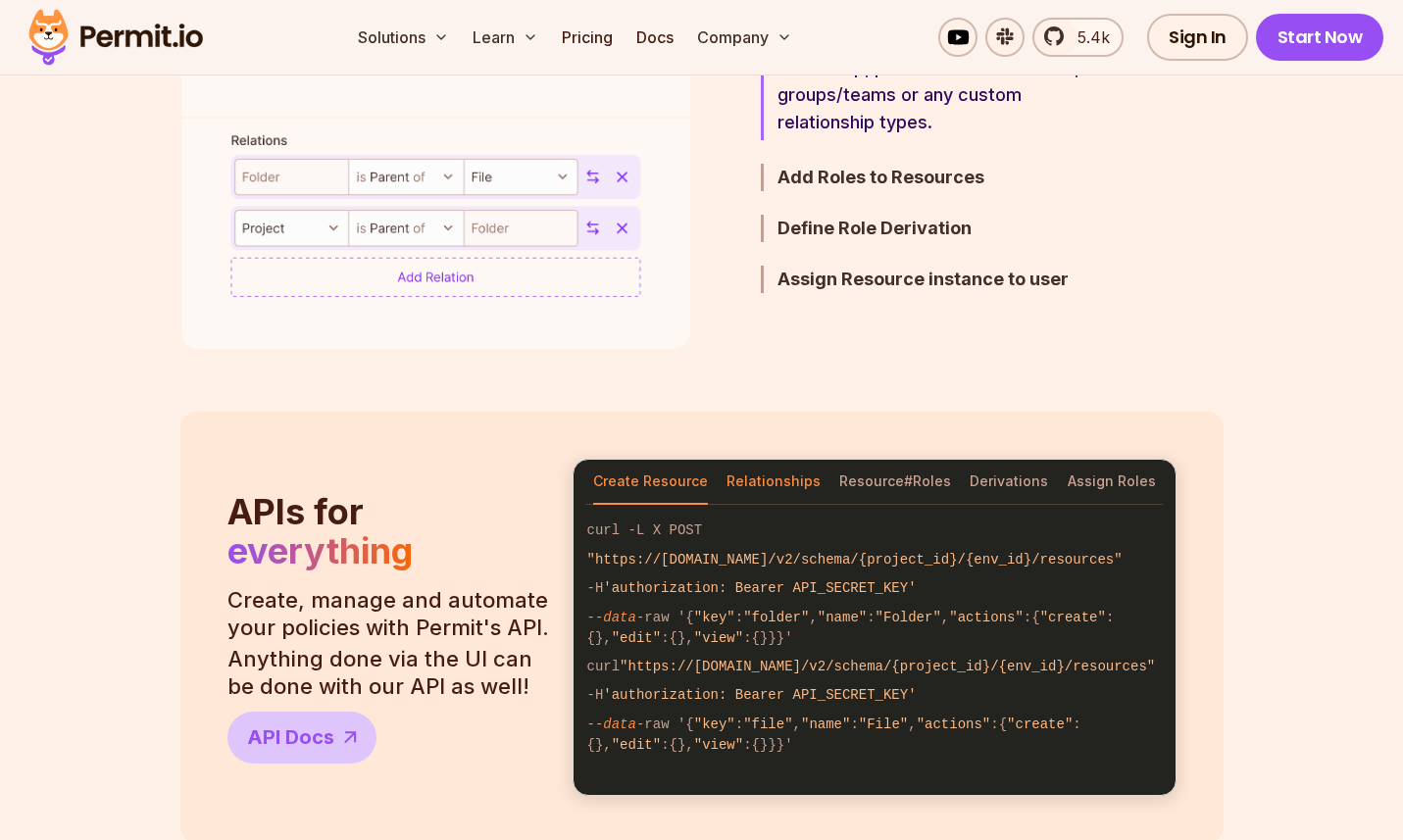
click at [775, 487] on button "Relationships" at bounding box center [774, 482] width 95 height 45
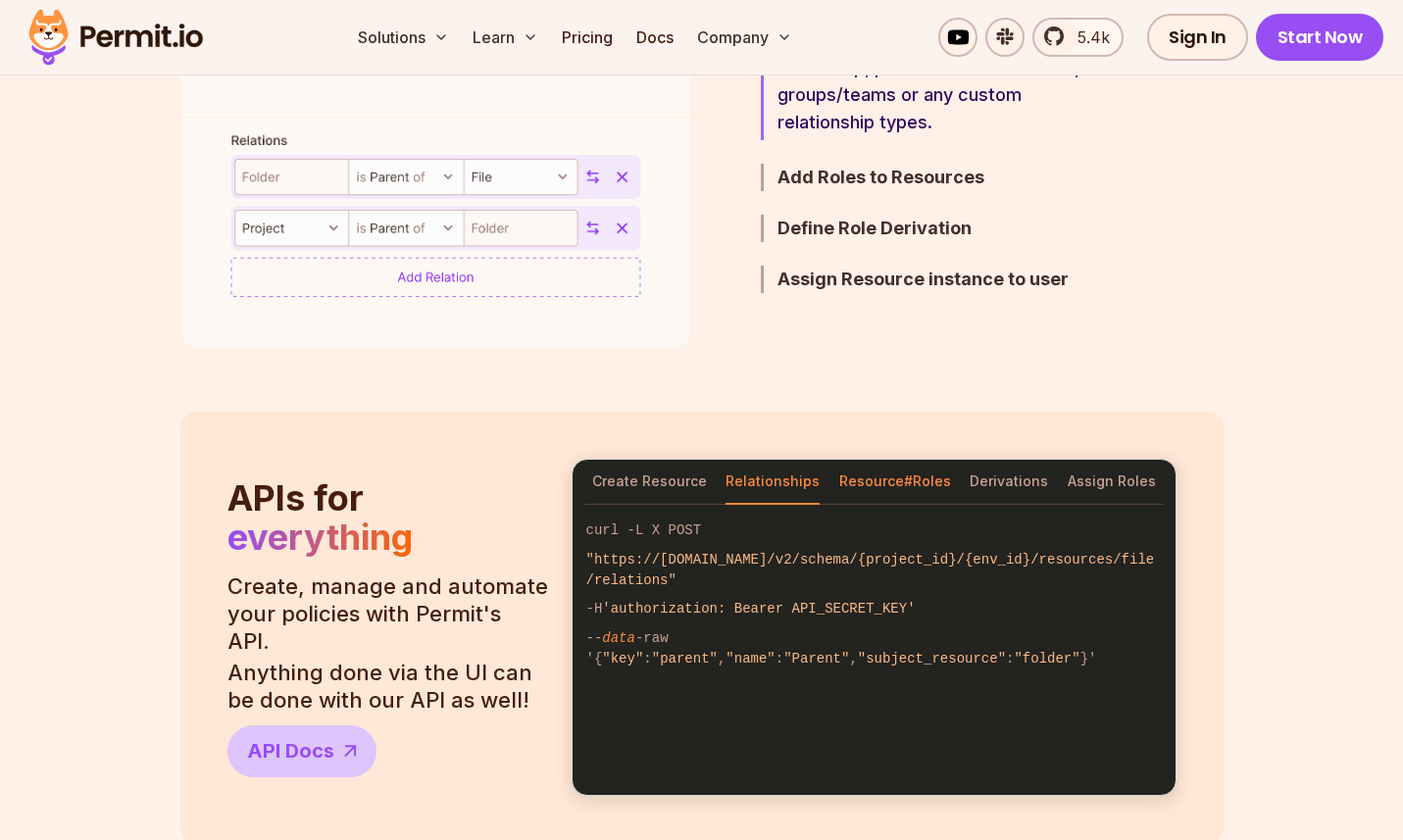
click at [944, 487] on button "Resource#Roles" at bounding box center [895, 482] width 112 height 45
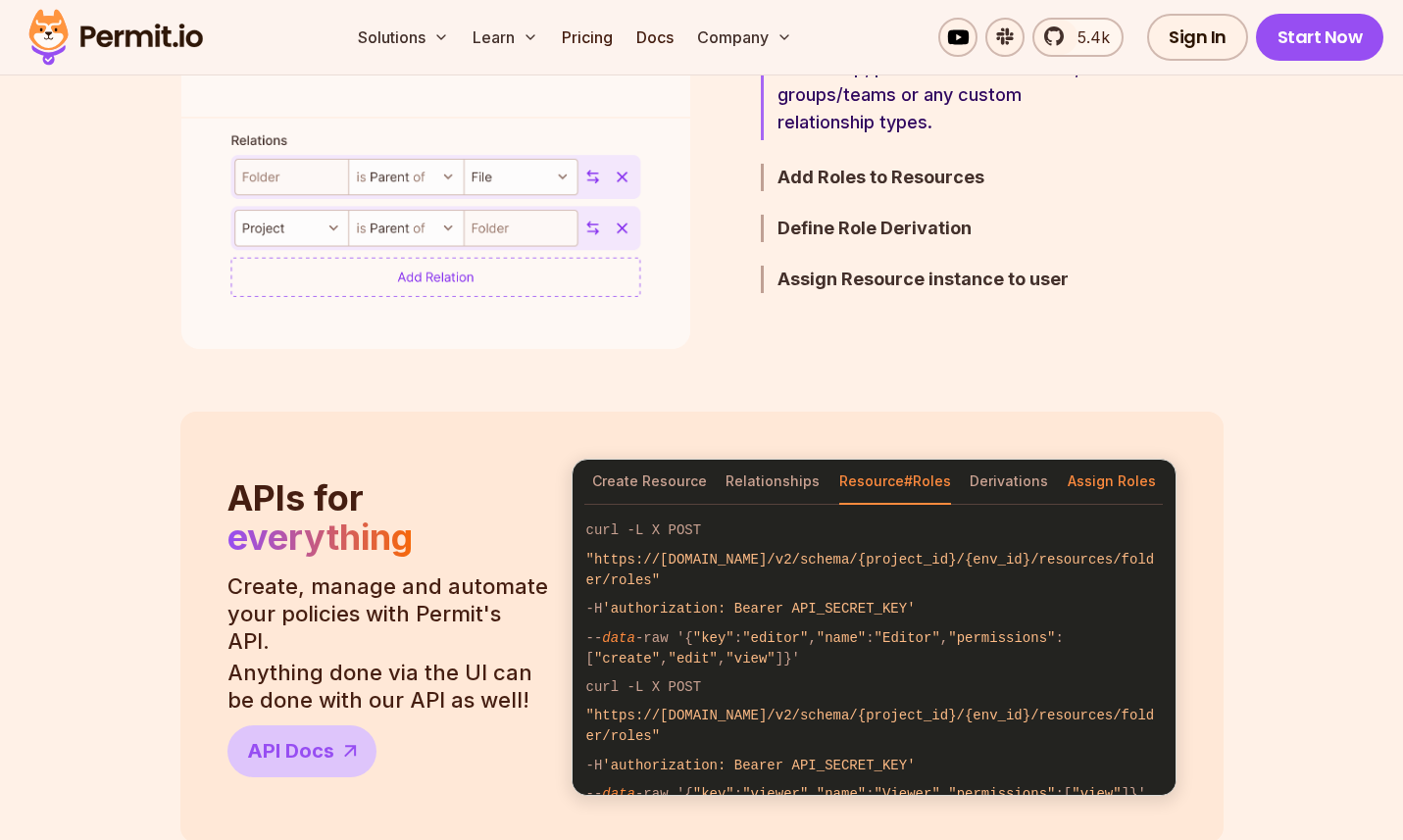
drag, startPoint x: 1003, startPoint y: 487, endPoint x: 1146, endPoint y: 475, distance: 143.5
click at [1003, 486] on button "Derivations" at bounding box center [1009, 482] width 79 height 45
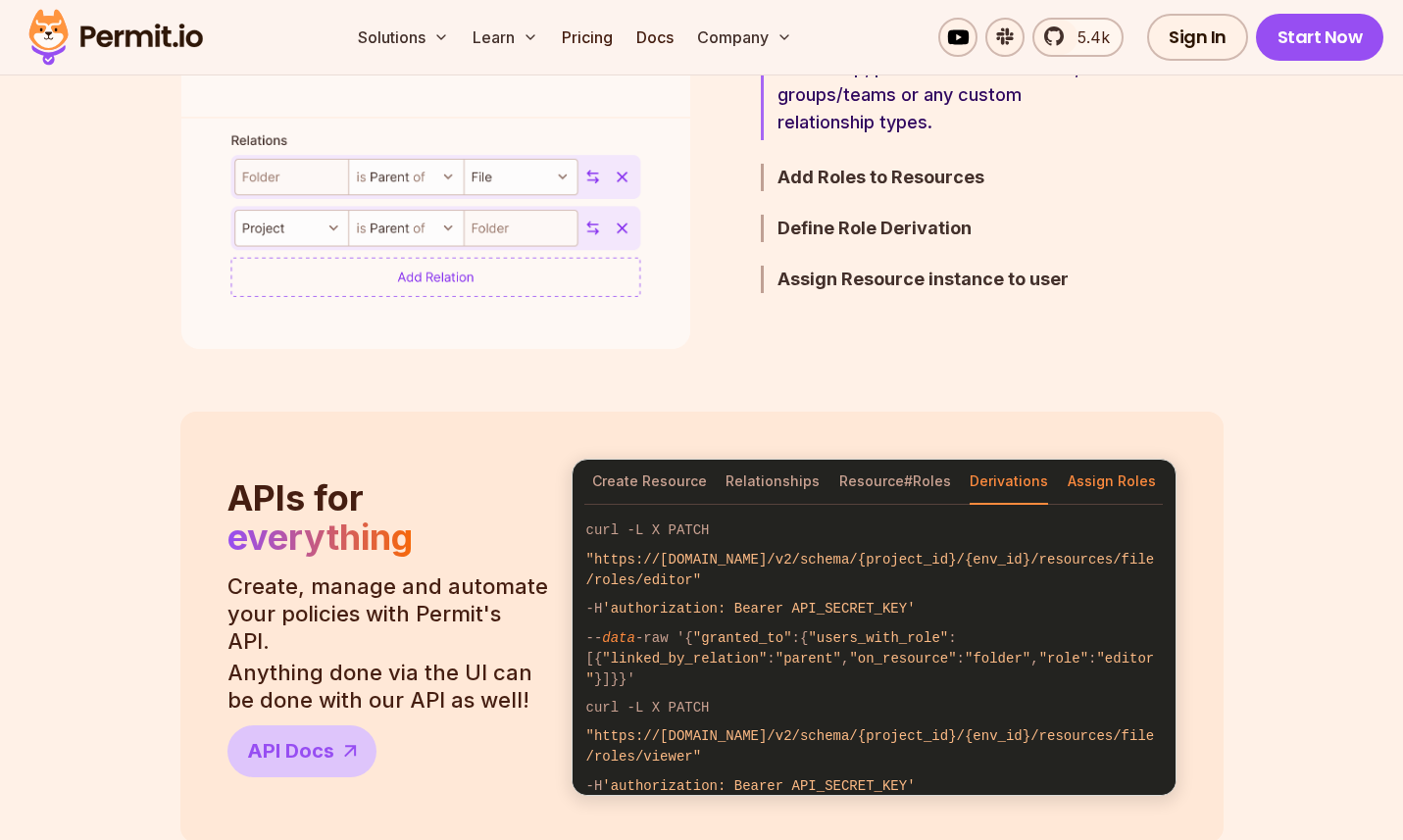
click at [1151, 473] on button "Assign Roles" at bounding box center [1111, 482] width 89 height 45
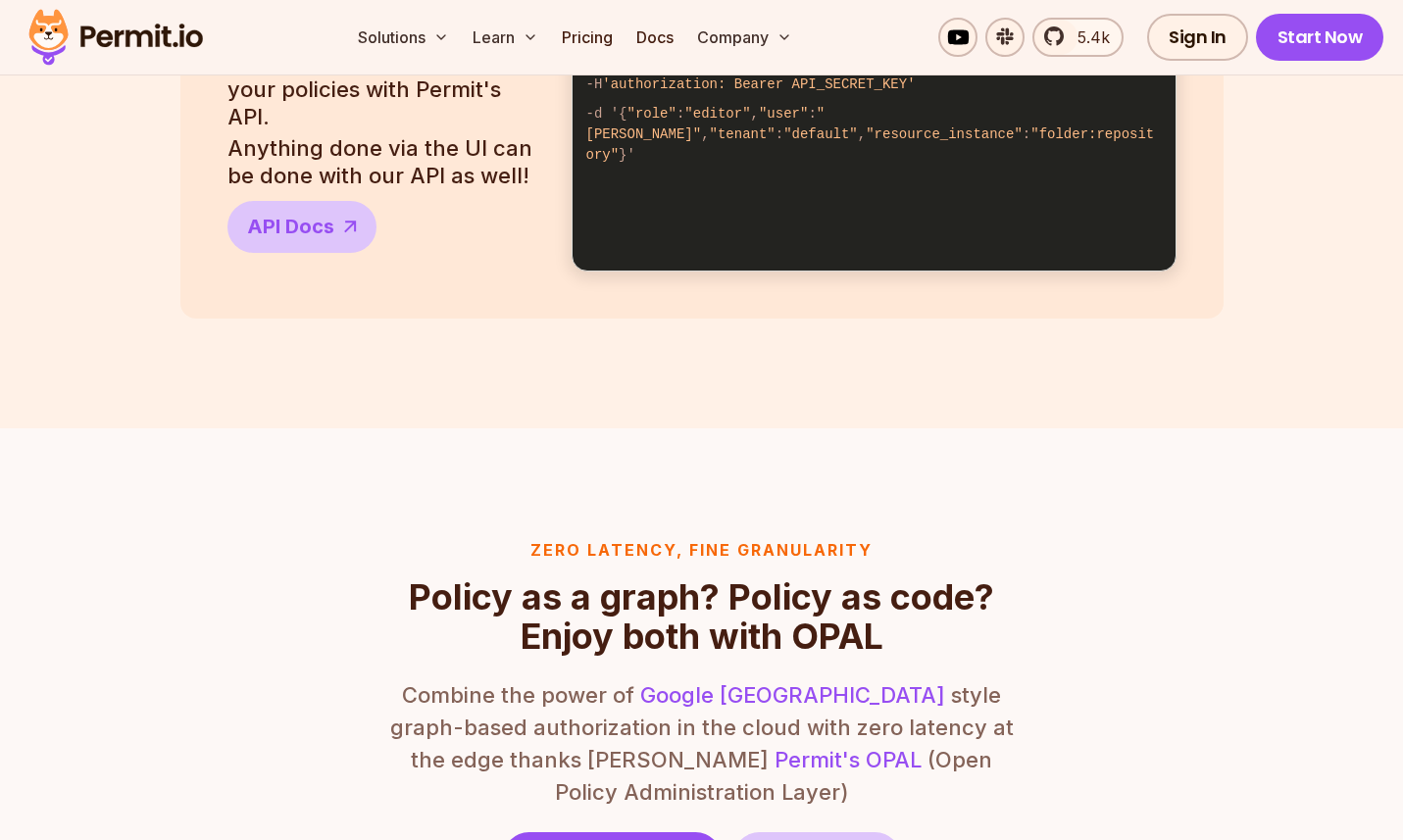
scroll to position [1929, 0]
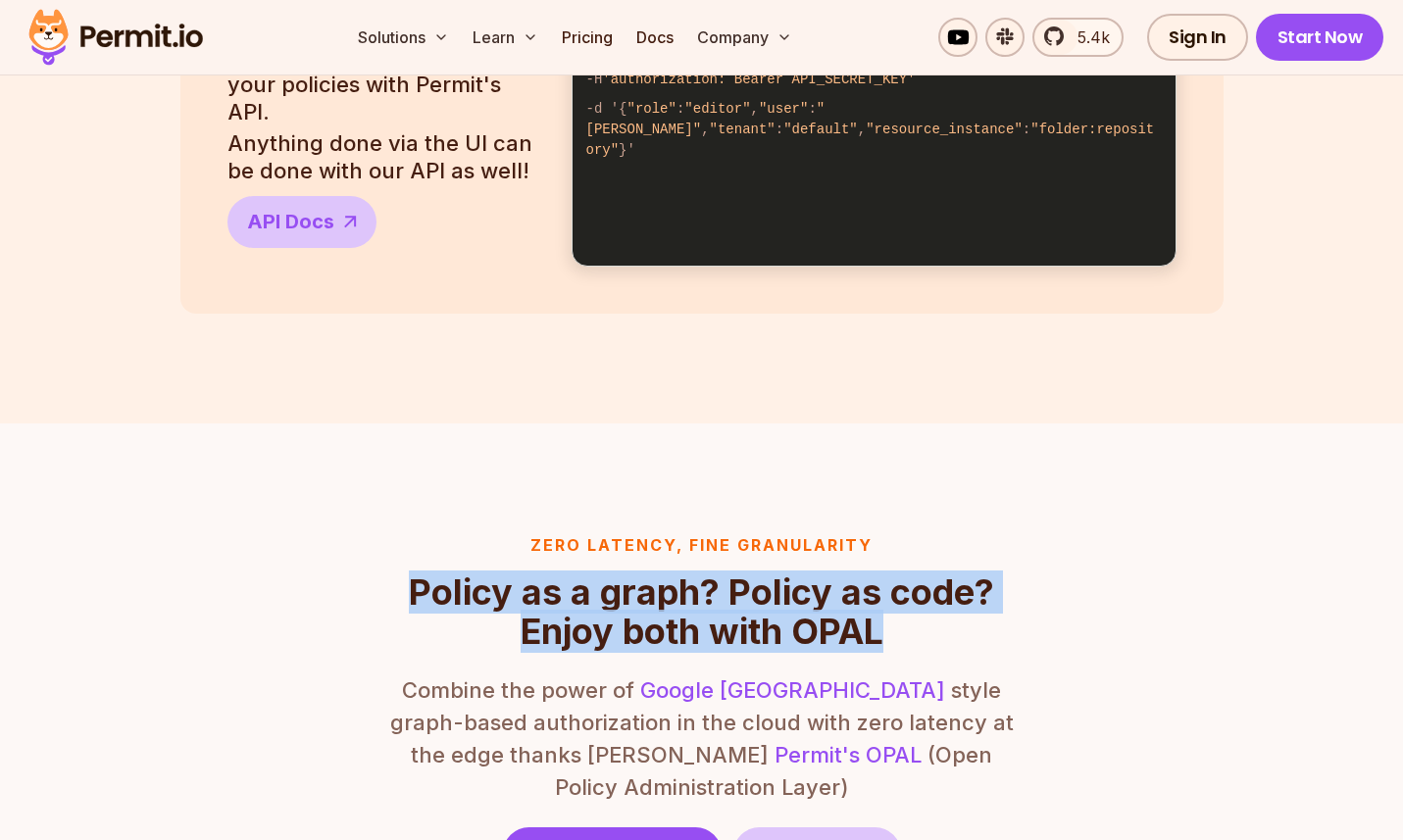
drag, startPoint x: 450, startPoint y: 588, endPoint x: 1054, endPoint y: 634, distance: 605.7
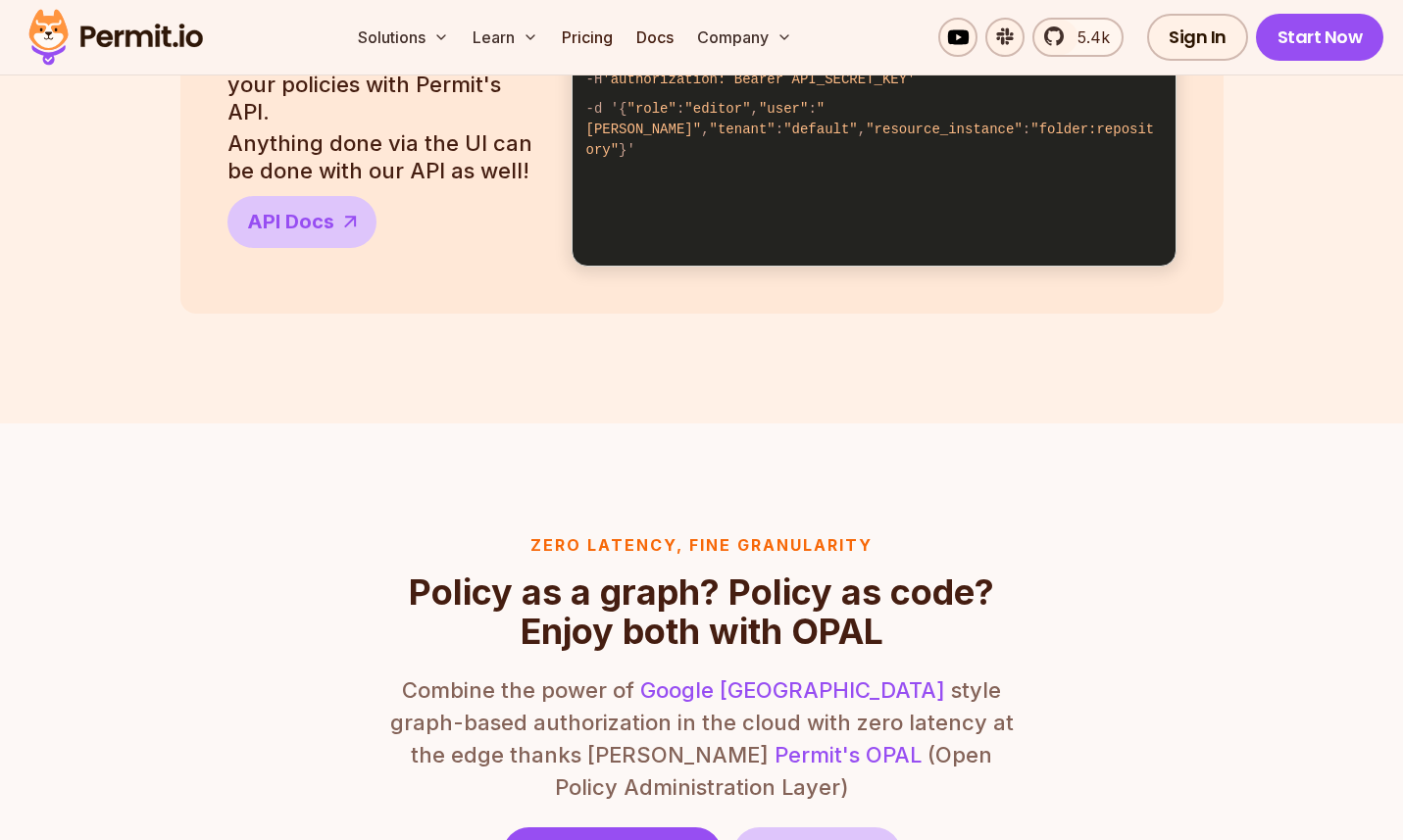
click at [1006, 623] on h2 "Policy as a graph? Policy as code? Enjoy both with OPAL" at bounding box center [702, 611] width 627 height 79
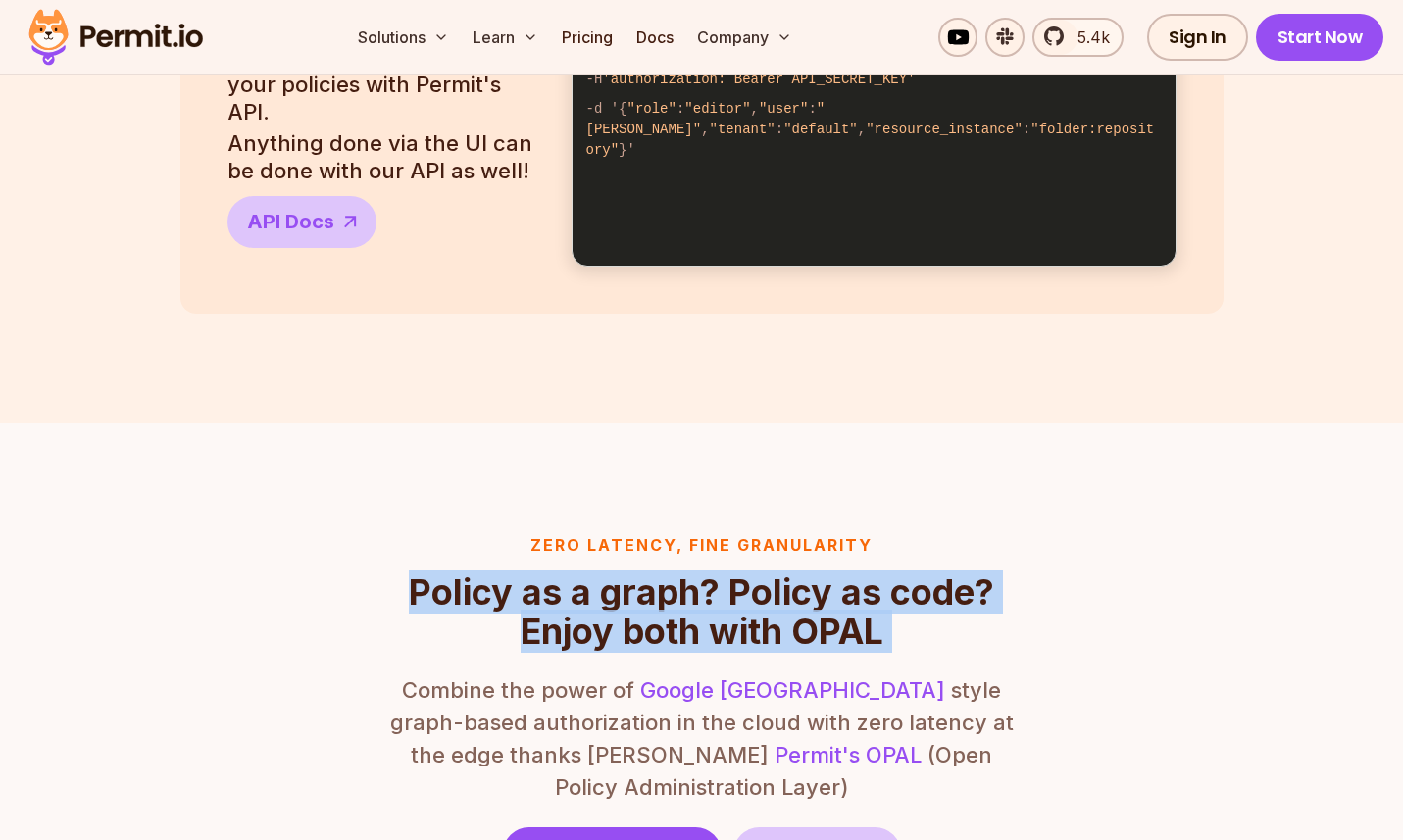
click at [1006, 623] on h2 "Policy as a graph? Policy as code? Enjoy both with OPAL" at bounding box center [702, 611] width 627 height 79
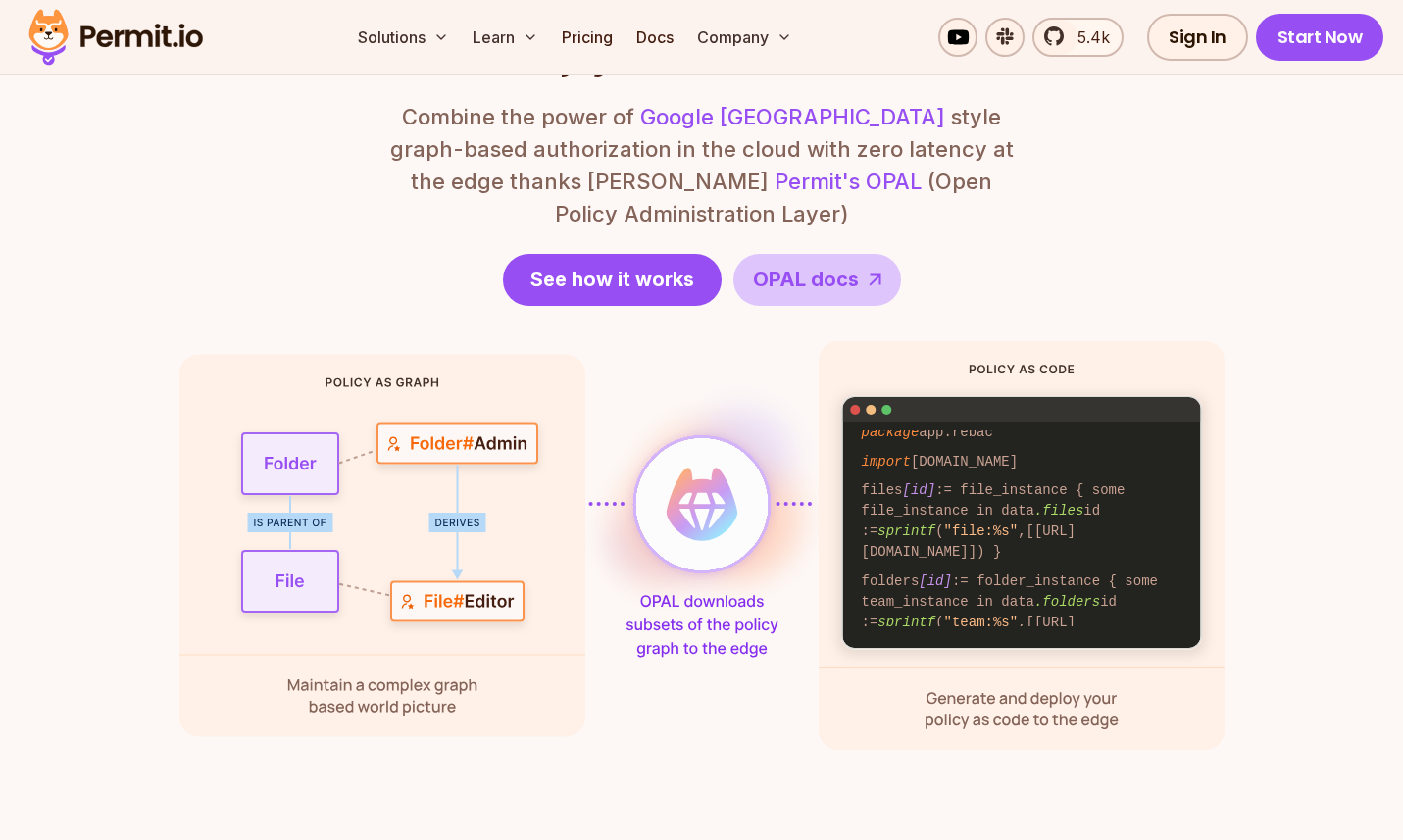
scroll to position [2503, 0]
drag, startPoint x: 921, startPoint y: 656, endPoint x: 942, endPoint y: 658, distance: 21.1
click at [937, 658] on div "package app.rebac import [DOMAIN_NAME] files [id] := file_instance { some file_…" at bounding box center [1023, 543] width 404 height 412
drag, startPoint x: 942, startPoint y: 658, endPoint x: 1128, endPoint y: 660, distance: 186.0
click at [1128, 660] on div "package app.rebac import [DOMAIN_NAME] files [id] := file_instance { some file_…" at bounding box center [1023, 543] width 404 height 412
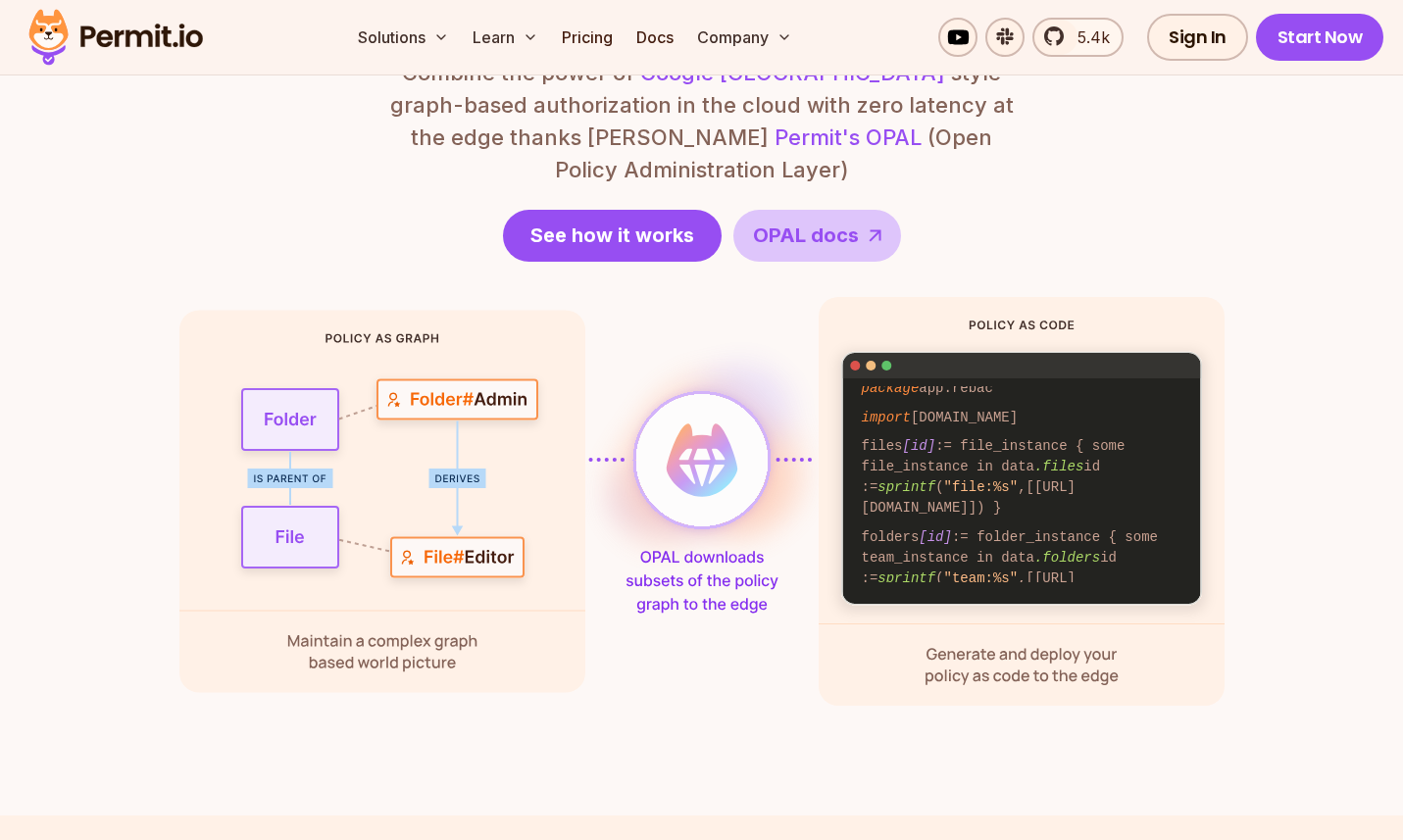
scroll to position [2555, 0]
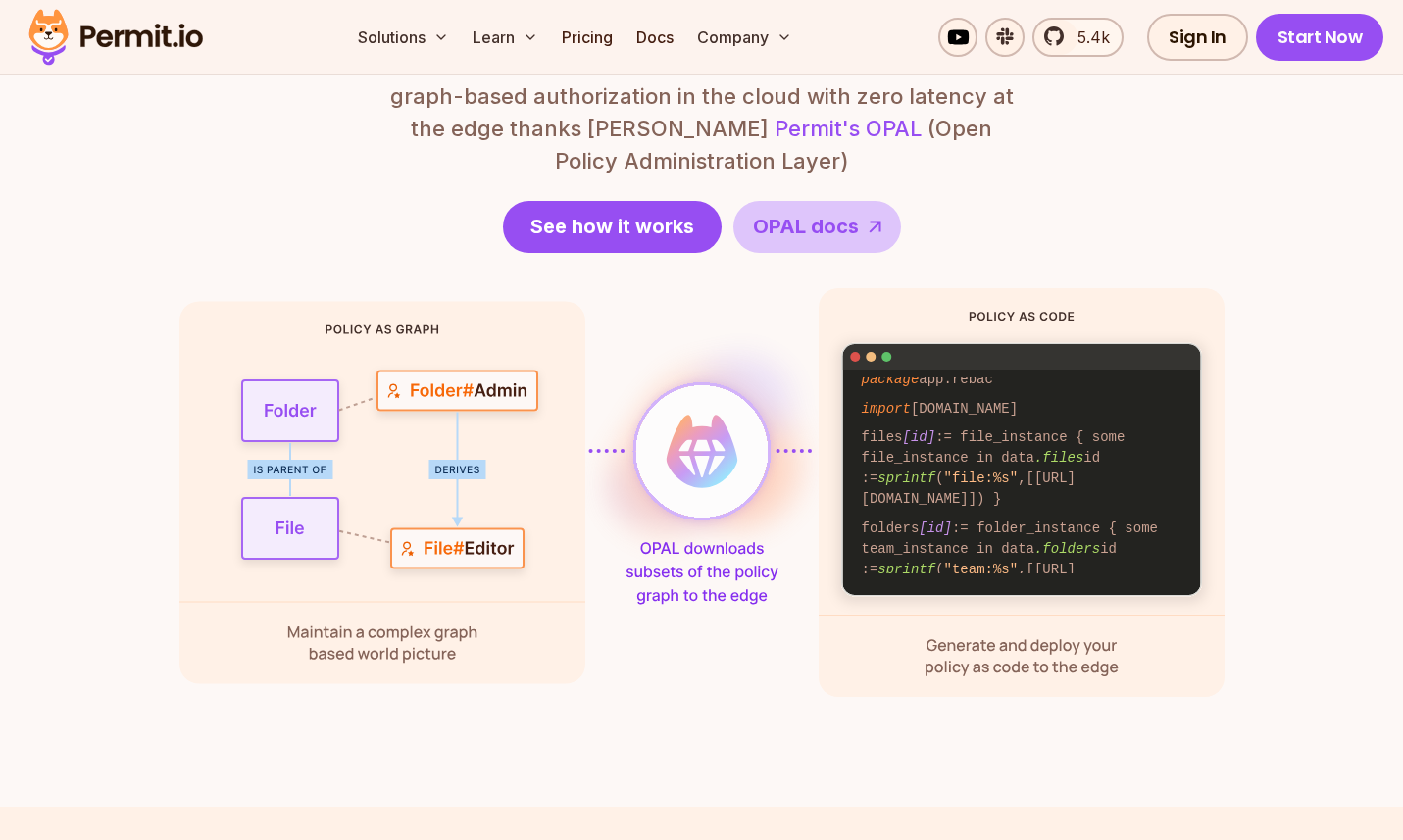
click at [1004, 286] on div "package app.rebac import [DOMAIN_NAME] files [id] := file_instance { some file_…" at bounding box center [1023, 492] width 404 height 412
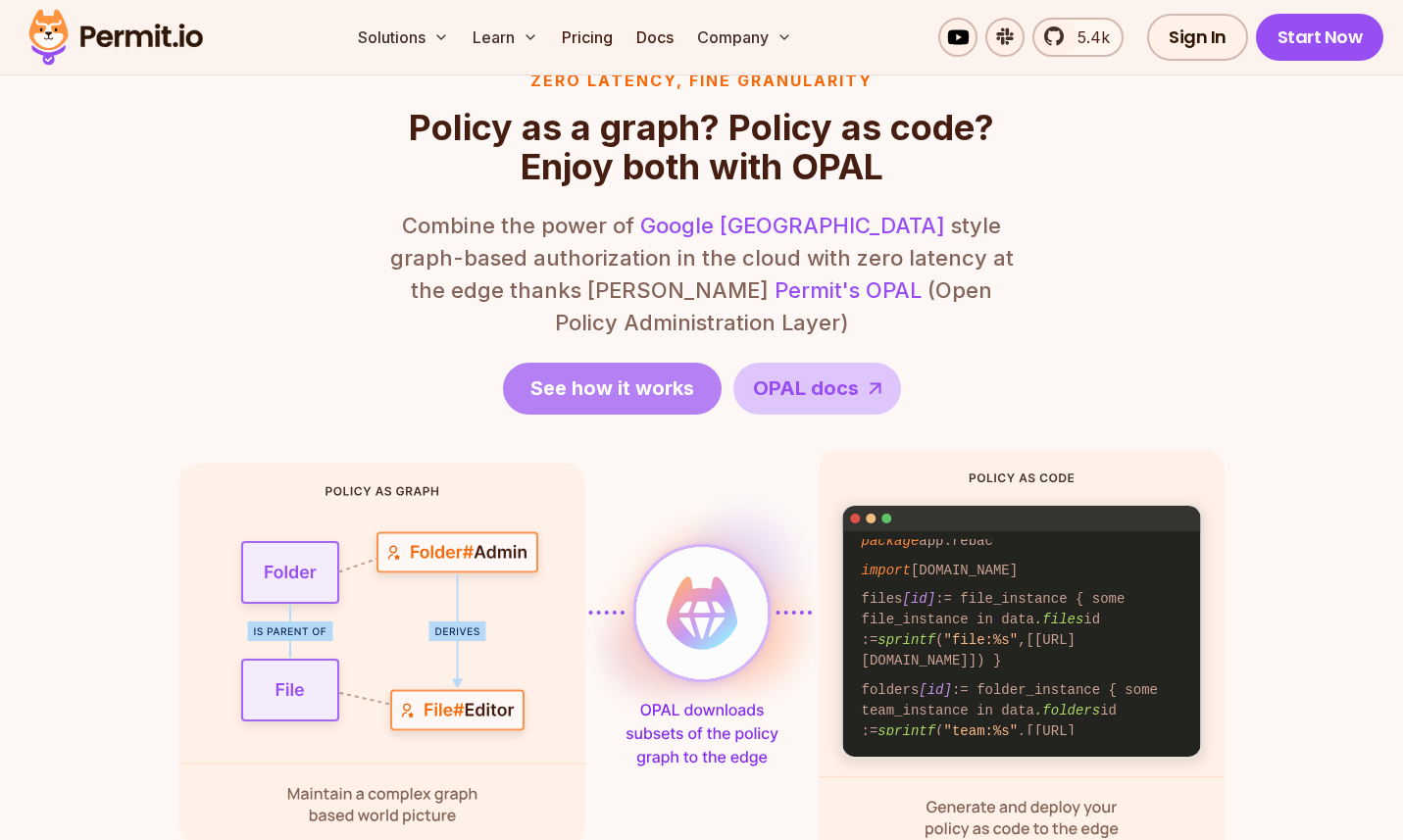
scroll to position [2390, 0]
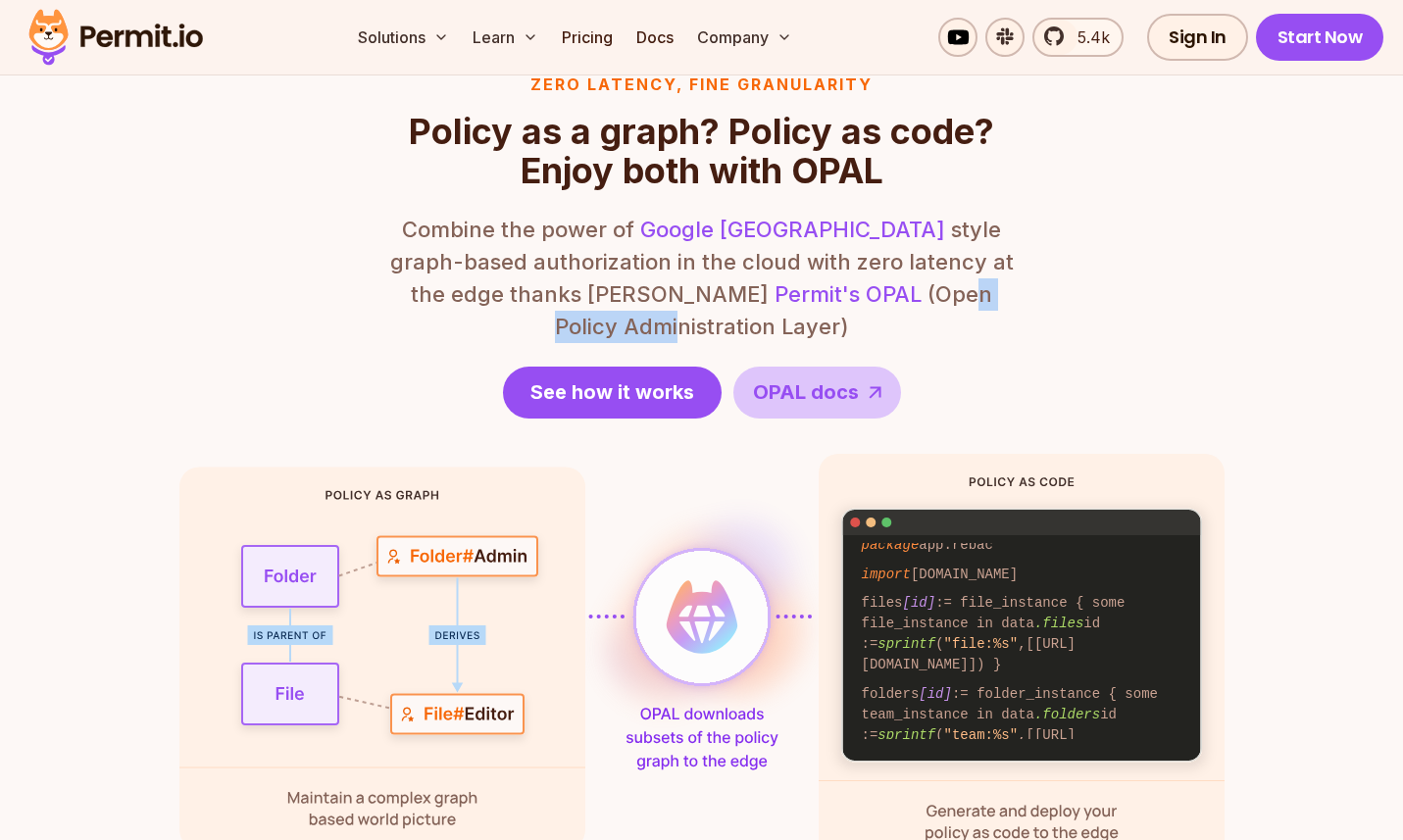
drag, startPoint x: 808, startPoint y: 297, endPoint x: 877, endPoint y: 303, distance: 69.3
click at [863, 303] on p "Combine the power of Google Zanzibar style graph-based authorization in the clo…" at bounding box center [702, 279] width 627 height 129
click at [885, 303] on p "Combine the power of Google Zanzibar style graph-based authorization in the clo…" at bounding box center [702, 279] width 627 height 129
click at [937, 299] on p "Combine the power of Google Zanzibar style graph-based authorization in the clo…" at bounding box center [702, 279] width 627 height 129
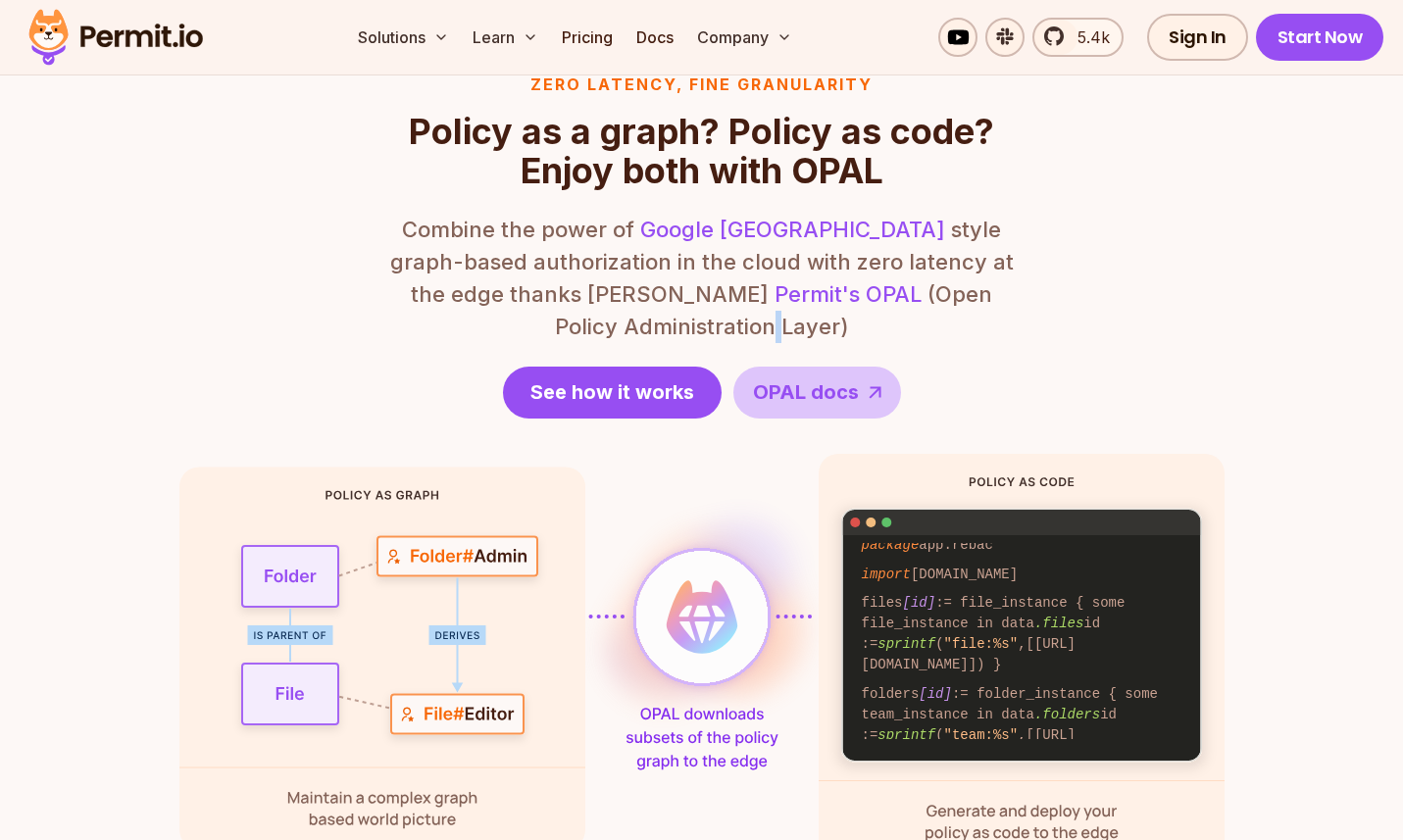
click at [937, 299] on p "Combine the power of Google Zanzibar style graph-based authorization in the clo…" at bounding box center [702, 279] width 627 height 129
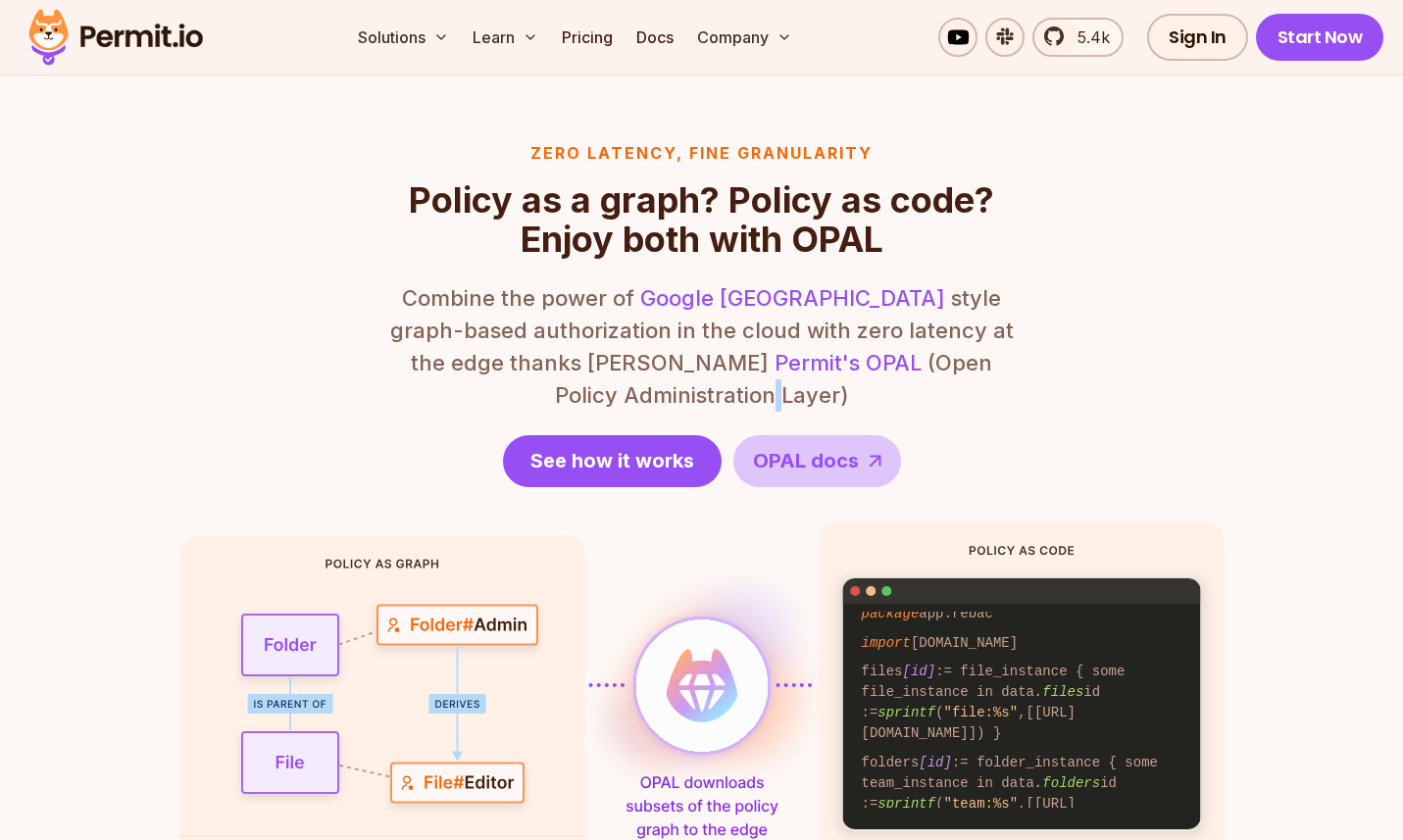
scroll to position [2300, 0]
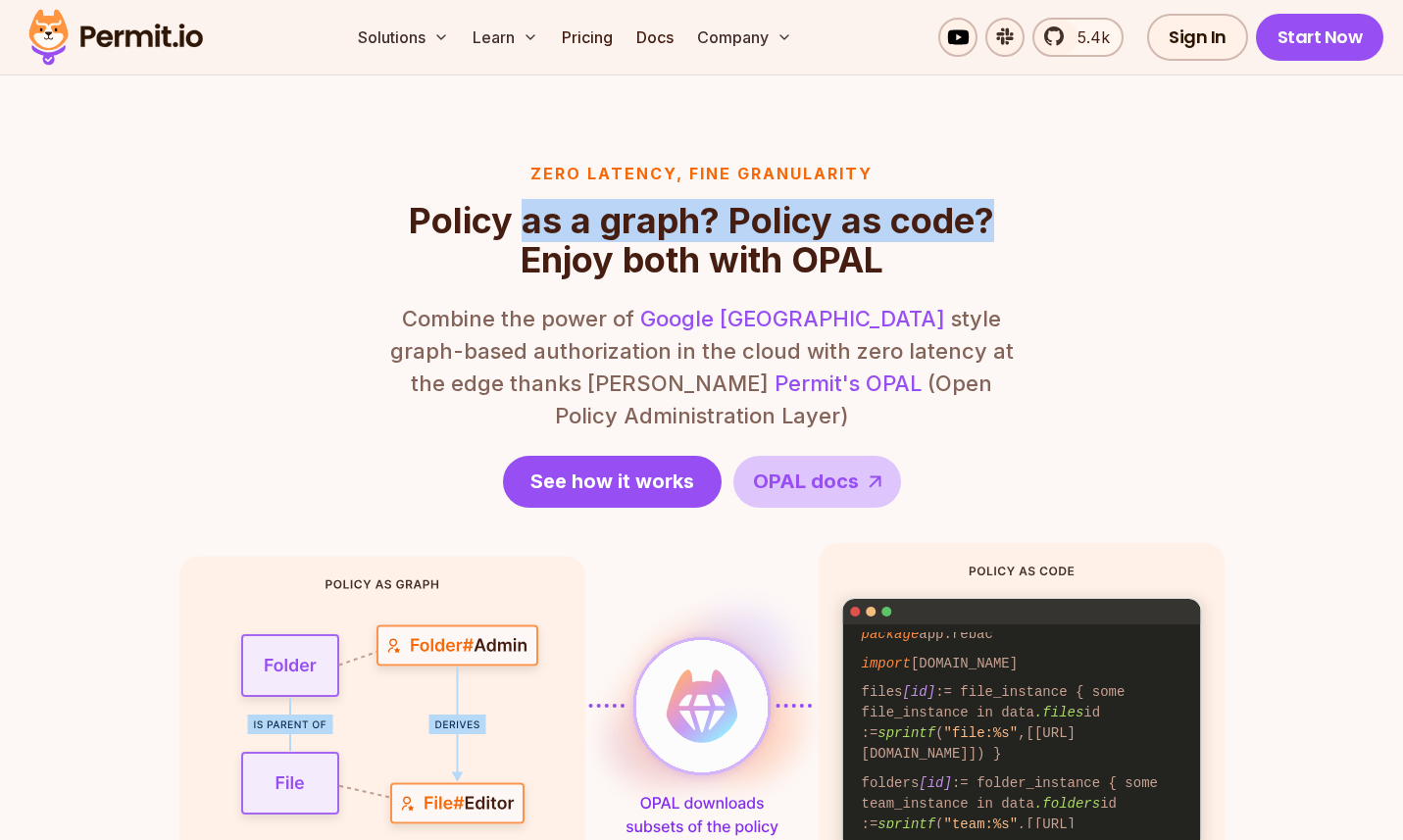
drag, startPoint x: 636, startPoint y: 223, endPoint x: 996, endPoint y: 235, distance: 360.2
click at [996, 235] on h2 "Policy as a graph? Policy as code? Enjoy both with OPAL" at bounding box center [702, 240] width 627 height 79
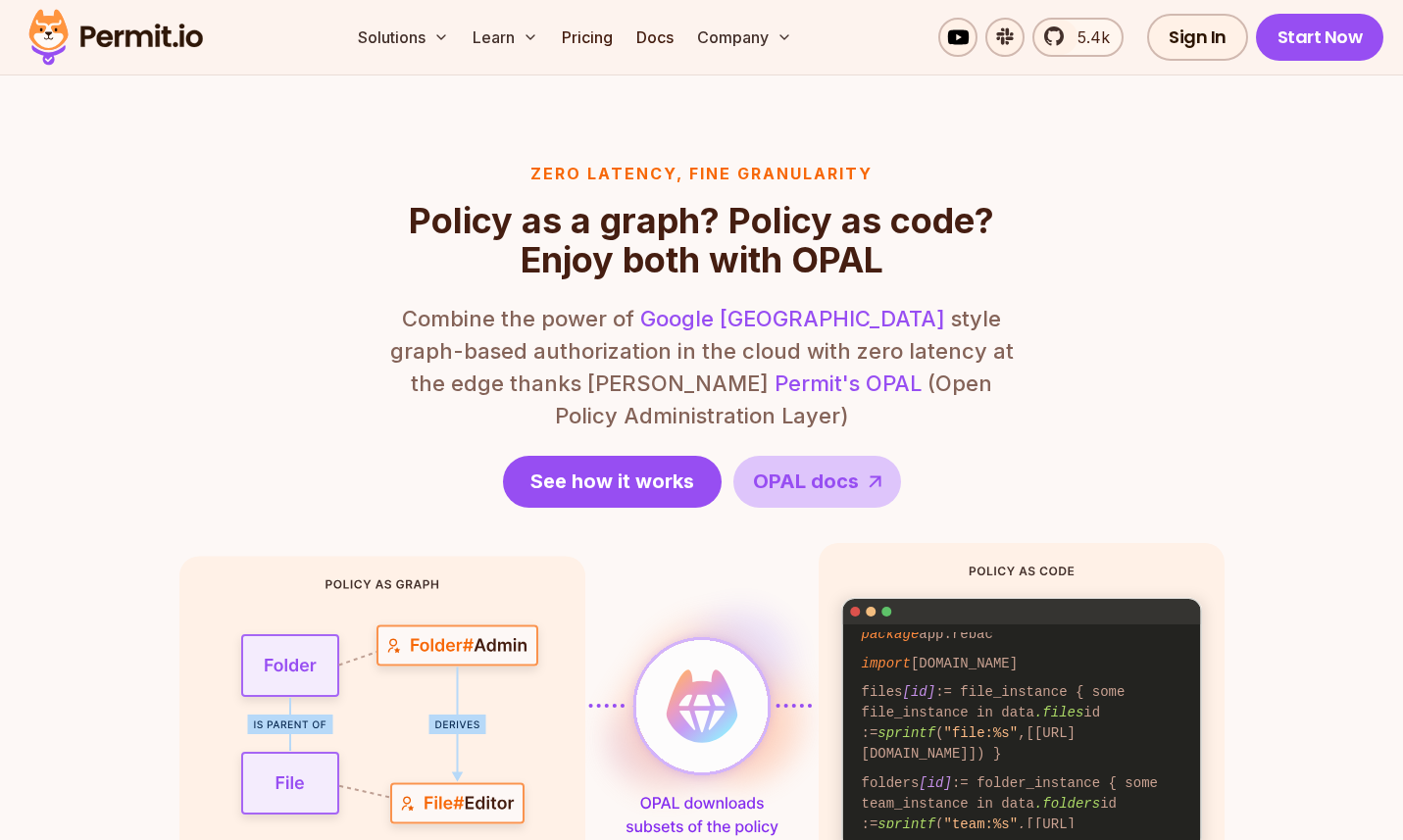
click at [916, 253] on h2 "Policy as a graph? Policy as code? Enjoy both with OPAL" at bounding box center [702, 240] width 627 height 79
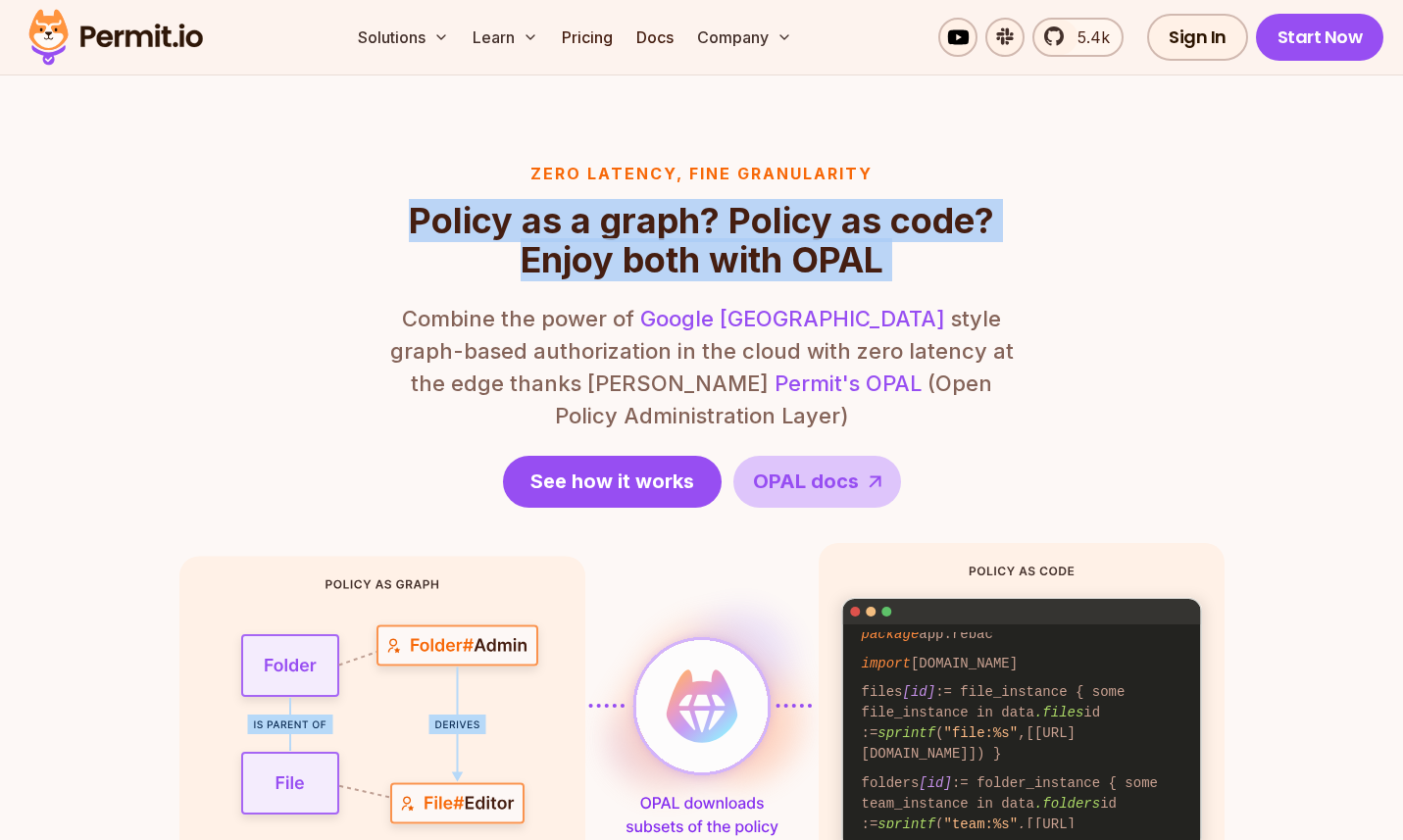
click at [916, 253] on h2 "Policy as a graph? Policy as code? Enjoy both with OPAL" at bounding box center [702, 240] width 627 height 79
click at [874, 259] on h2 "Policy as a graph? Policy as code? Enjoy both with OPAL" at bounding box center [702, 240] width 627 height 79
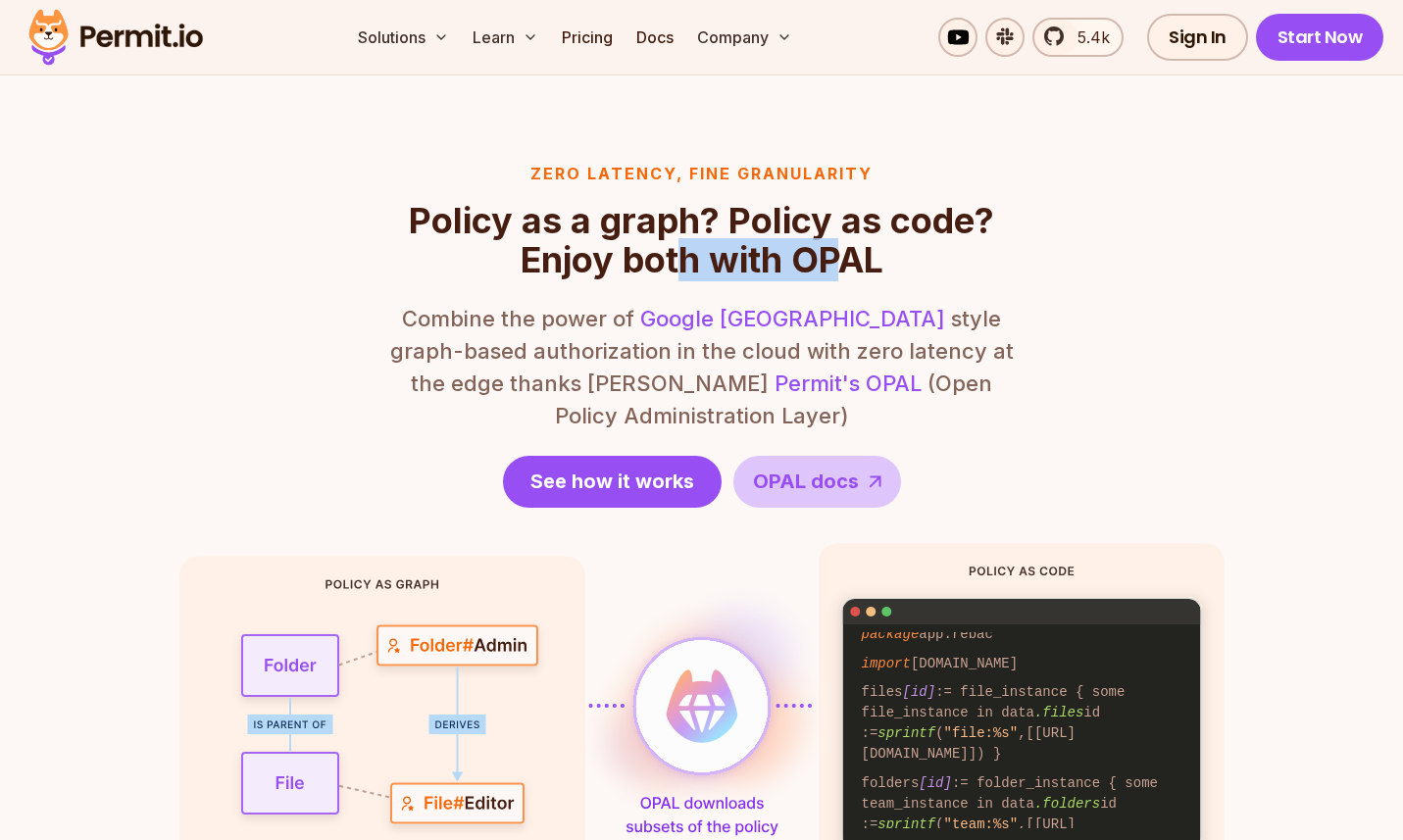
drag, startPoint x: 678, startPoint y: 258, endPoint x: 872, endPoint y: 271, distance: 194.4
click at [866, 273] on h2 "Policy as a graph? Policy as code? Enjoy both with OPAL" at bounding box center [702, 240] width 627 height 79
click at [872, 271] on h2 "Policy as a graph? Policy as code? Enjoy both with OPAL" at bounding box center [702, 240] width 627 height 79
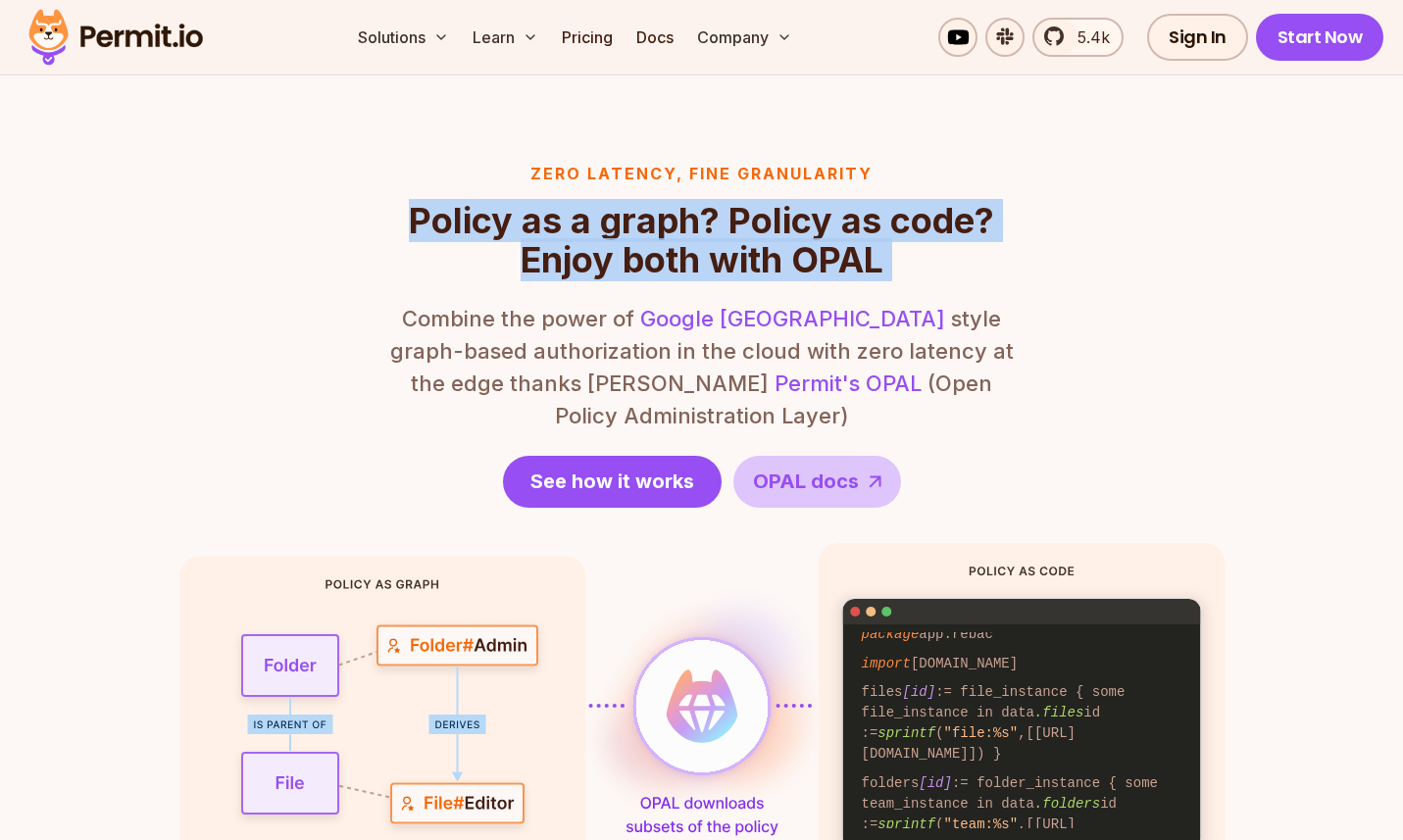
click at [872, 271] on h2 "Policy as a graph? Policy as code? Enjoy both with OPAL" at bounding box center [702, 240] width 627 height 79
click at [918, 269] on h2 "Policy as a graph? Policy as code? Enjoy both with OPAL" at bounding box center [702, 240] width 627 height 79
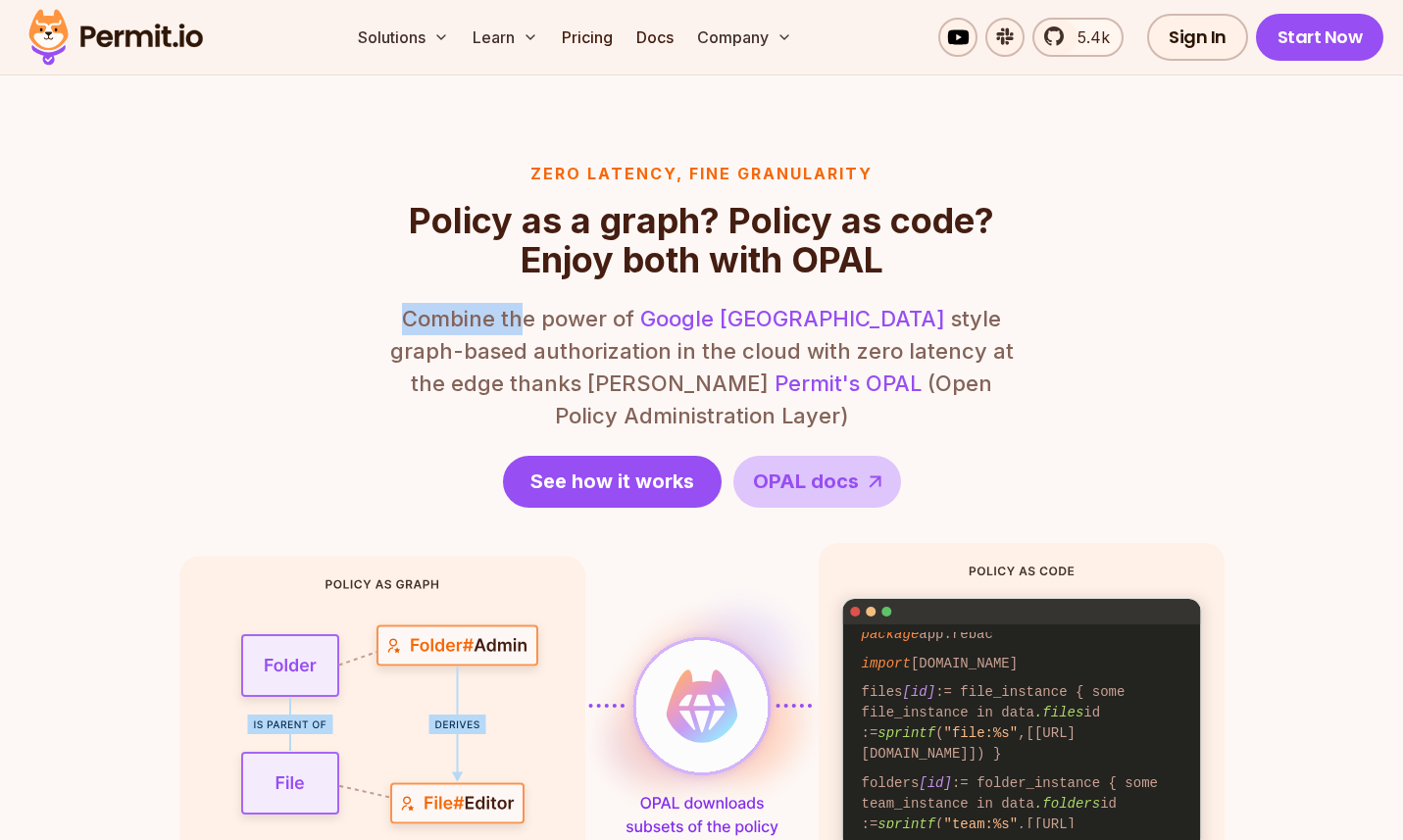
drag, startPoint x: 461, startPoint y: 322, endPoint x: 520, endPoint y: 322, distance: 59.0
click at [520, 322] on p "Combine the power of Google Zanzibar style graph-based authorization in the clo…" at bounding box center [702, 367] width 627 height 129
click at [545, 318] on p "Combine the power of Google Zanzibar style graph-based authorization in the clo…" at bounding box center [702, 367] width 627 height 129
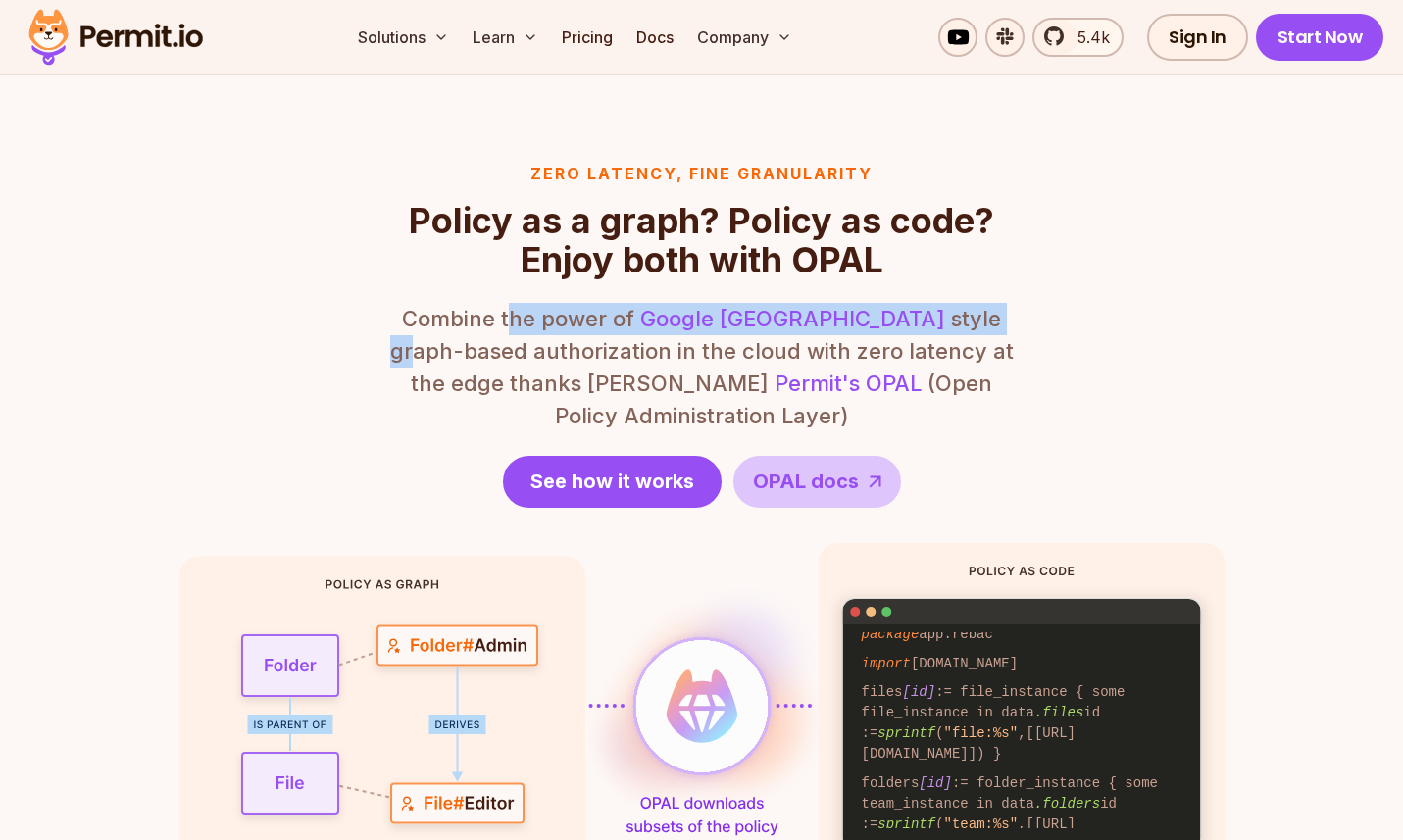
drag, startPoint x: 512, startPoint y: 313, endPoint x: 896, endPoint y: 313, distance: 384.0
click at [896, 313] on p "Combine the power of Google Zanzibar style graph-based authorization in the clo…" at bounding box center [702, 367] width 627 height 129
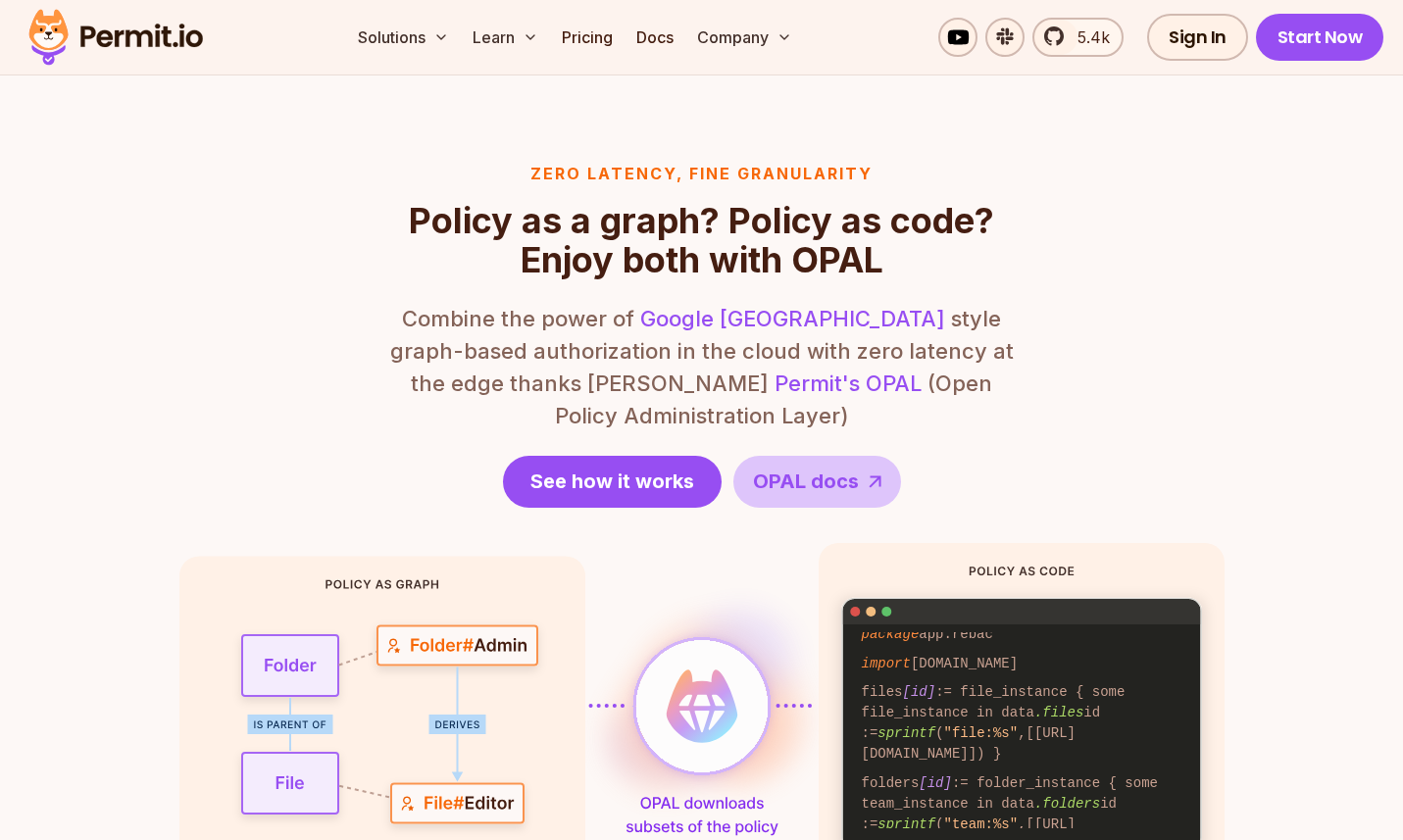
click at [944, 303] on p "Combine the power of Google Zanzibar style graph-based authorization in the clo…" at bounding box center [702, 367] width 627 height 129
click at [934, 305] on p "Combine the power of Google Zanzibar style graph-based authorization in the clo…" at bounding box center [702, 367] width 627 height 129
click at [899, 310] on p "Combine the power of Google Zanzibar style graph-based authorization in the clo…" at bounding box center [702, 367] width 627 height 129
click at [958, 315] on p "Combine the power of Google Zanzibar style graph-based authorization in the clo…" at bounding box center [702, 367] width 627 height 129
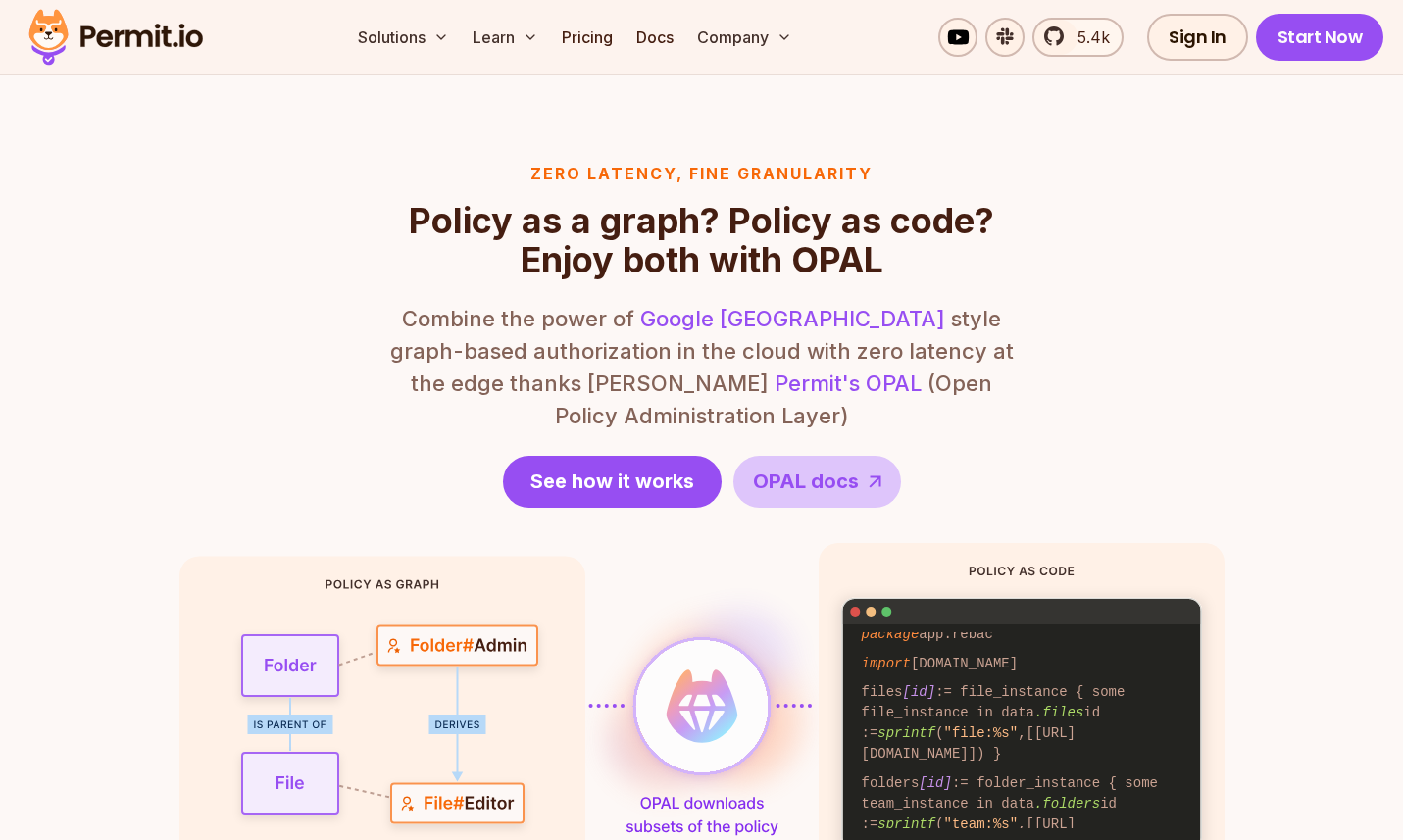
click at [961, 315] on p "Combine the power of Google Zanzibar style graph-based authorization in the clo…" at bounding box center [702, 367] width 627 height 129
click at [991, 320] on p "Combine the power of Google Zanzibar style graph-based authorization in the clo…" at bounding box center [702, 367] width 627 height 129
drag, startPoint x: 644, startPoint y: 350, endPoint x: 823, endPoint y: 353, distance: 179.0
click at [785, 354] on p "Combine the power of Google Zanzibar style graph-based authorization in the clo…" at bounding box center [702, 367] width 627 height 129
click at [823, 352] on p "Combine the power of Google Zanzibar style graph-based authorization in the clo…" at bounding box center [702, 367] width 627 height 129
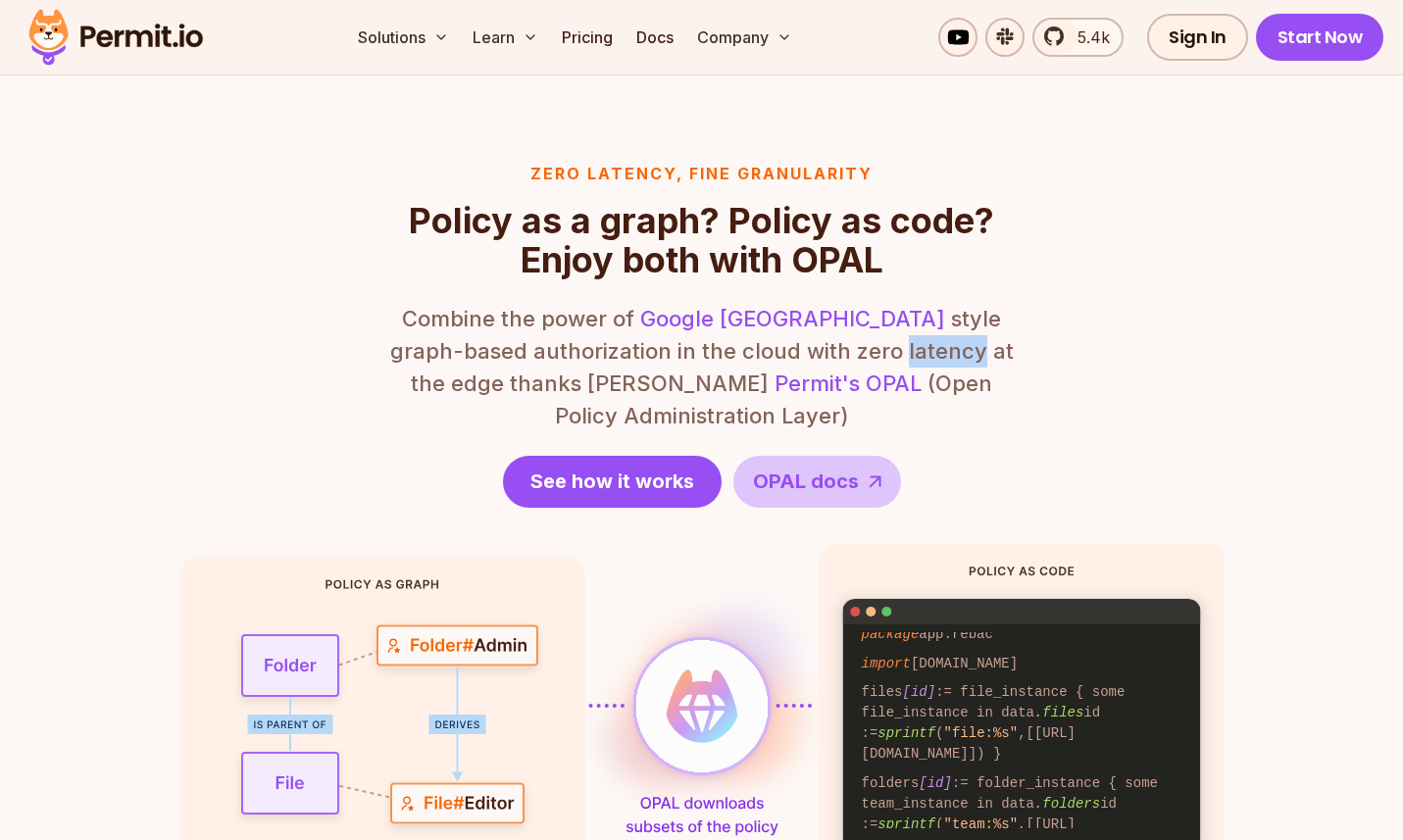
click at [823, 352] on p "Combine the power of Google Zanzibar style graph-based authorization in the clo…" at bounding box center [702, 367] width 627 height 129
click at [727, 355] on p "Combine the power of Google Zanzibar style graph-based authorization in the clo…" at bounding box center [702, 367] width 627 height 129
drag, startPoint x: 778, startPoint y: 354, endPoint x: 948, endPoint y: 348, distance: 170.1
click at [909, 351] on p "Combine the power of Google Zanzibar style graph-based authorization in the clo…" at bounding box center [702, 367] width 627 height 129
click at [954, 348] on p "Combine the power of Google Zanzibar style graph-based authorization in the clo…" at bounding box center [702, 367] width 627 height 129
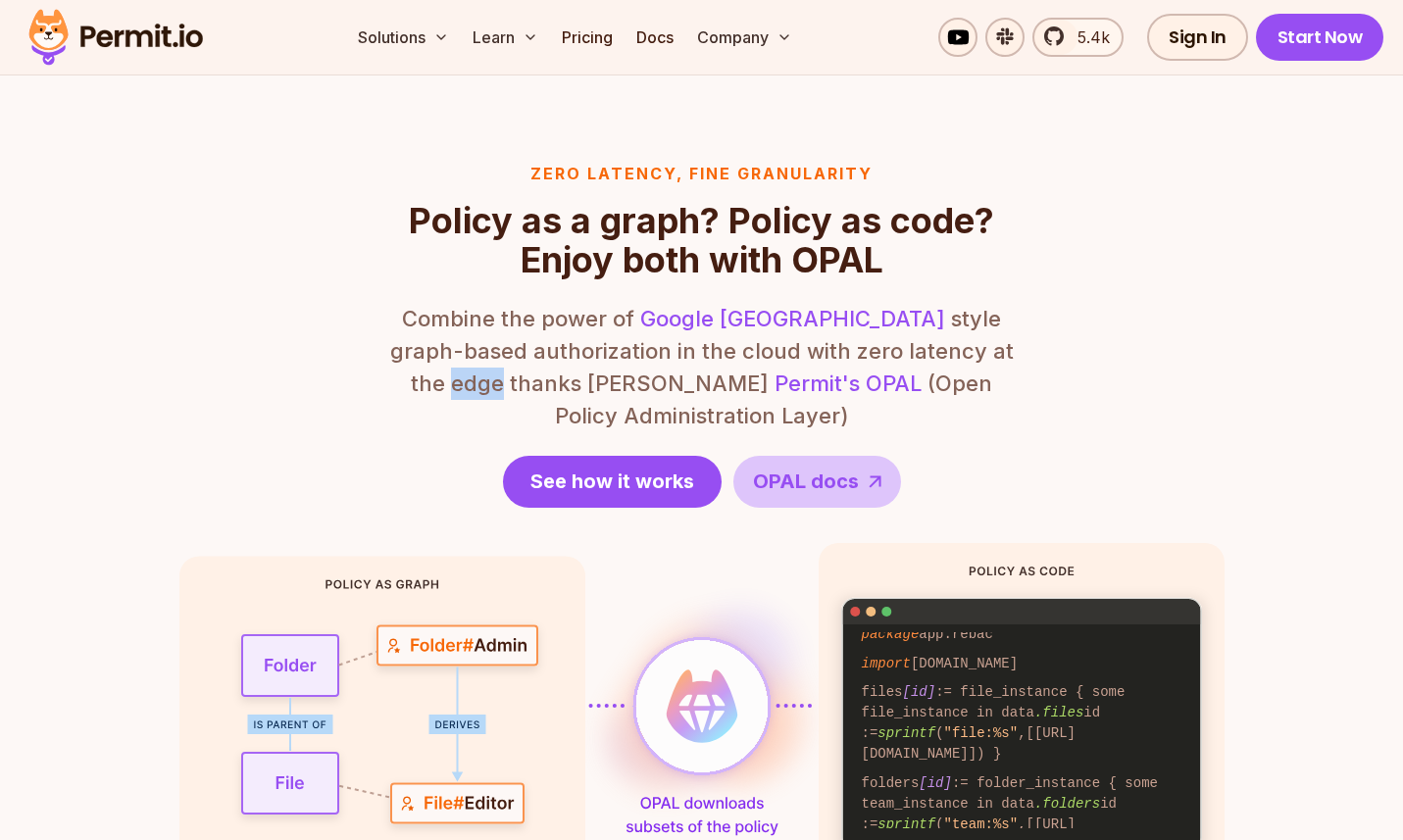
click at [954, 348] on p "Combine the power of Google Zanzibar style graph-based authorization in the clo…" at bounding box center [702, 367] width 627 height 129
click at [874, 353] on p "Combine the power of Google Zanzibar style graph-based authorization in the clo…" at bounding box center [702, 367] width 627 height 129
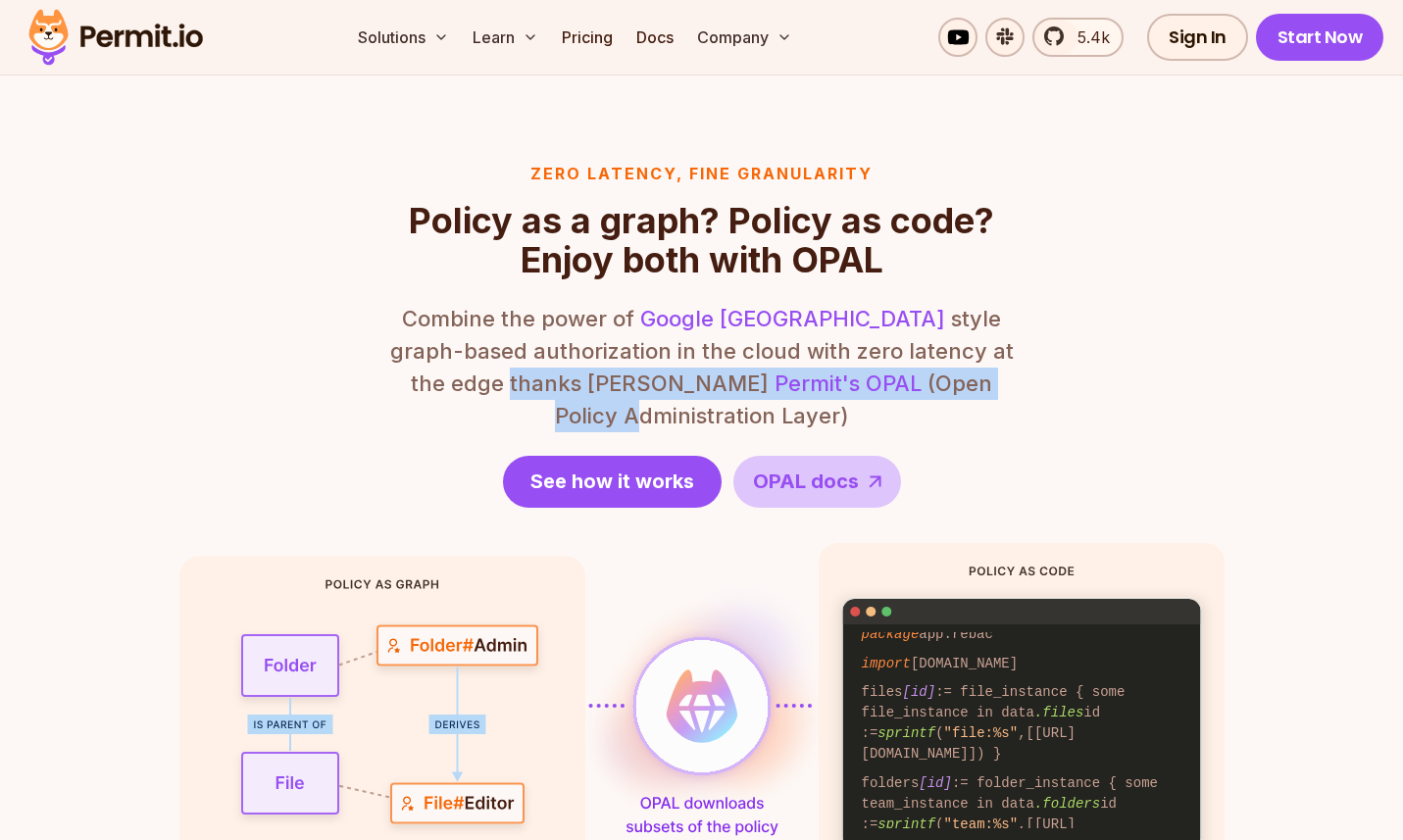
drag, startPoint x: 420, startPoint y: 379, endPoint x: 866, endPoint y: 381, distance: 446.0
click at [816, 382] on div "Zero latency, fine granularity Policy as a graph? Policy as code? Enjoy both wi…" at bounding box center [702, 556] width 1046 height 790
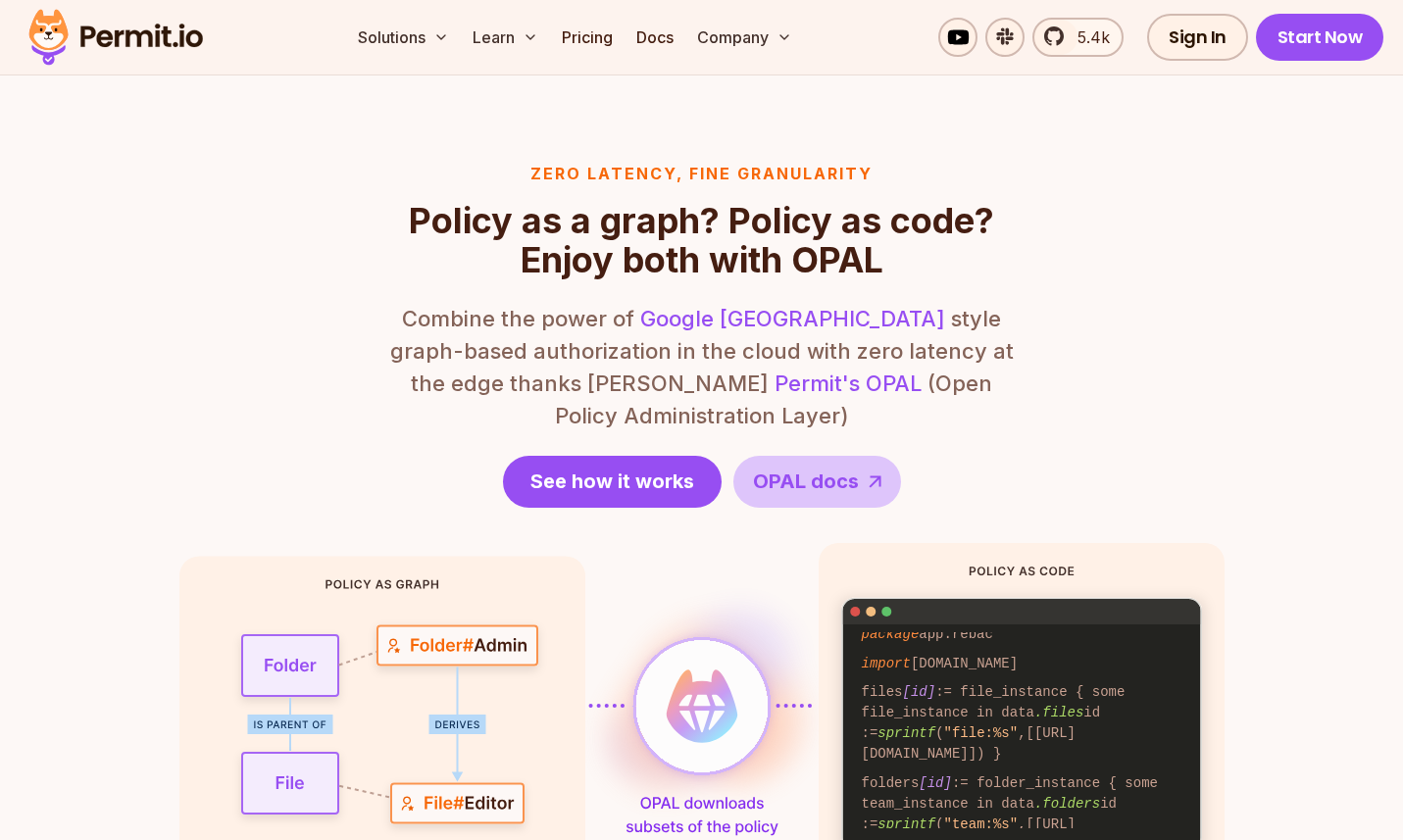
click at [866, 380] on p "Combine the power of Google Zanzibar style graph-based authorization in the clo…" at bounding box center [702, 367] width 627 height 129
click at [867, 380] on p "Combine the power of Google Zanzibar style graph-based authorization in the clo…" at bounding box center [702, 367] width 627 height 129
click at [938, 374] on p "Combine the power of Google Zanzibar style graph-based authorization in the clo…" at bounding box center [702, 367] width 627 height 129
click at [986, 374] on p "Combine the power of Google Zanzibar style graph-based authorization in the clo…" at bounding box center [702, 367] width 627 height 129
drag, startPoint x: 999, startPoint y: 382, endPoint x: 666, endPoint y: 385, distance: 333.0
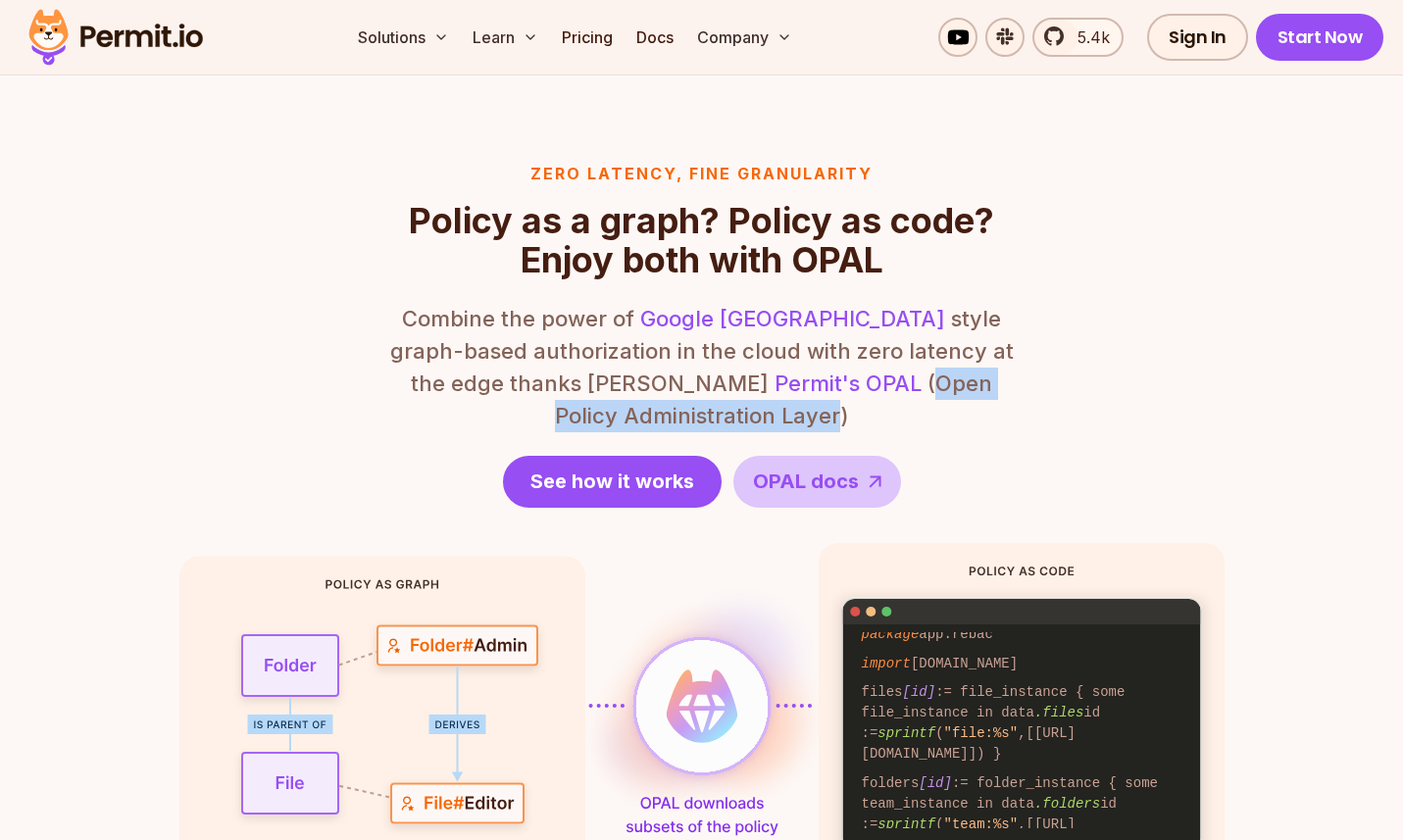
click at [666, 385] on p "Combine the power of Google Zanzibar style graph-based authorization in the clo…" at bounding box center [702, 367] width 627 height 129
click at [738, 379] on p "Combine the power of Google Zanzibar style graph-based authorization in the clo…" at bounding box center [702, 367] width 627 height 129
drag, startPoint x: 669, startPoint y: 381, endPoint x: 966, endPoint y: 391, distance: 297.2
click at [966, 391] on p "Combine the power of Google Zanzibar style graph-based authorization in the clo…" at bounding box center [702, 367] width 627 height 129
click at [969, 391] on p "Combine the power of Google Zanzibar style graph-based authorization in the clo…" at bounding box center [702, 367] width 627 height 129
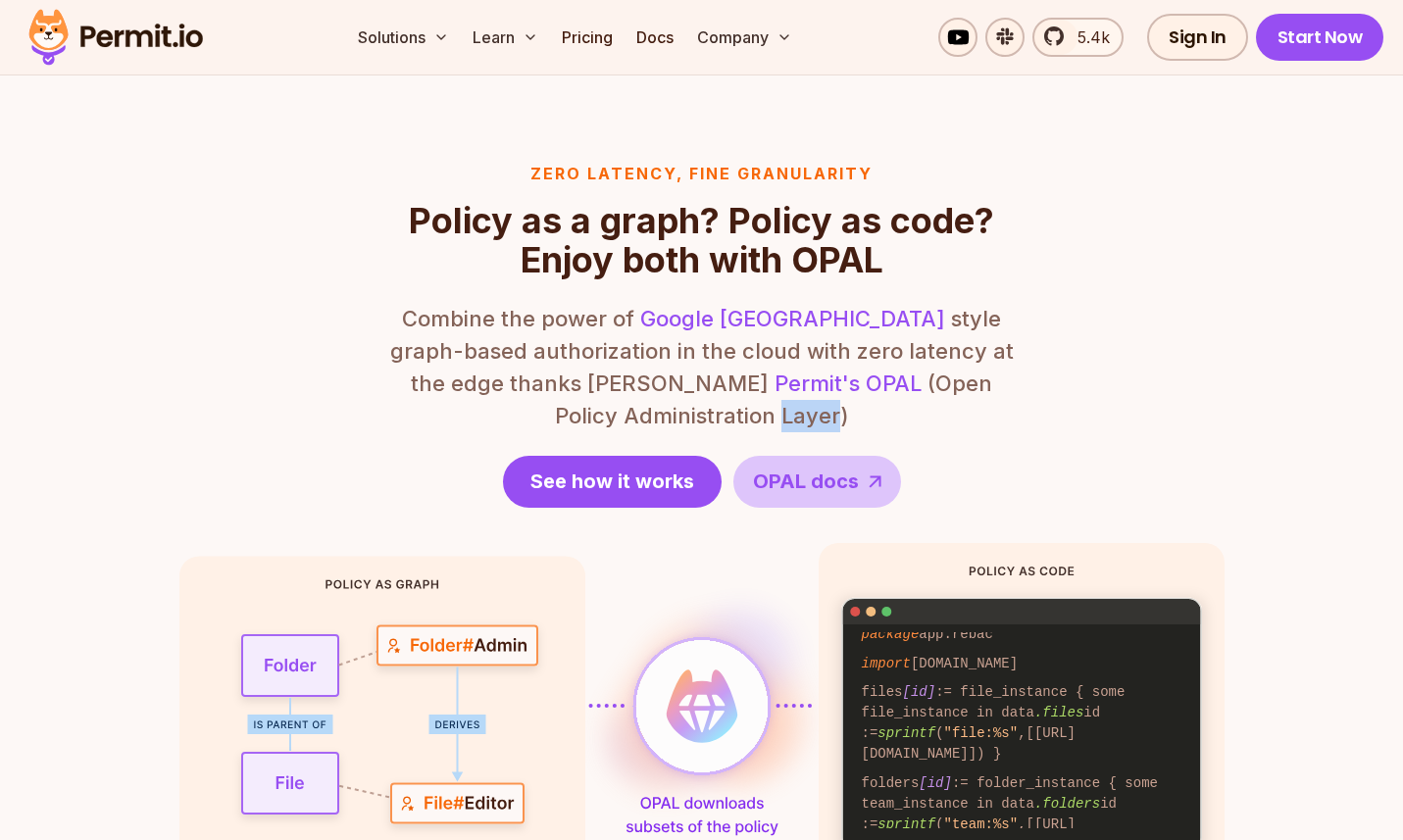
click at [969, 391] on p "Combine the power of Google Zanzibar style graph-based authorization in the clo…" at bounding box center [702, 367] width 627 height 129
click at [1096, 376] on div "Zero latency, fine granularity Policy as a graph? Policy as code? Enjoy both wi…" at bounding box center [702, 556] width 1046 height 790
click at [605, 468] on span "See how it works" at bounding box center [612, 482] width 163 height 28
drag, startPoint x: 1001, startPoint y: 313, endPoint x: 831, endPoint y: 320, distance: 170.1
click at [1001, 312] on p "Combine the power of Google Zanzibar style graph-based authorization in the clo…" at bounding box center [702, 367] width 627 height 129
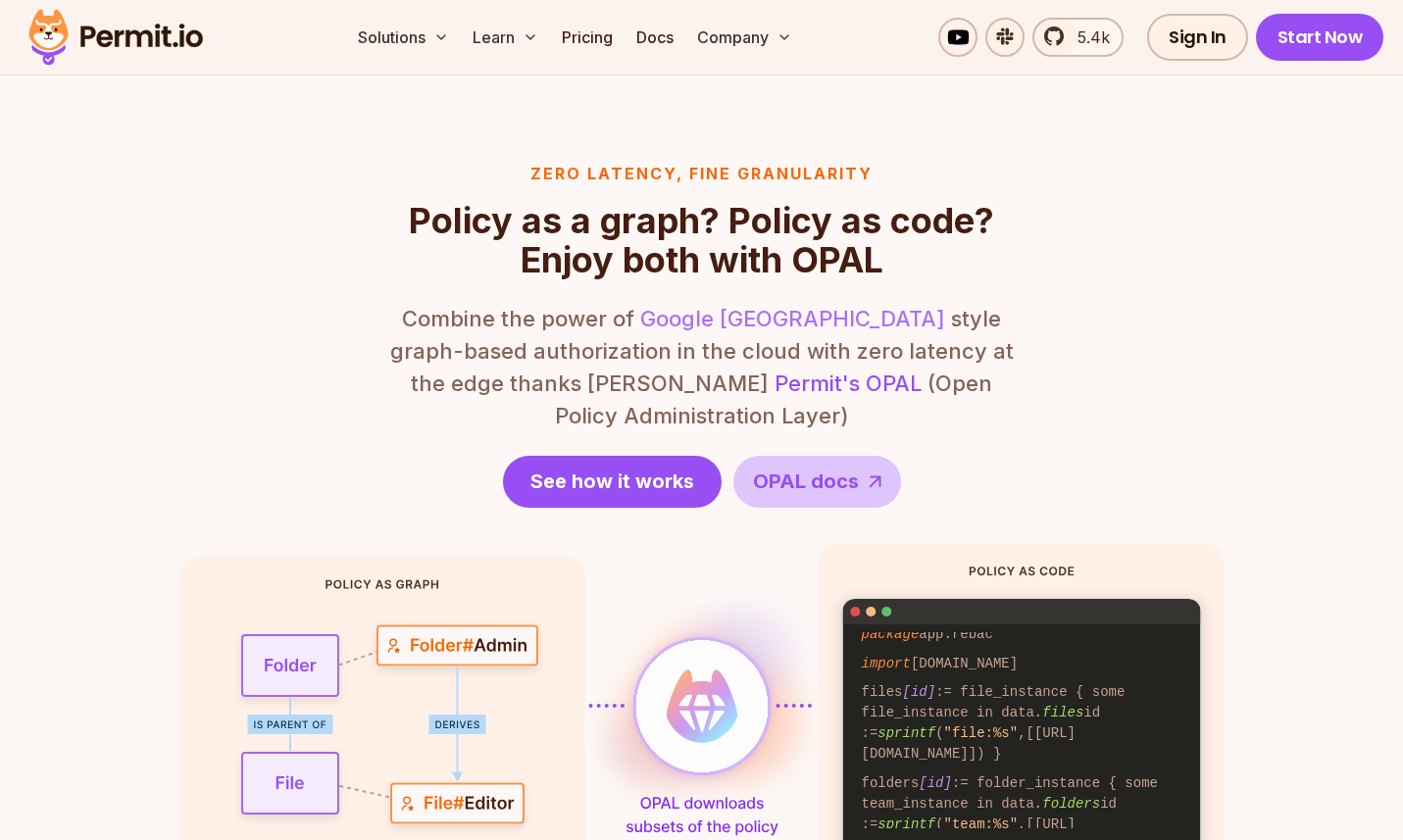
click at [709, 323] on link "Google [GEOGRAPHIC_DATA]" at bounding box center [793, 318] width 305 height 26
click at [1056, 289] on div "Zero latency, fine granularity Policy as a graph? Policy as code? Enjoy both wi…" at bounding box center [702, 556] width 1046 height 790
click at [1056, 279] on div "Zero latency, fine granularity Policy as a graph? Policy as code? Enjoy both wi…" at bounding box center [702, 556] width 1046 height 790
